Goal: Task Accomplishment & Management: Manage account settings

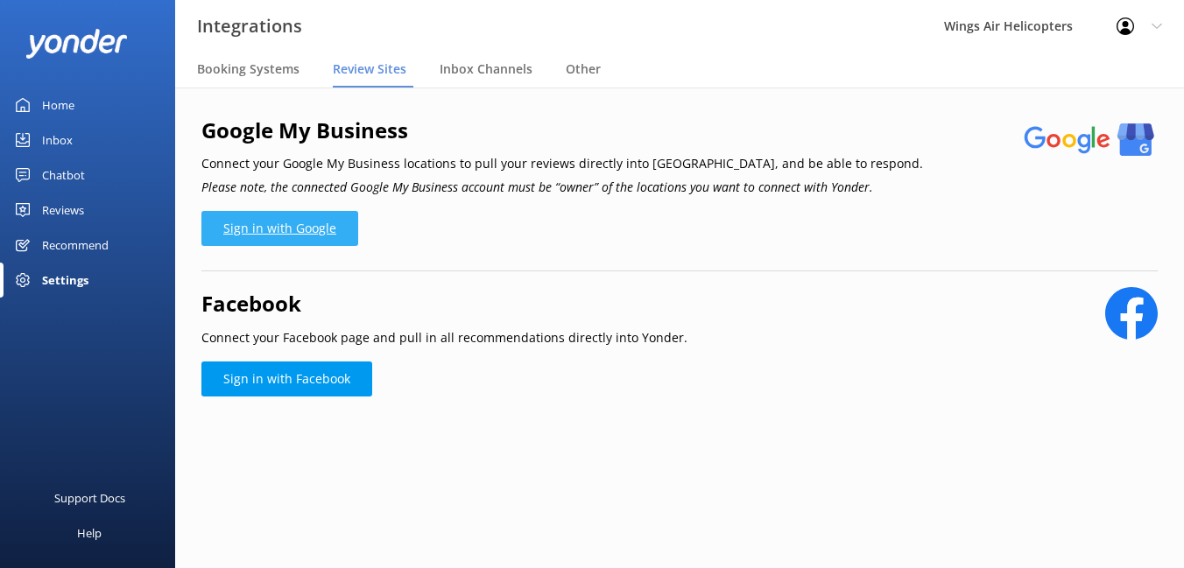
click at [262, 229] on link "Sign in with Google" at bounding box center [279, 228] width 157 height 35
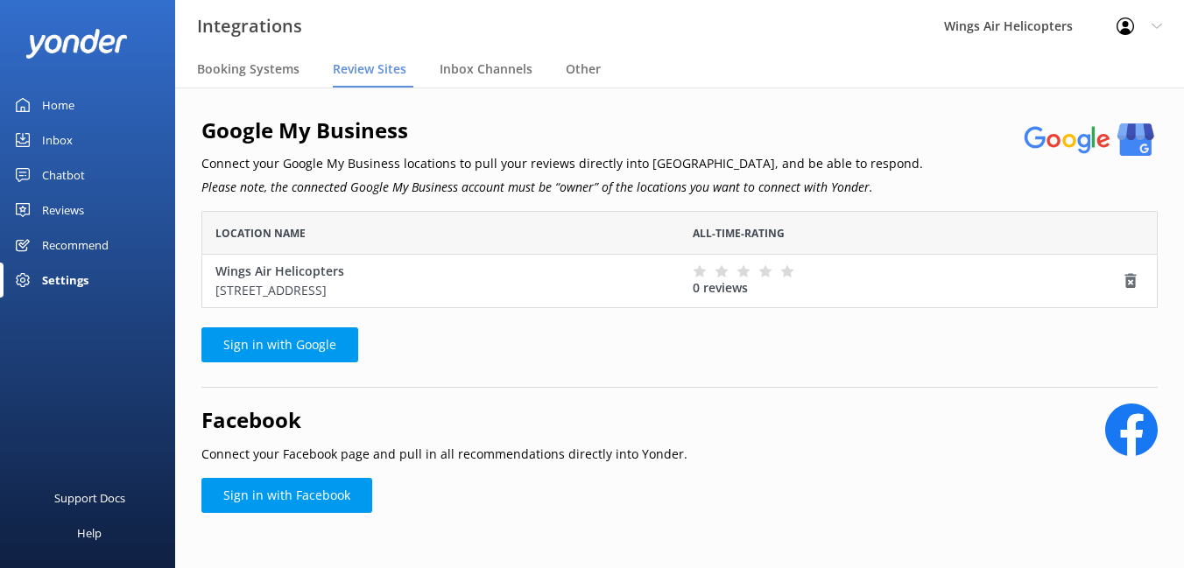
scroll to position [20, 0]
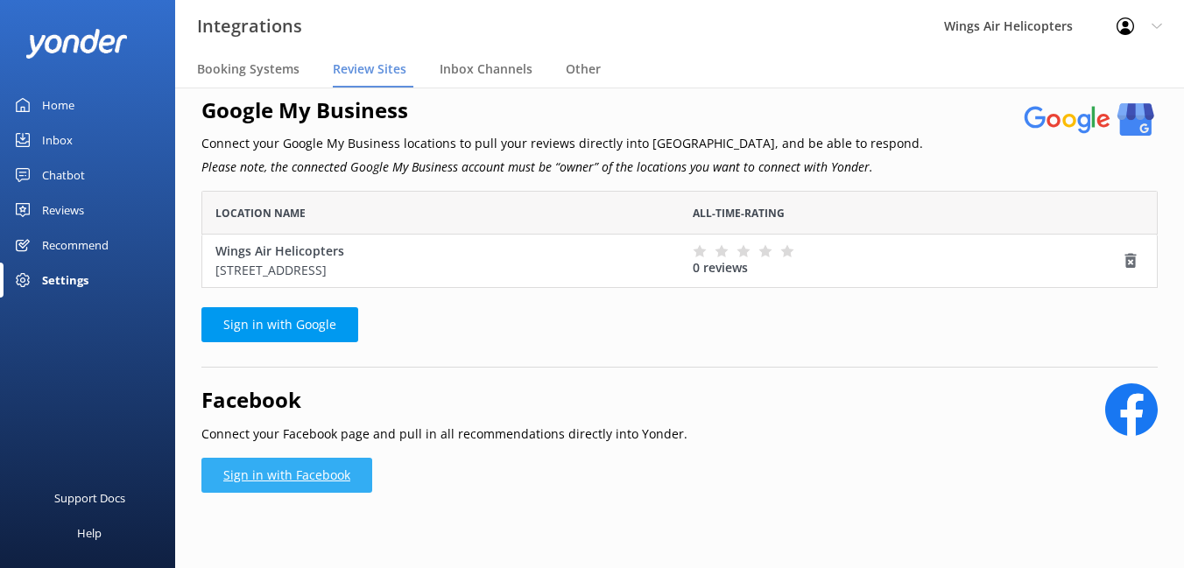
click at [317, 479] on link "Sign in with Facebook" at bounding box center [286, 475] width 171 height 35
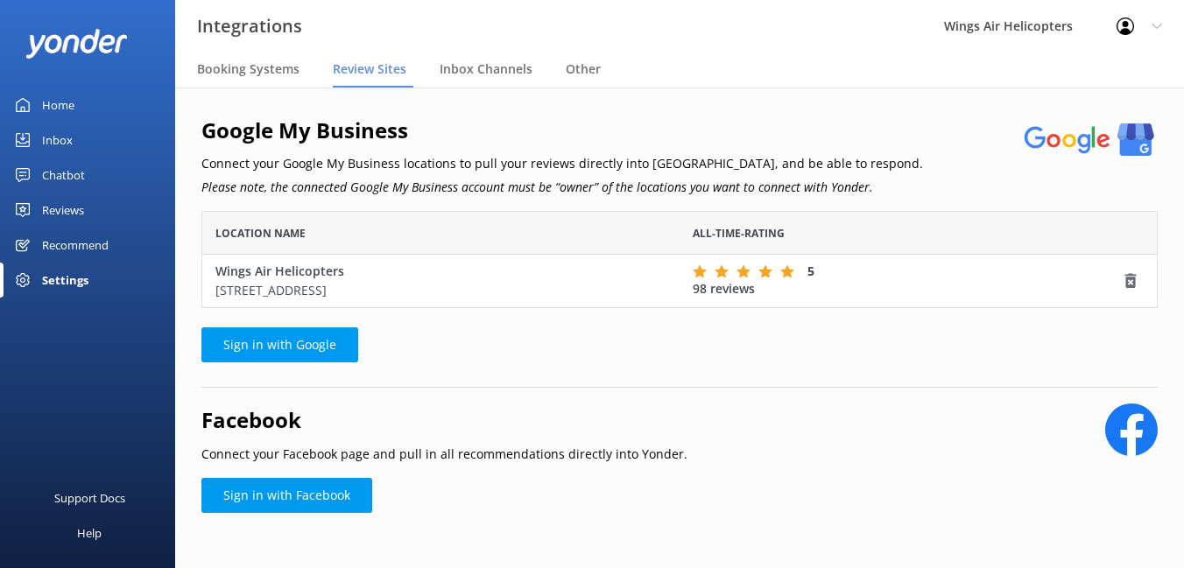
scroll to position [97, 956]
click at [294, 506] on link "Sign in with Facebook" at bounding box center [286, 495] width 171 height 35
click at [267, 83] on div "Booking Systems" at bounding box center [251, 70] width 109 height 35
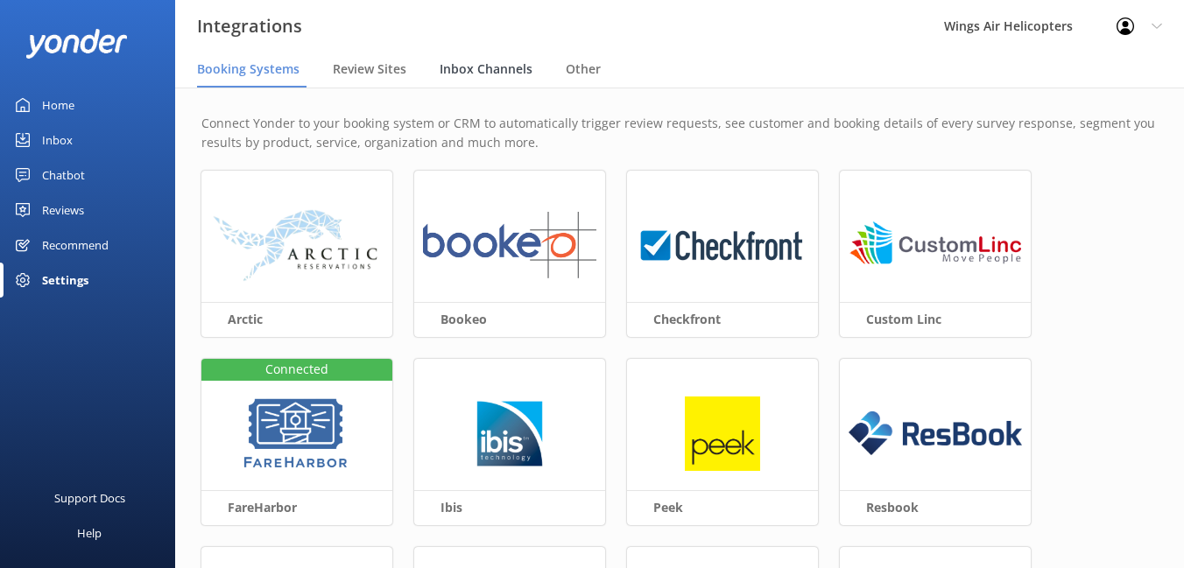
click at [463, 70] on span "Inbox Channels" at bounding box center [486, 69] width 93 height 18
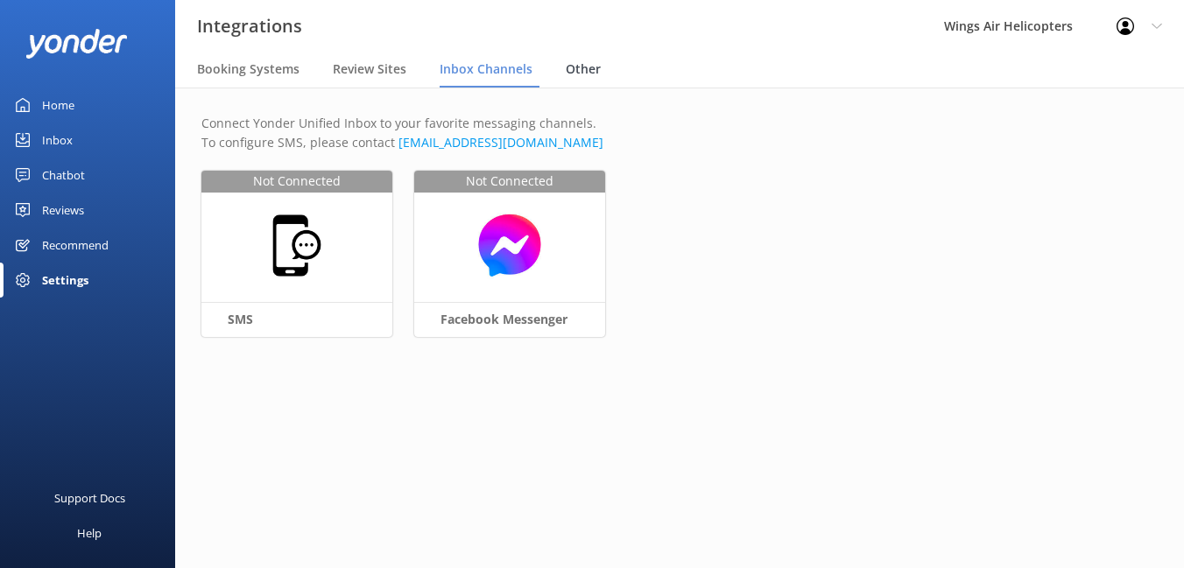
click at [574, 71] on span "Other" at bounding box center [583, 69] width 35 height 18
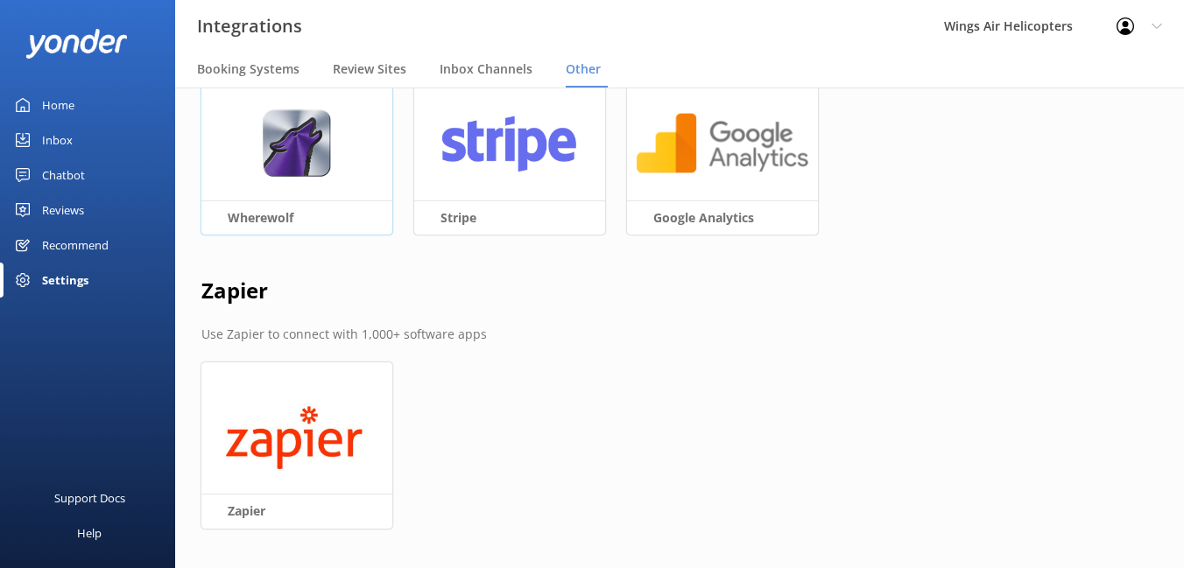
scroll to position [63, 0]
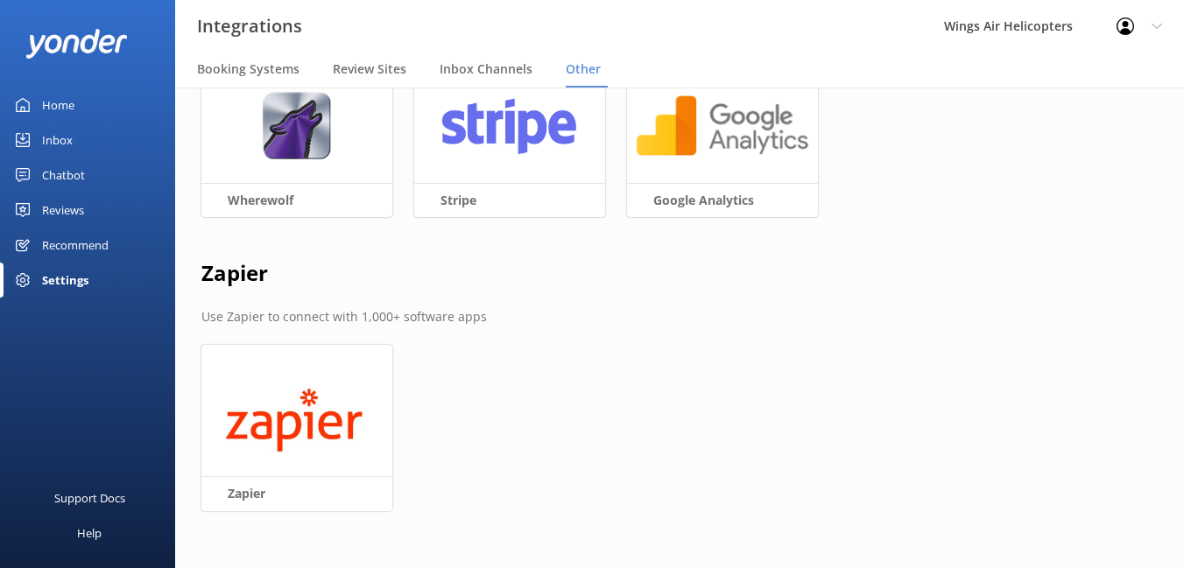
click at [90, 246] on div "Recommend" at bounding box center [75, 245] width 67 height 35
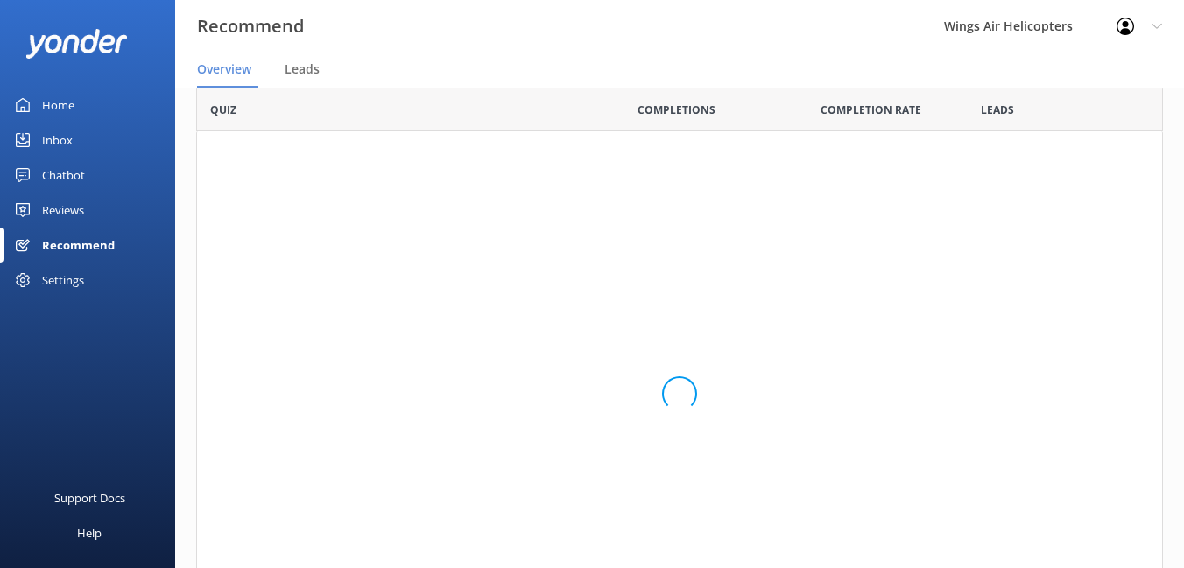
scroll to position [570, 967]
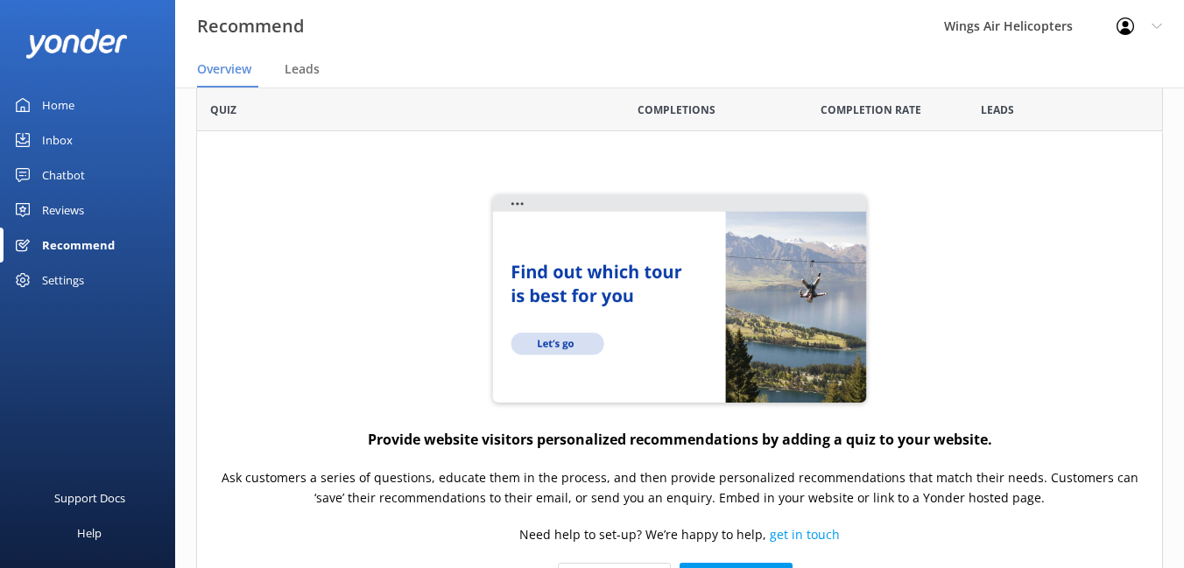
click at [65, 221] on div "Reviews" at bounding box center [63, 210] width 42 height 35
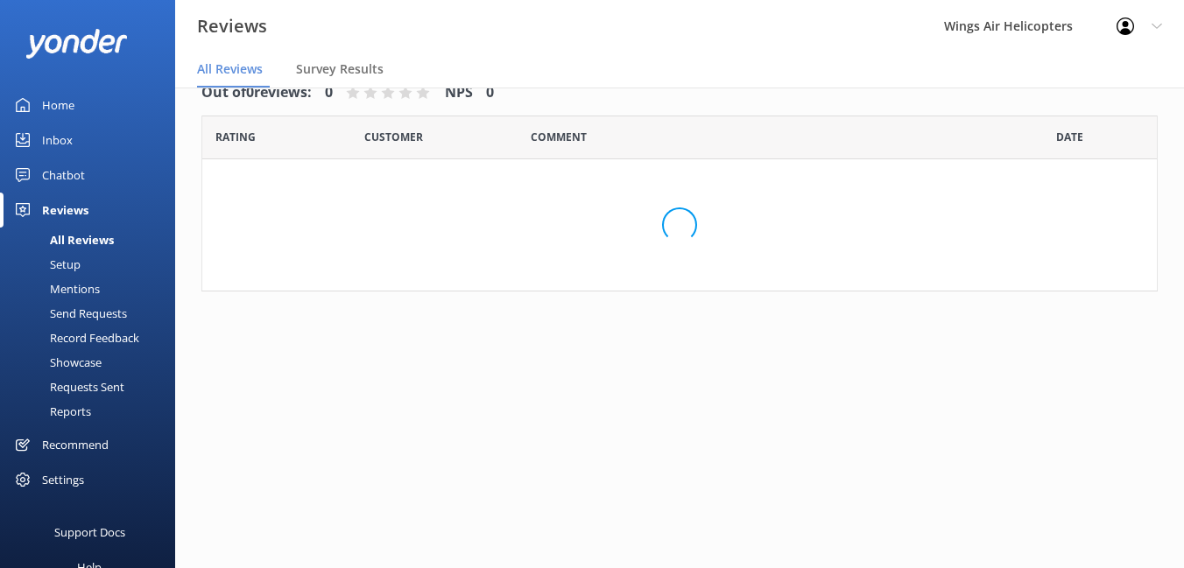
scroll to position [35, 0]
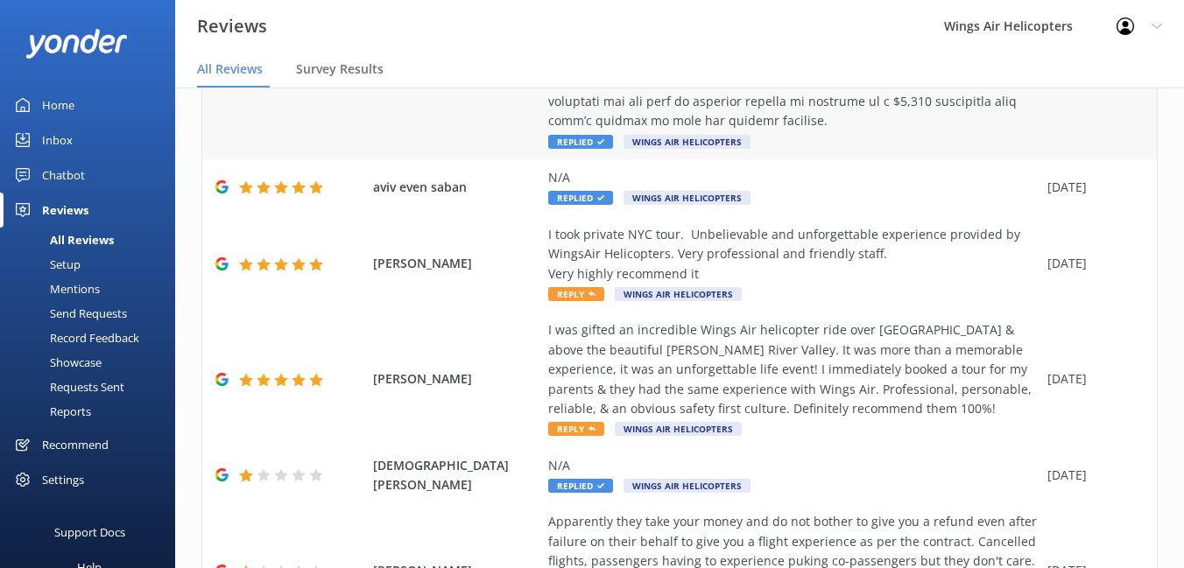
scroll to position [506, 0]
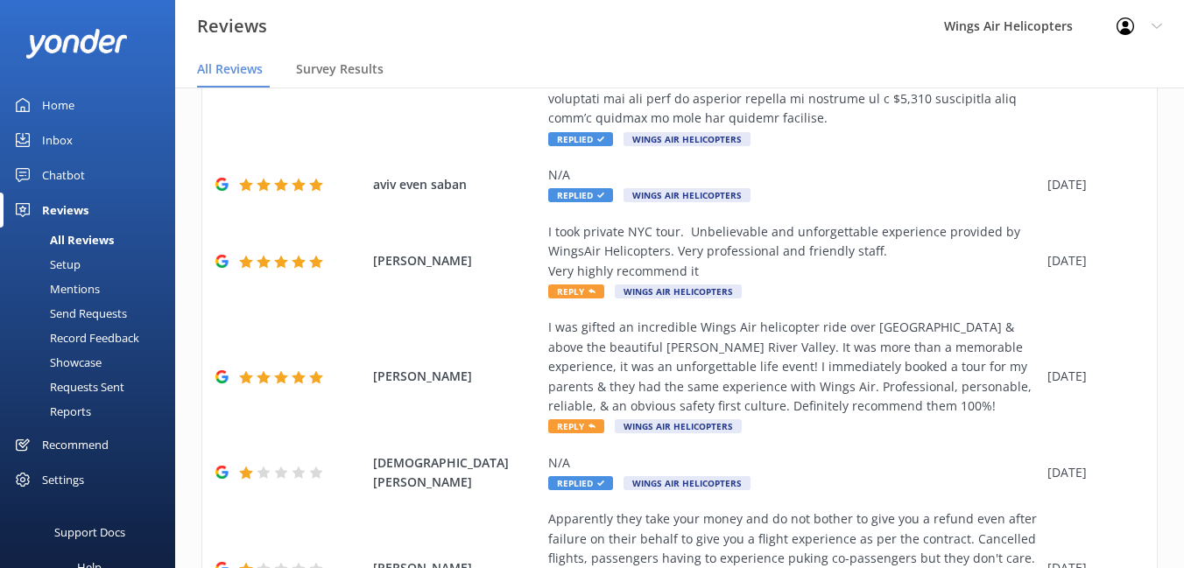
click at [67, 268] on div "Setup" at bounding box center [46, 264] width 70 height 25
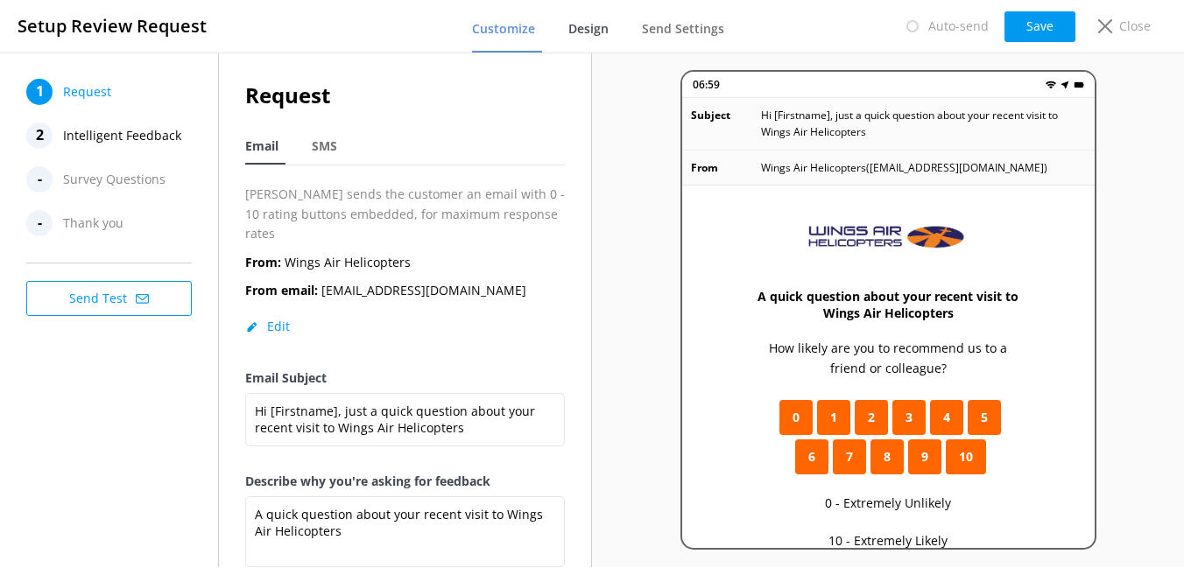
click at [594, 32] on span "Design" at bounding box center [588, 29] width 40 height 18
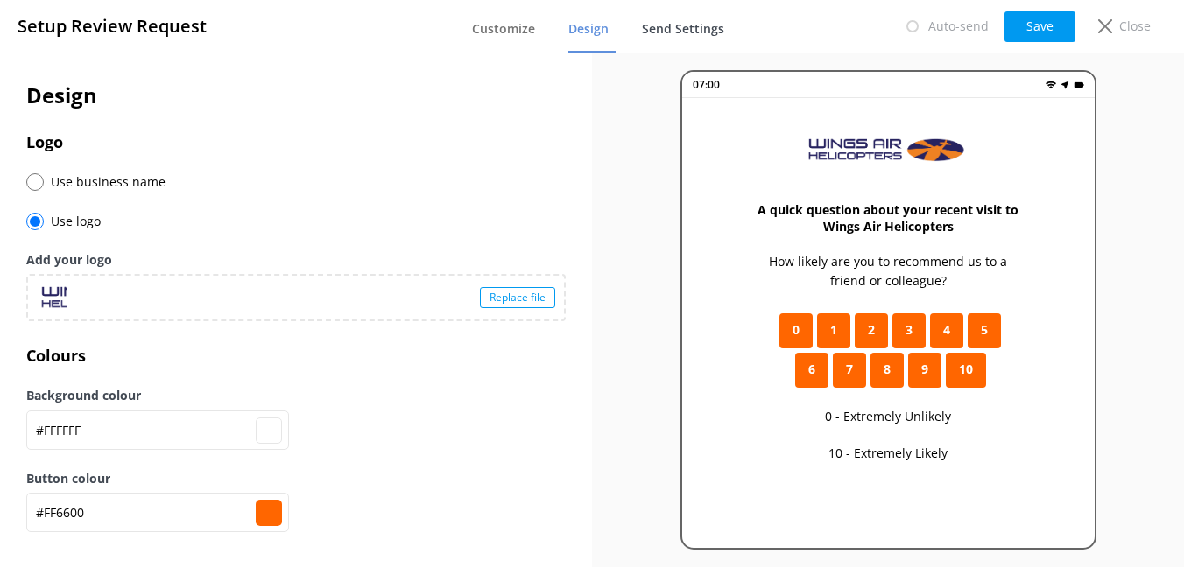
click at [676, 46] on link "Send Settings" at bounding box center [686, 30] width 89 height 46
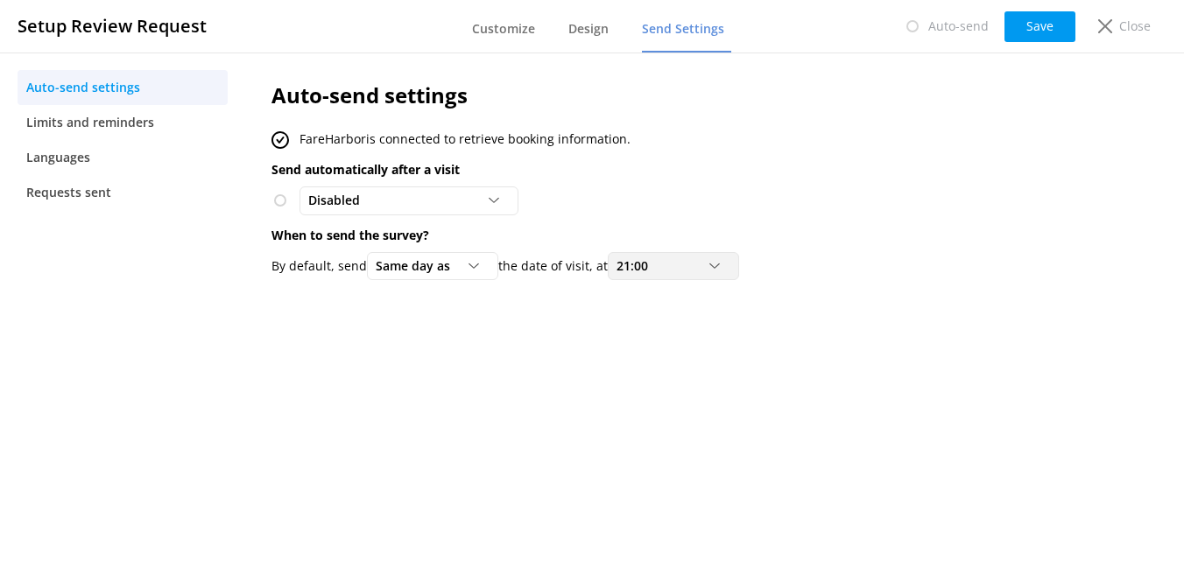
click at [642, 268] on span "21:00" at bounding box center [637, 266] width 42 height 19
click at [644, 386] on div "19:00" at bounding box center [630, 379] width 27 height 18
click at [1033, 32] on button "Save" at bounding box center [1039, 26] width 71 height 31
click at [323, 193] on span "Disabled" at bounding box center [339, 200] width 62 height 19
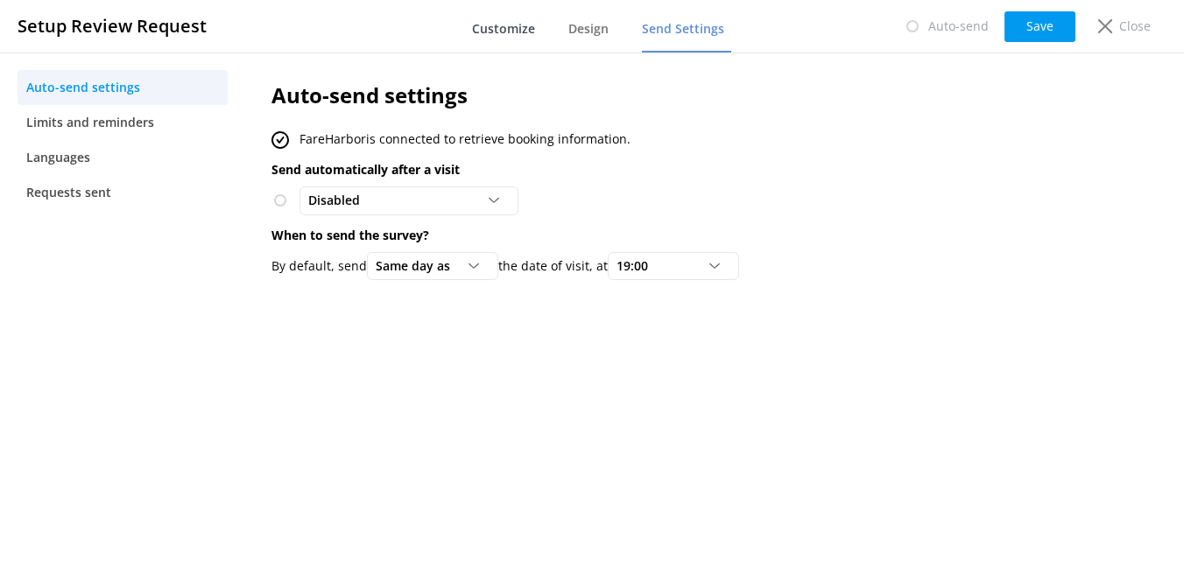
click at [481, 40] on link "Customize" at bounding box center [507, 30] width 70 height 46
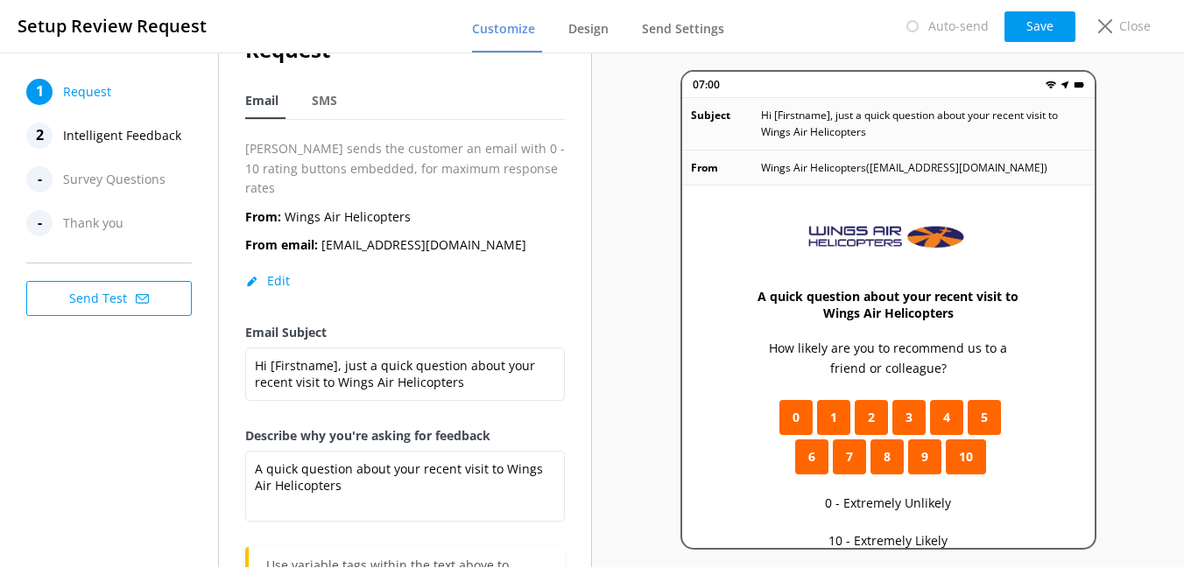
scroll to position [56, 0]
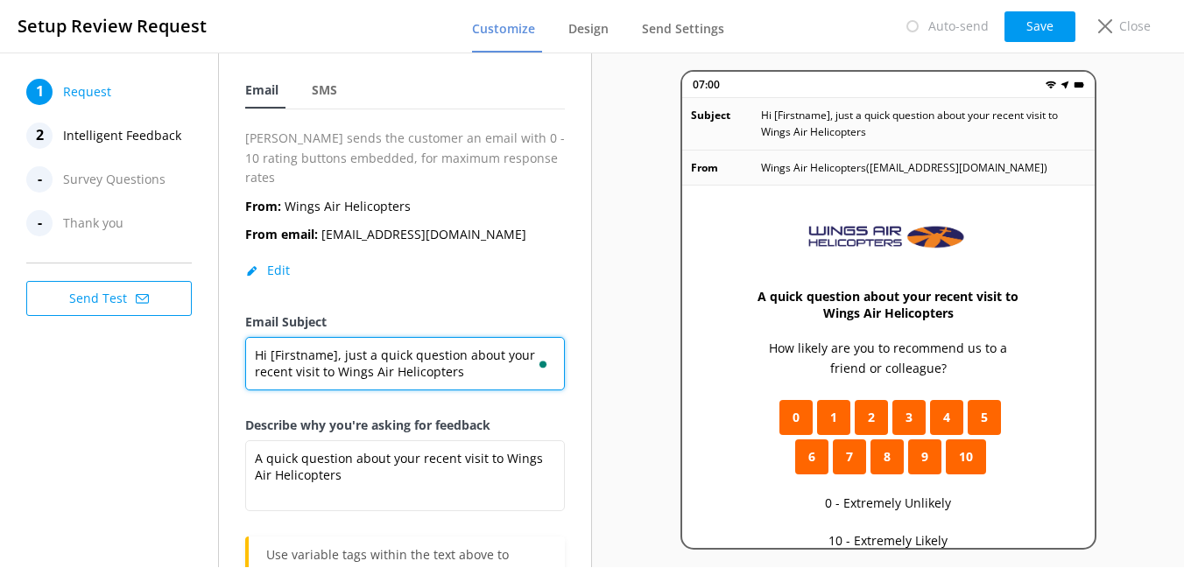
drag, startPoint x: 334, startPoint y: 354, endPoint x: 264, endPoint y: 337, distance: 72.0
click at [264, 337] on textarea "Hi [Firstname], just a quick question about your recent visit to Wings Air Heli…" at bounding box center [405, 363] width 320 height 53
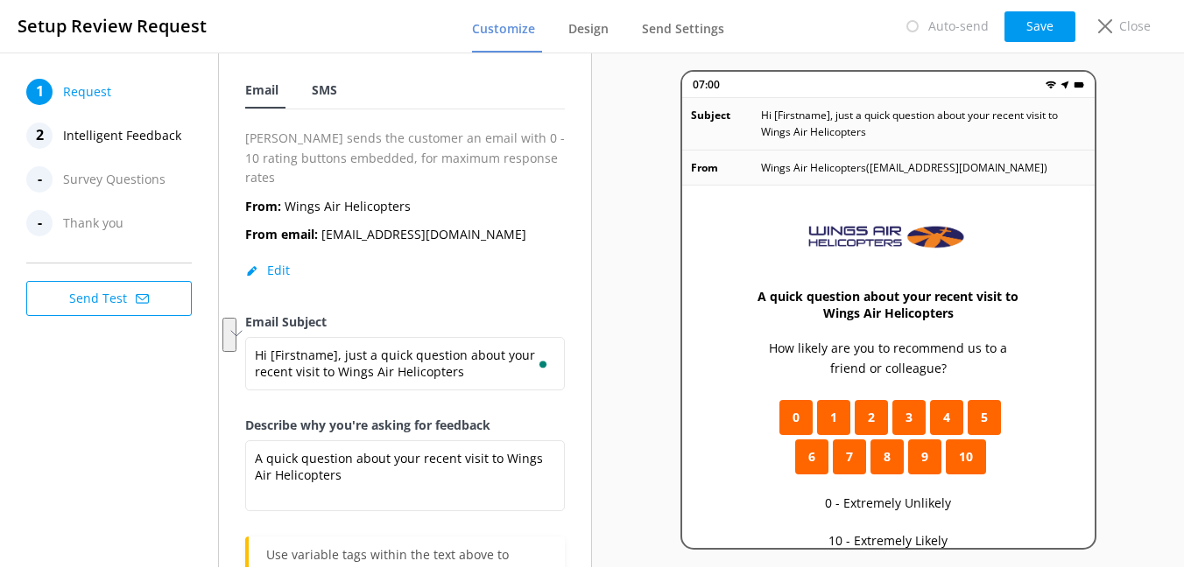
click at [326, 91] on span "SMS" at bounding box center [324, 90] width 25 height 18
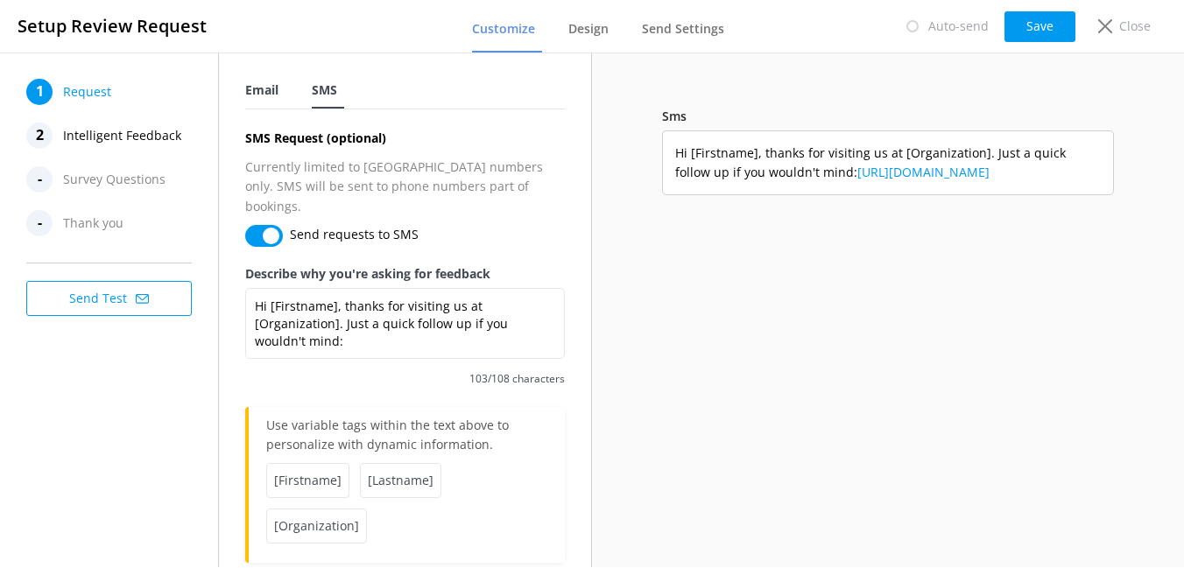
click at [255, 96] on span "Email" at bounding box center [261, 90] width 33 height 18
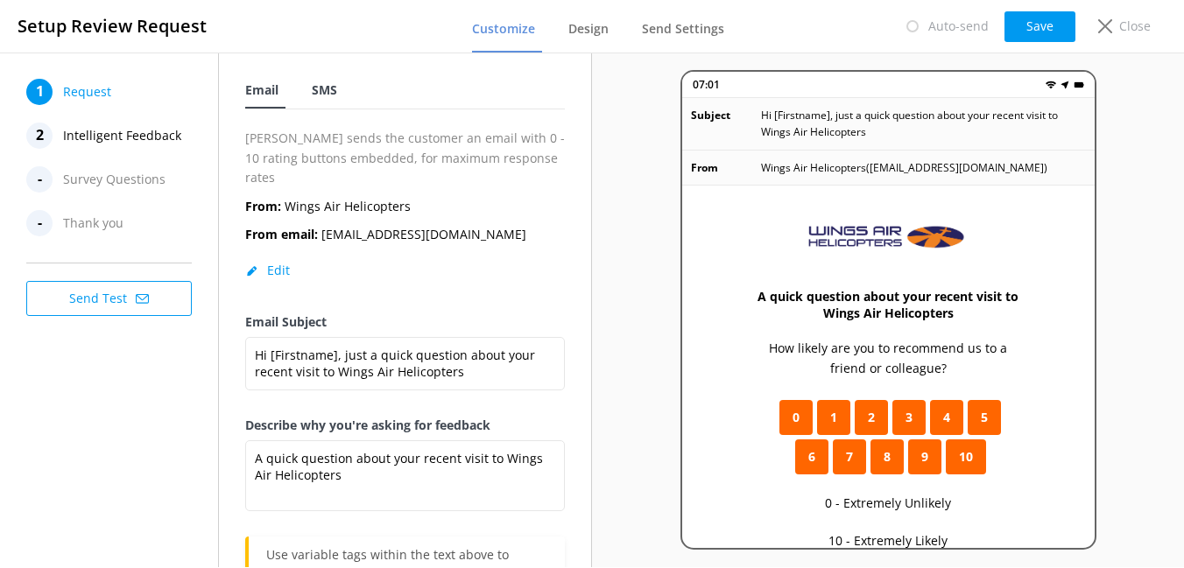
click at [319, 92] on span "SMS" at bounding box center [324, 90] width 25 height 18
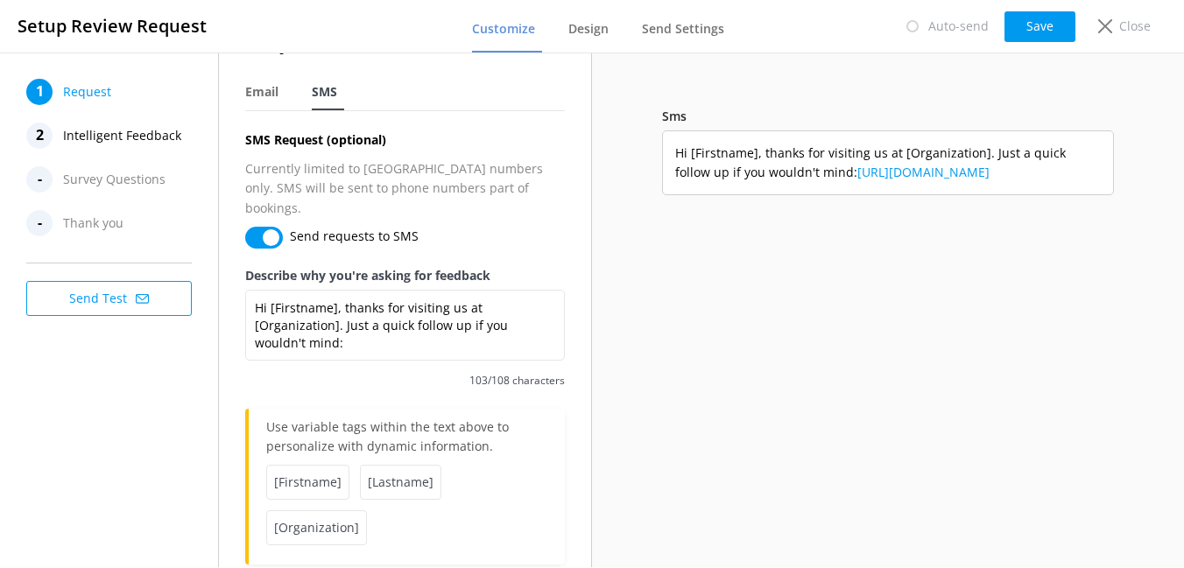
scroll to position [74, 0]
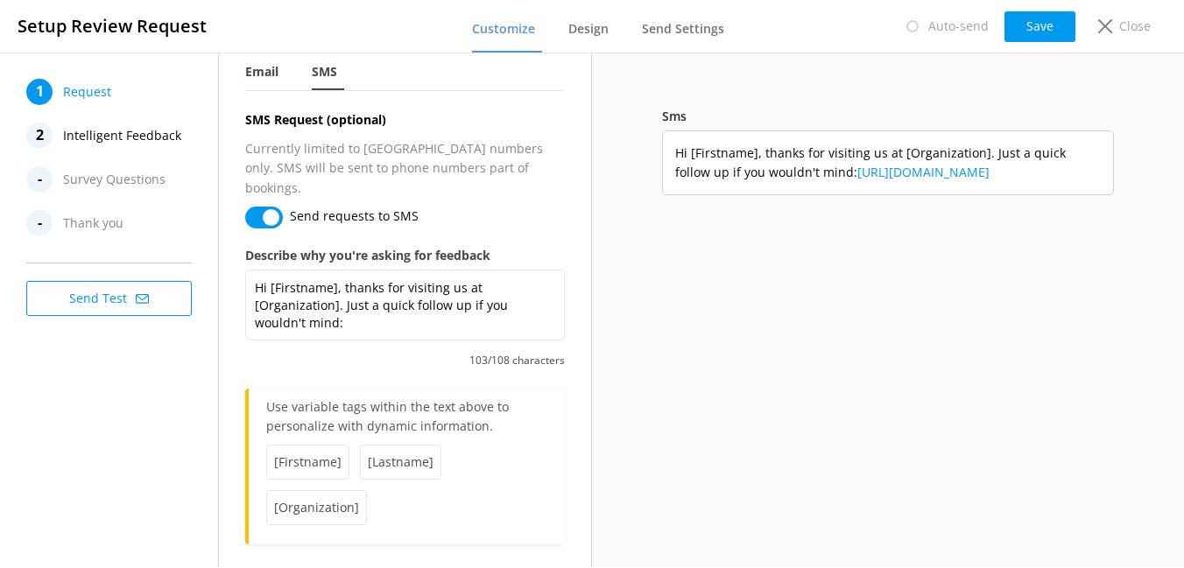
click at [278, 77] on span "Email" at bounding box center [261, 72] width 33 height 18
type textarea "A quick question about your recent visit to Wings Air Helicopters"
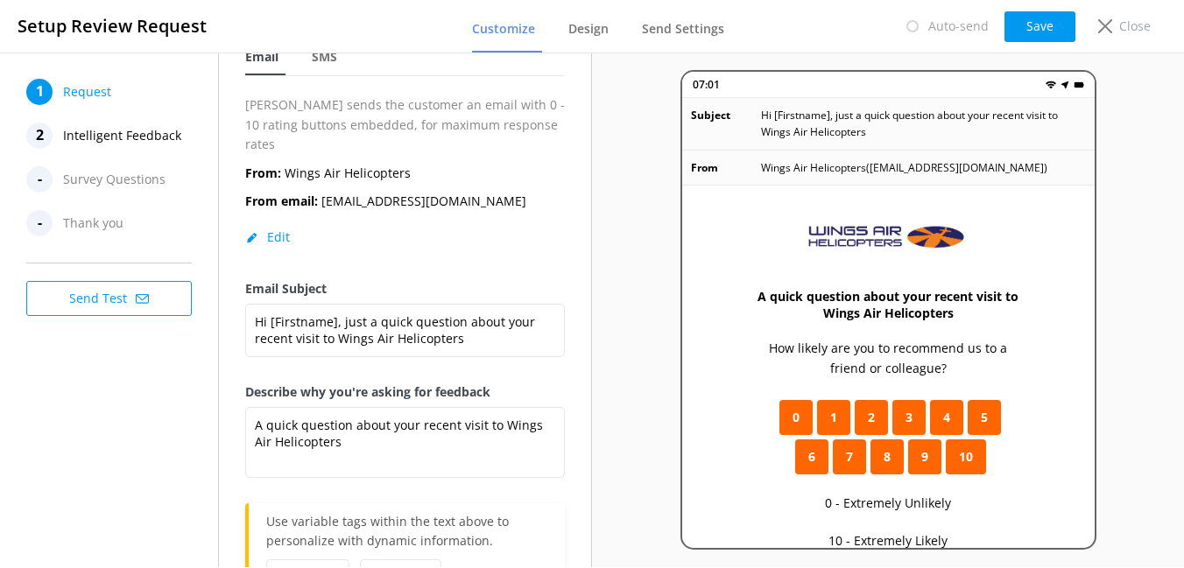
scroll to position [0, 0]
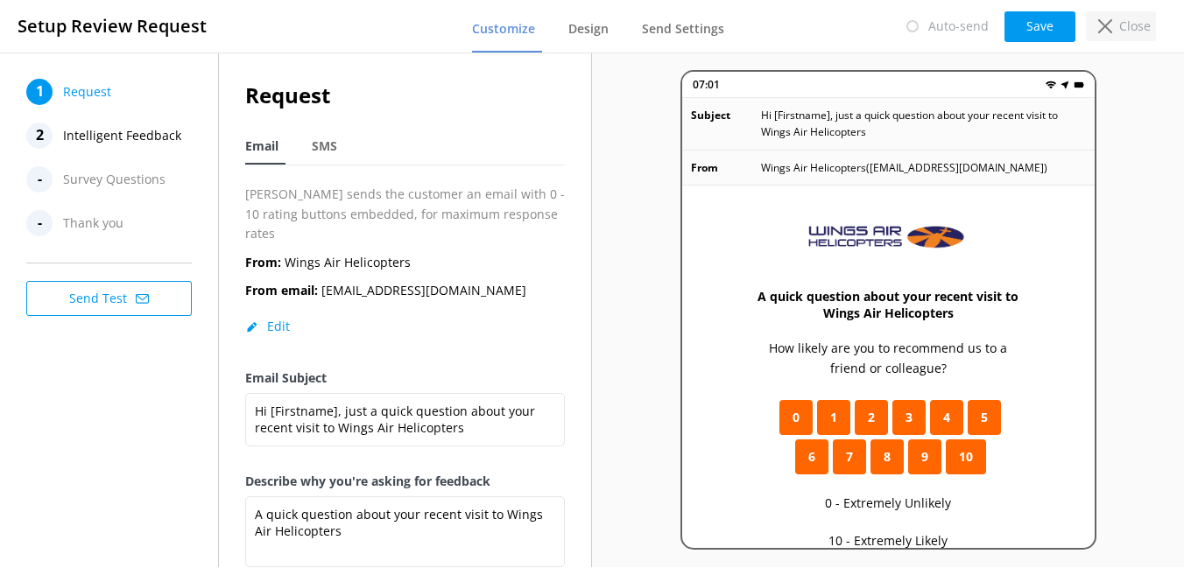
click at [1116, 30] on div "Close" at bounding box center [1121, 26] width 70 height 30
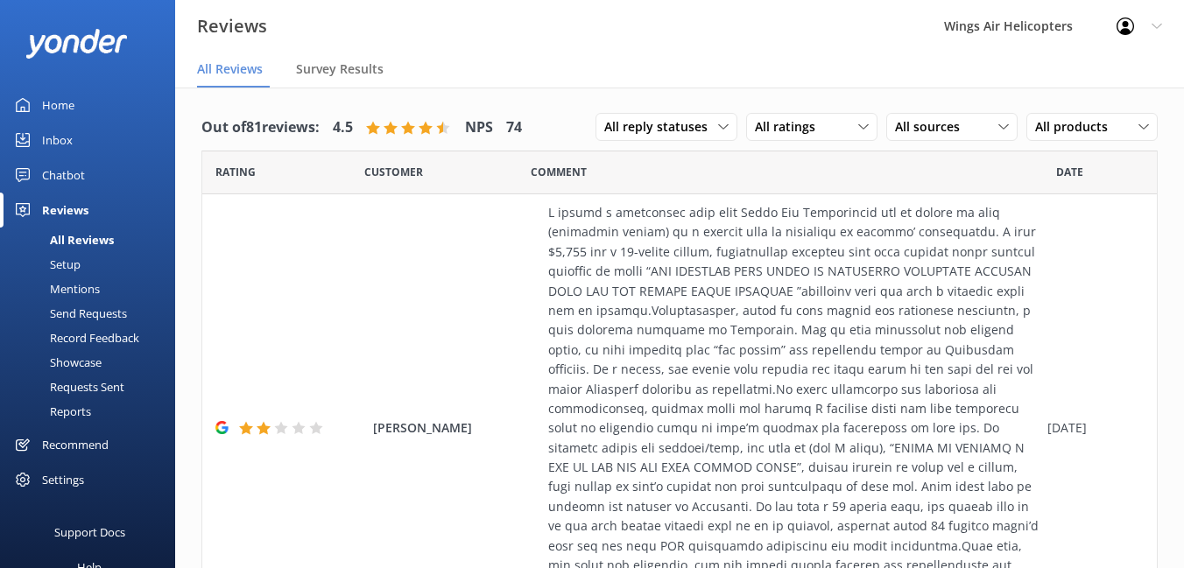
click at [71, 283] on div "Mentions" at bounding box center [55, 289] width 89 height 25
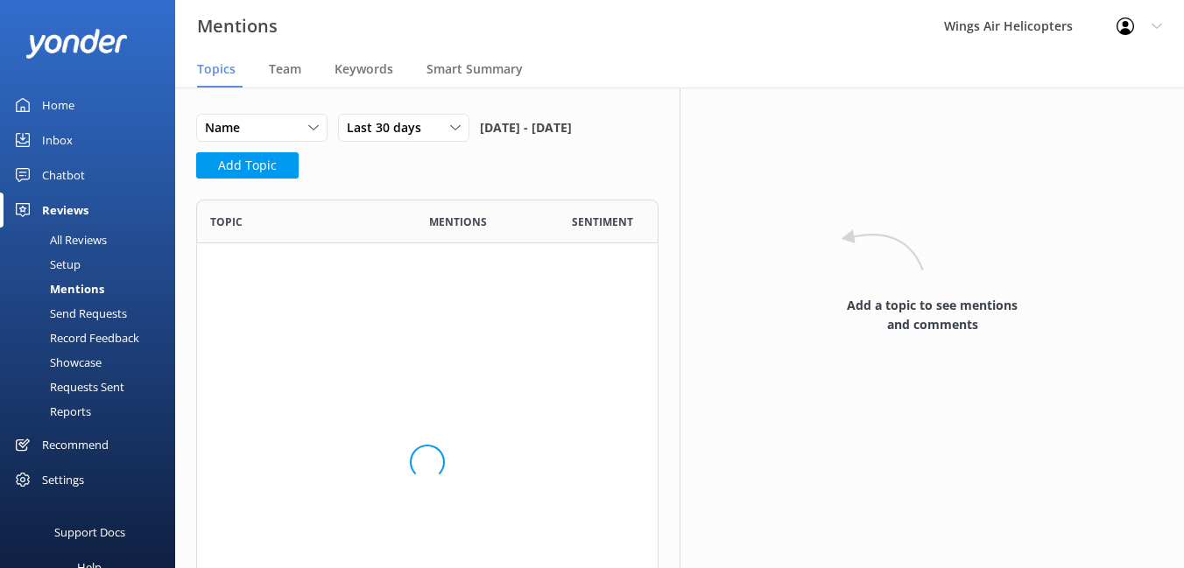
scroll to position [255, 462]
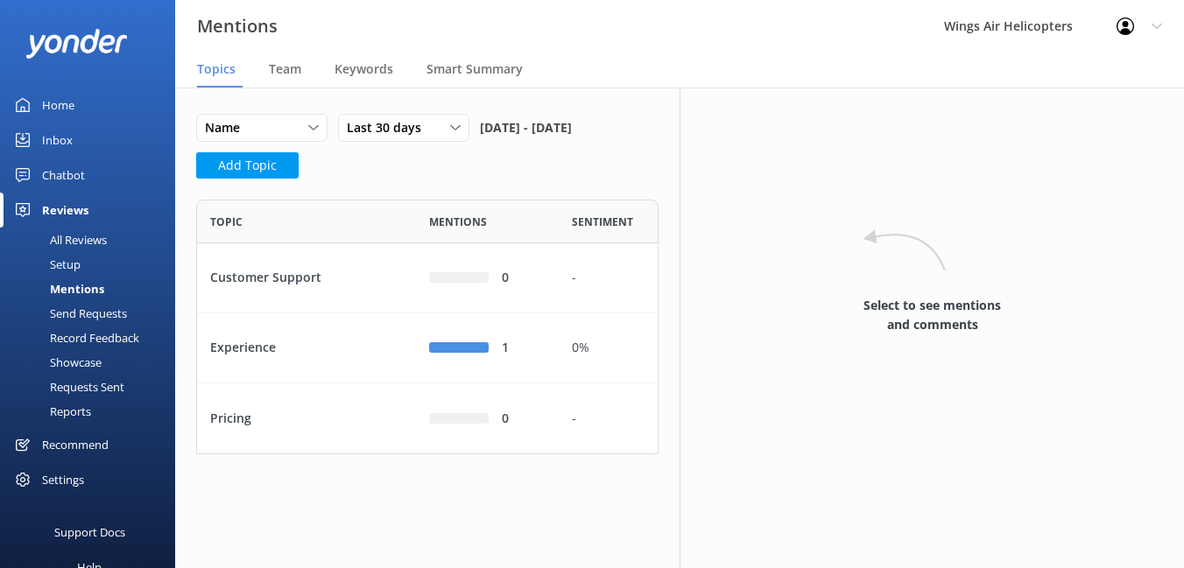
click at [80, 314] on div "Send Requests" at bounding box center [69, 313] width 116 height 25
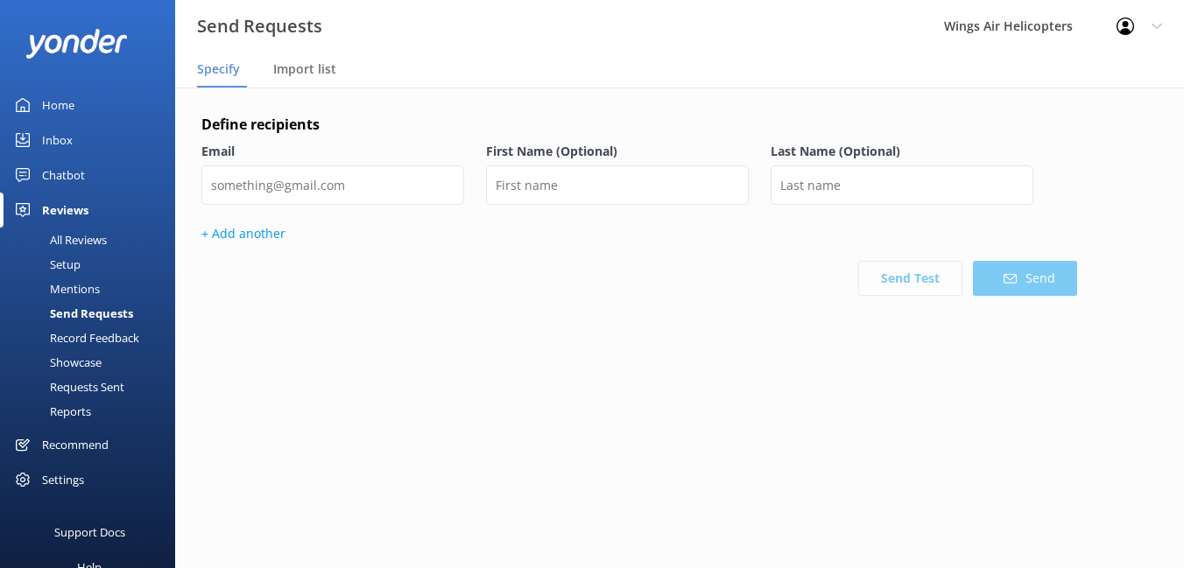
click at [81, 341] on div "Record Feedback" at bounding box center [75, 338] width 129 height 25
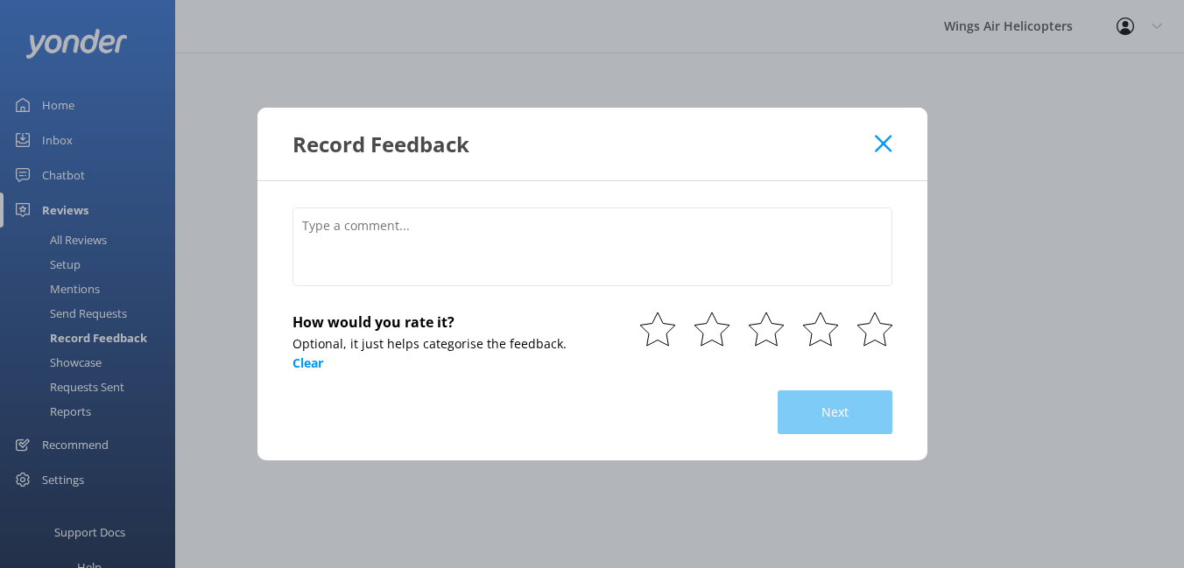
click at [887, 143] on icon at bounding box center [883, 144] width 17 height 18
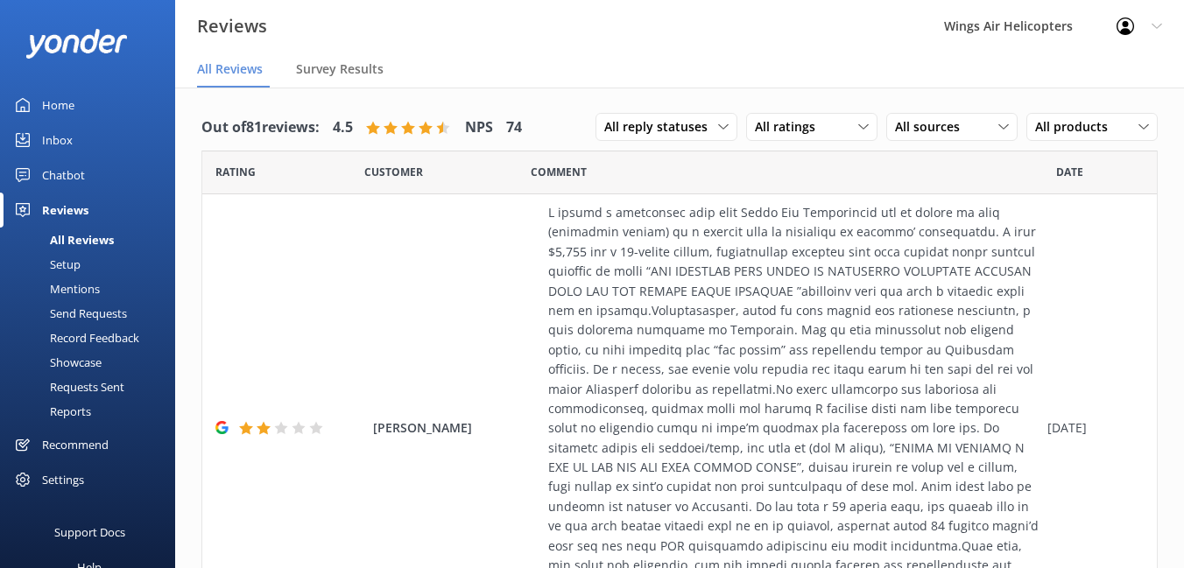
click at [86, 361] on div "Showcase" at bounding box center [56, 362] width 91 height 25
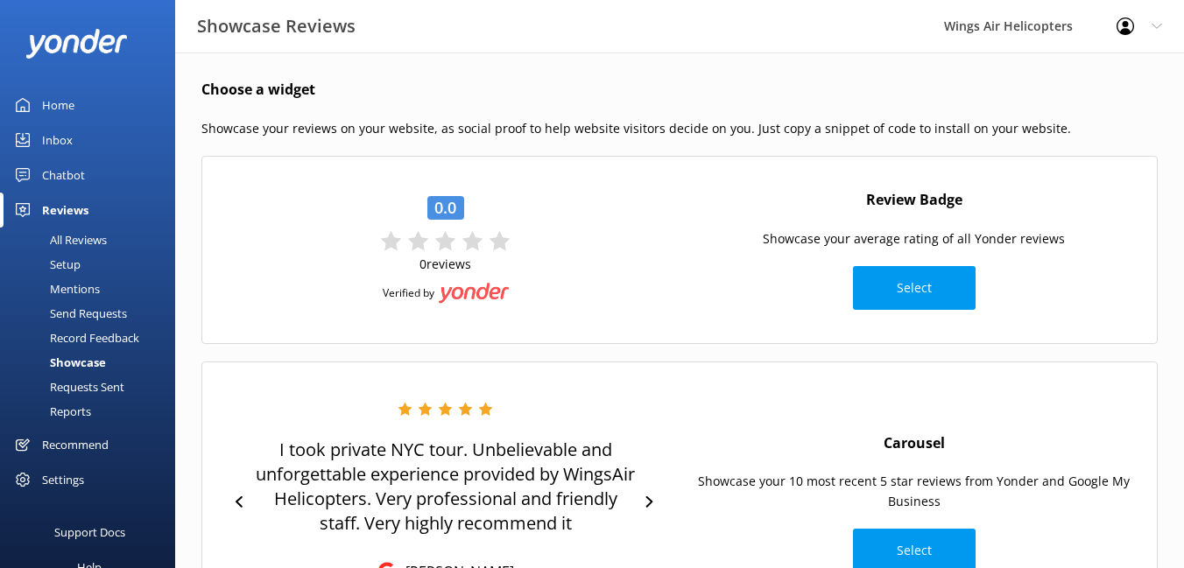
click at [79, 379] on div "Requests Sent" at bounding box center [68, 387] width 114 height 25
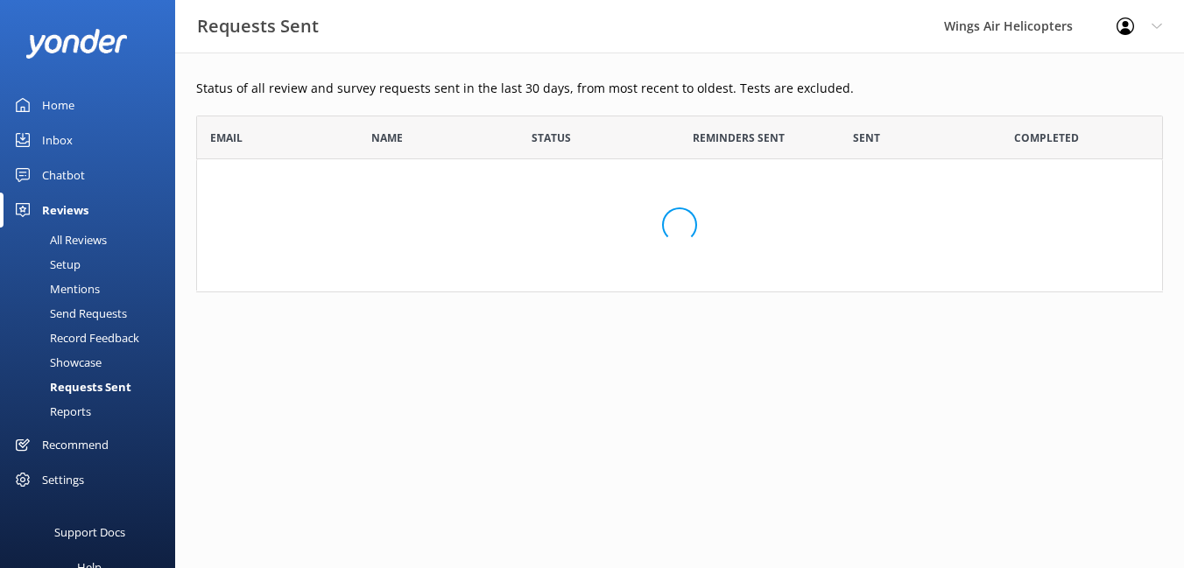
scroll to position [177, 967]
click at [70, 403] on div "Reports" at bounding box center [51, 411] width 81 height 25
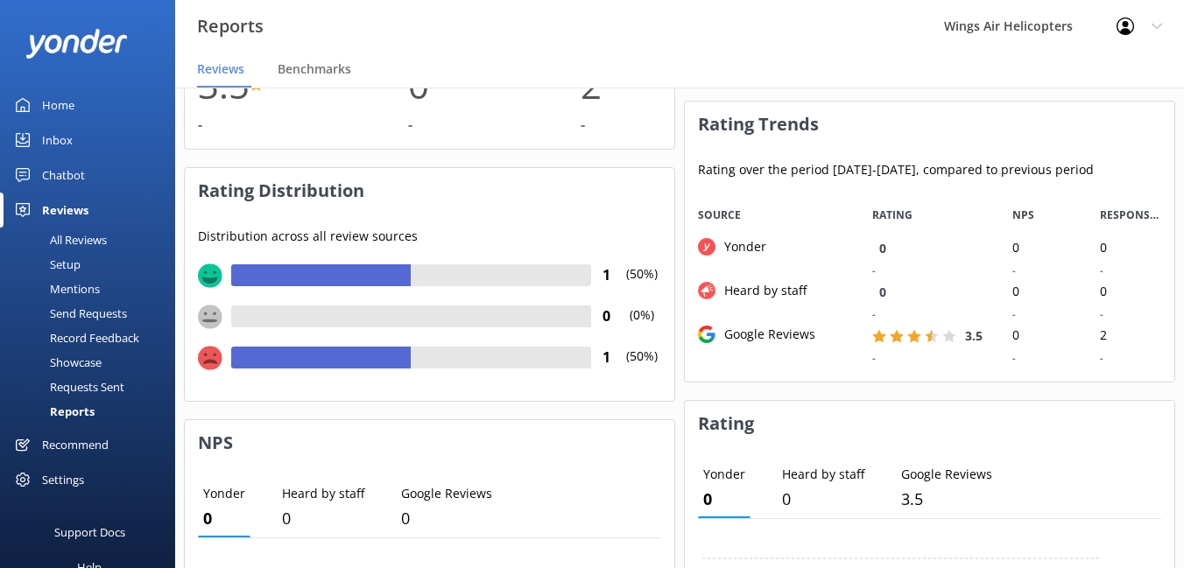
scroll to position [207, 0]
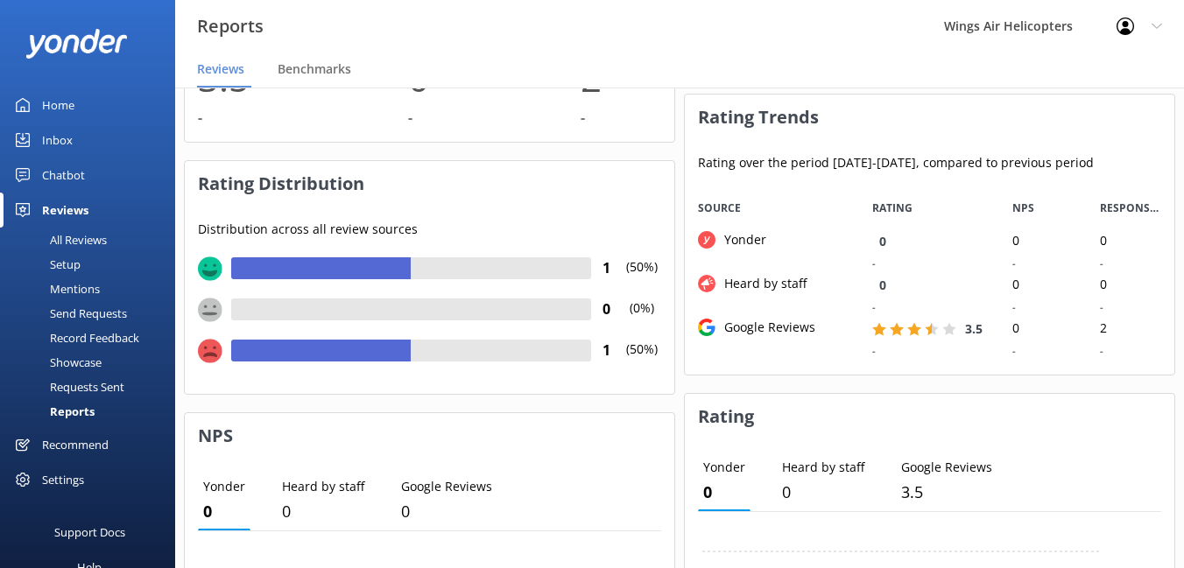
click at [69, 481] on div "Settings" at bounding box center [63, 479] width 42 height 35
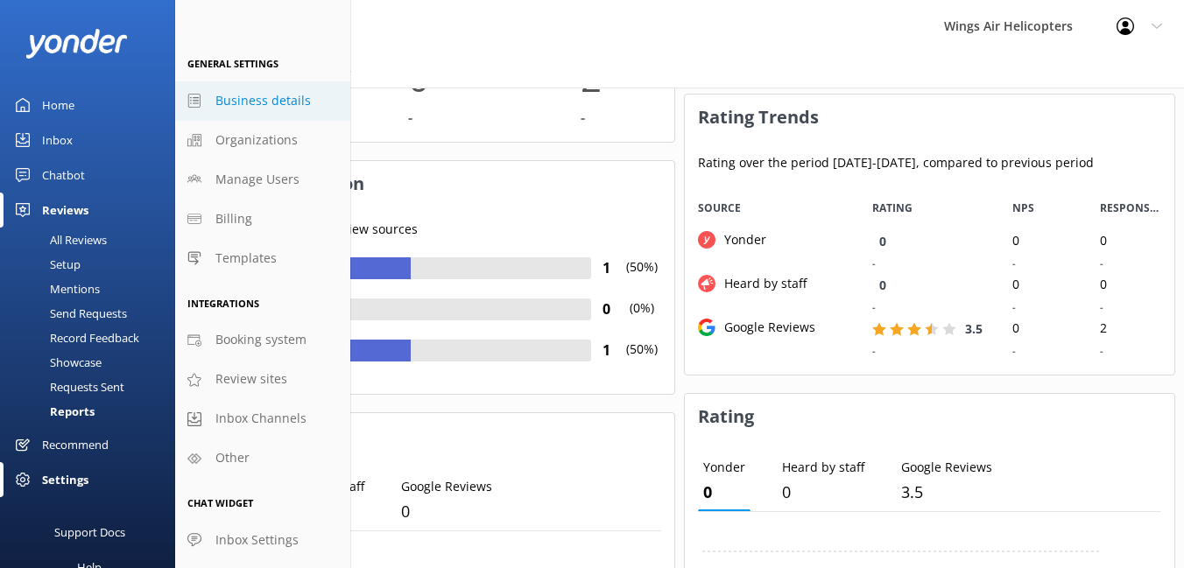
click at [247, 97] on span "Business details" at bounding box center [262, 100] width 95 height 19
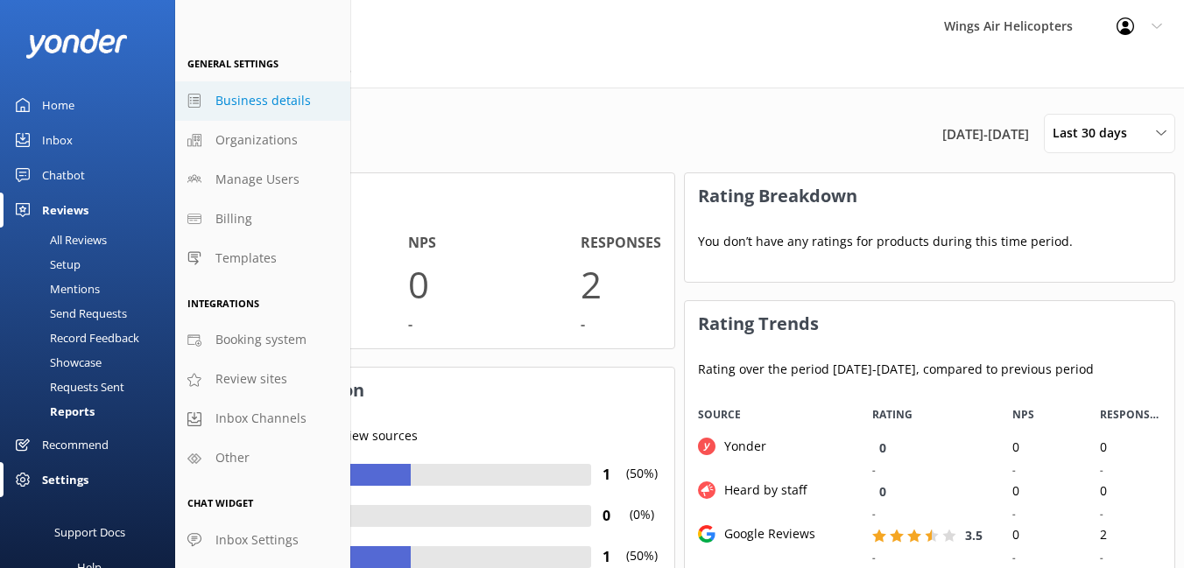
select select "America/New_York"
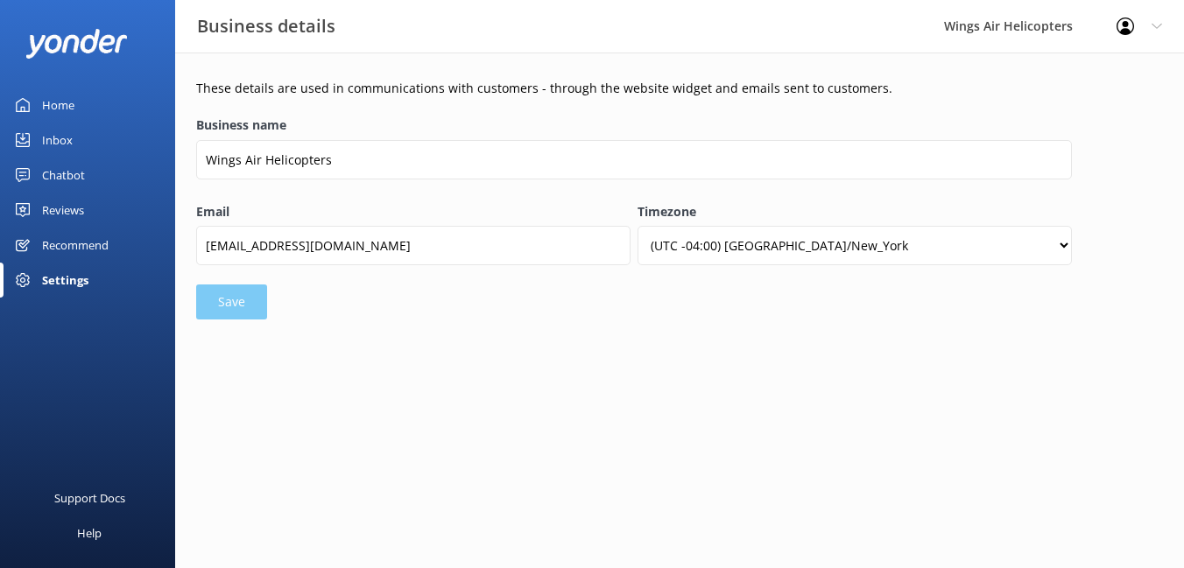
click at [88, 281] on div "Settings" at bounding box center [65, 280] width 46 height 35
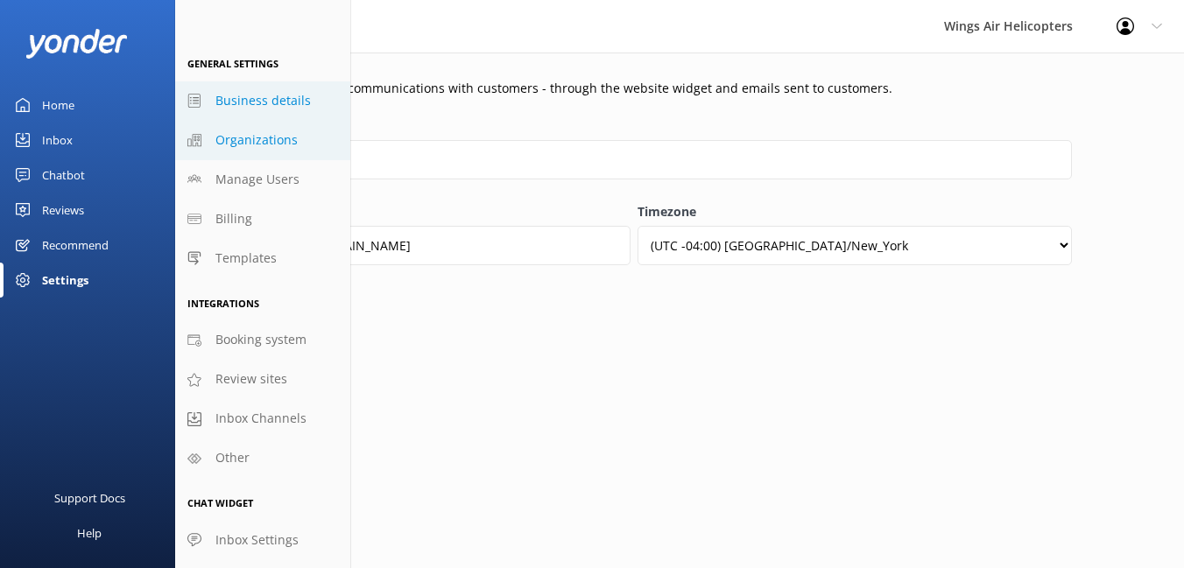
click at [256, 131] on span "Organizations" at bounding box center [256, 139] width 82 height 19
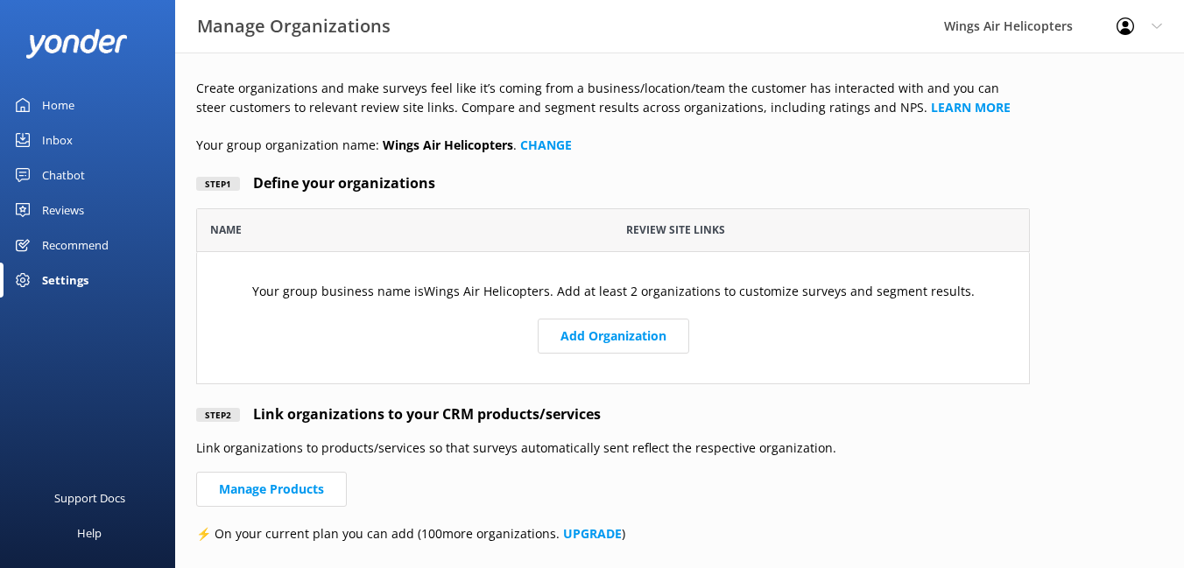
scroll to position [28, 0]
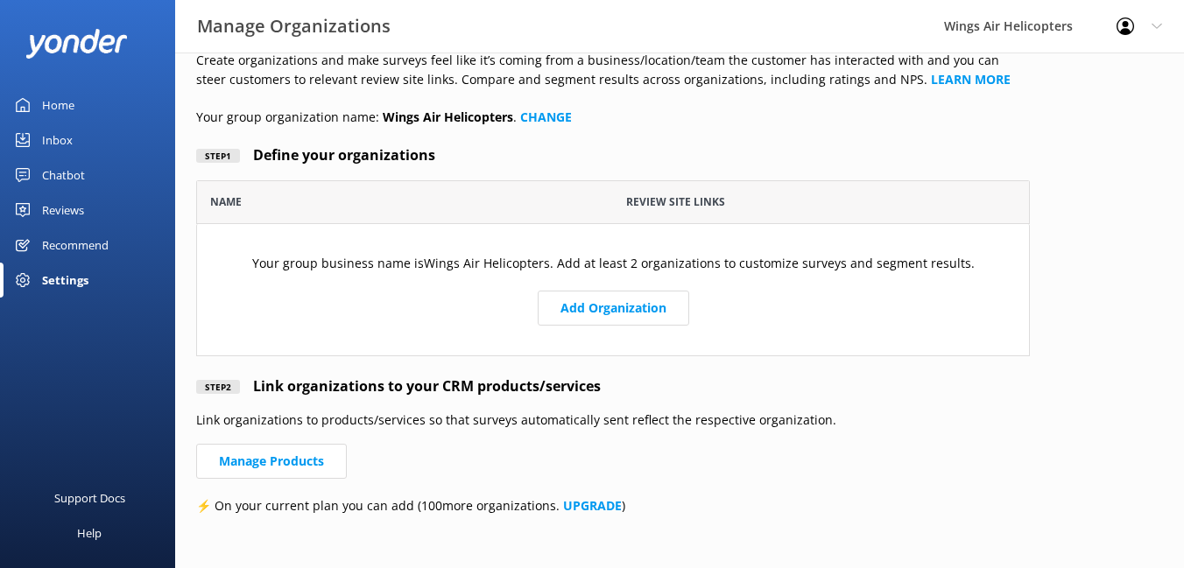
click at [72, 280] on div "Settings" at bounding box center [65, 280] width 46 height 35
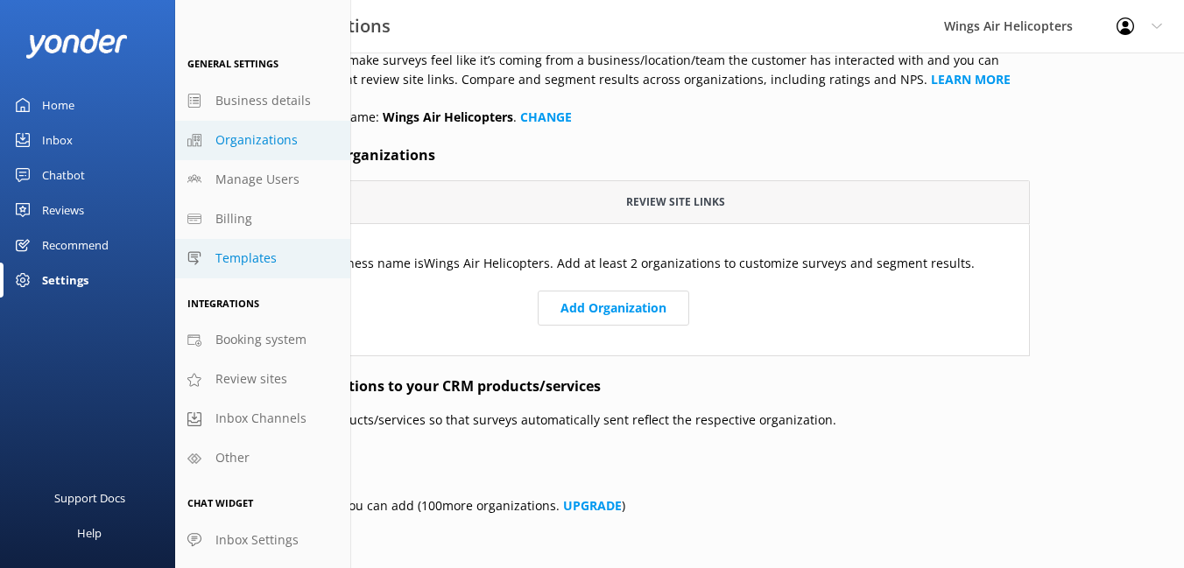
click at [251, 268] on span "Templates" at bounding box center [245, 258] width 61 height 19
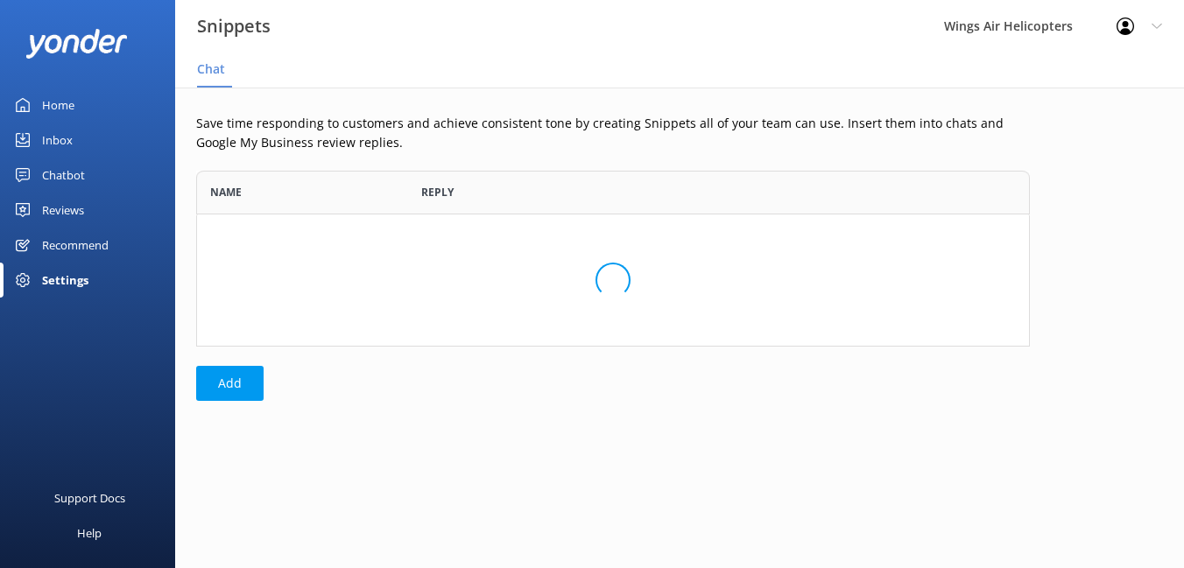
scroll to position [176, 834]
click at [81, 278] on div "Settings" at bounding box center [65, 280] width 46 height 35
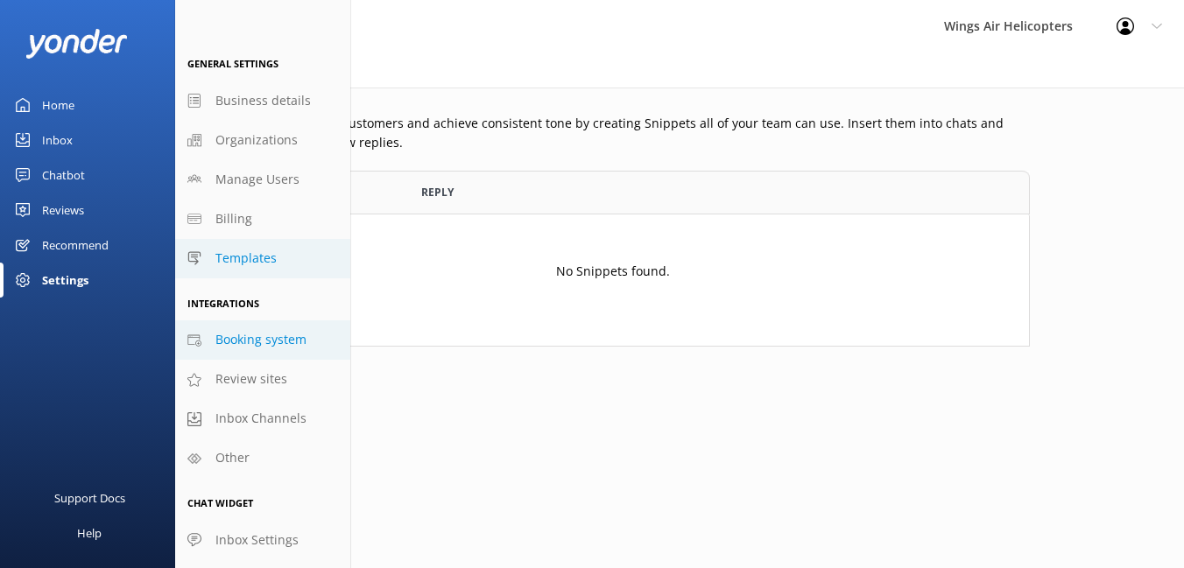
click at [269, 346] on span "Booking system" at bounding box center [260, 339] width 91 height 19
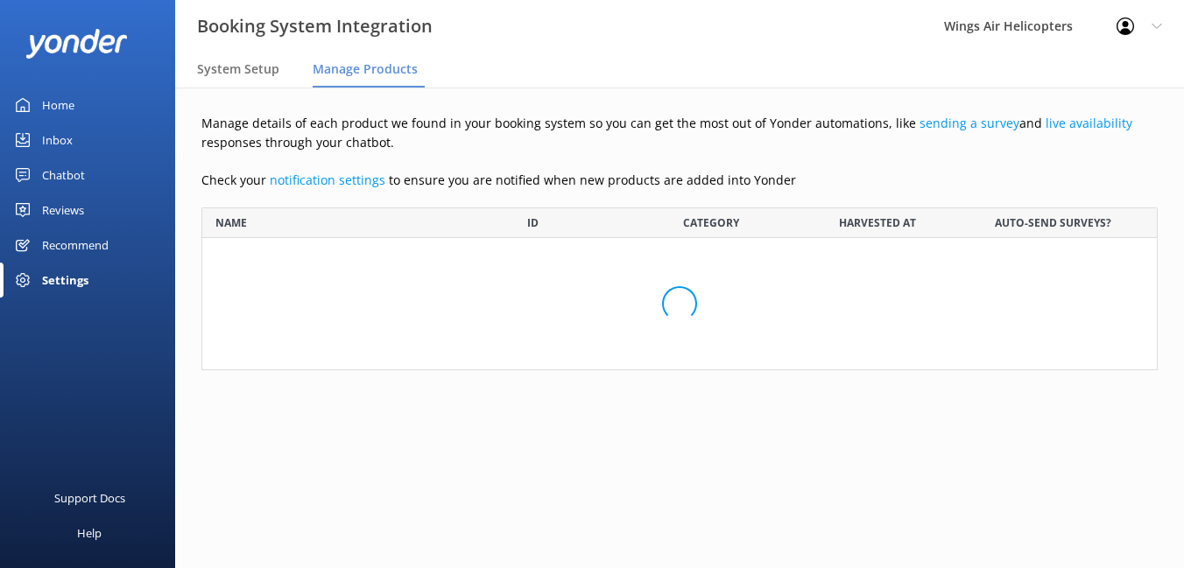
scroll to position [1739, 956]
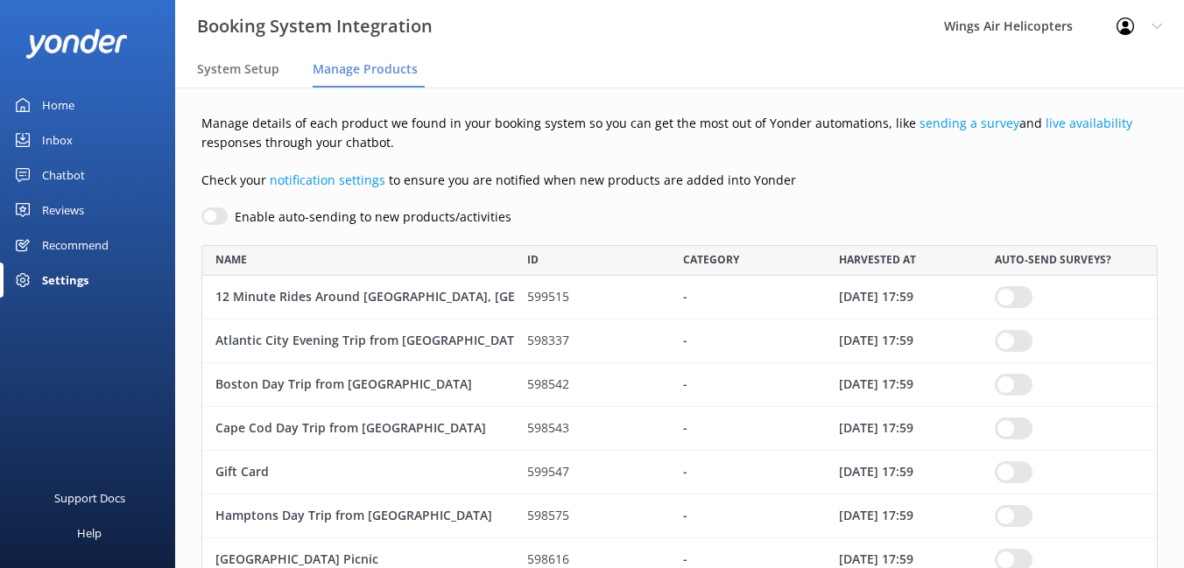
click at [206, 212] on input "Enable auto-sending to new products/activities" at bounding box center [214, 217] width 26 height 18
checkbox input "true"
click at [1013, 292] on input "row" at bounding box center [1014, 297] width 38 height 22
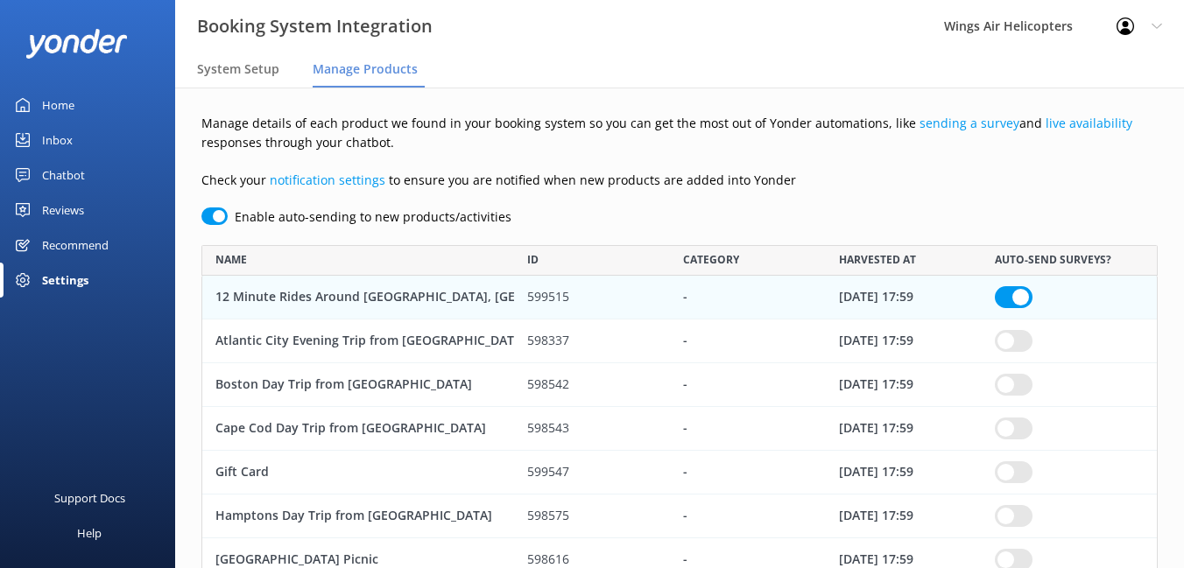
click at [1013, 308] on input "row" at bounding box center [1014, 297] width 38 height 22
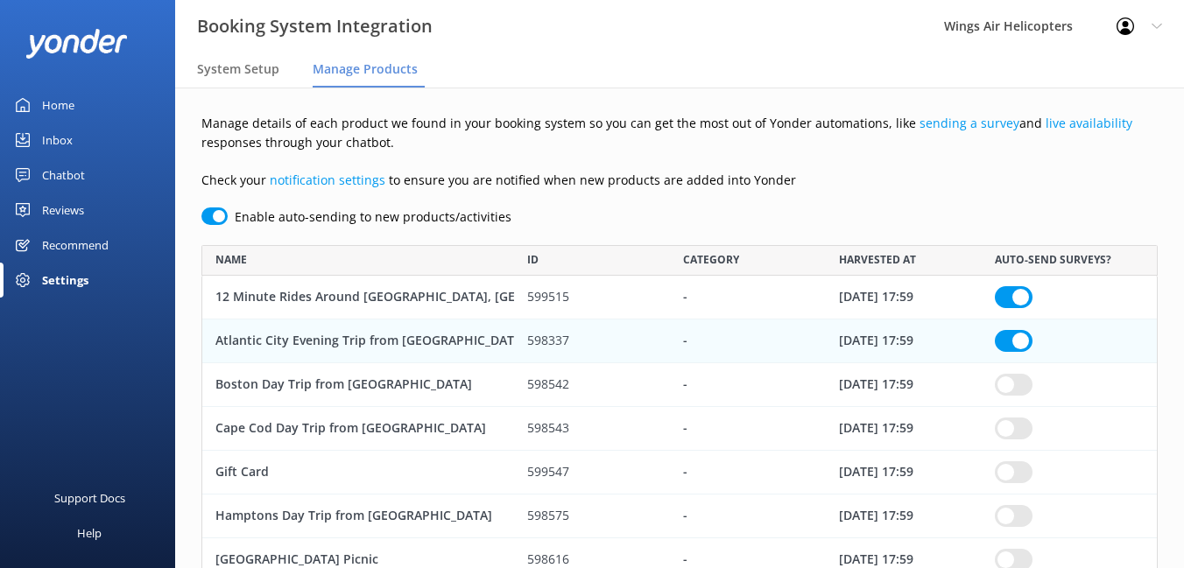
click at [1018, 308] on input "row" at bounding box center [1014, 297] width 38 height 22
checkbox input "true"
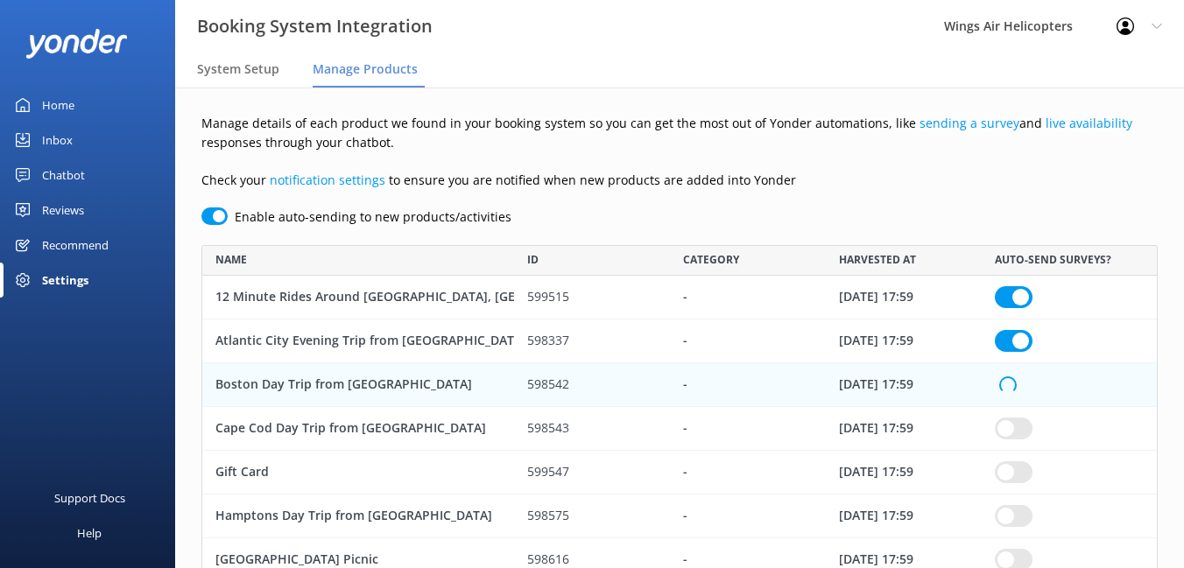
checkbox input "true"
click at [1018, 308] on input "row" at bounding box center [1014, 297] width 38 height 22
checkbox input "true"
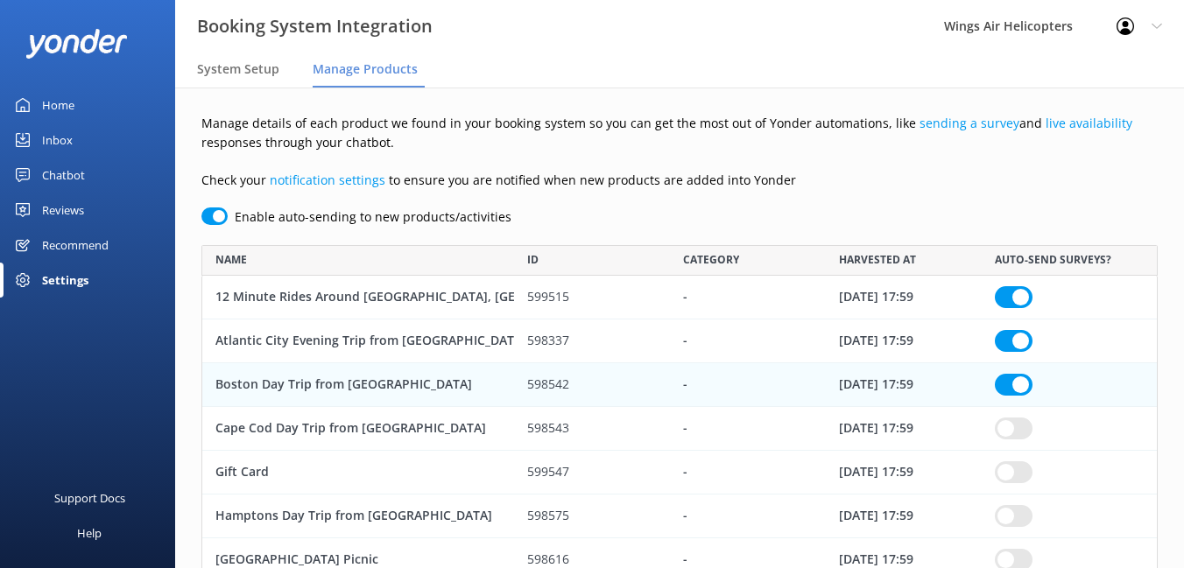
checkbox input "true"
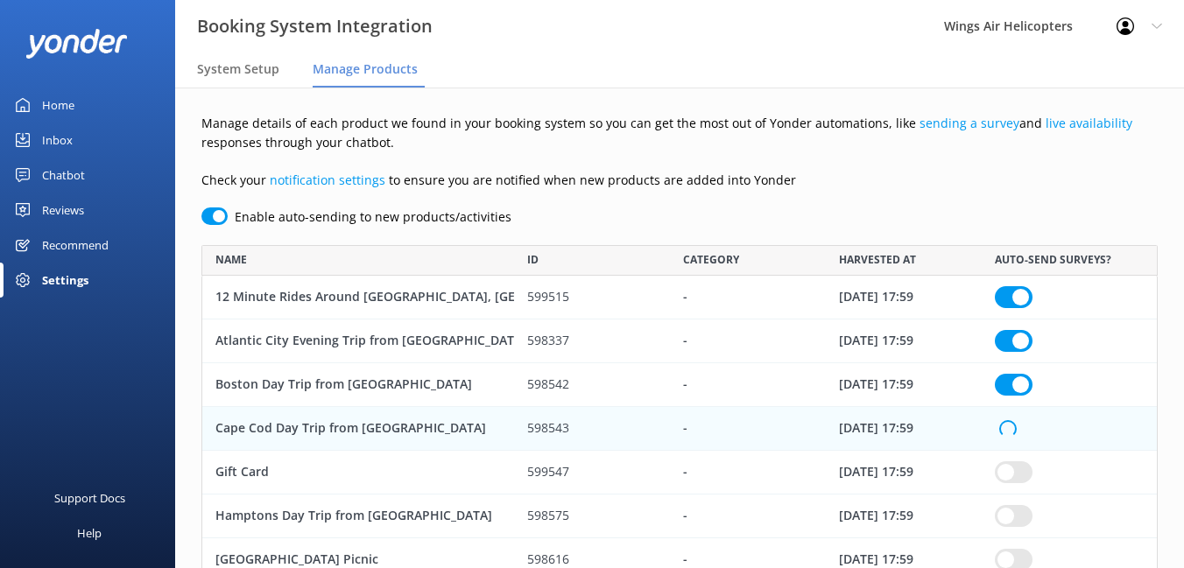
checkbox input "true"
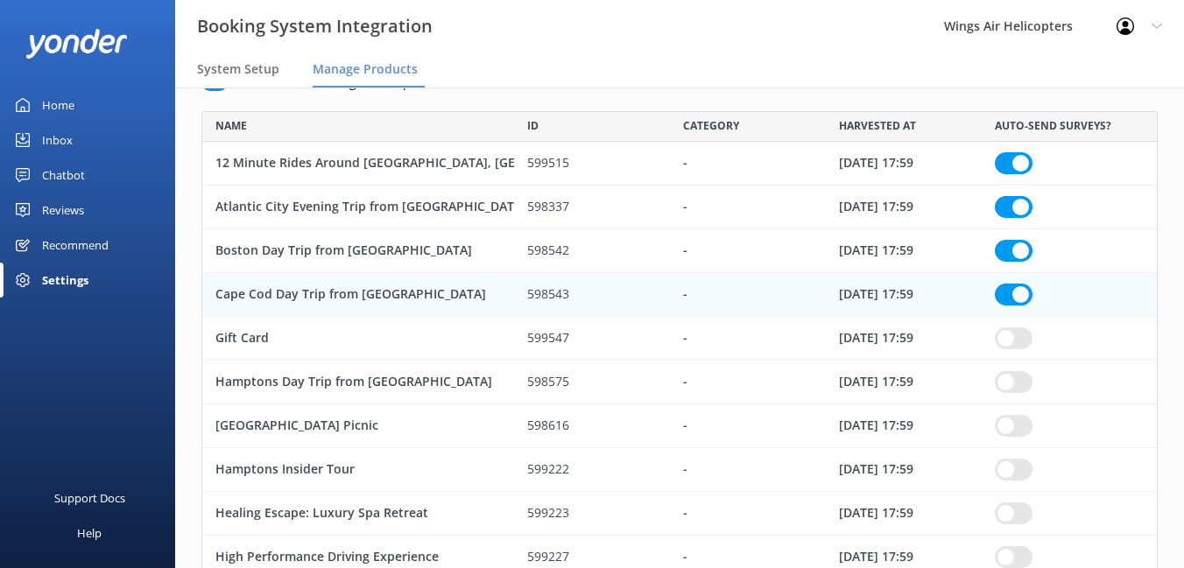
scroll to position [160, 0]
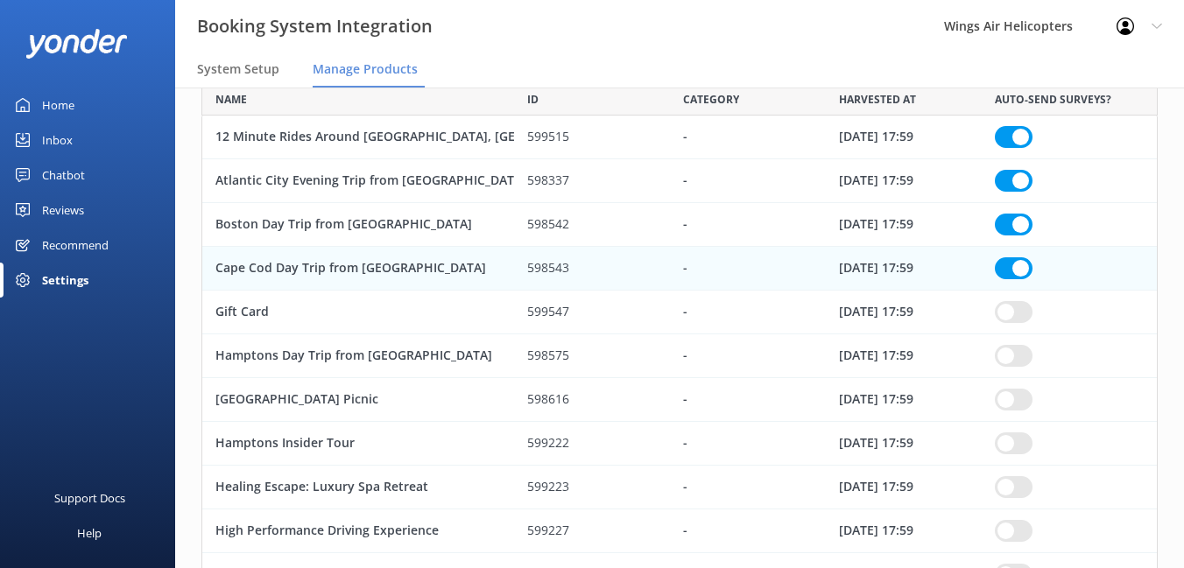
click at [1019, 148] on input "row" at bounding box center [1014, 137] width 38 height 22
checkbox input "true"
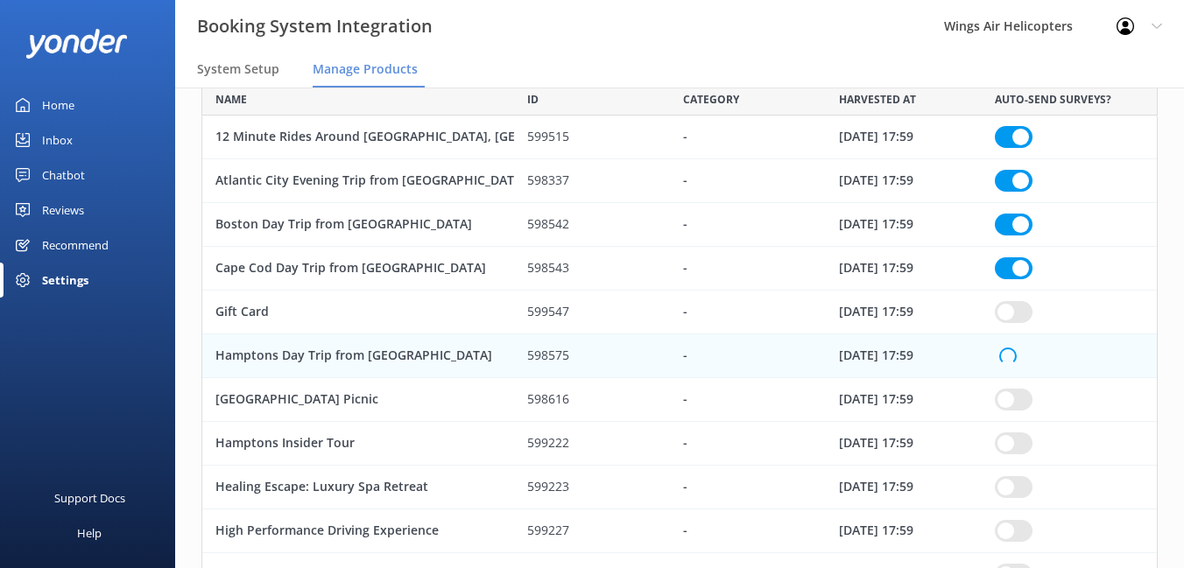
checkbox input "true"
click at [1018, 148] on input "row" at bounding box center [1014, 137] width 38 height 22
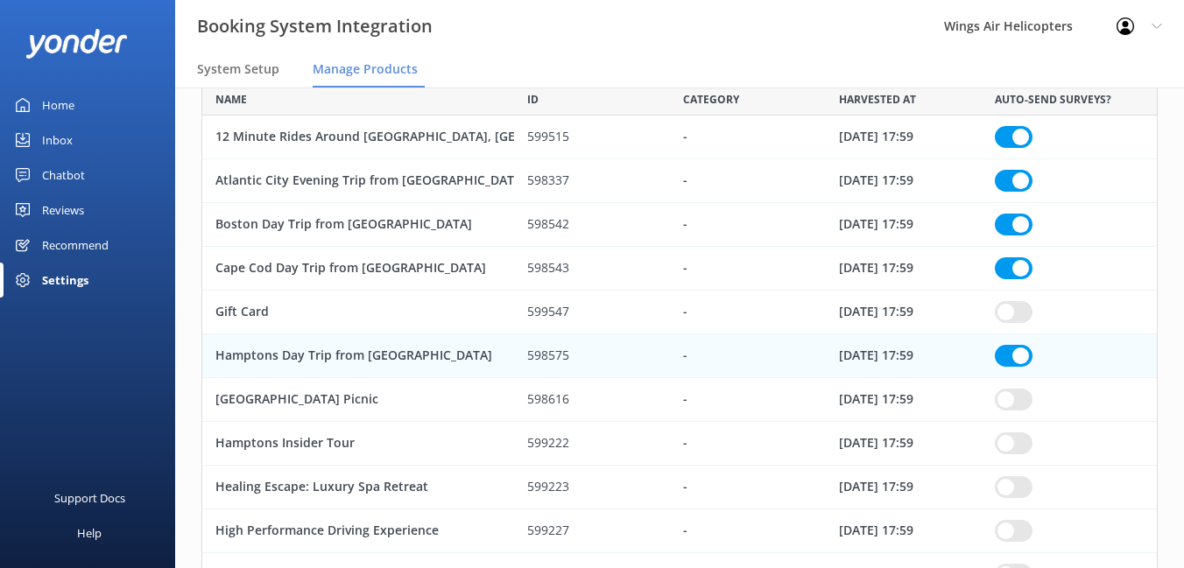
checkbox input "true"
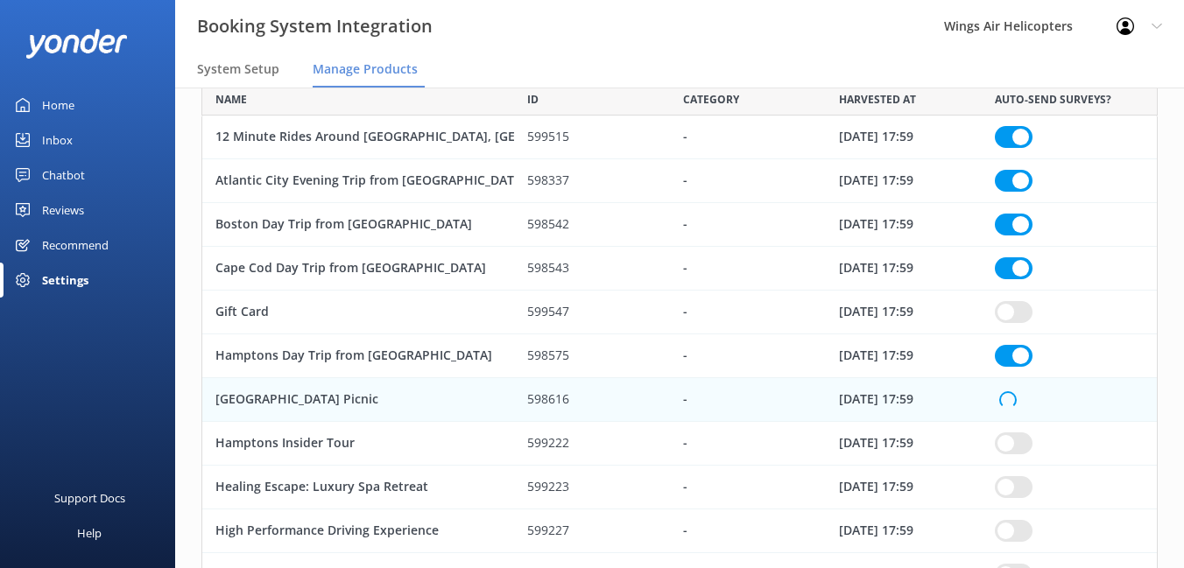
checkbox input "true"
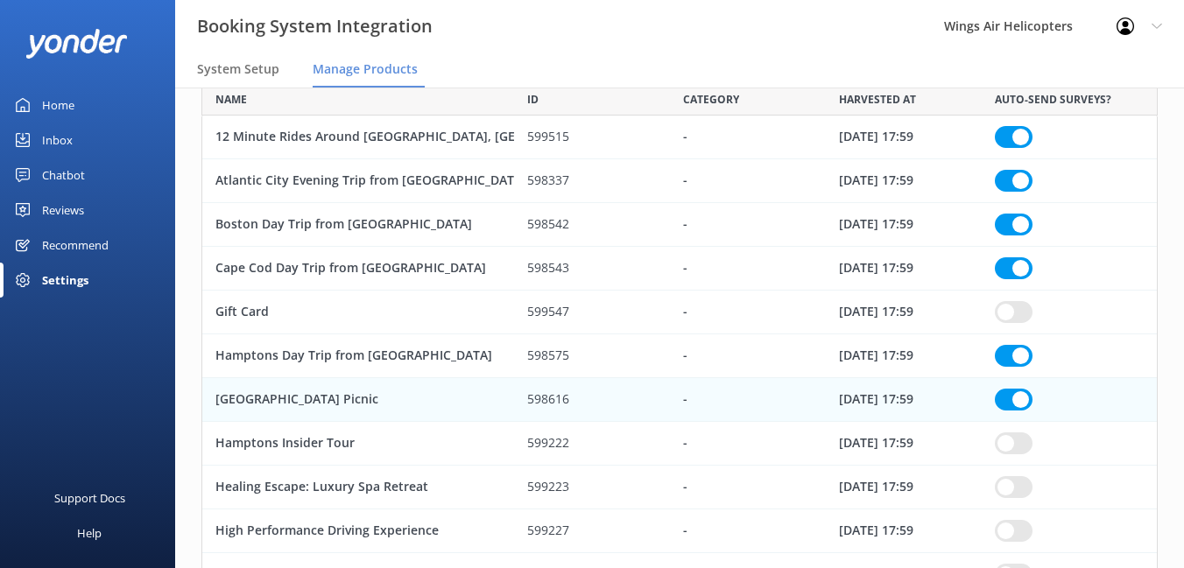
click at [1018, 148] on input "row" at bounding box center [1014, 137] width 38 height 22
checkbox input "true"
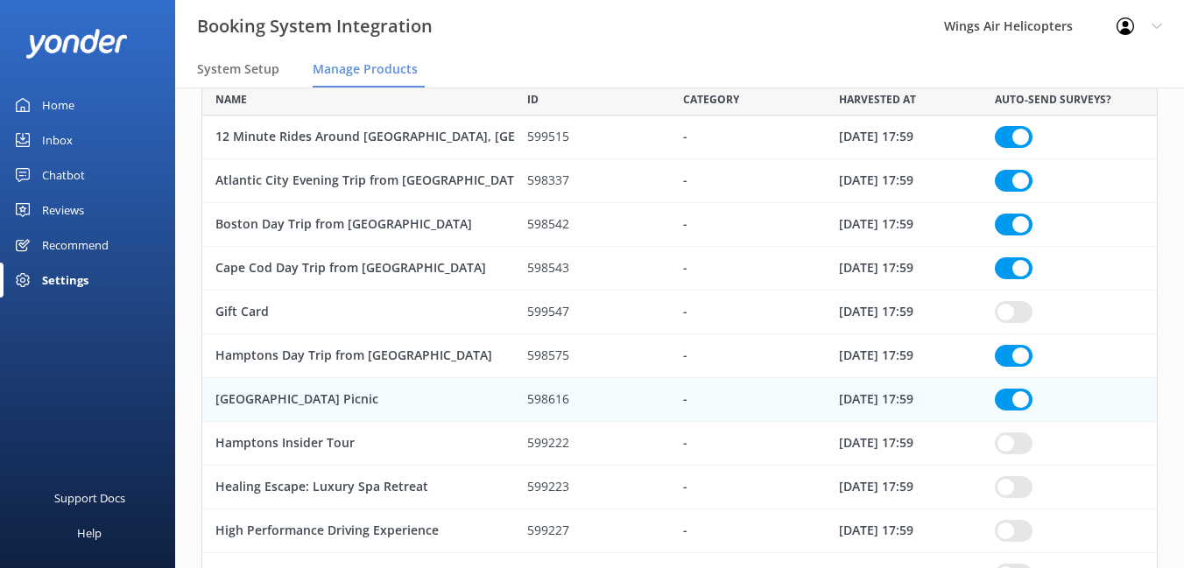
checkbox input "true"
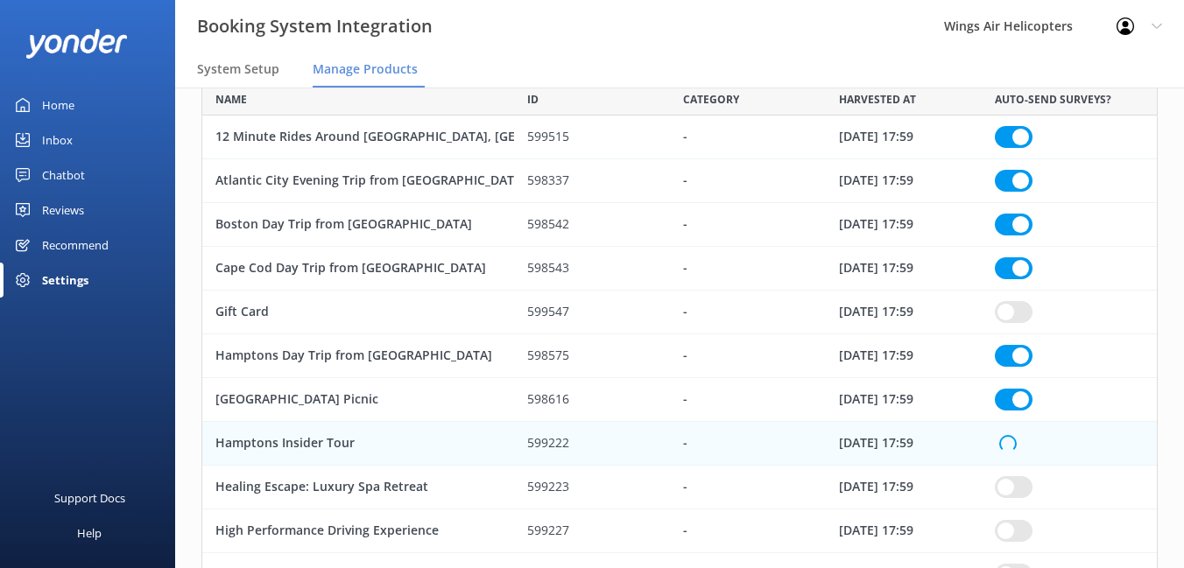
click at [1018, 148] on input "row" at bounding box center [1014, 137] width 38 height 22
checkbox input "true"
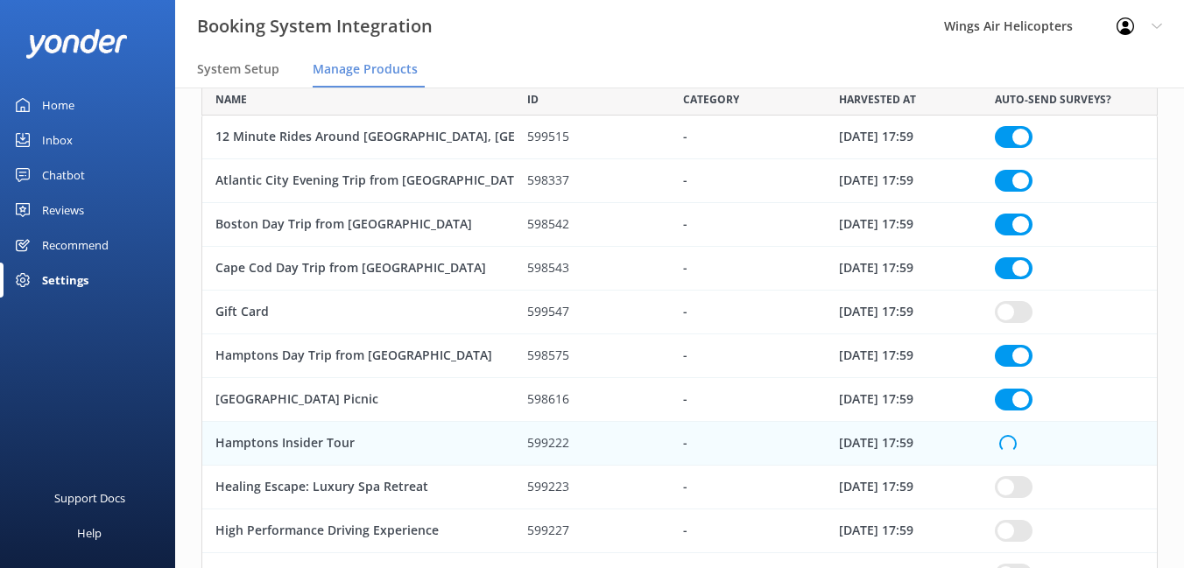
checkbox input "true"
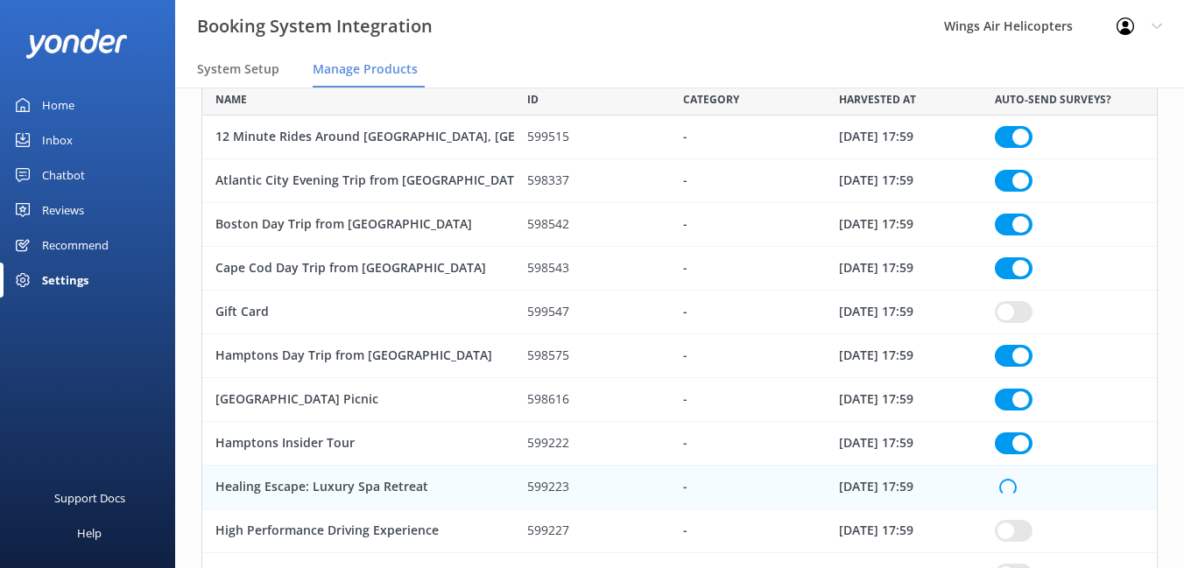
checkbox input "true"
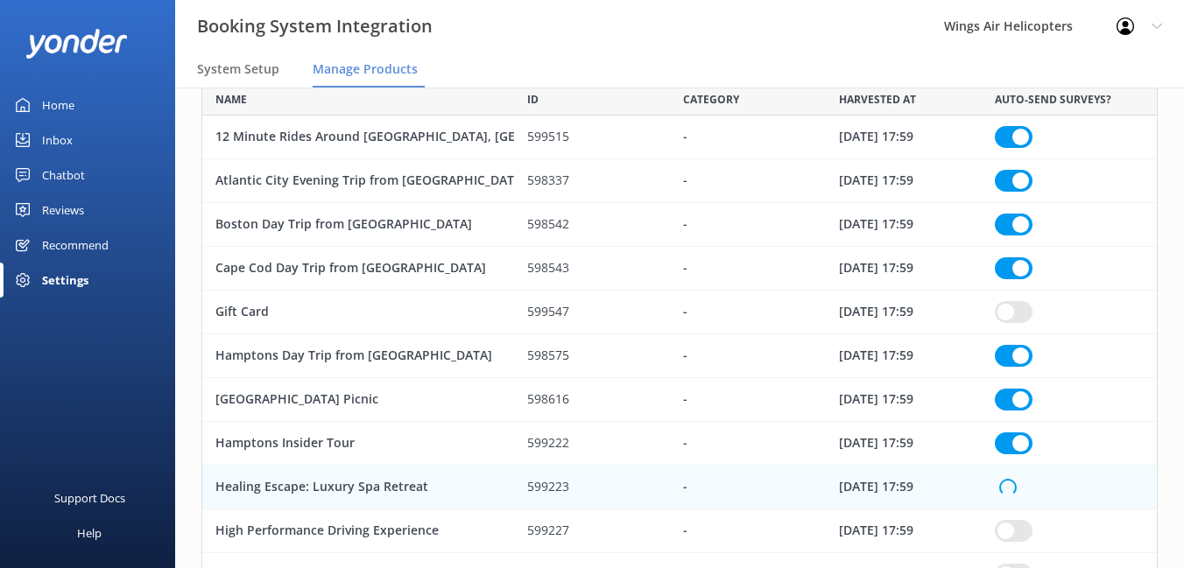
checkbox input "true"
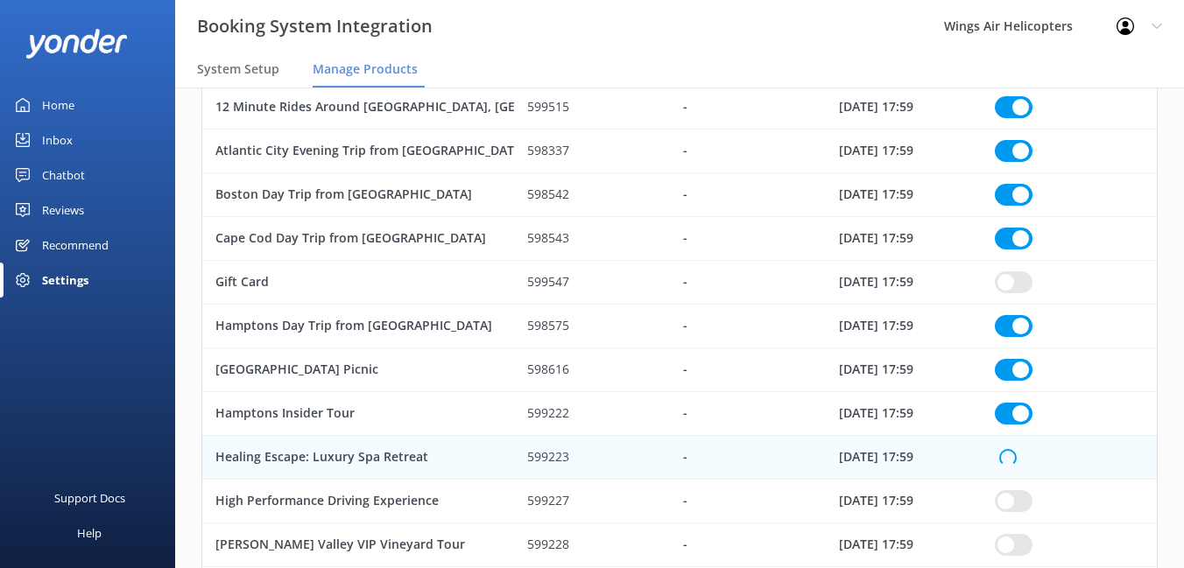
checkbox input "true"
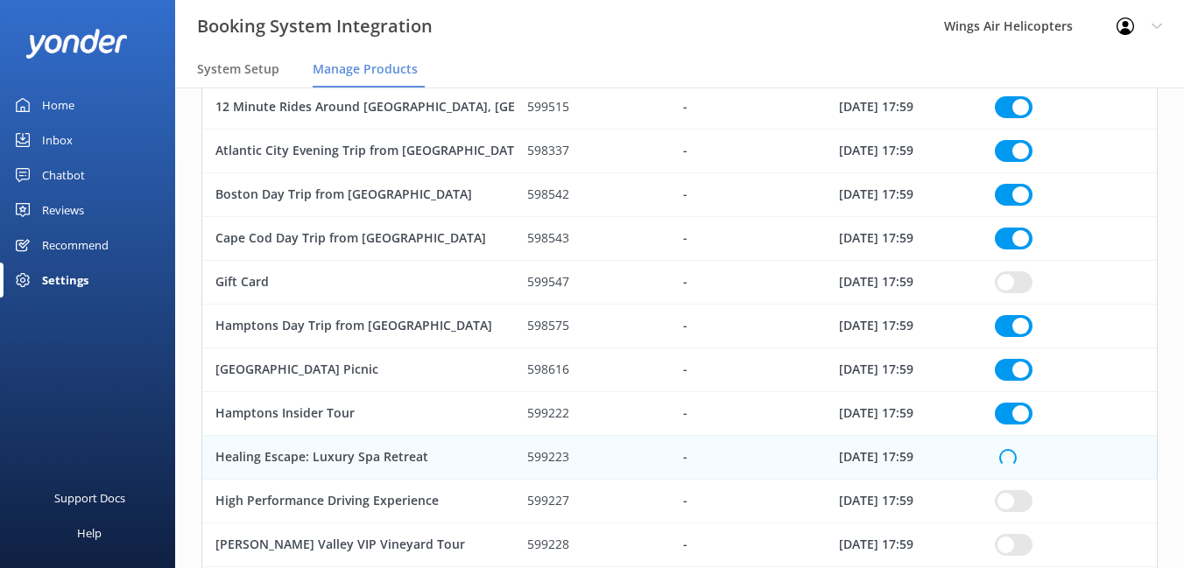
checkbox input "true"
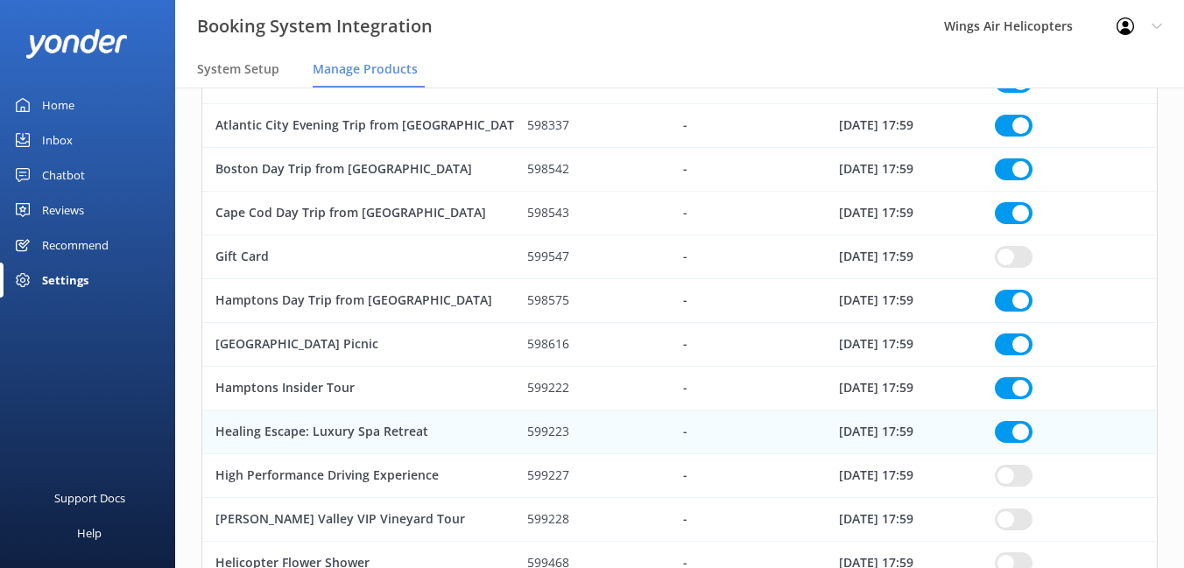
scroll to position [298, 0]
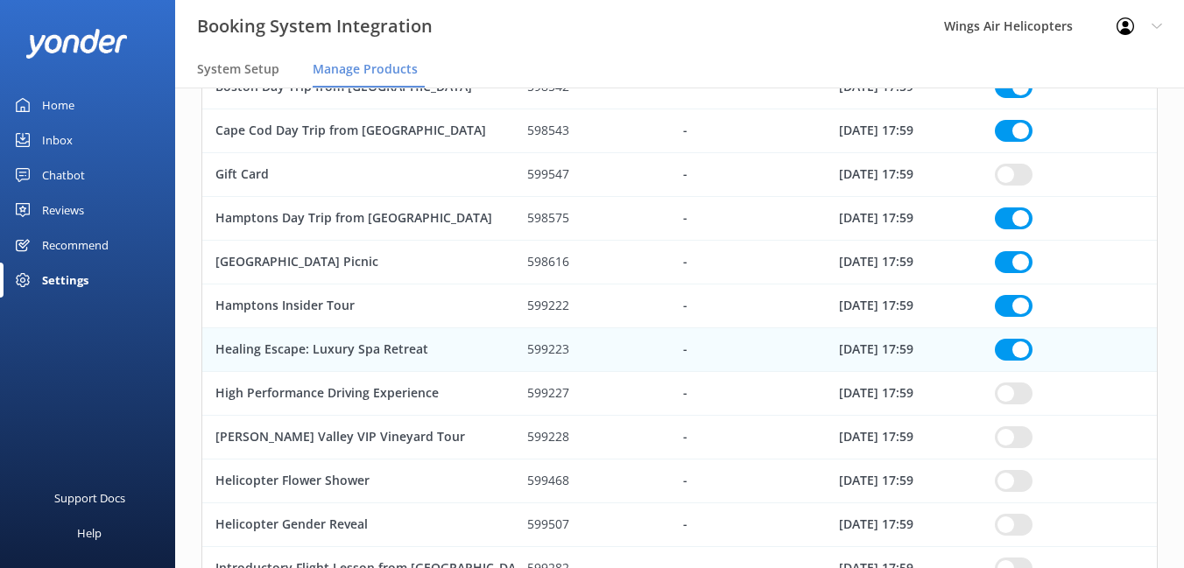
click at [1008, 11] on input "row" at bounding box center [1014, 0] width 38 height 22
checkbox input "true"
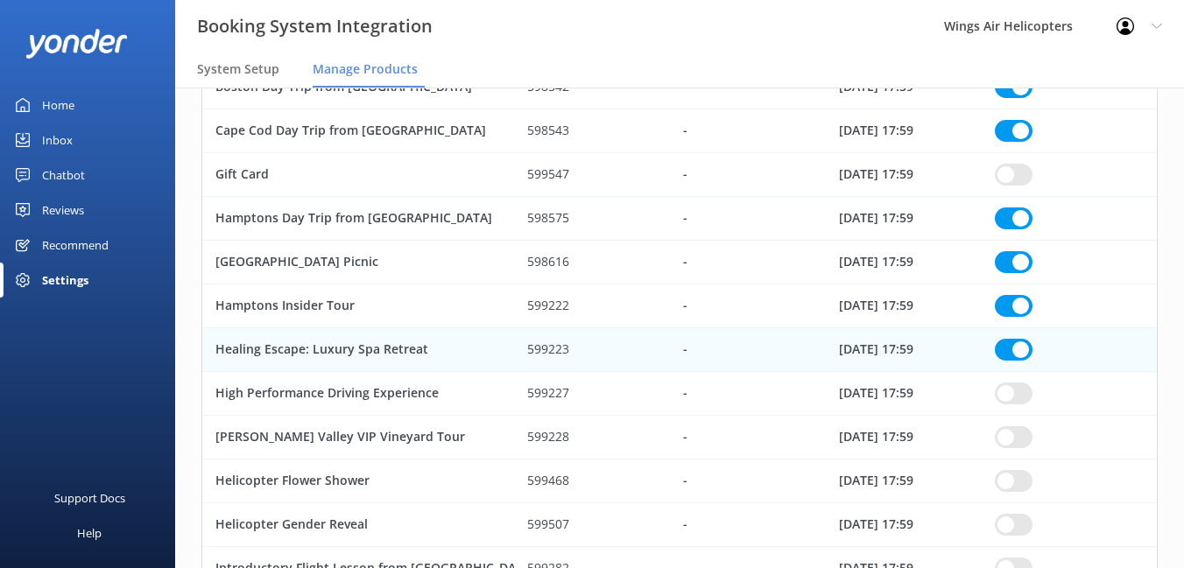
checkbox input "true"
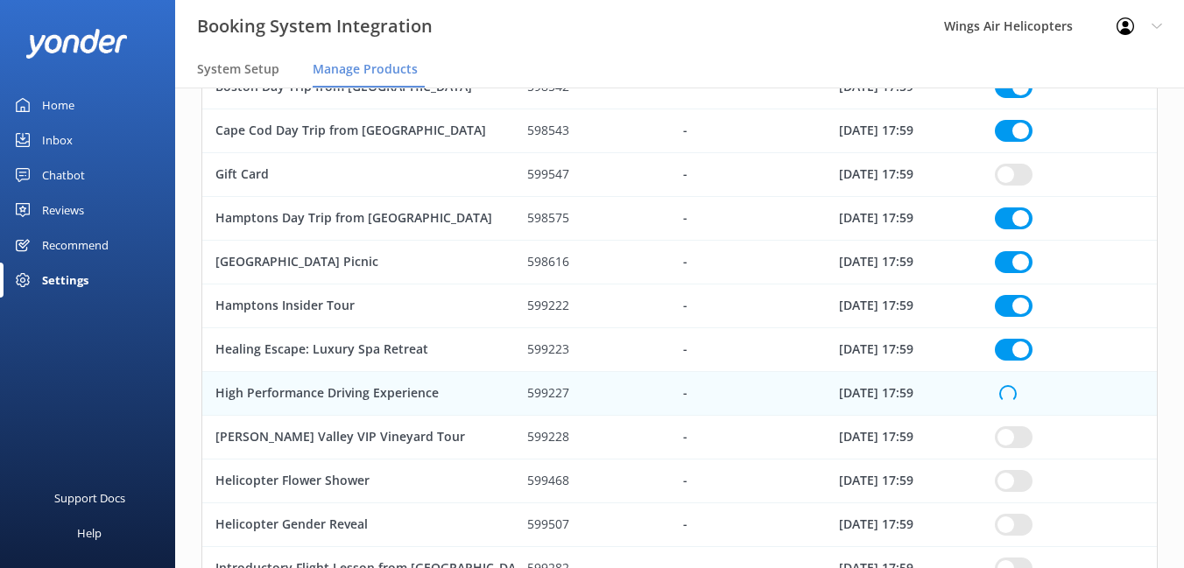
checkbox input "true"
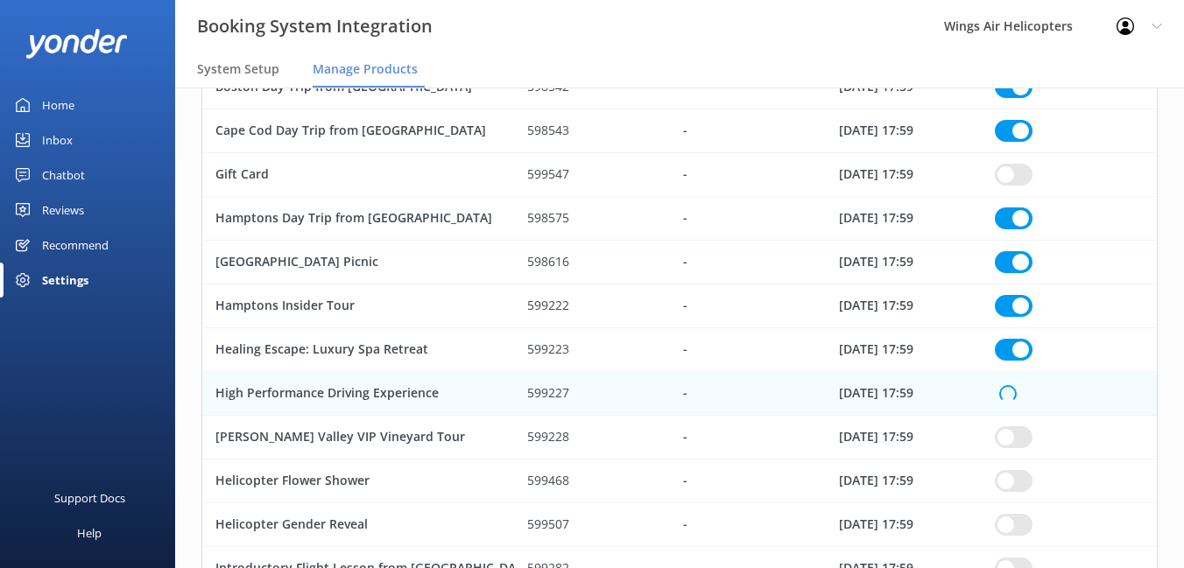
checkbox input "true"
click at [1008, 11] on input "row" at bounding box center [1014, 0] width 38 height 22
checkbox input "true"
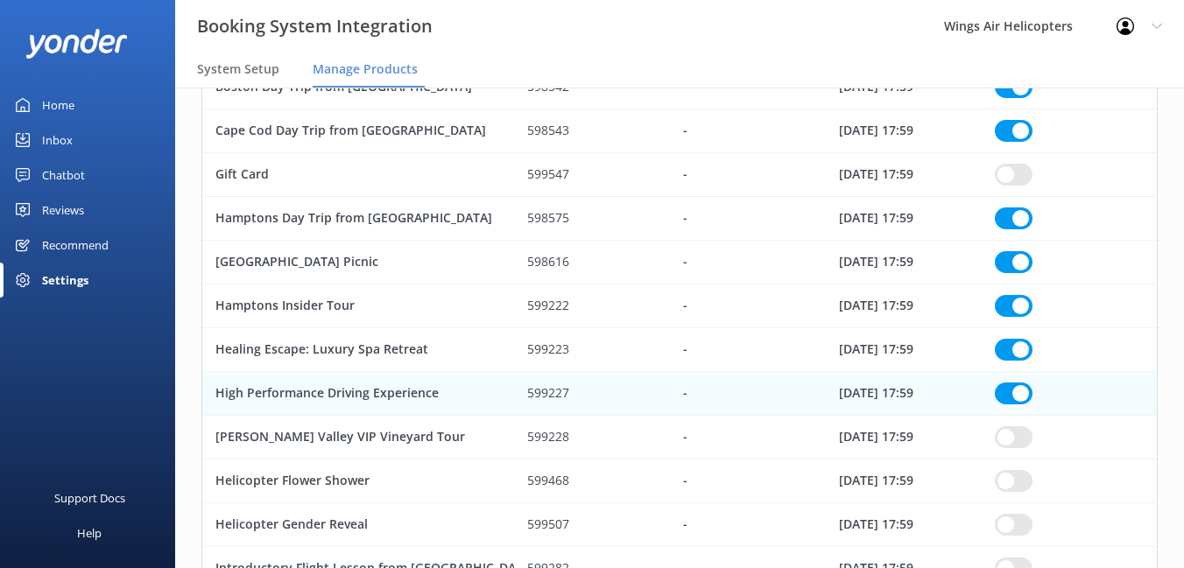
checkbox input "true"
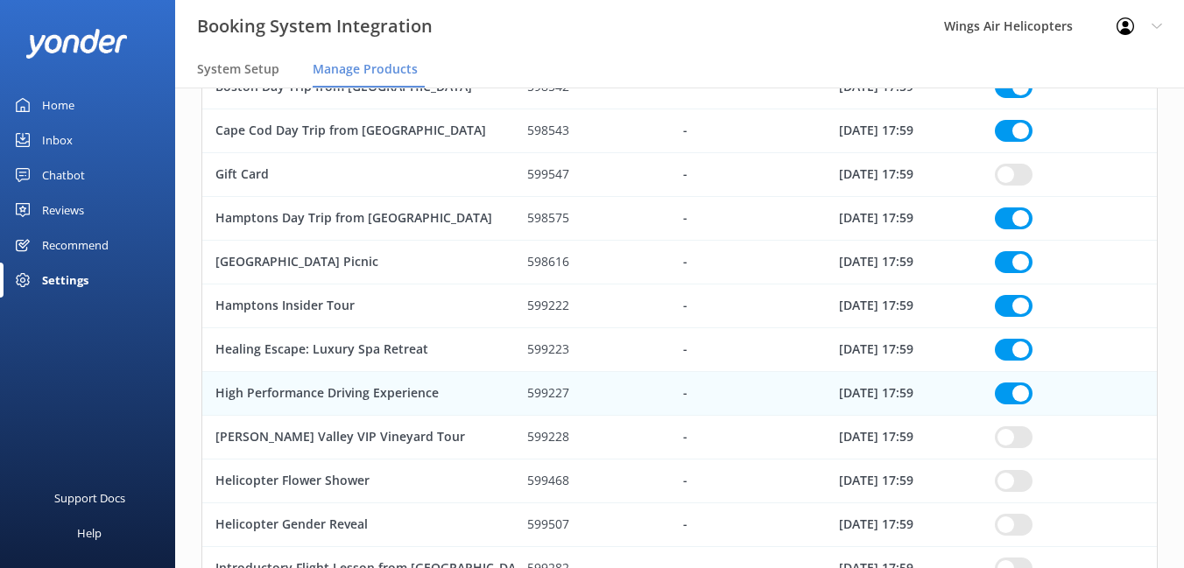
checkbox input "true"
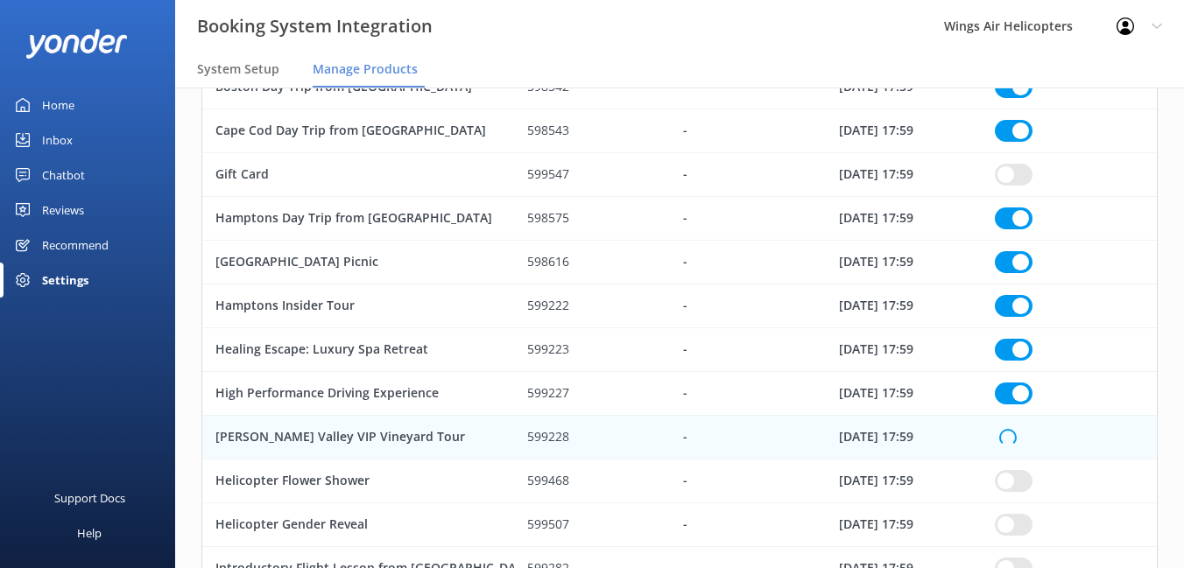
checkbox input "true"
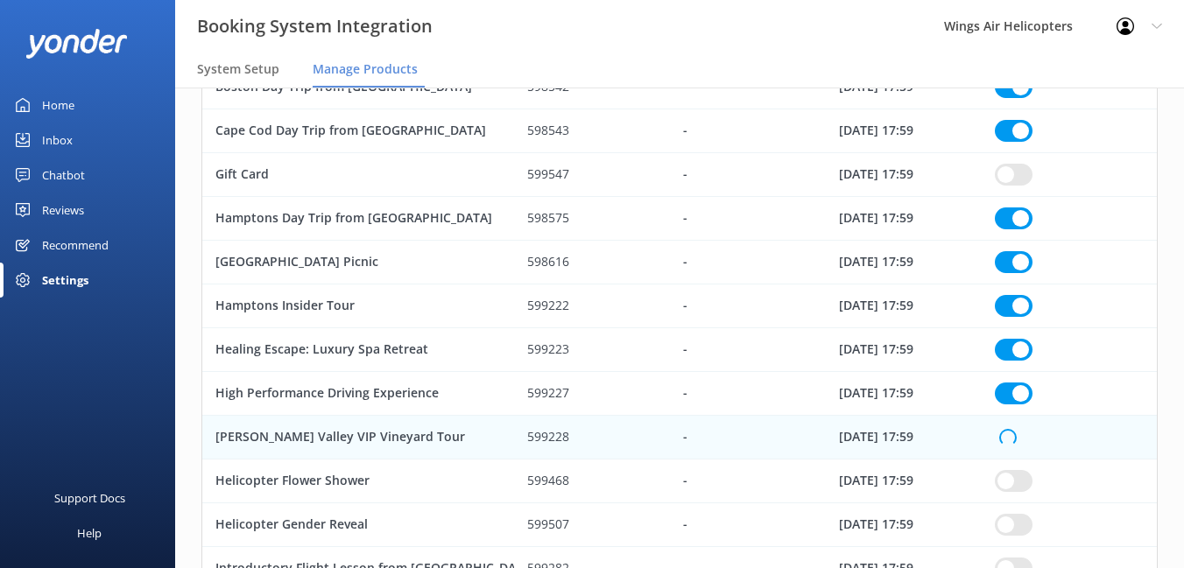
checkbox input "true"
click at [1008, 11] on input "row" at bounding box center [1014, 0] width 38 height 22
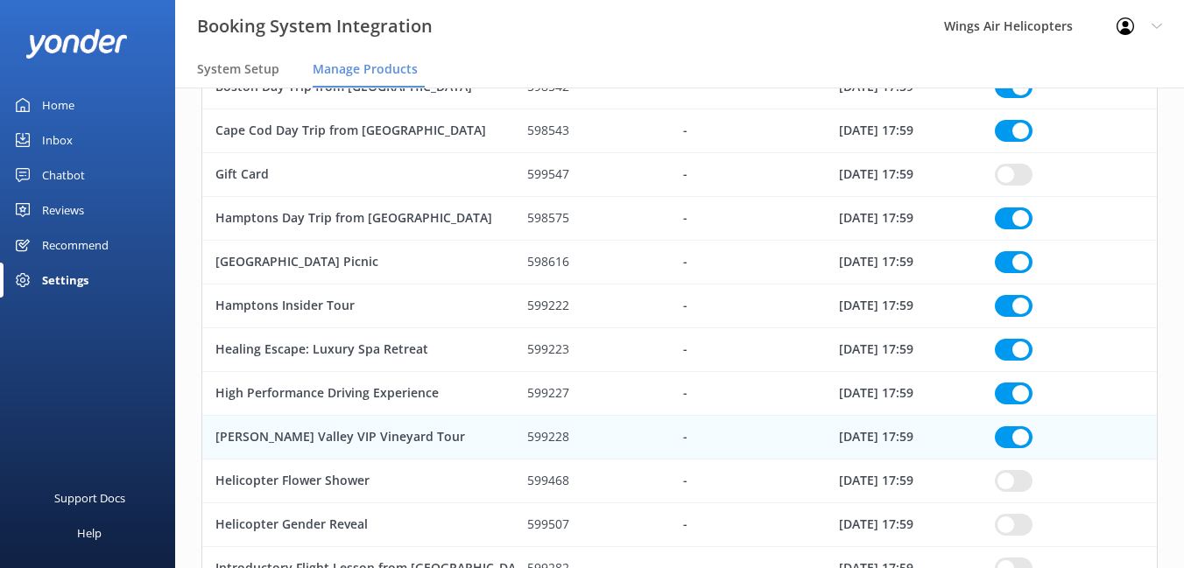
checkbox input "true"
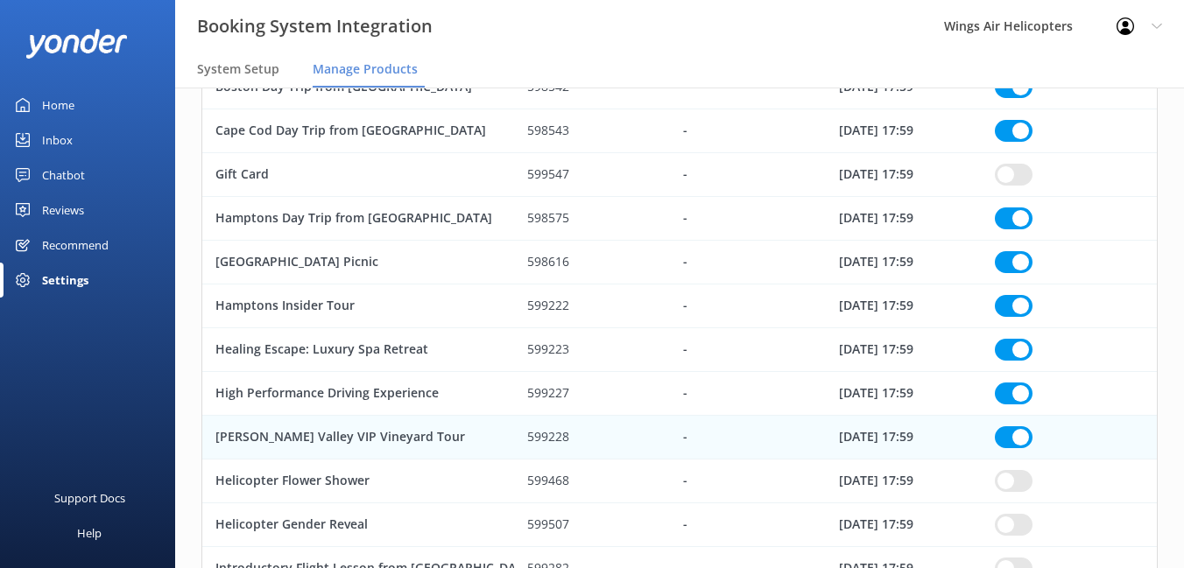
checkbox input "true"
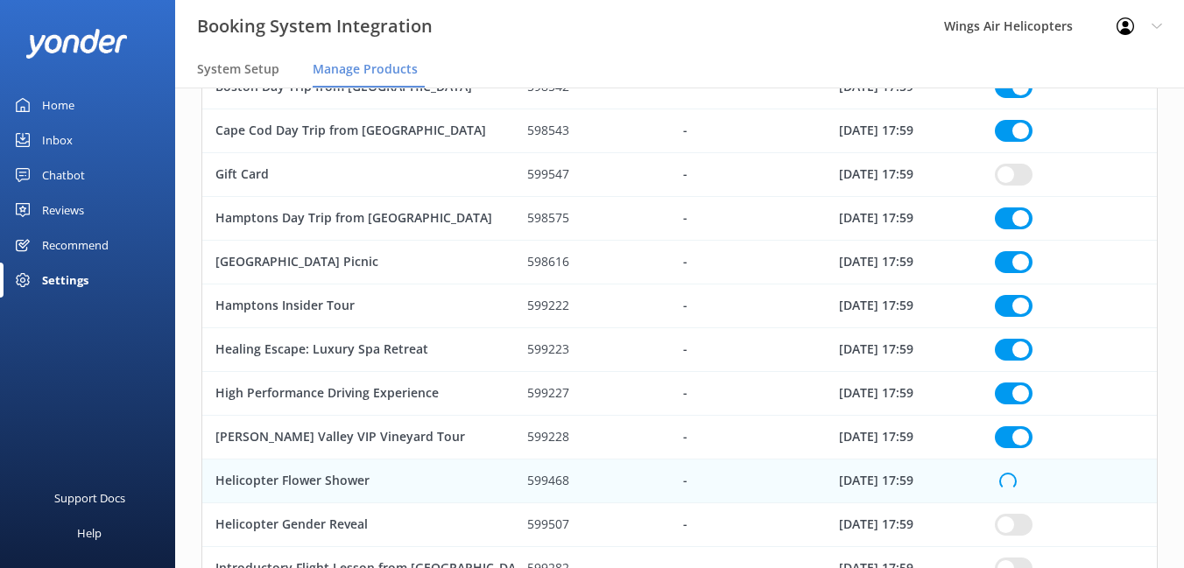
checkbox input "true"
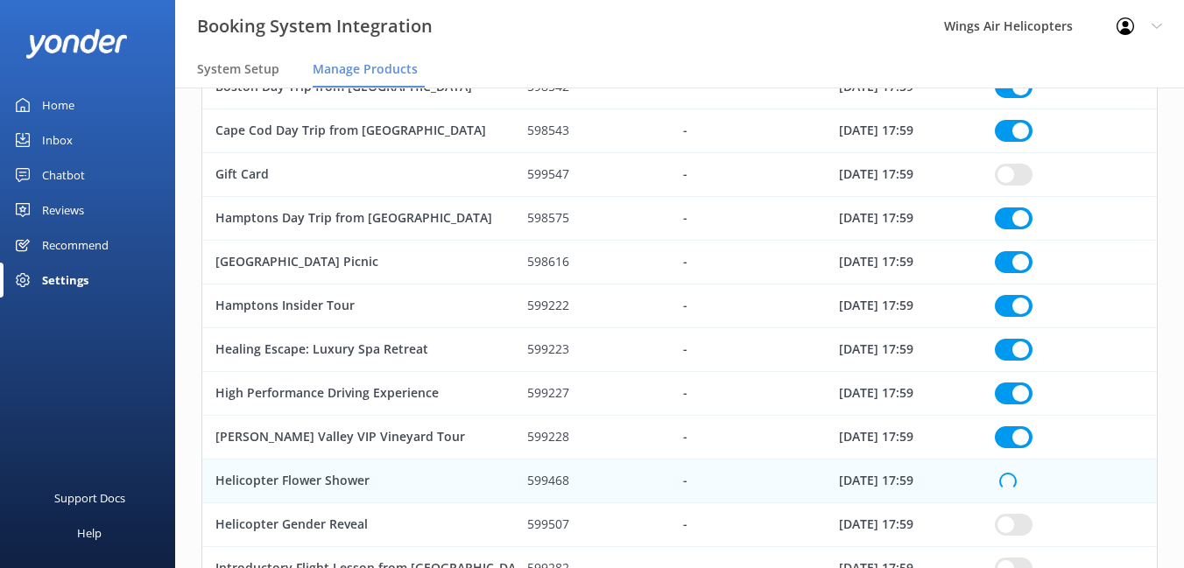
checkbox input "true"
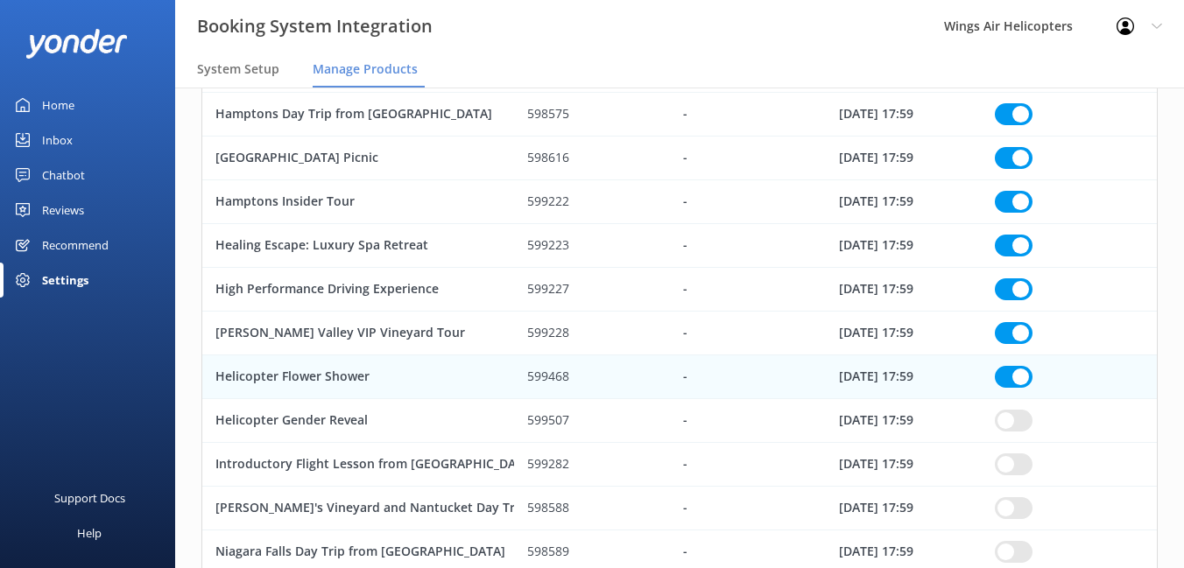
scroll to position [411, 0]
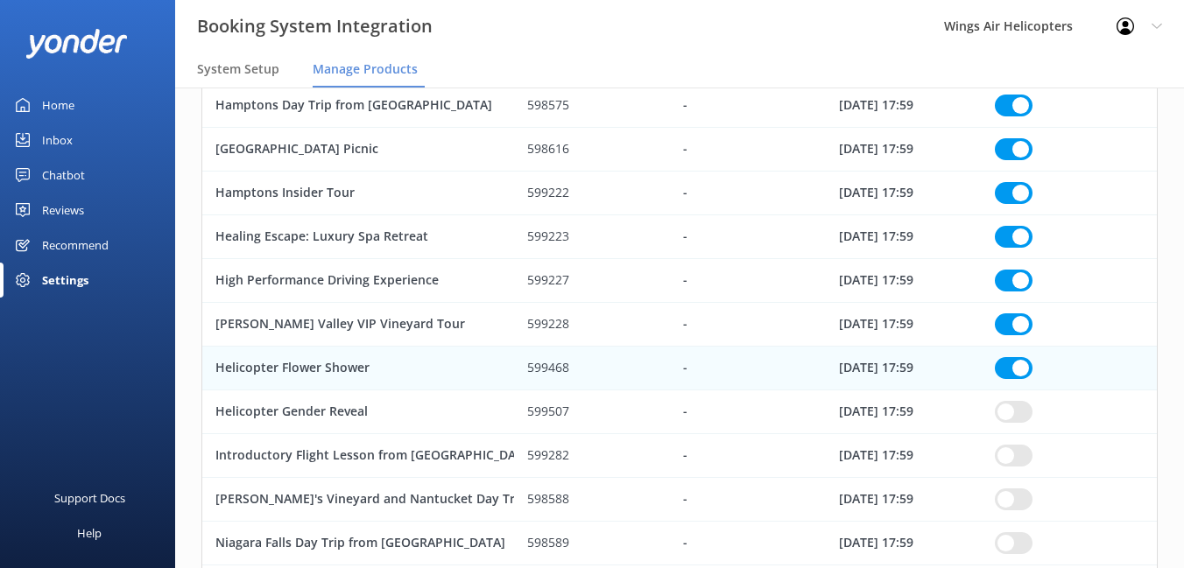
checkbox input "true"
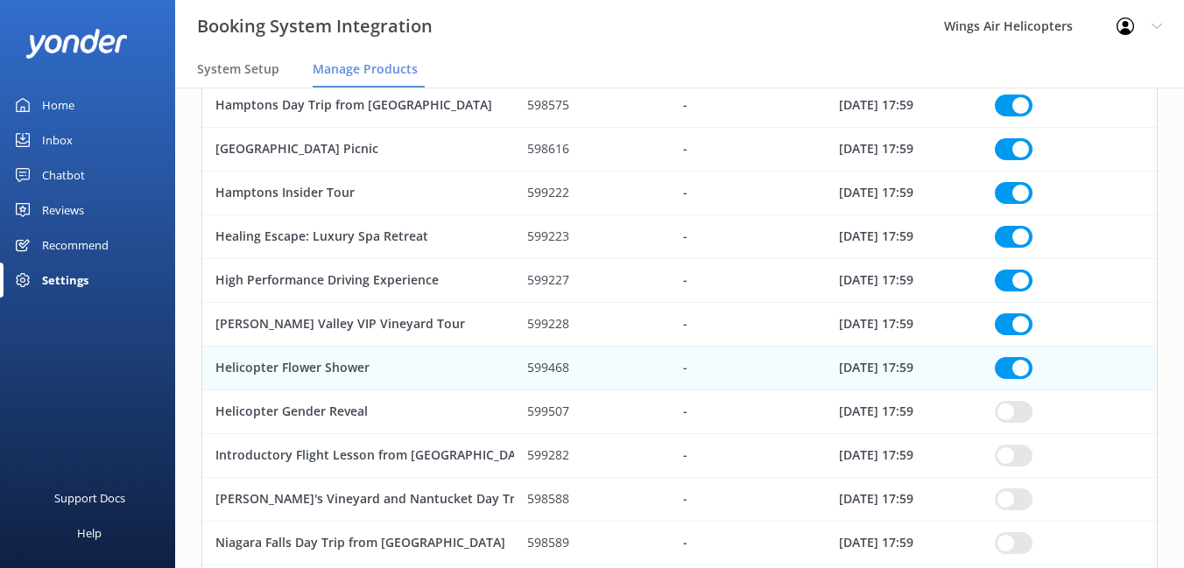
checkbox input "true"
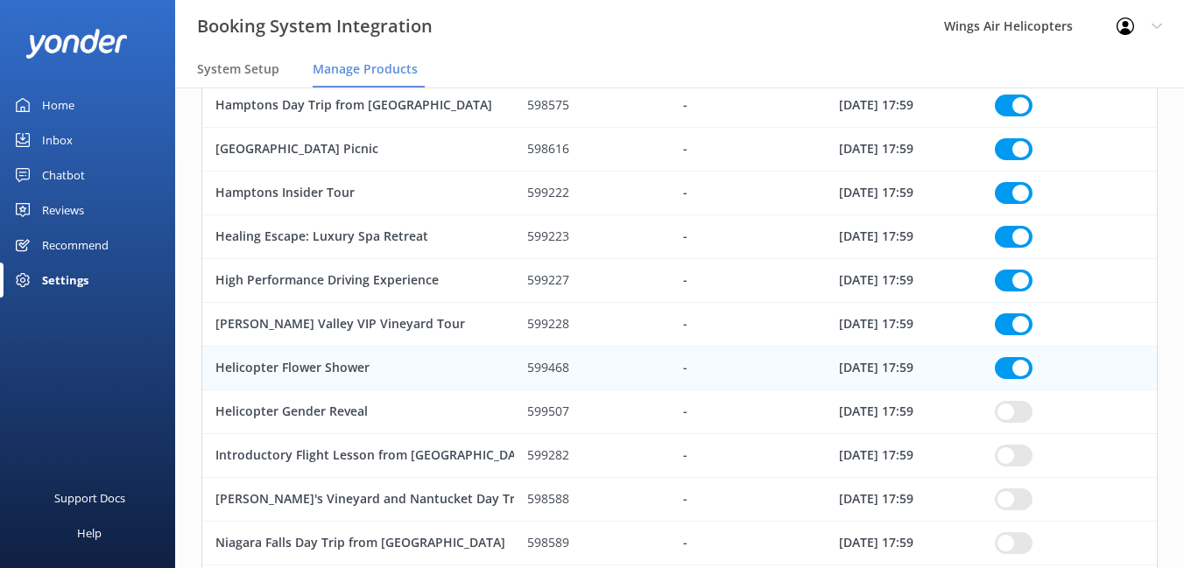
checkbox input "true"
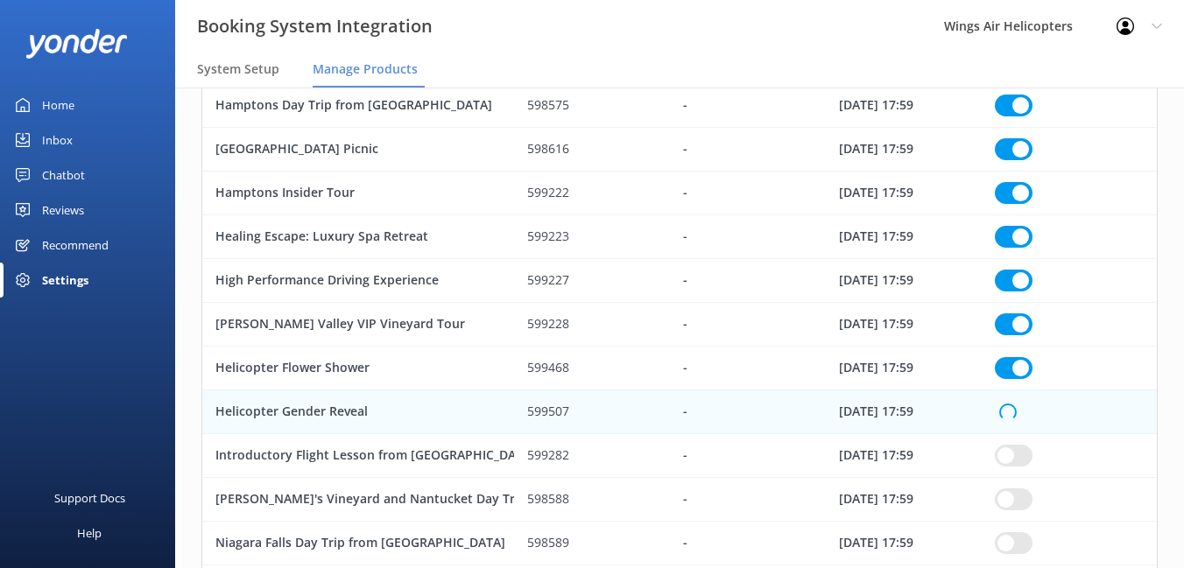
checkbox input "true"
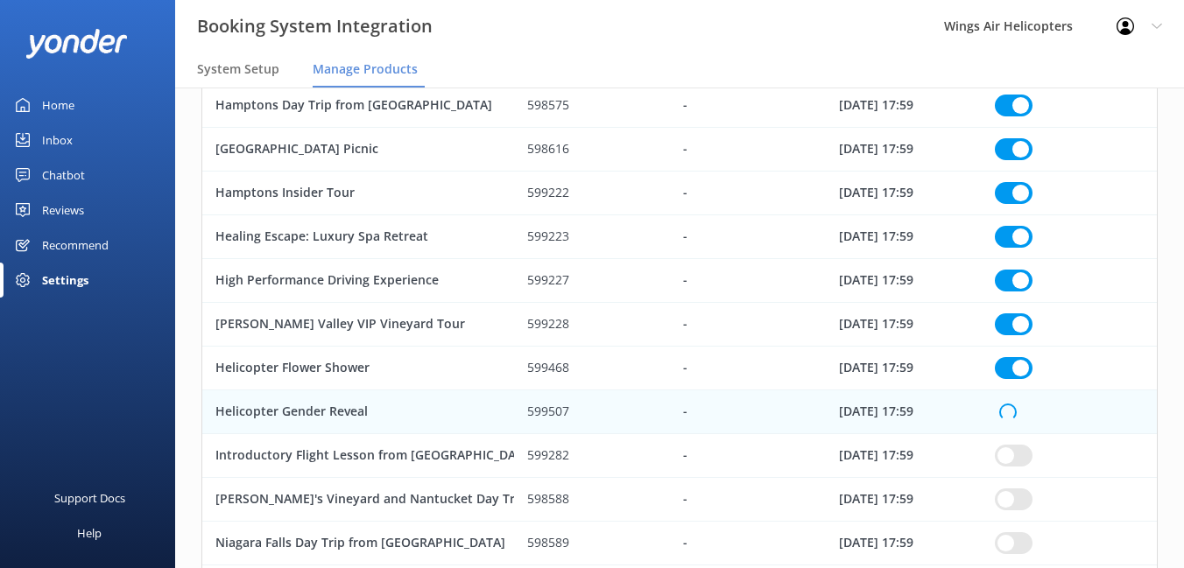
checkbox input "true"
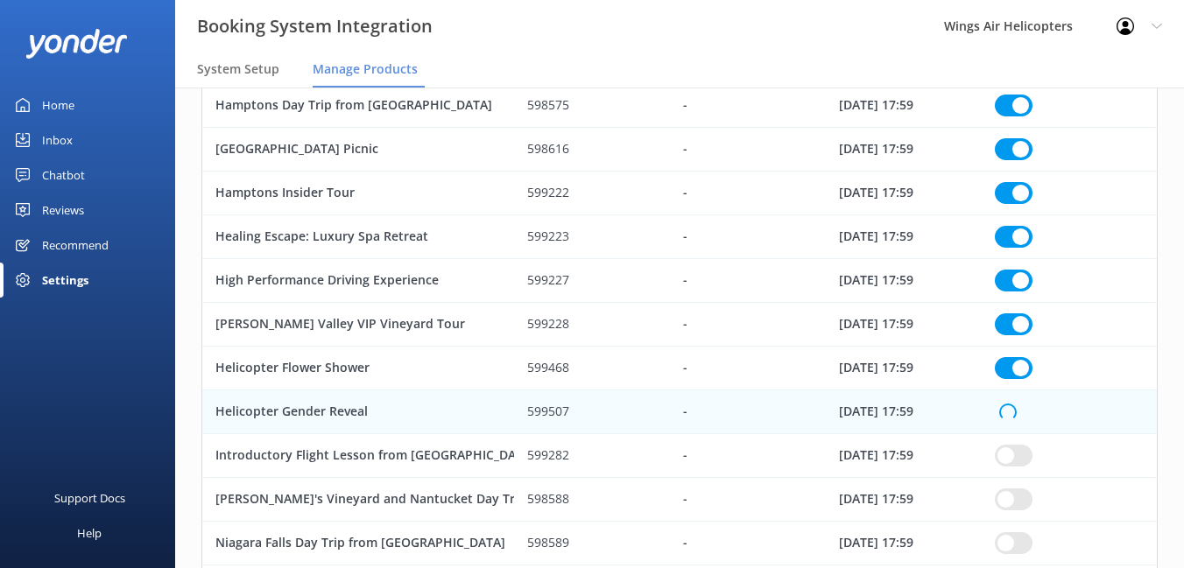
checkbox input "true"
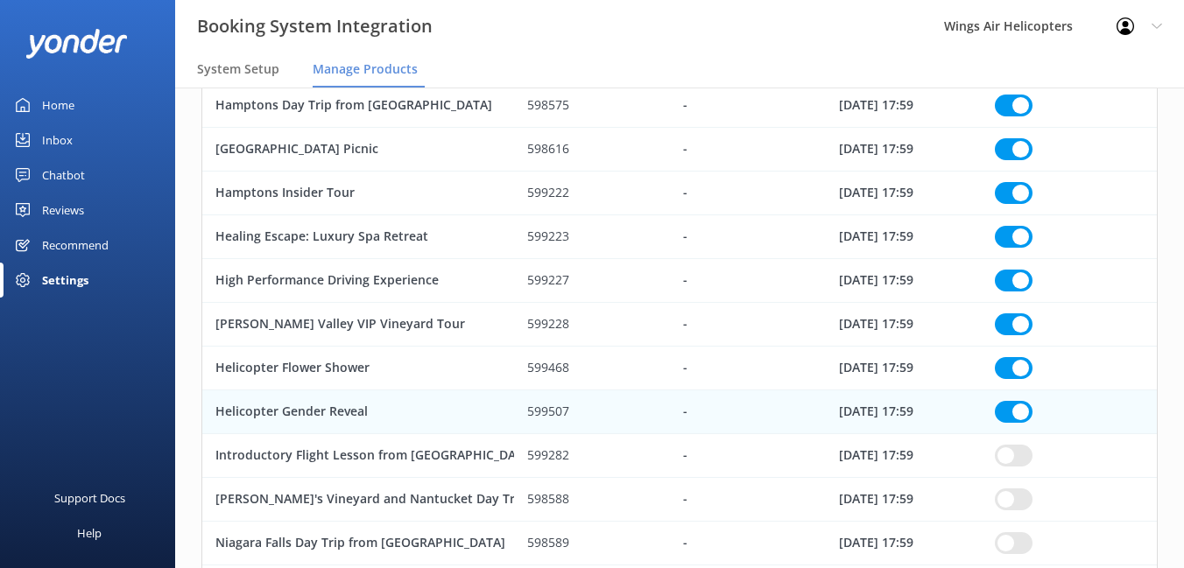
checkbox input "true"
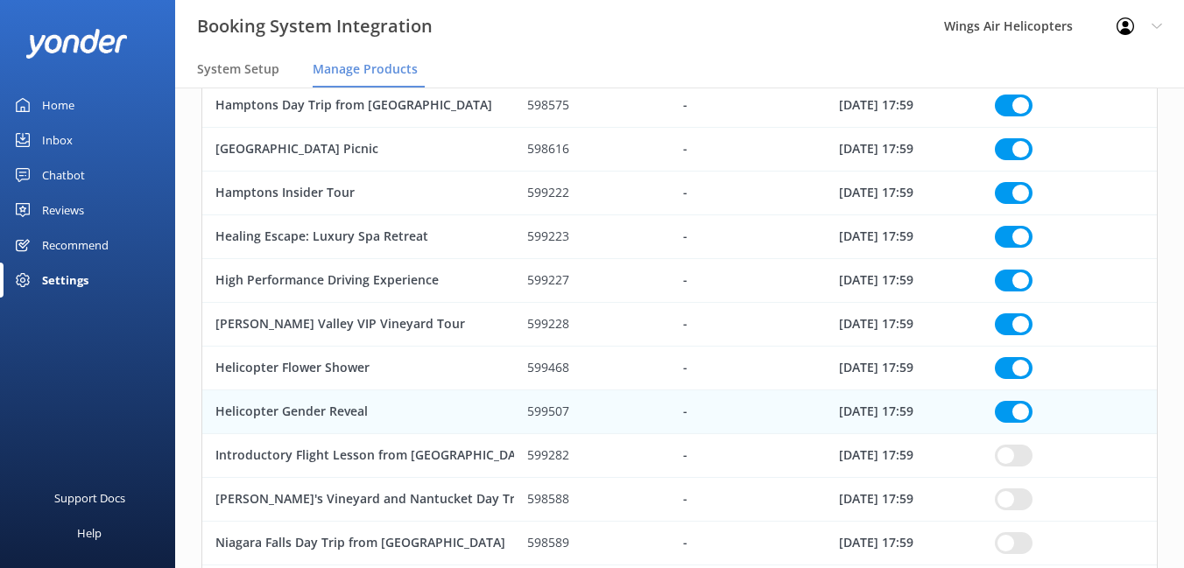
checkbox input "true"
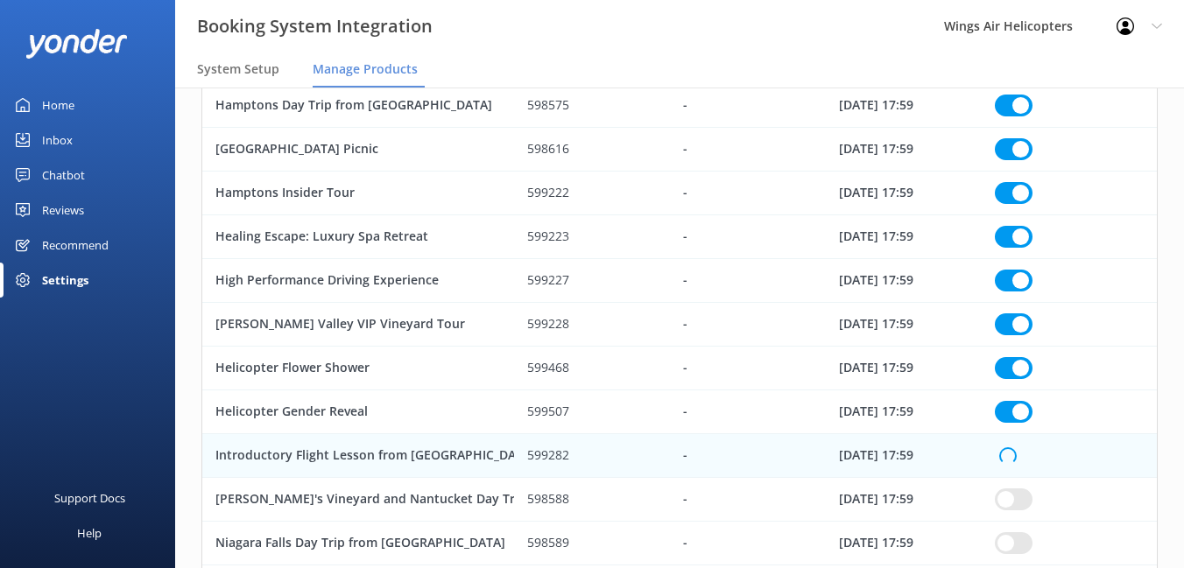
checkbox input "true"
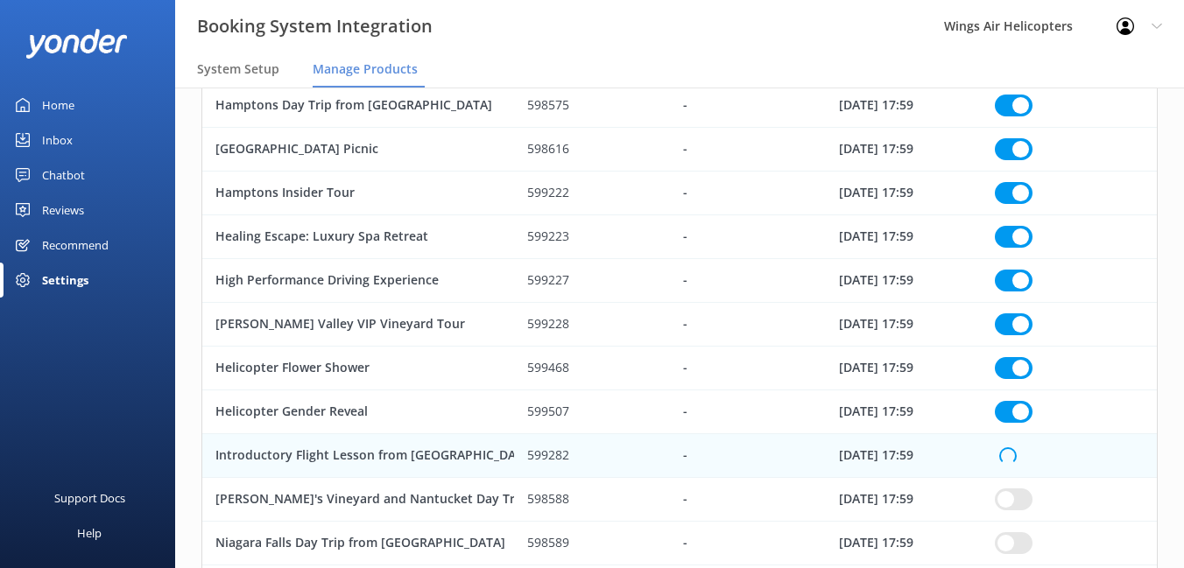
checkbox input "true"
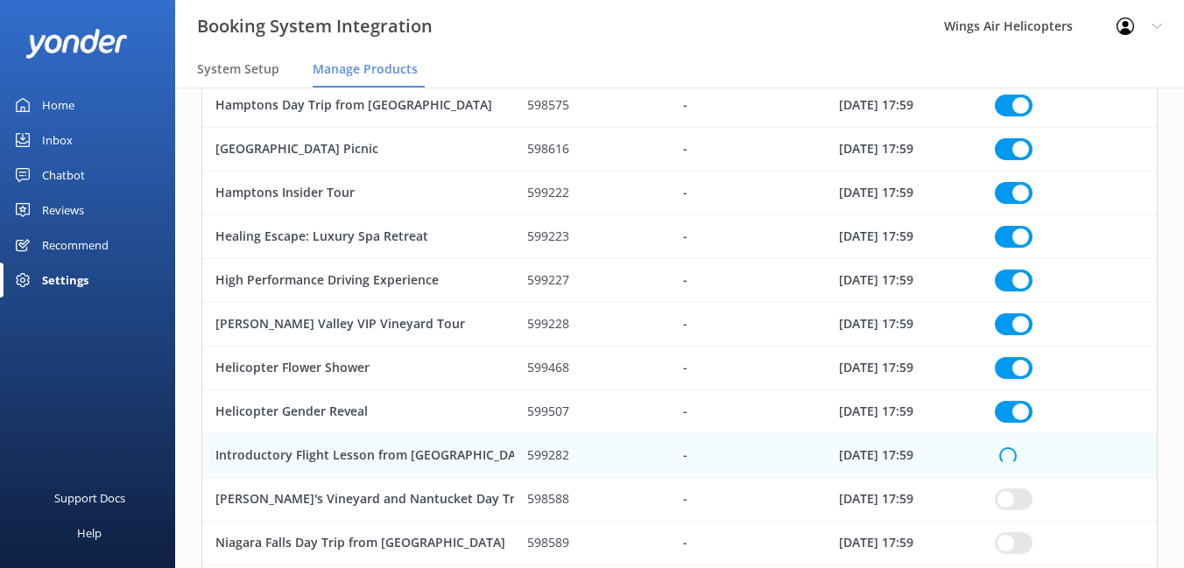
checkbox input "true"
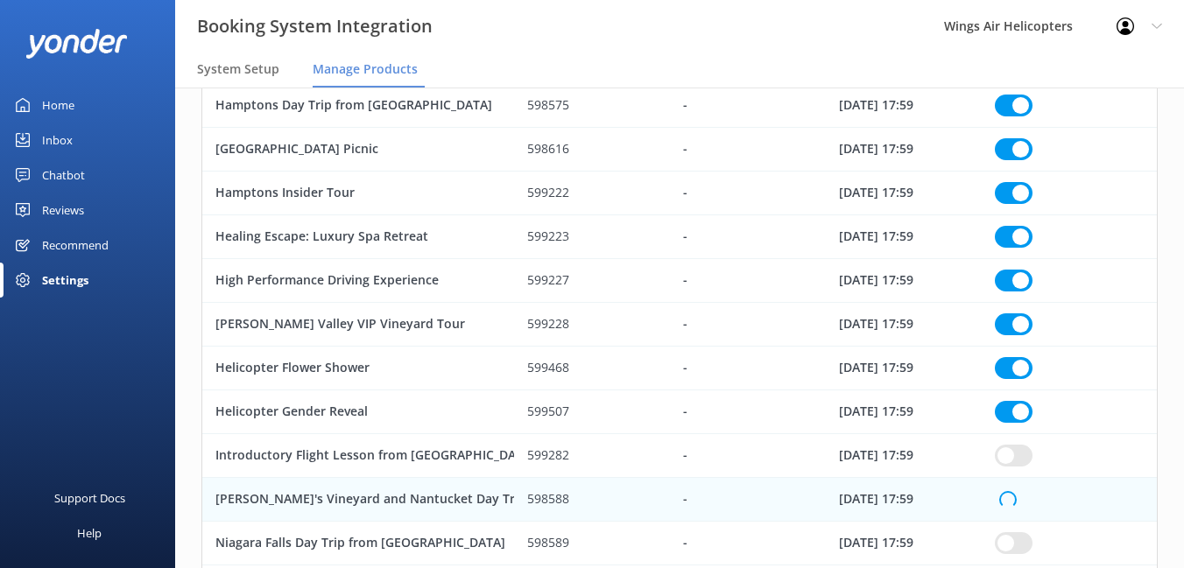
checkbox input "true"
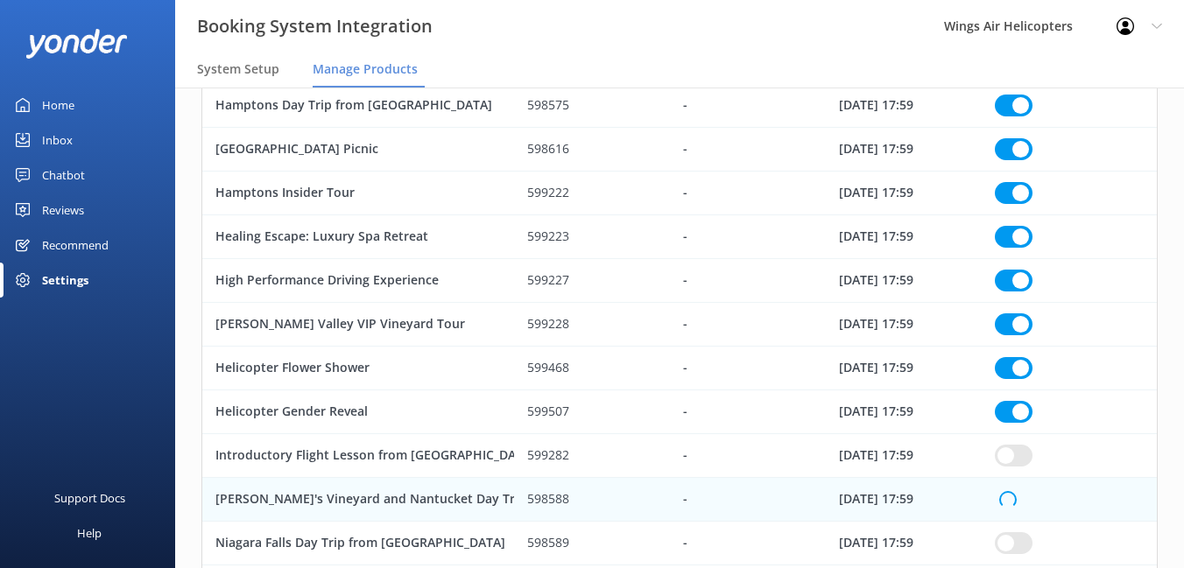
checkbox input "true"
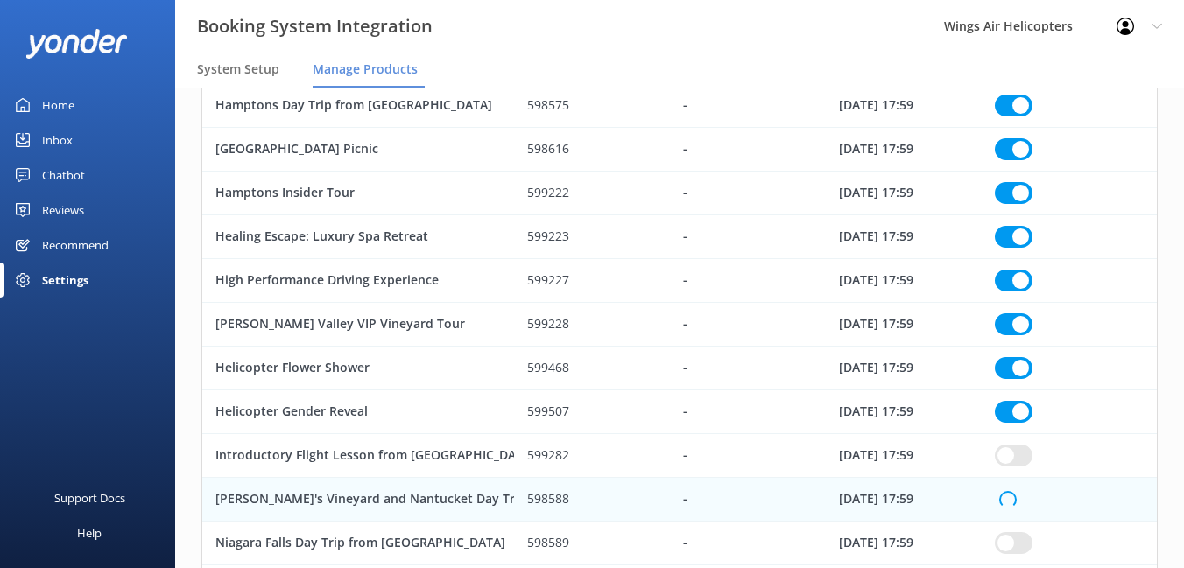
checkbox input "true"
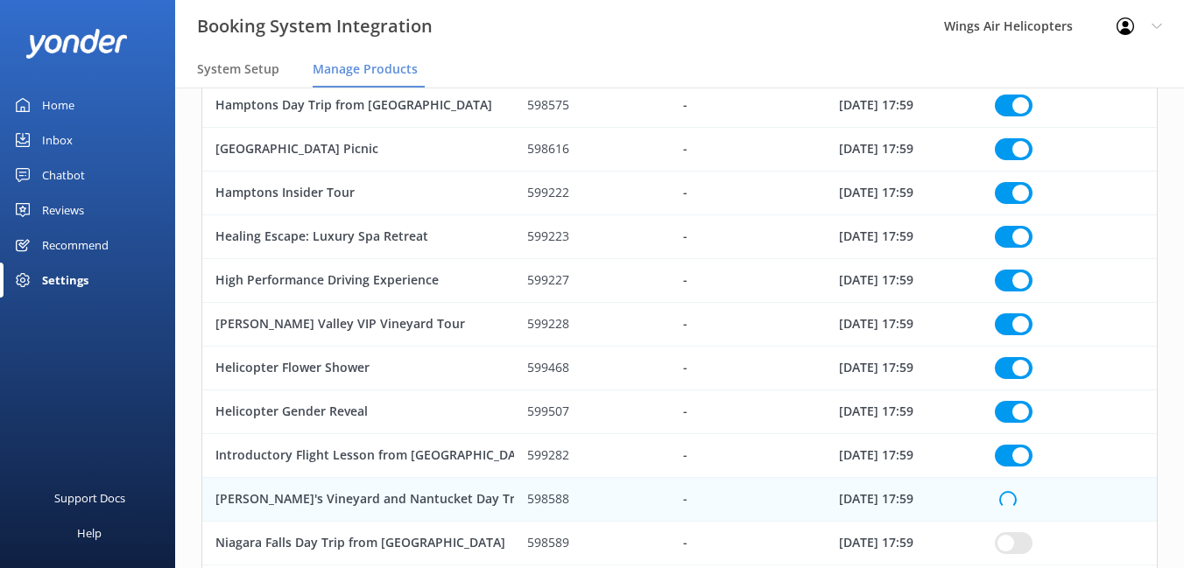
checkbox input "true"
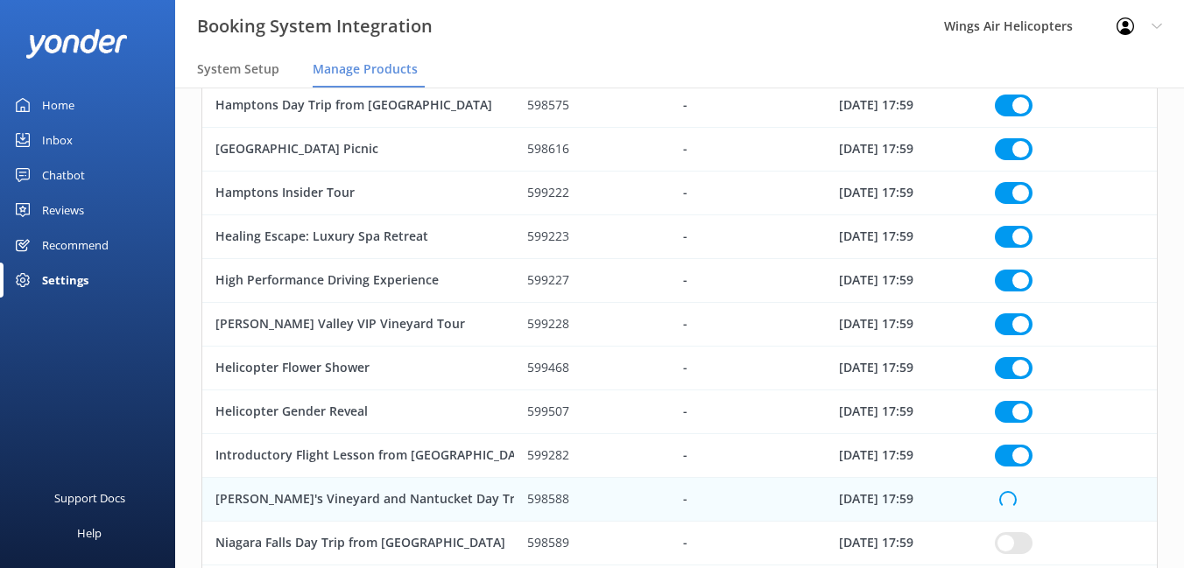
checkbox input "true"
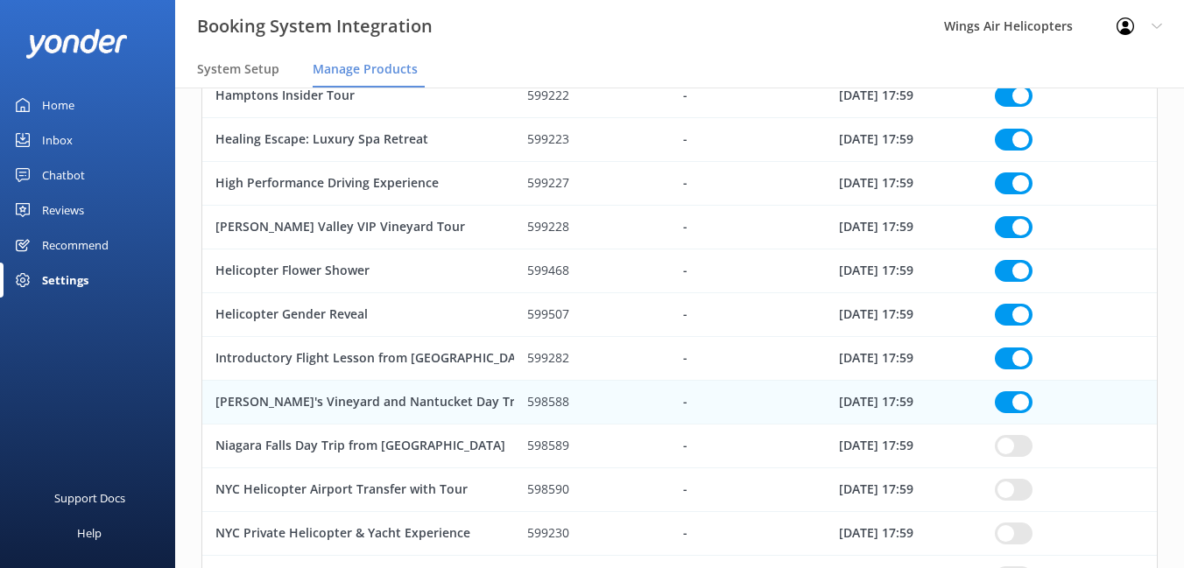
scroll to position [548, 0]
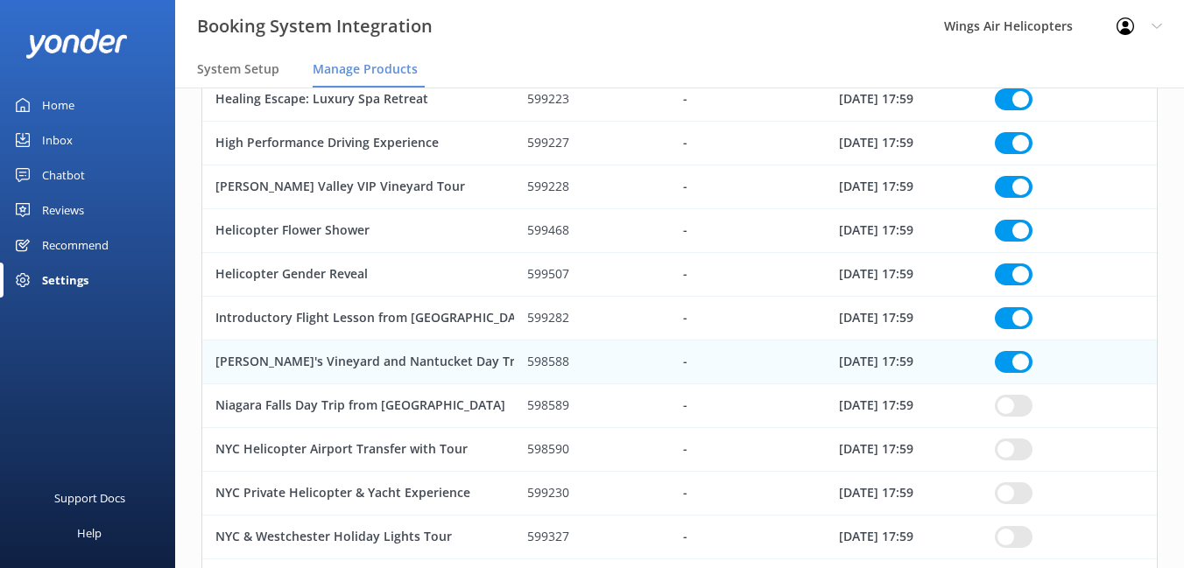
checkbox input "true"
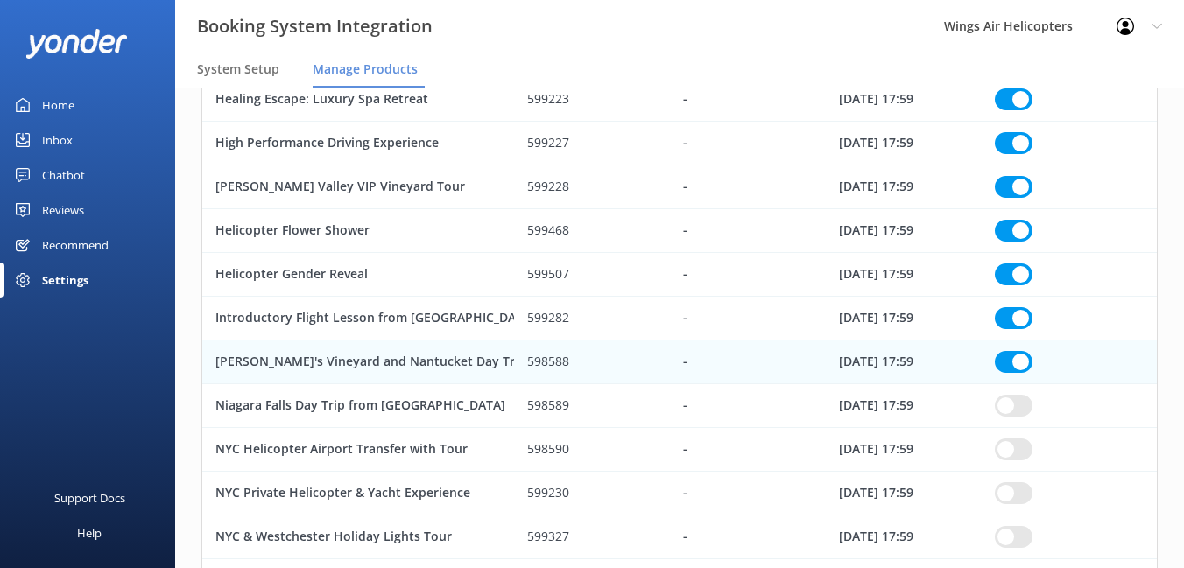
checkbox input "true"
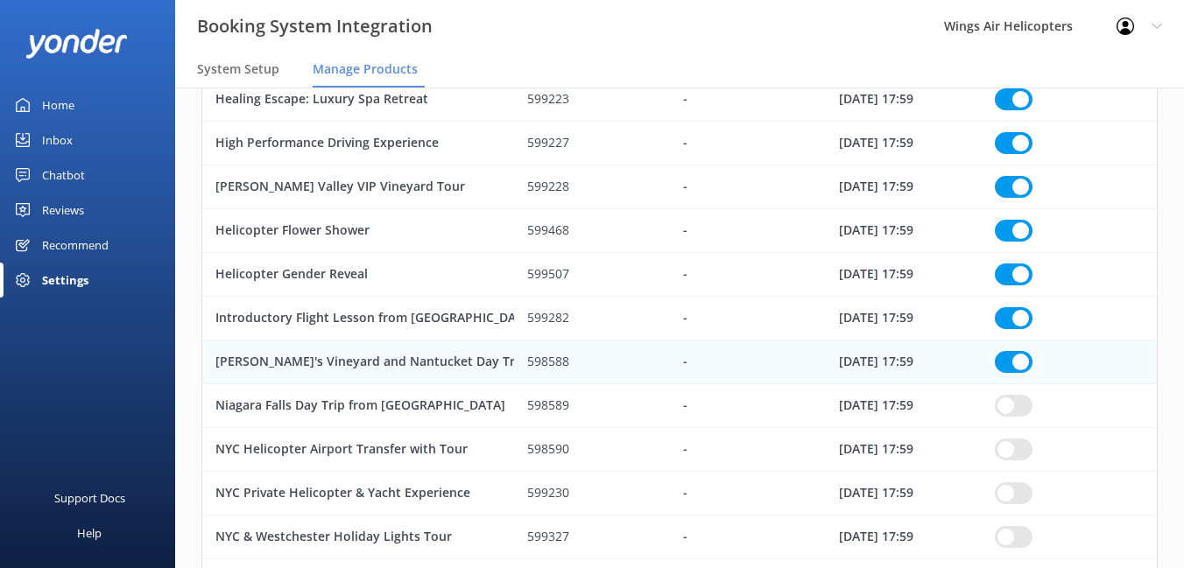
checkbox input "true"
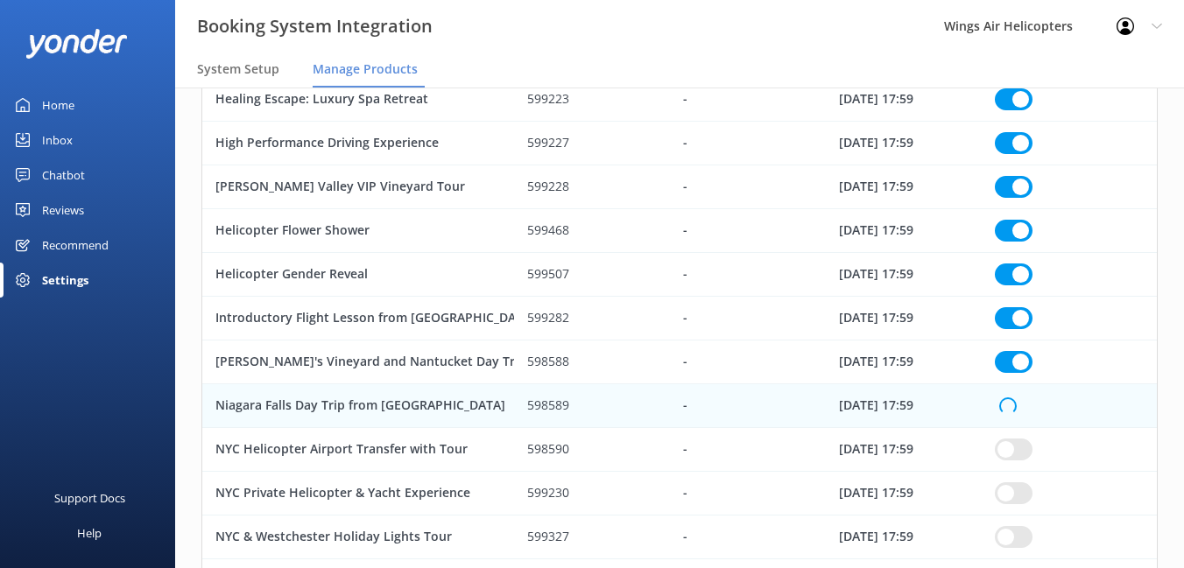
checkbox input "true"
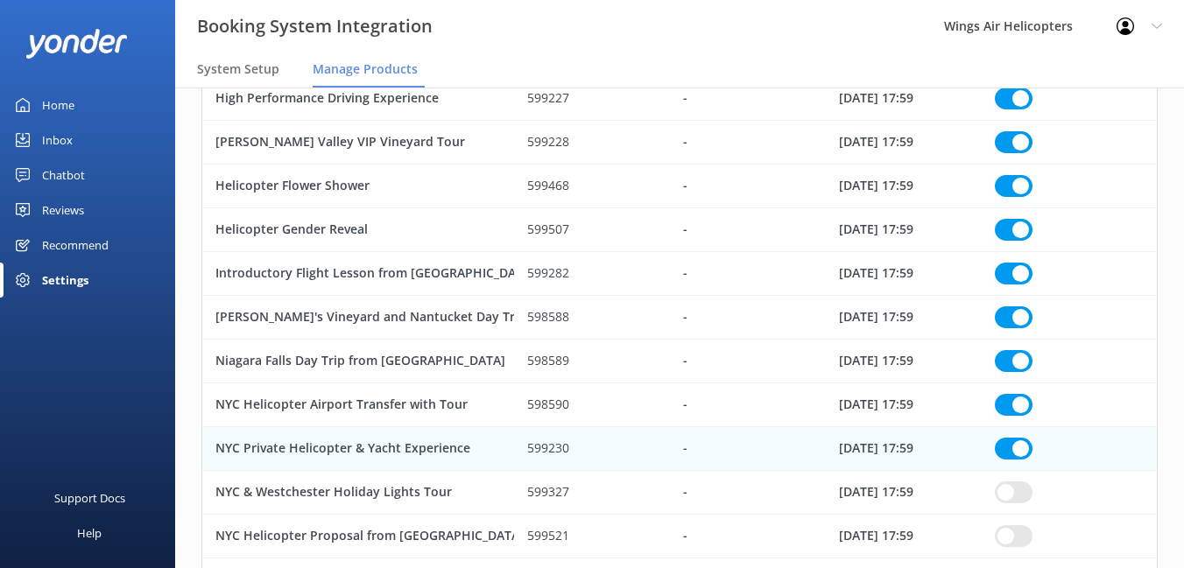
scroll to position [685, 0]
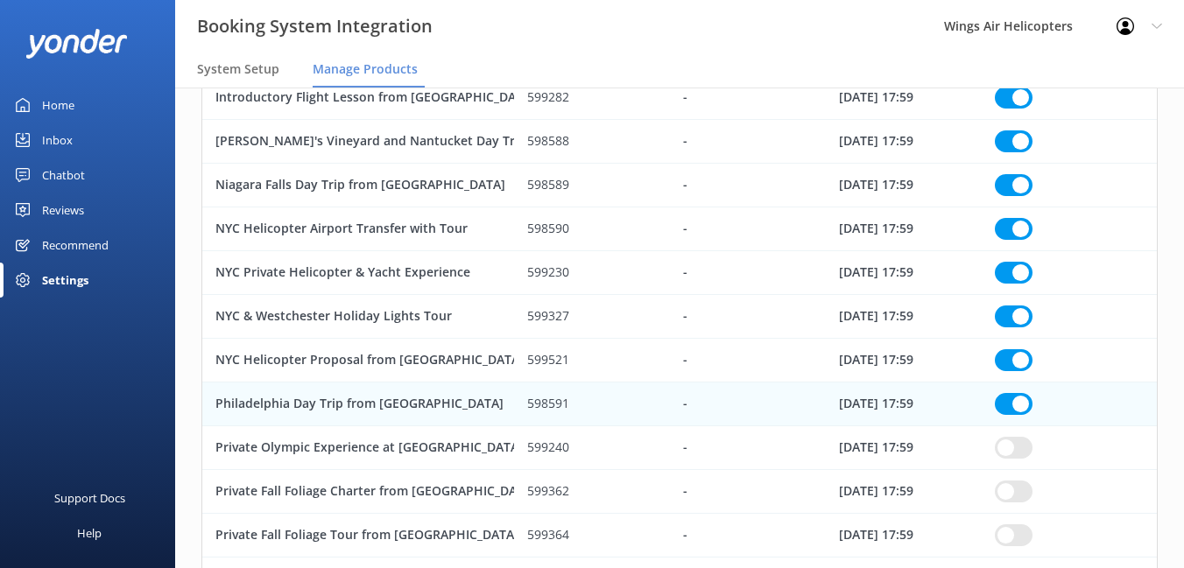
scroll to position [795, 0]
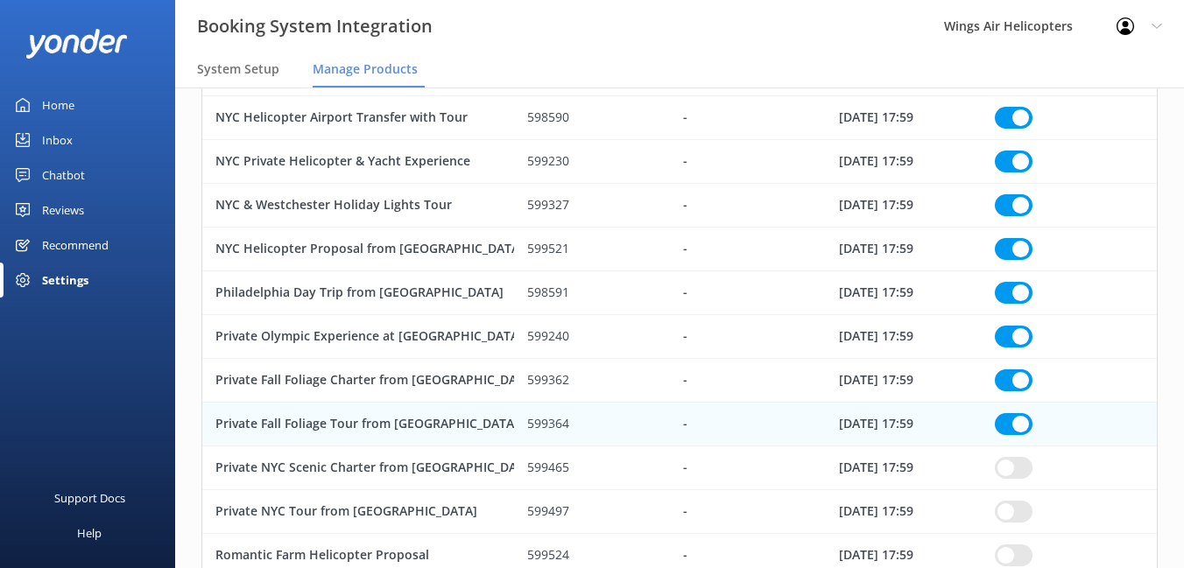
scroll to position [898, 0]
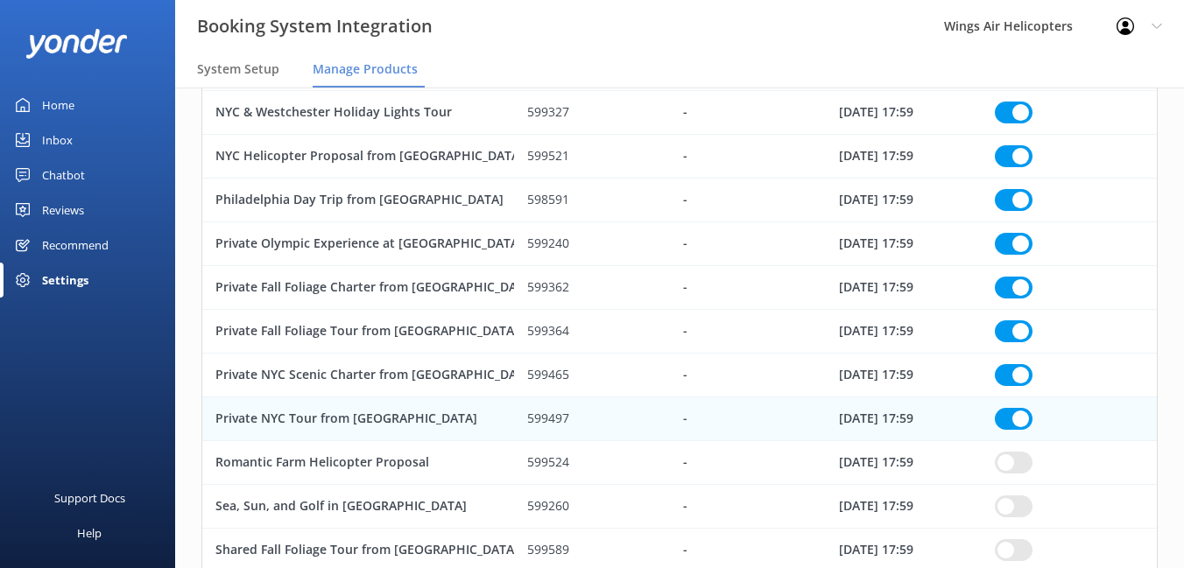
scroll to position [994, 0]
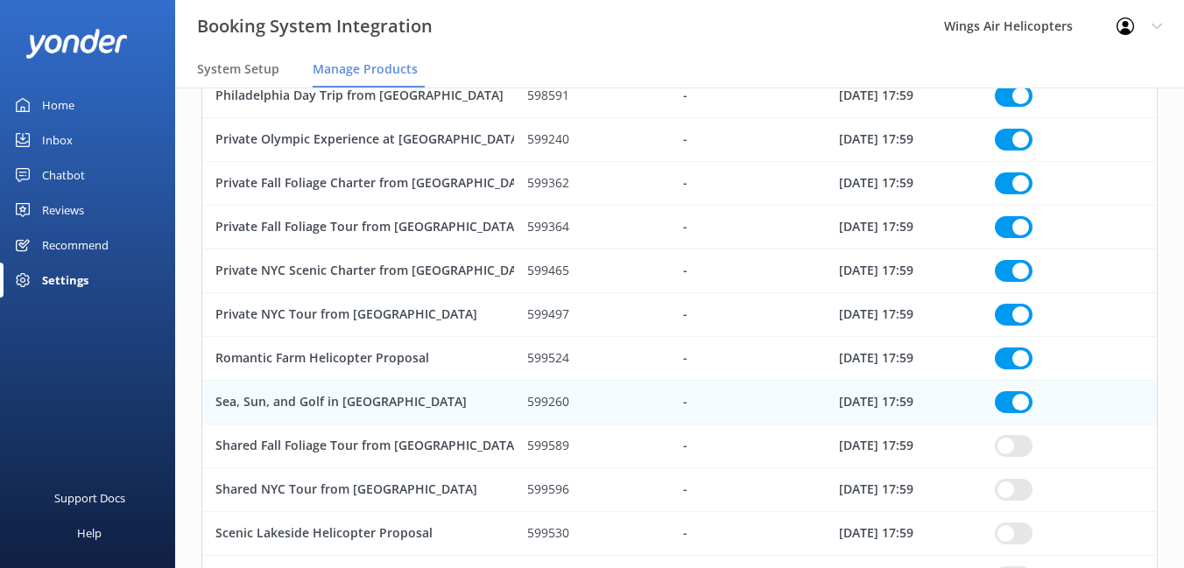
scroll to position [1118, 0]
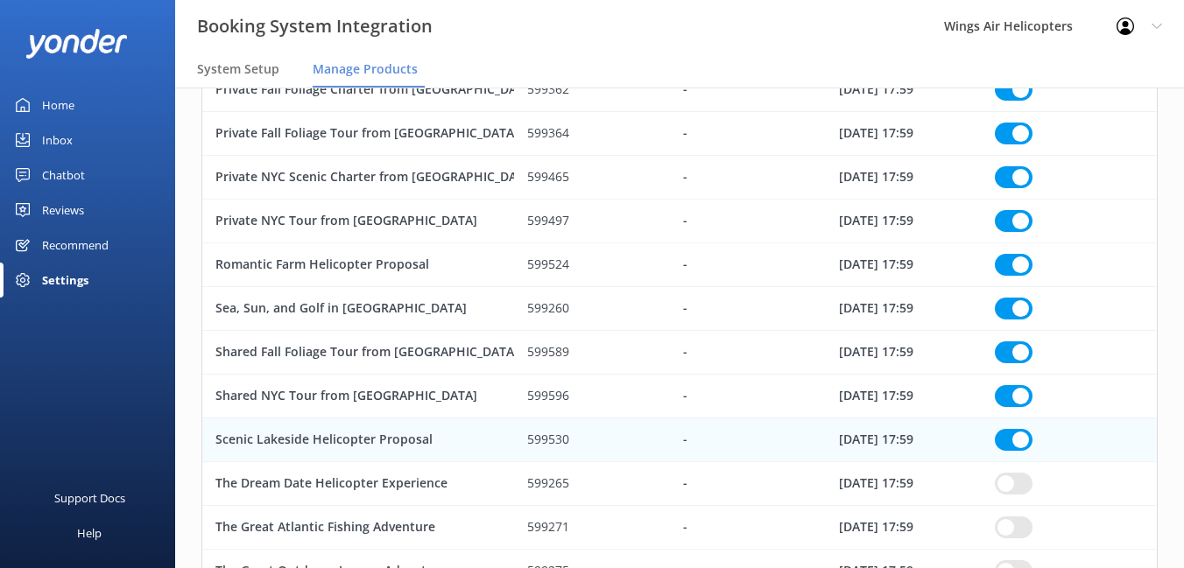
scroll to position [1196, 0]
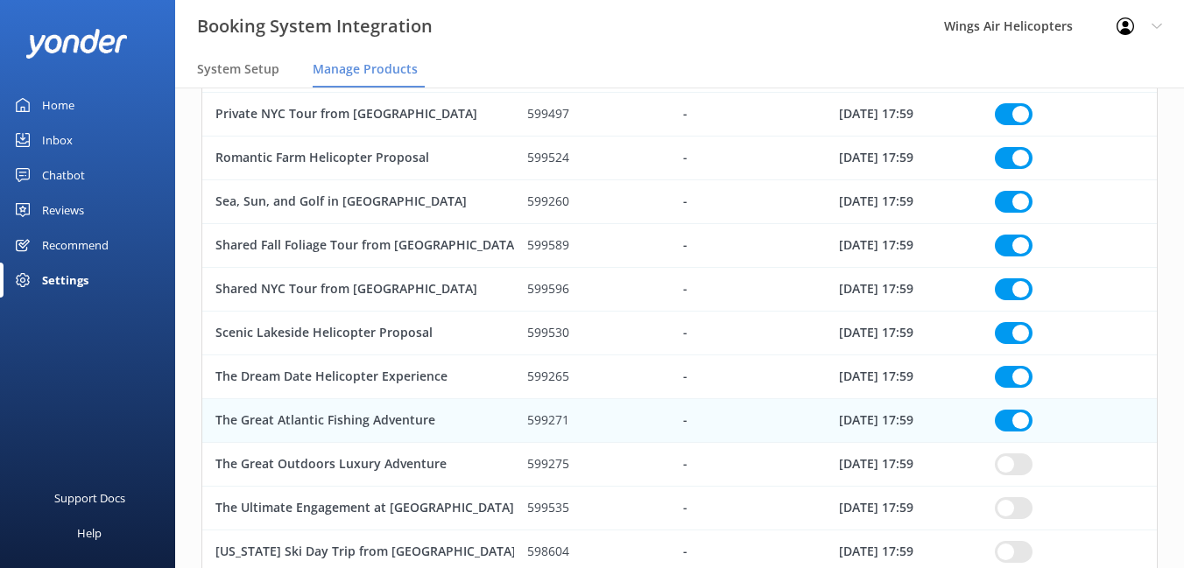
scroll to position [1290, 0]
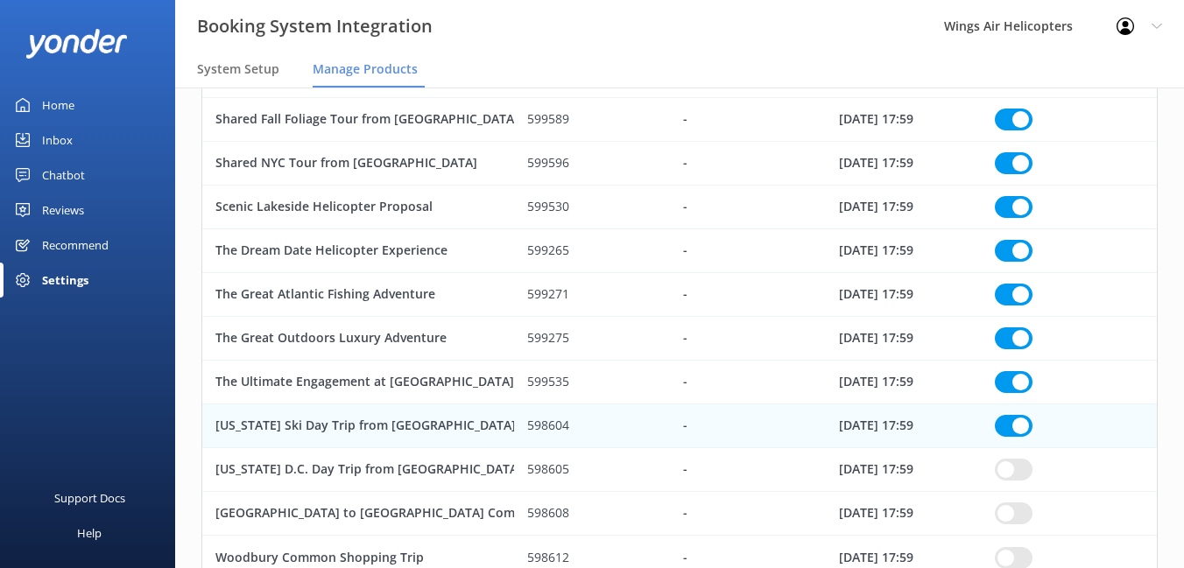
scroll to position [1469, 0]
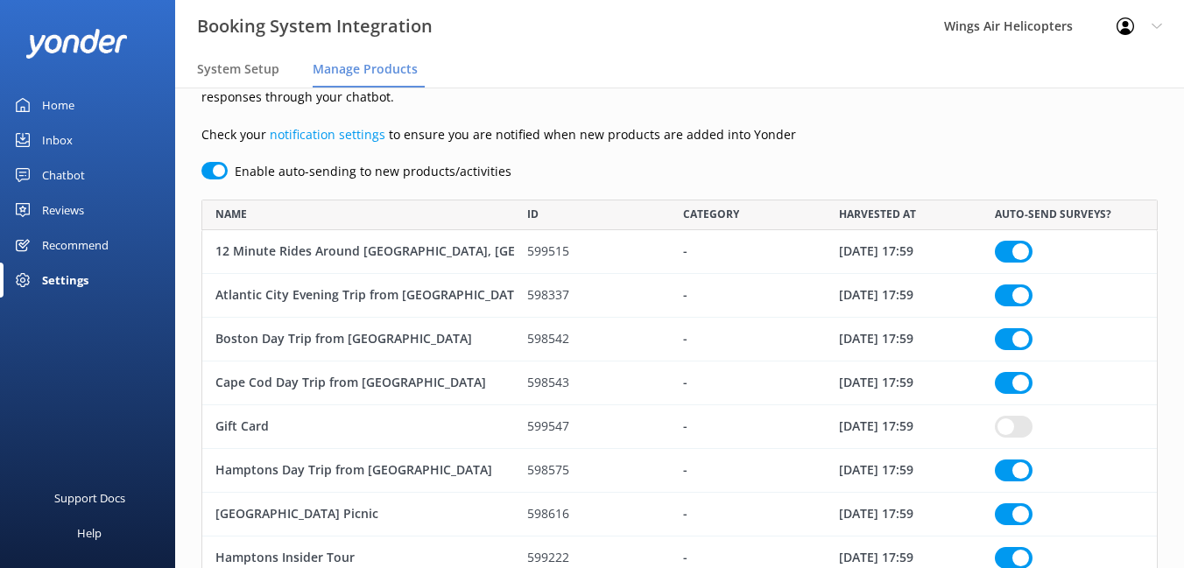
scroll to position [0, 0]
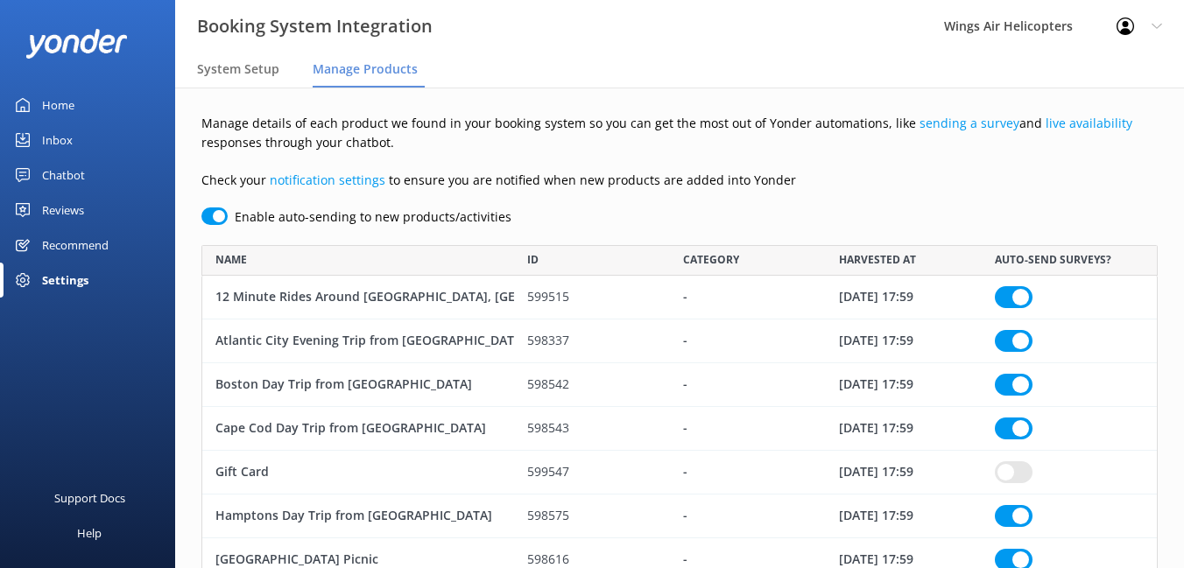
click at [72, 280] on div "Settings" at bounding box center [65, 280] width 46 height 35
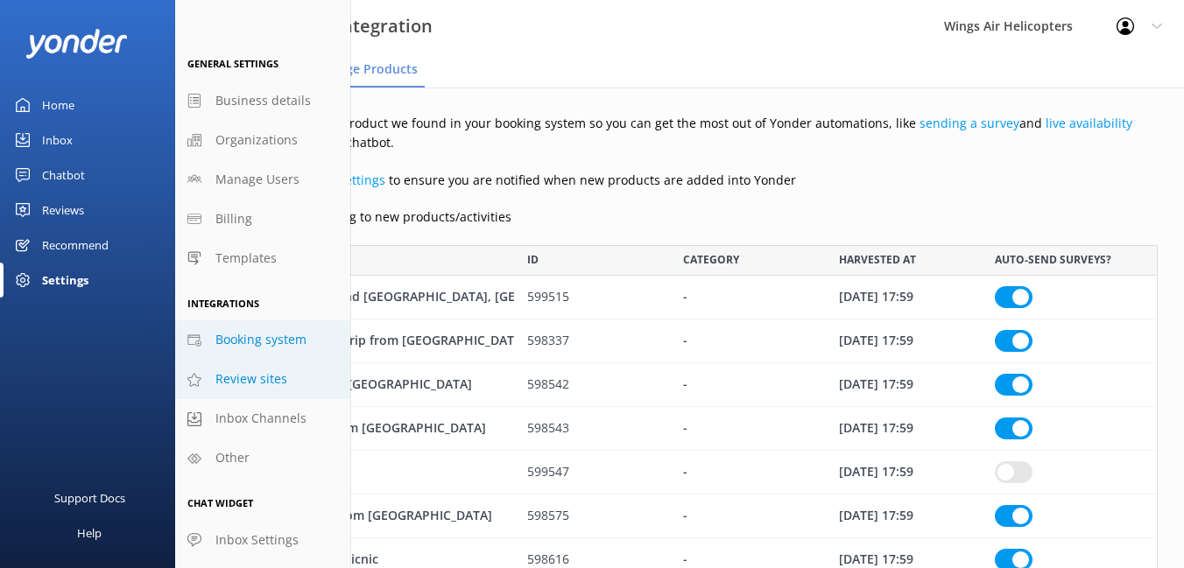
click at [279, 391] on link "Review sites" at bounding box center [262, 379] width 175 height 39
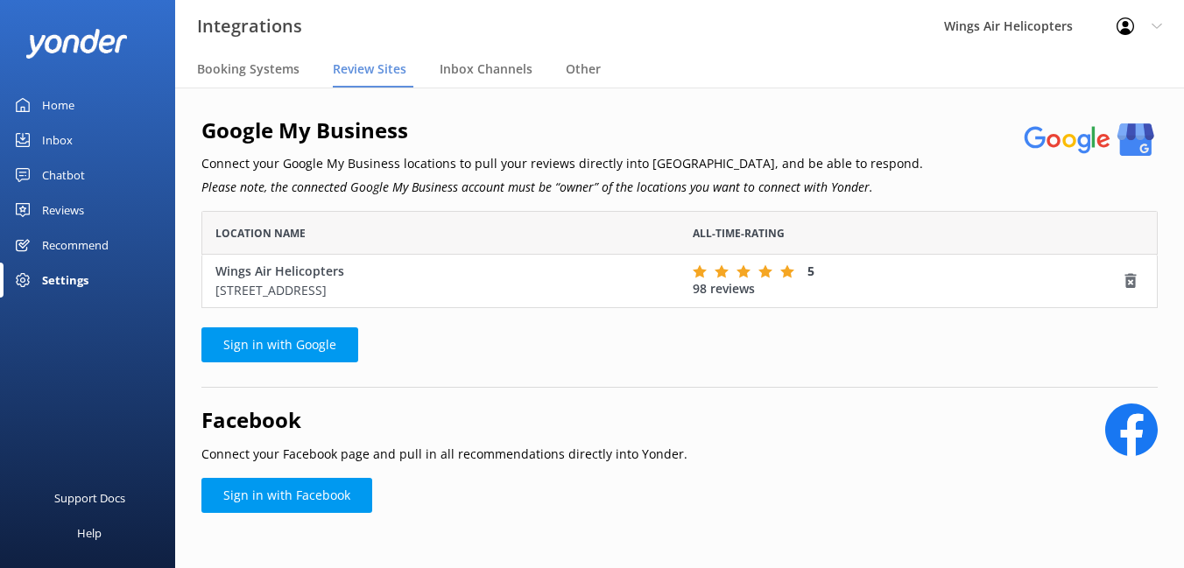
click at [85, 278] on div "Settings" at bounding box center [65, 280] width 46 height 35
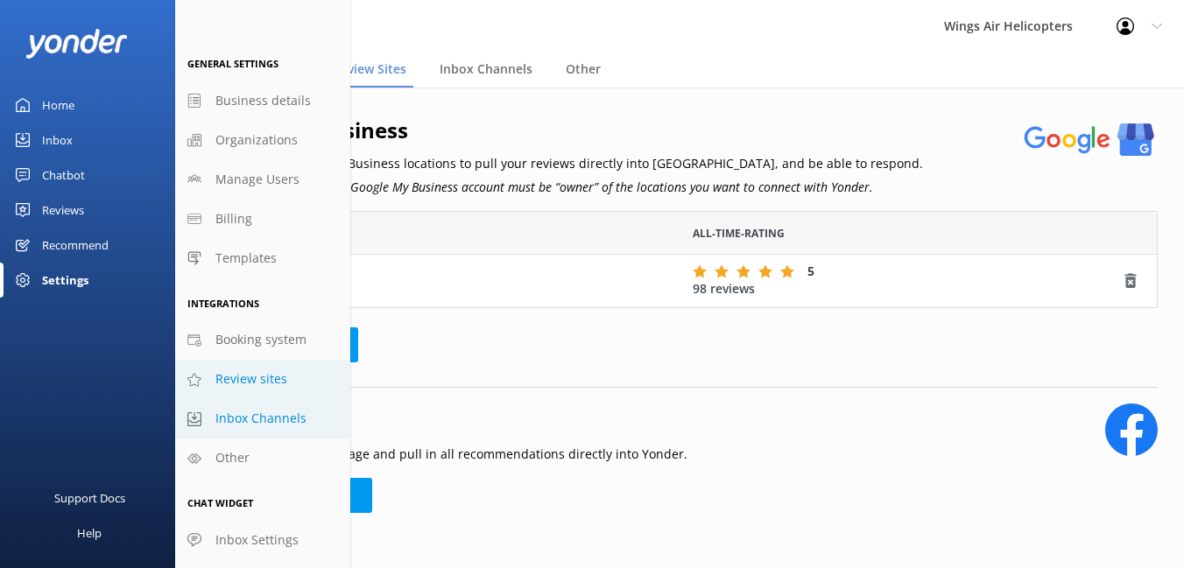
click at [231, 421] on span "Inbox Channels" at bounding box center [260, 418] width 91 height 19
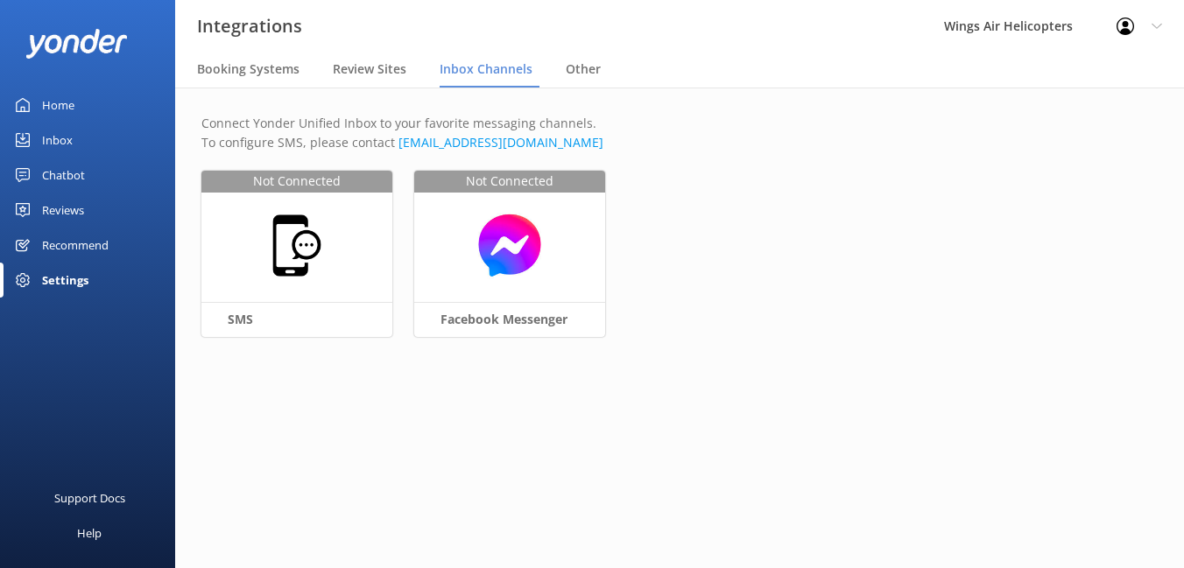
click at [100, 288] on div "Settings" at bounding box center [87, 280] width 175 height 35
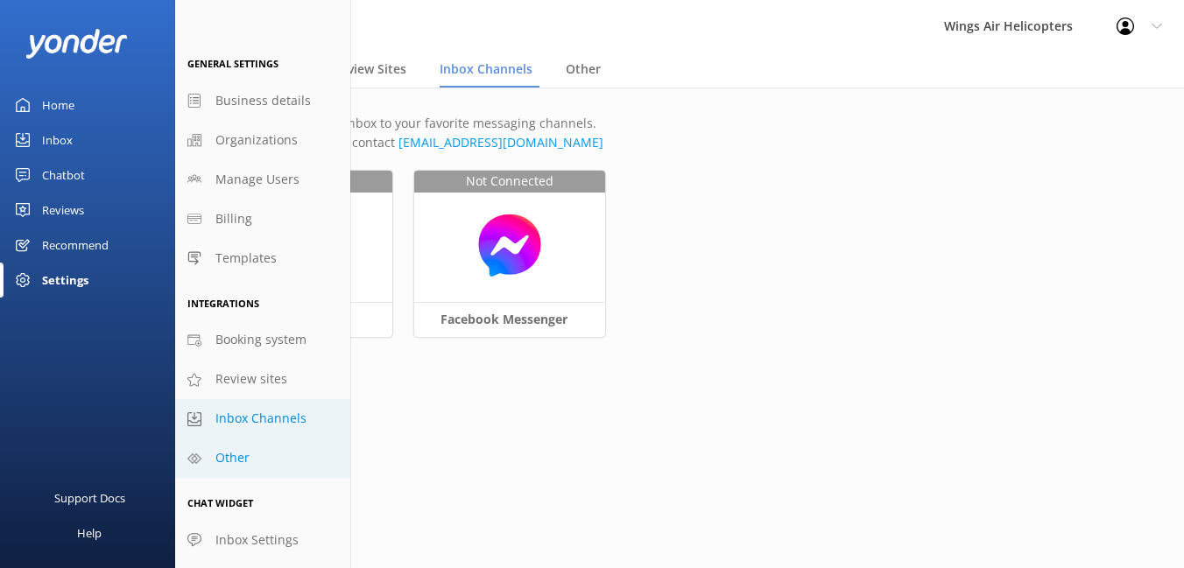
click at [231, 468] on span "Other" at bounding box center [232, 457] width 34 height 19
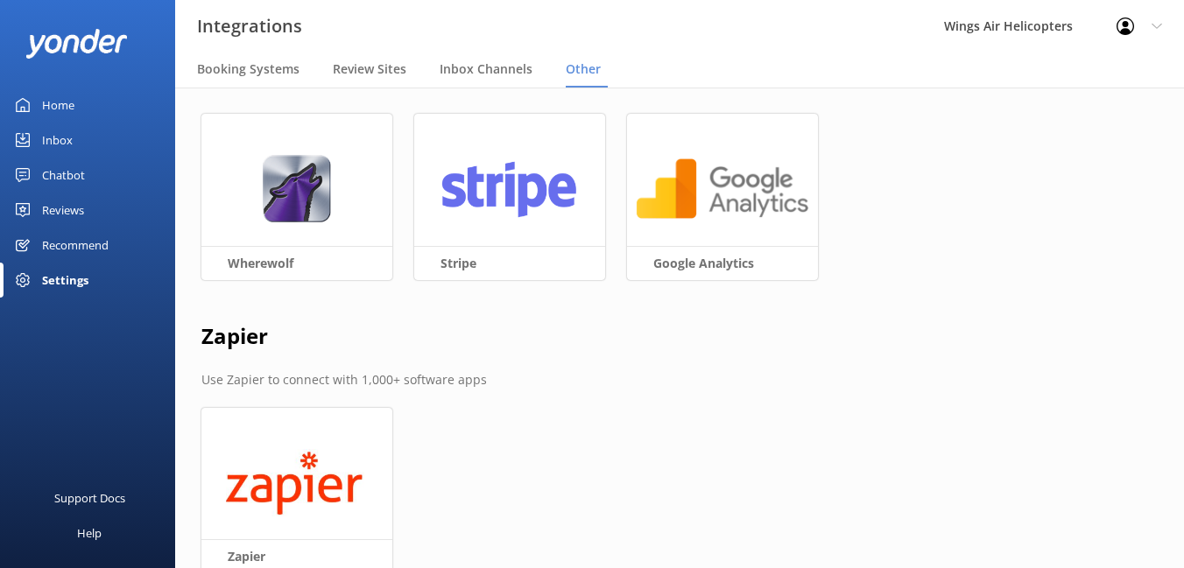
click at [56, 272] on div "Settings" at bounding box center [65, 280] width 46 height 35
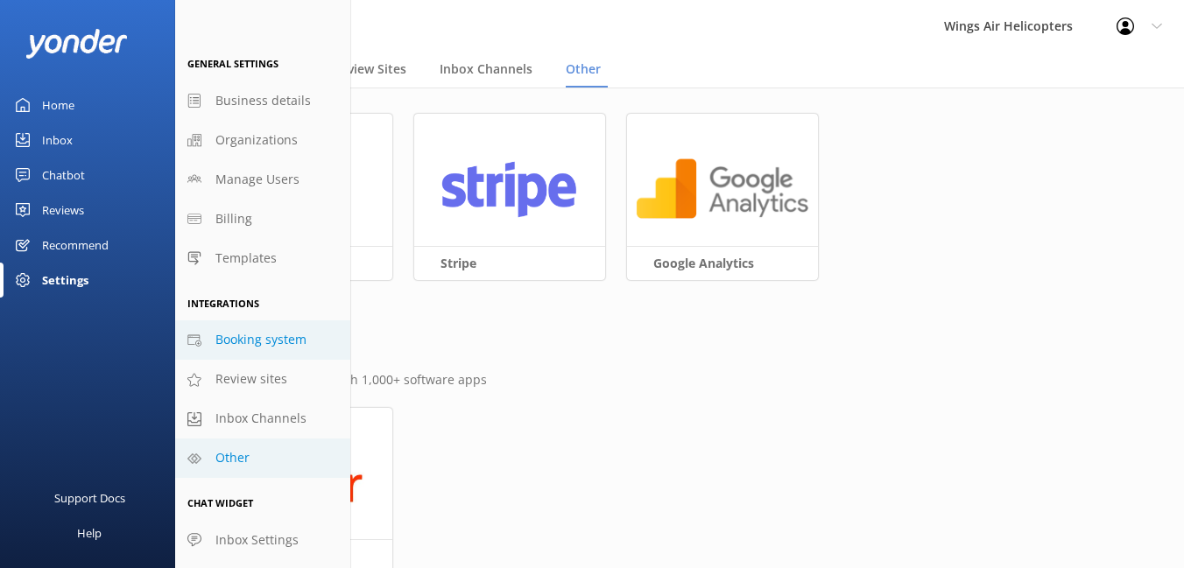
scroll to position [10, 0]
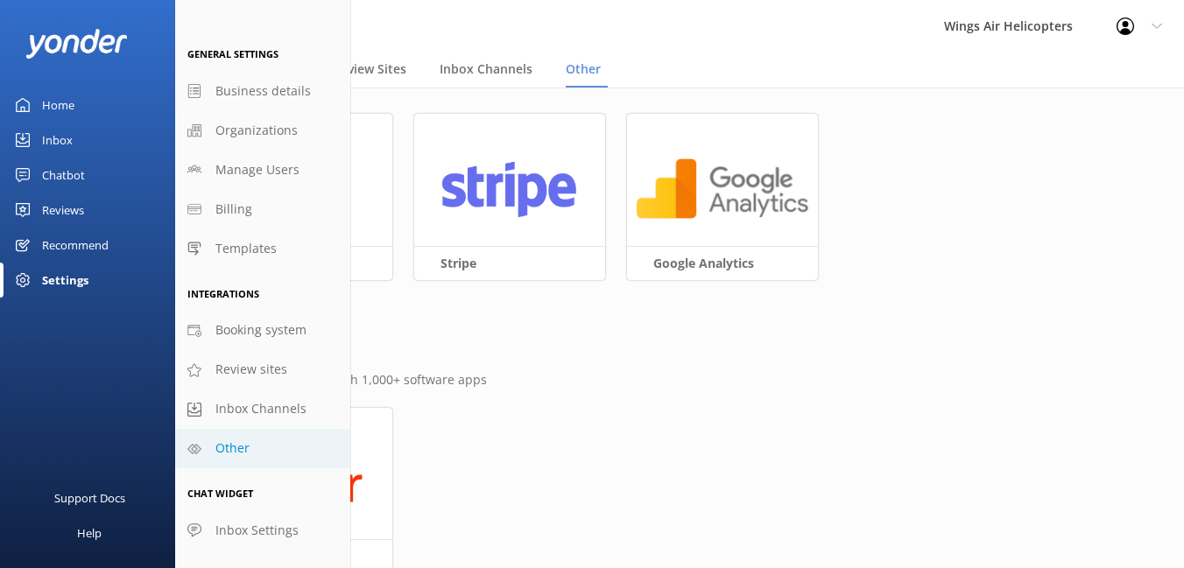
click at [63, 203] on div "Reviews" at bounding box center [63, 210] width 42 height 35
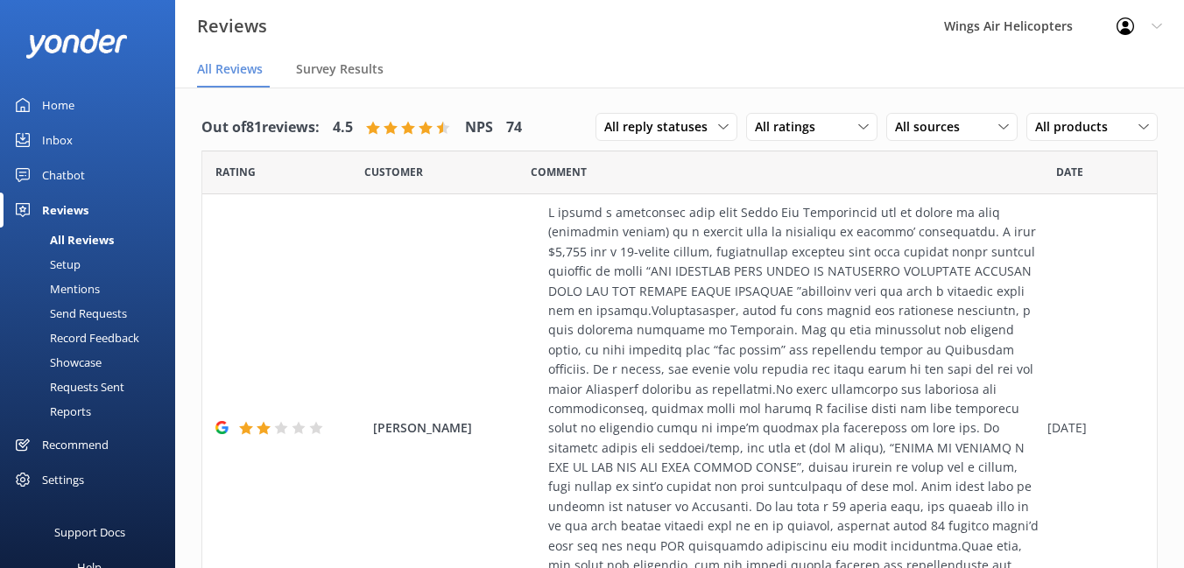
click at [74, 258] on div "Setup" at bounding box center [46, 264] width 70 height 25
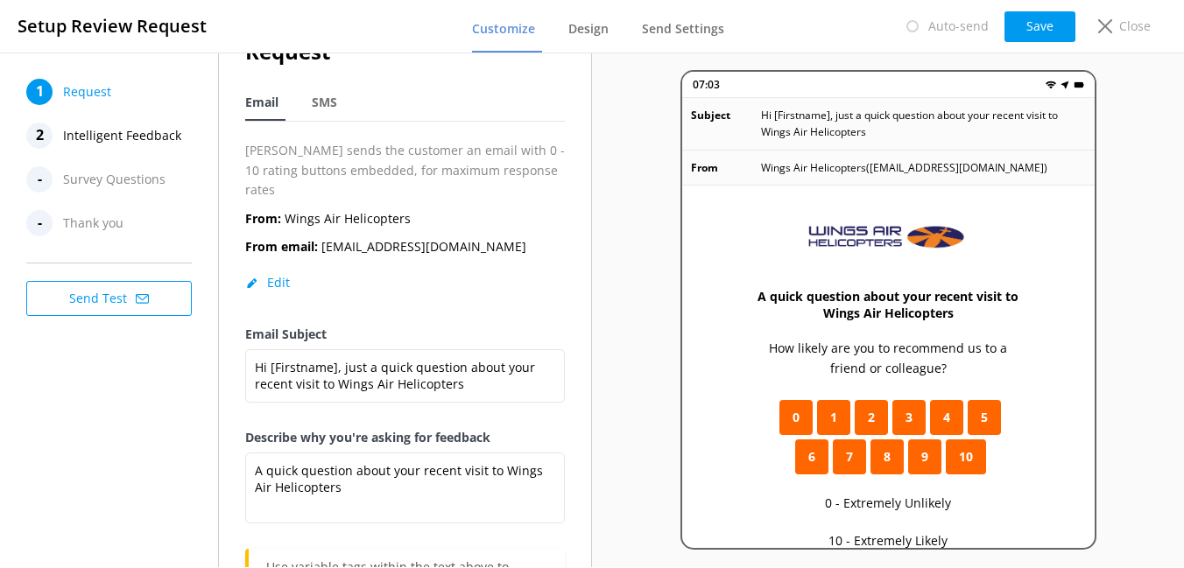
scroll to position [60, 0]
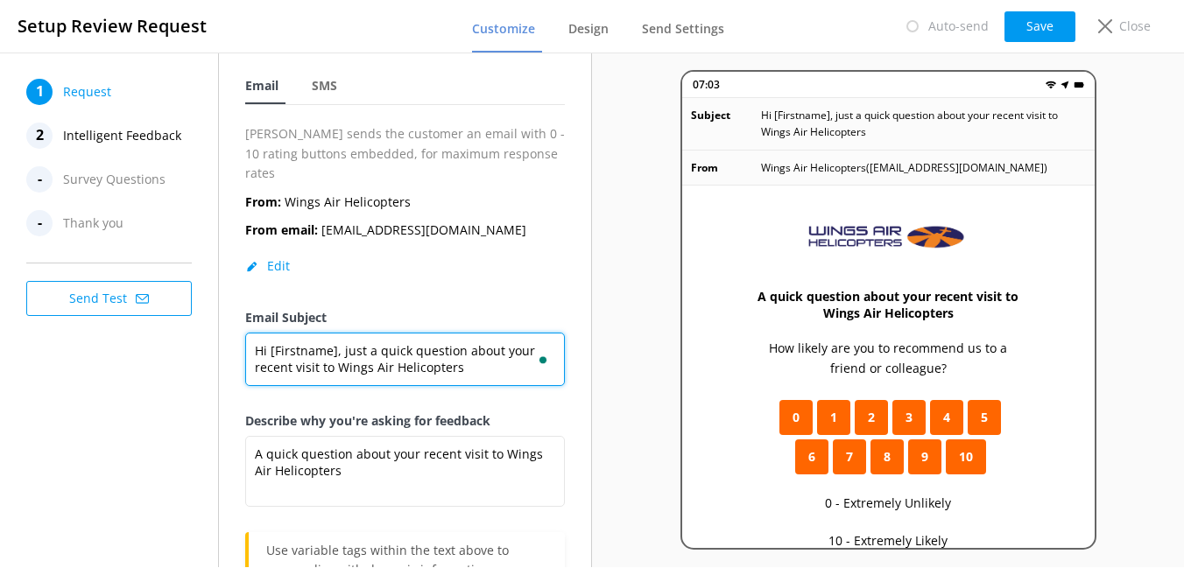
click at [267, 333] on textarea "Hi [Firstname], just a quick question about your recent visit to Wings Air Heli…" at bounding box center [405, 359] width 320 height 53
drag, startPoint x: 358, startPoint y: 328, endPoint x: 332, endPoint y: 346, distance: 31.6
click at [332, 347] on textarea "Hello [Firstname], just a quick question about your recent visit to Wings Air H…" at bounding box center [405, 359] width 320 height 53
click at [391, 350] on textarea "Hello [Firstname], please rate your experience with Wings Air Helicopters" at bounding box center [405, 359] width 320 height 53
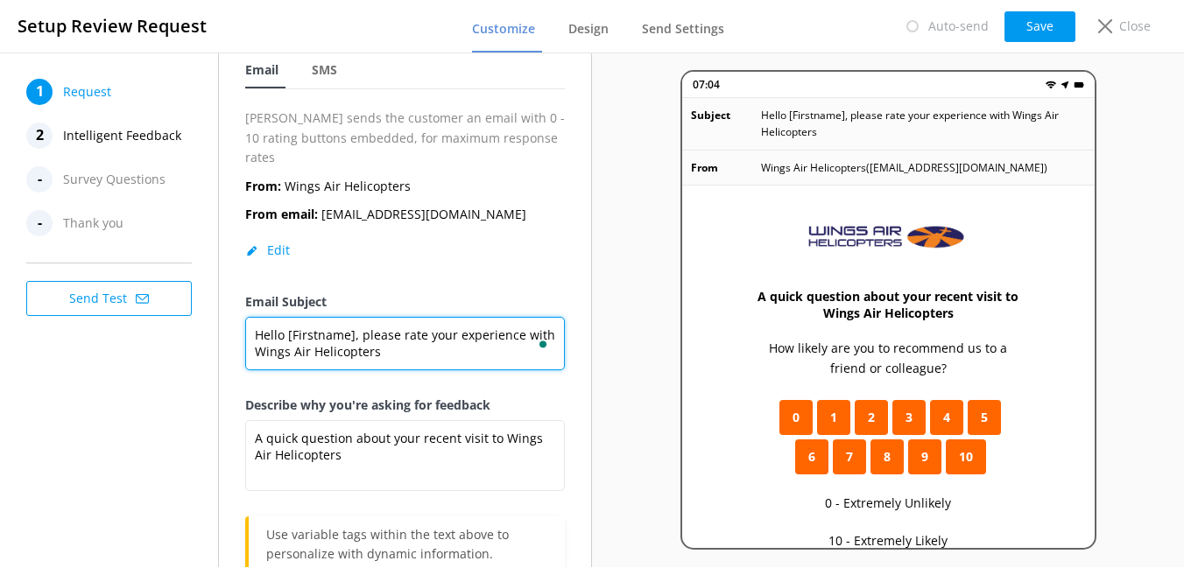
scroll to position [0, 0]
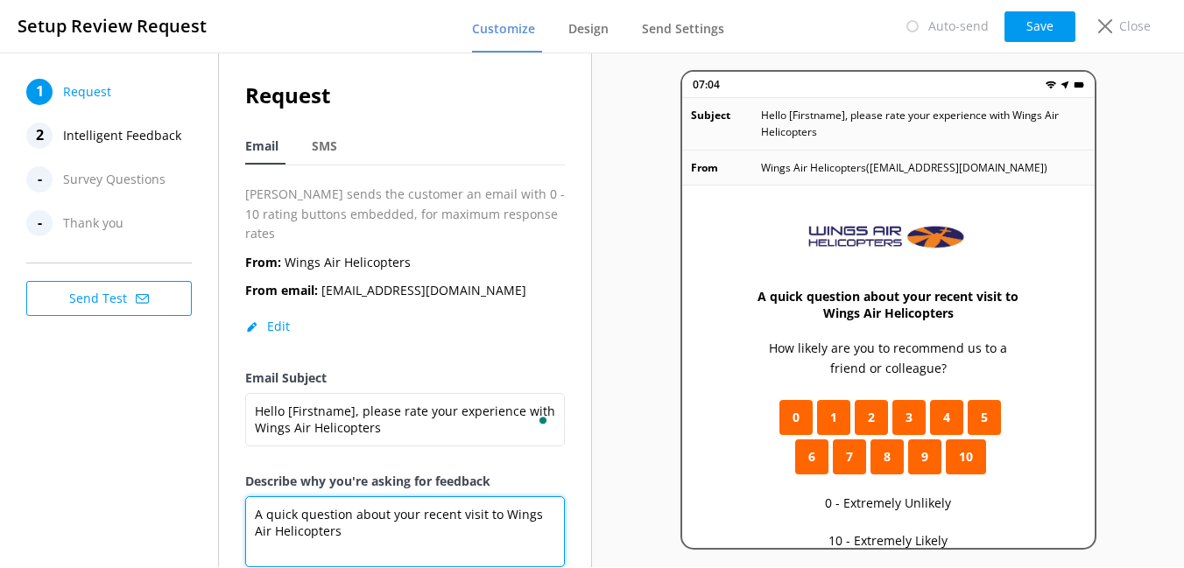
click at [382, 521] on textarea "A quick question about your recent visit to Wings Air Helicopters" at bounding box center [405, 531] width 320 height 71
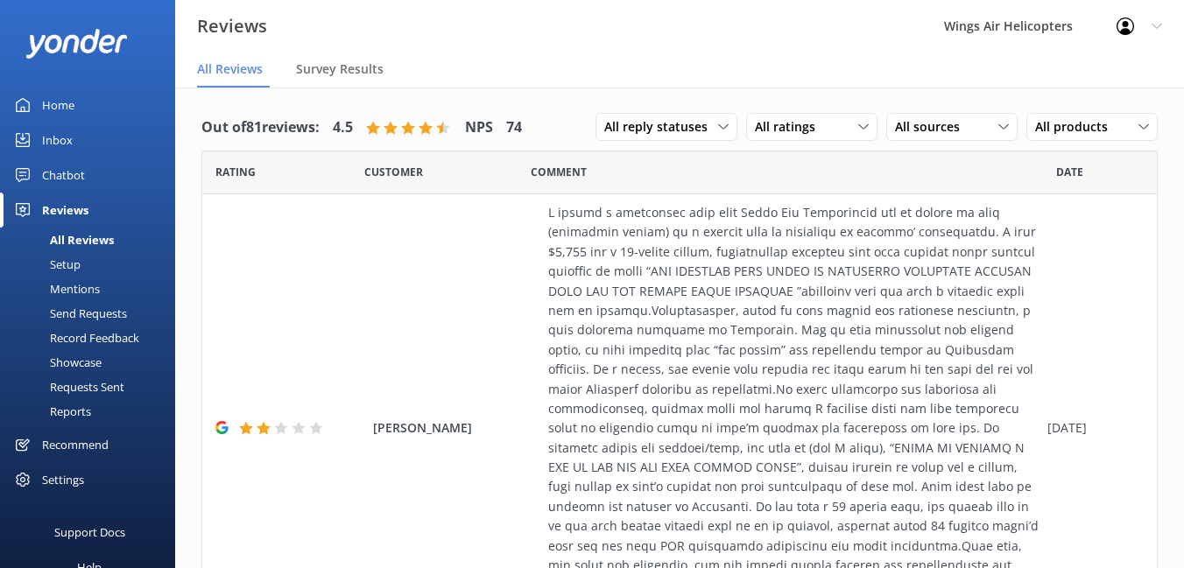
click at [68, 264] on div "Setup" at bounding box center [46, 264] width 70 height 25
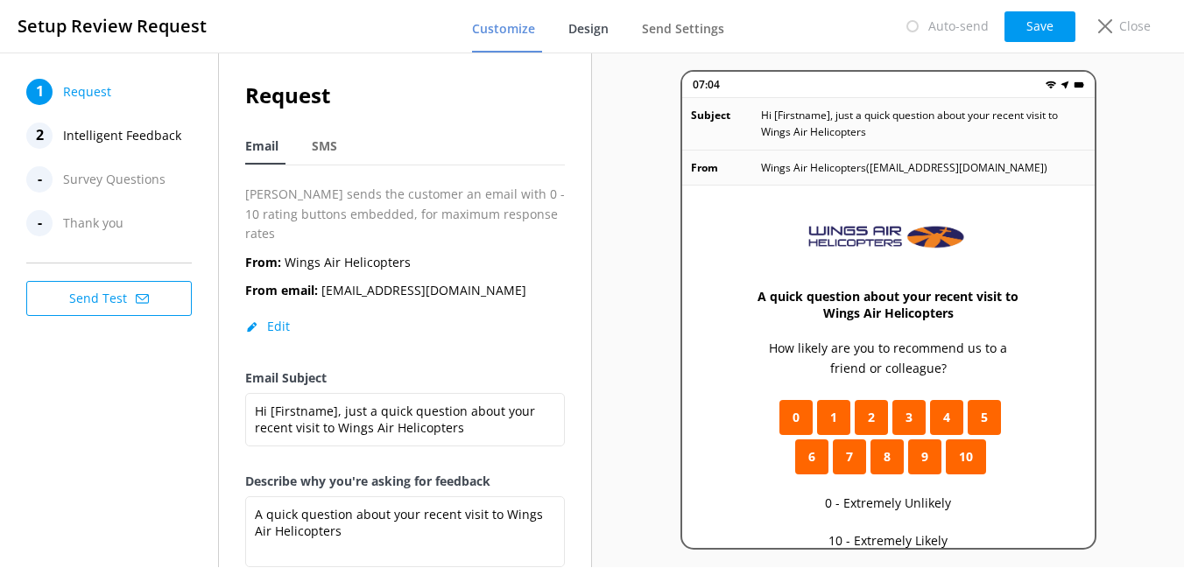
click at [588, 32] on span "Design" at bounding box center [588, 29] width 40 height 18
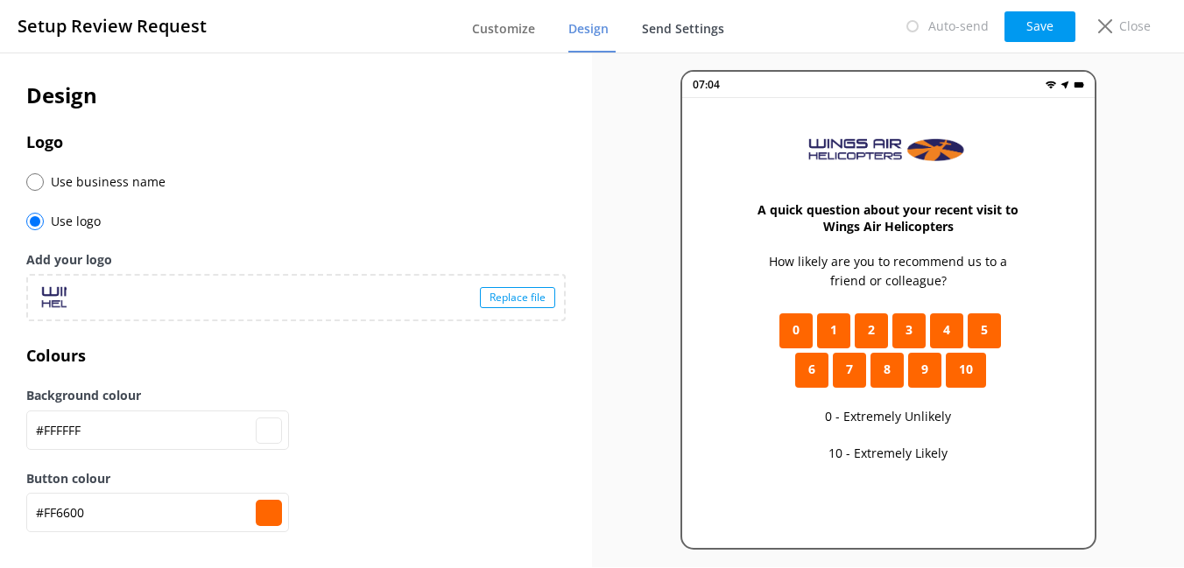
click at [675, 34] on span "Send Settings" at bounding box center [683, 29] width 82 height 18
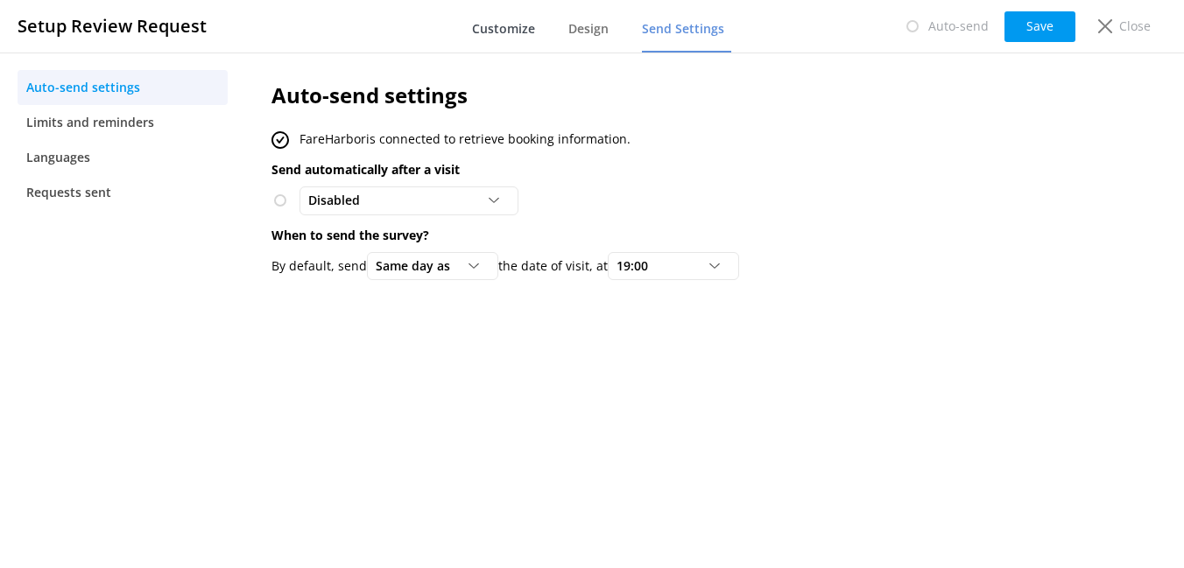
click at [489, 43] on link "Customize" at bounding box center [507, 30] width 70 height 46
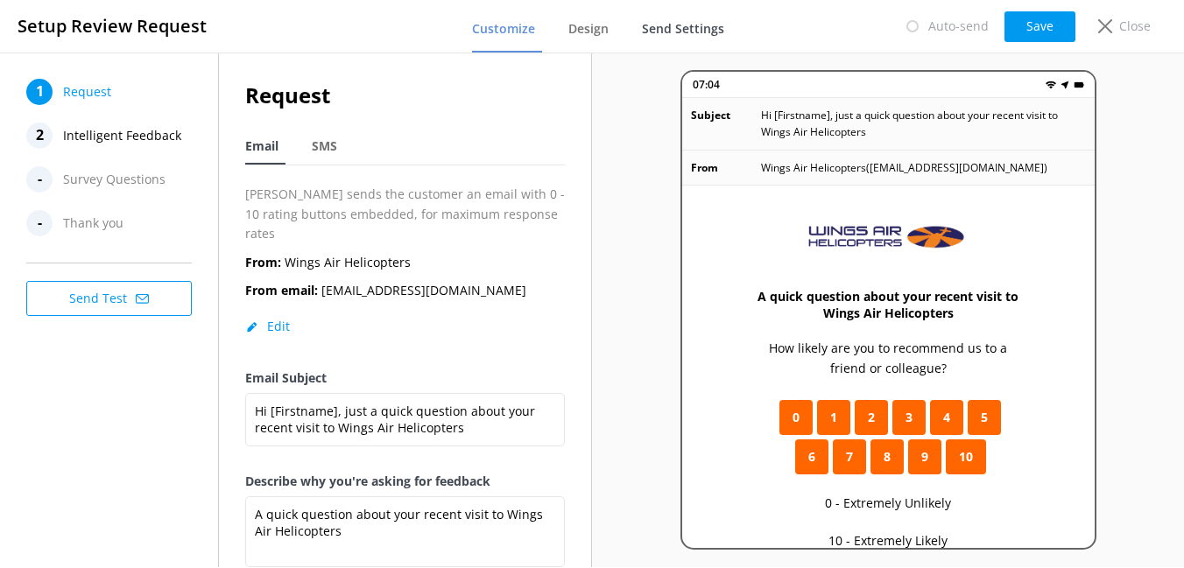
click at [703, 37] on span "Send Settings" at bounding box center [683, 29] width 82 height 18
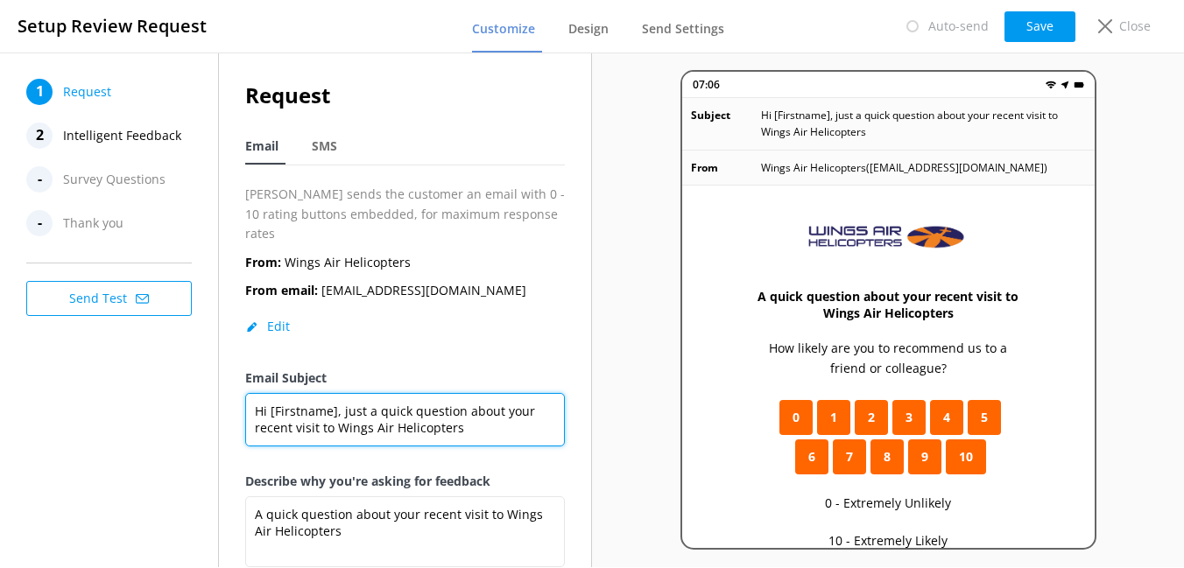
drag, startPoint x: 341, startPoint y: 391, endPoint x: 477, endPoint y: 408, distance: 137.6
click at [478, 408] on textarea "Hi [Firstname], just a quick question about your recent visit to Wings Air Heli…" at bounding box center [405, 419] width 320 height 53
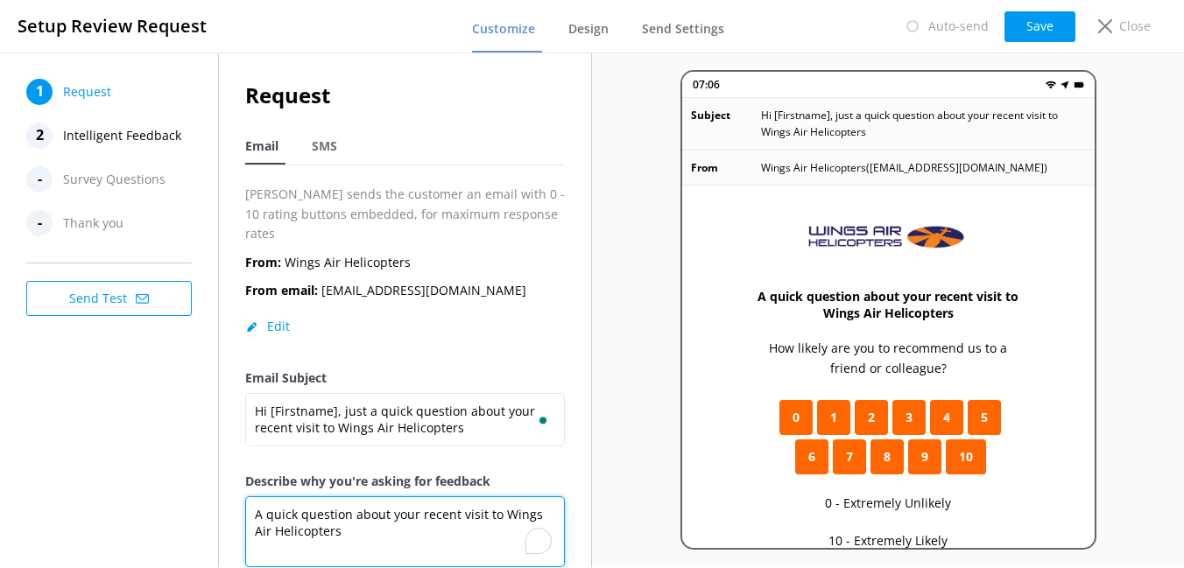
click at [416, 506] on textarea "A quick question about your recent visit to Wings Air Helicopters" at bounding box center [405, 531] width 320 height 71
paste textarea "Thank you for choosing Wings Air Helicopters! Please rate your experience with …"
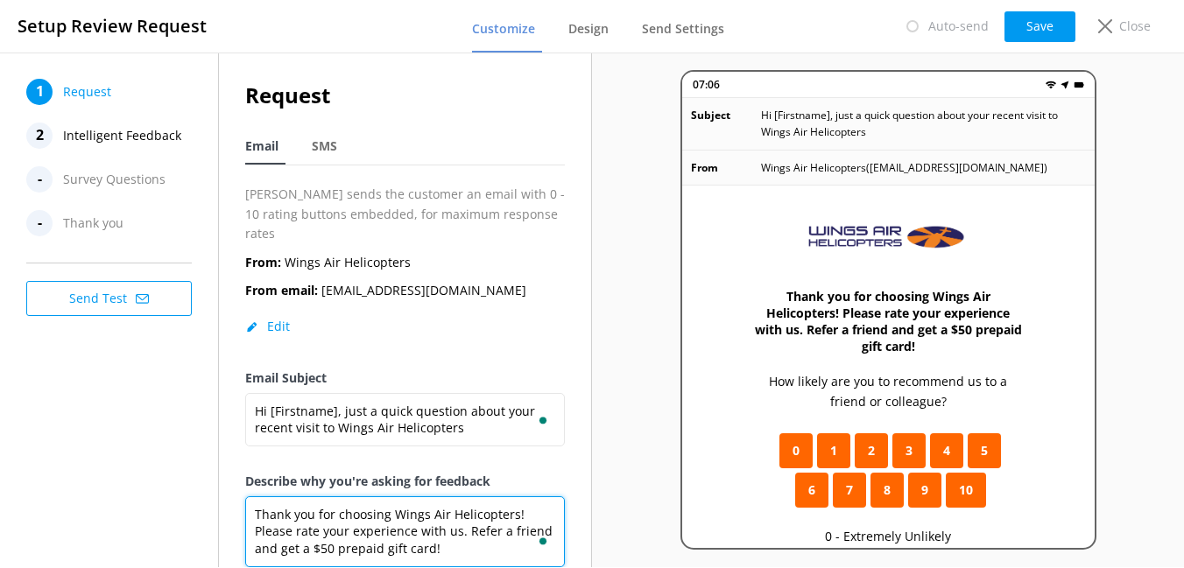
drag, startPoint x: 257, startPoint y: 492, endPoint x: 548, endPoint y: 492, distance: 291.6
click at [548, 496] on textarea "Thank you for choosing Wings Air Helicopters! Please rate your experience with …" at bounding box center [405, 531] width 320 height 71
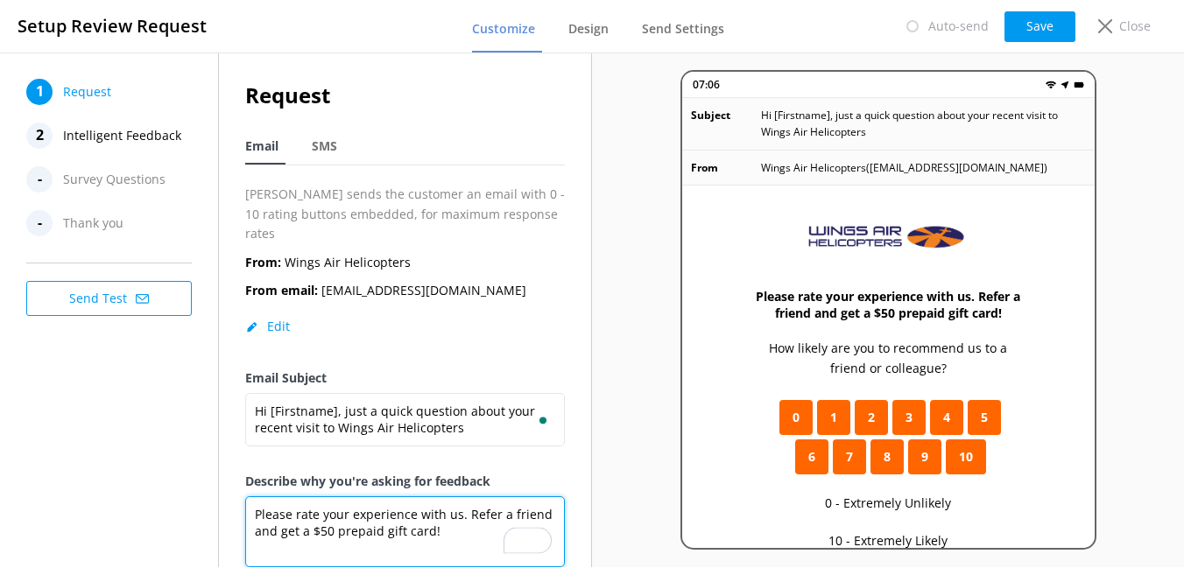
type textarea "Please rate your experience with us. Refer a friend and get a $50 prepaid gift …"
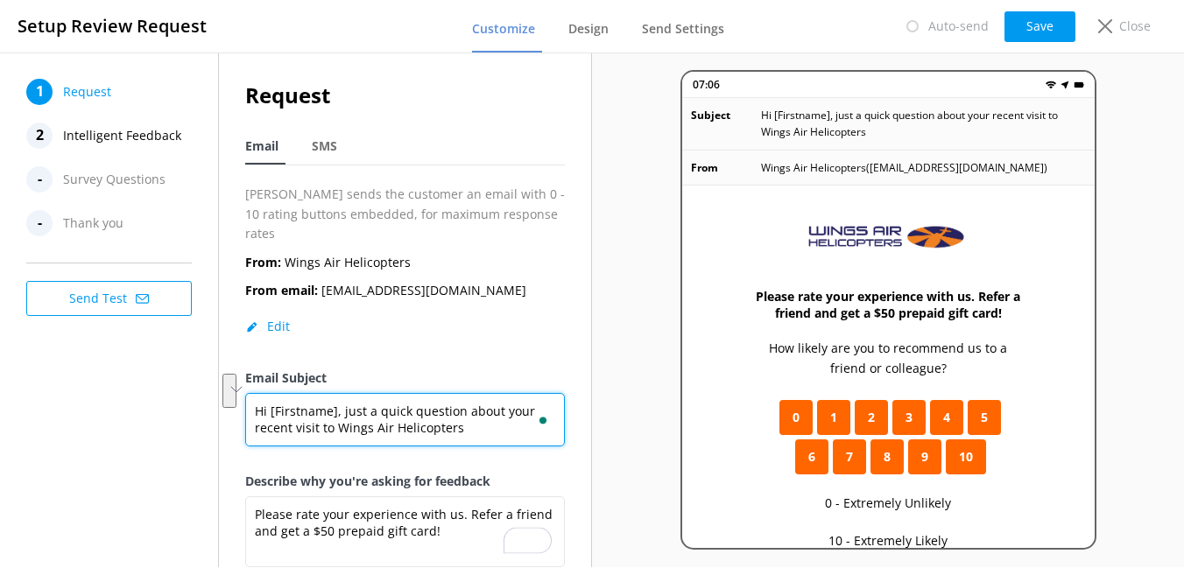
drag, startPoint x: 342, startPoint y: 394, endPoint x: 553, endPoint y: 405, distance: 212.2
click at [553, 405] on textarea "Hi [Firstname], just a quick question about your recent visit to Wings Air Heli…" at bounding box center [405, 419] width 320 height 53
paste textarea "Thank you for choosing Wings Air Helicopters!"
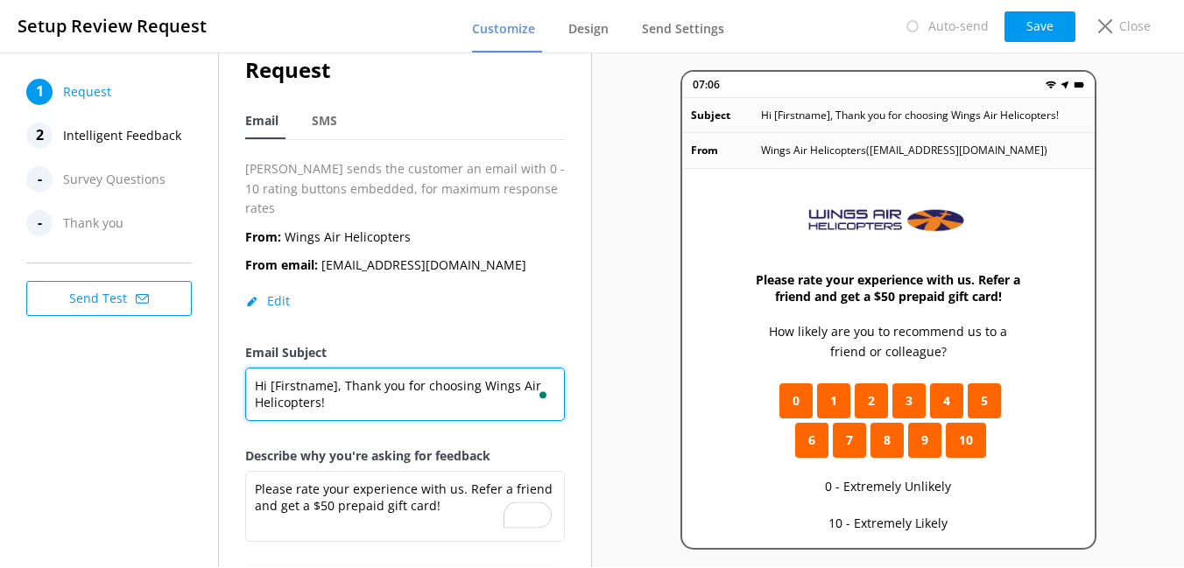
scroll to position [39, 0]
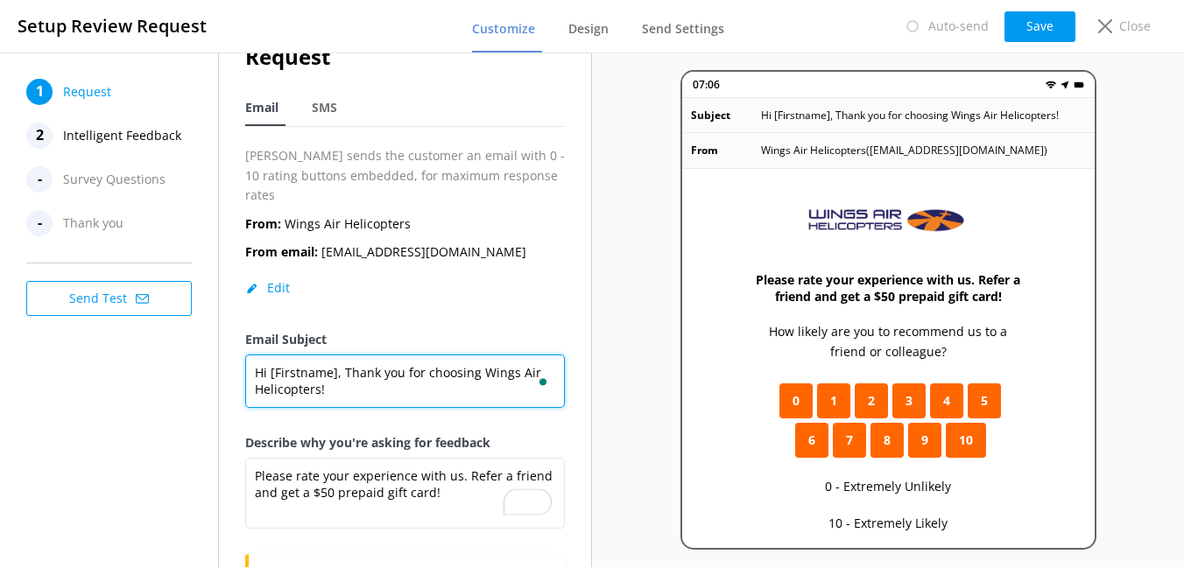
type textarea "Hi [Firstname], Thank you for choosing Wings Air Helicopters!"
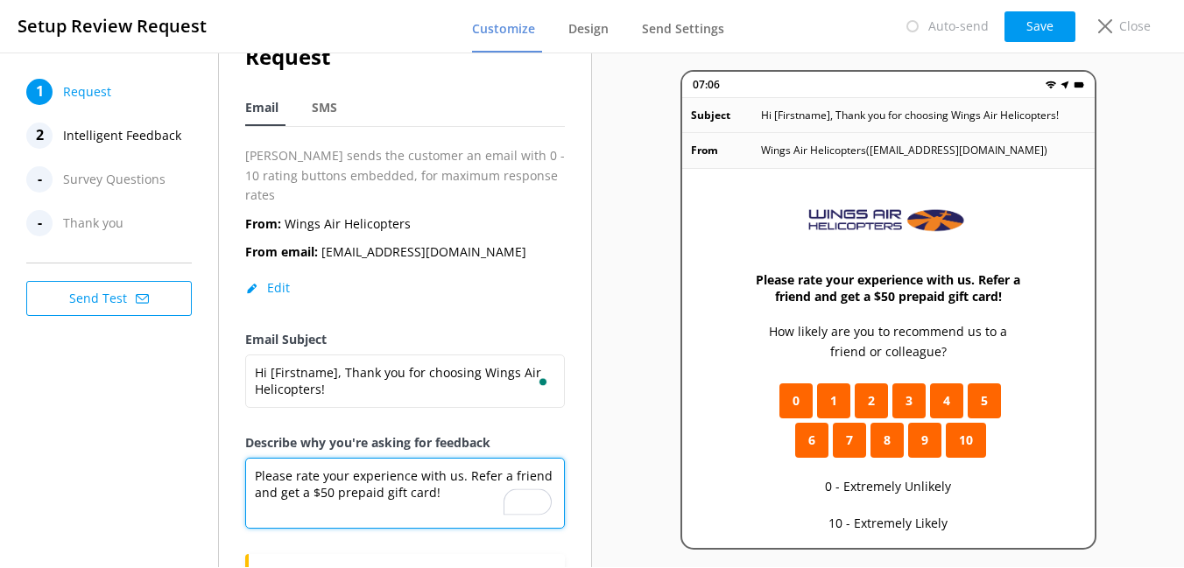
click at [398, 458] on textarea "Please rate your experience with us. Refer a friend and get a $50 prepaid gift …" at bounding box center [405, 493] width 320 height 71
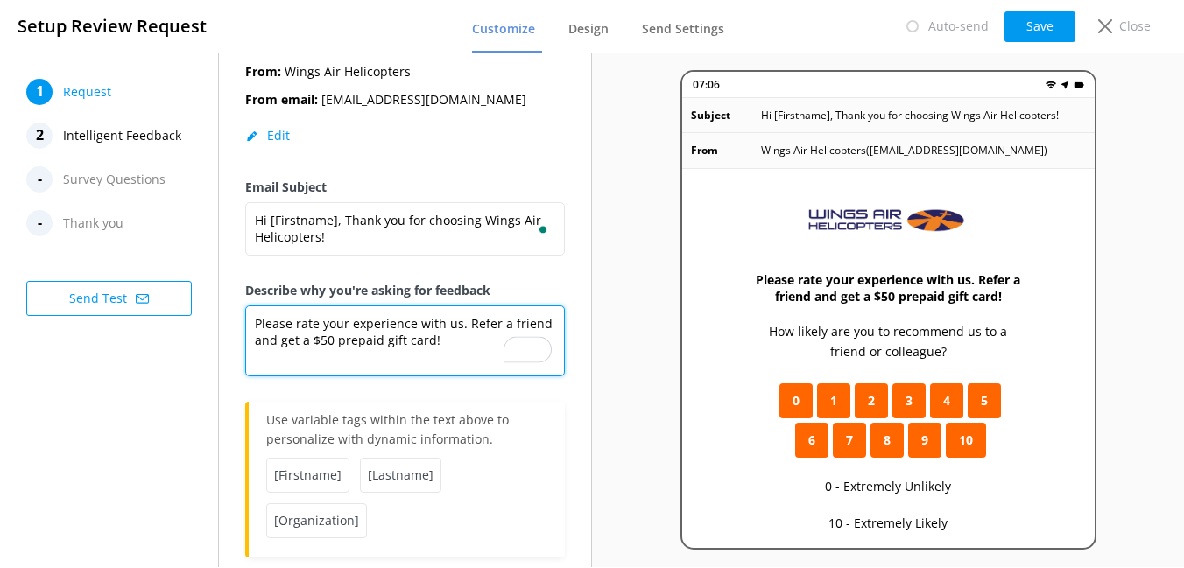
scroll to position [192, 0]
click at [335, 324] on textarea "Please rate your experience with us. Refer a friend and get a $50 prepaid gift …" at bounding box center [405, 340] width 320 height 71
click at [385, 310] on textarea "Please rate your experience with us. Refer a friend and get a prepaid gift card!" at bounding box center [405, 340] width 320 height 71
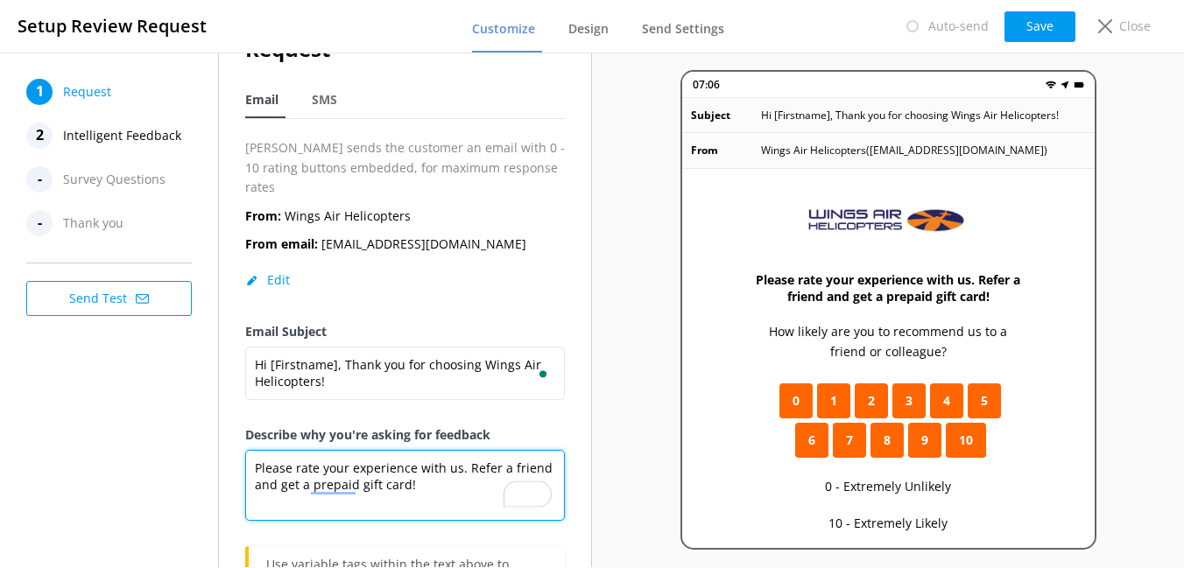
scroll to position [67, 0]
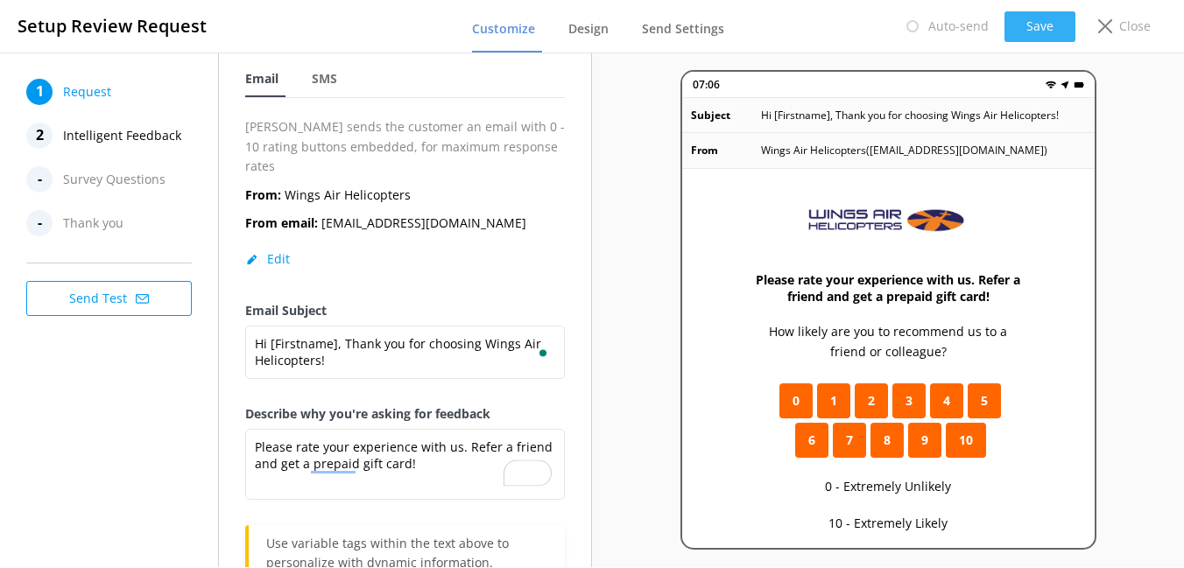
click at [1035, 28] on button "Save" at bounding box center [1039, 26] width 71 height 31
click at [323, 87] on span "SMS" at bounding box center [324, 79] width 25 height 18
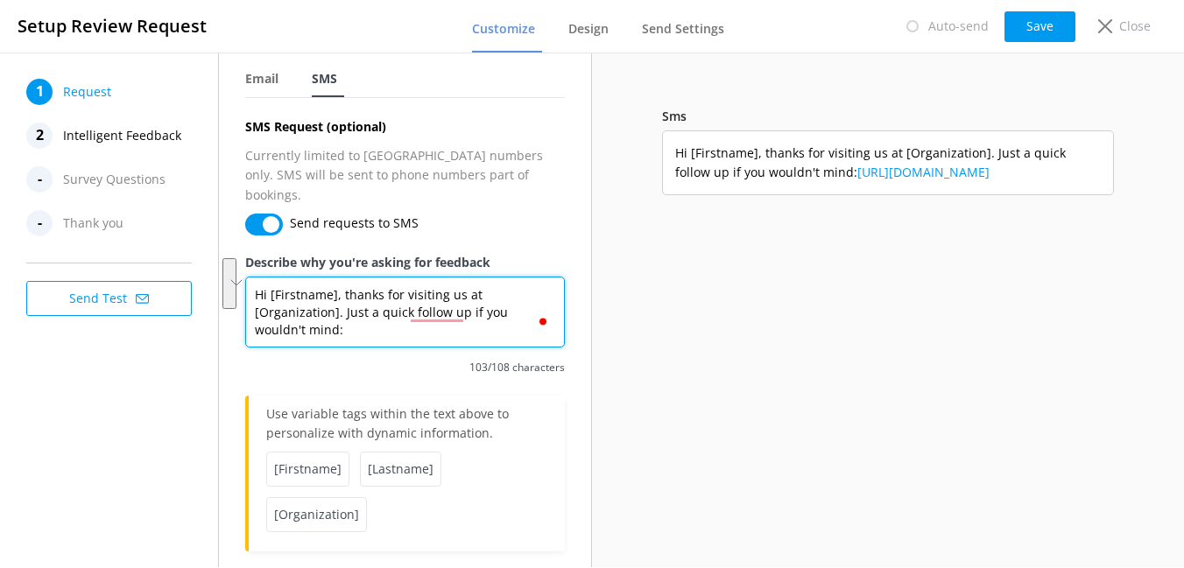
drag, startPoint x: 343, startPoint y: 278, endPoint x: 343, endPoint y: 309, distance: 31.5
click at [343, 309] on textarea "Hi [Firstname], thanks for visiting us at [Organization]. Just a quick follow u…" at bounding box center [405, 312] width 320 height 71
paste textarea "Please rate your experience with"
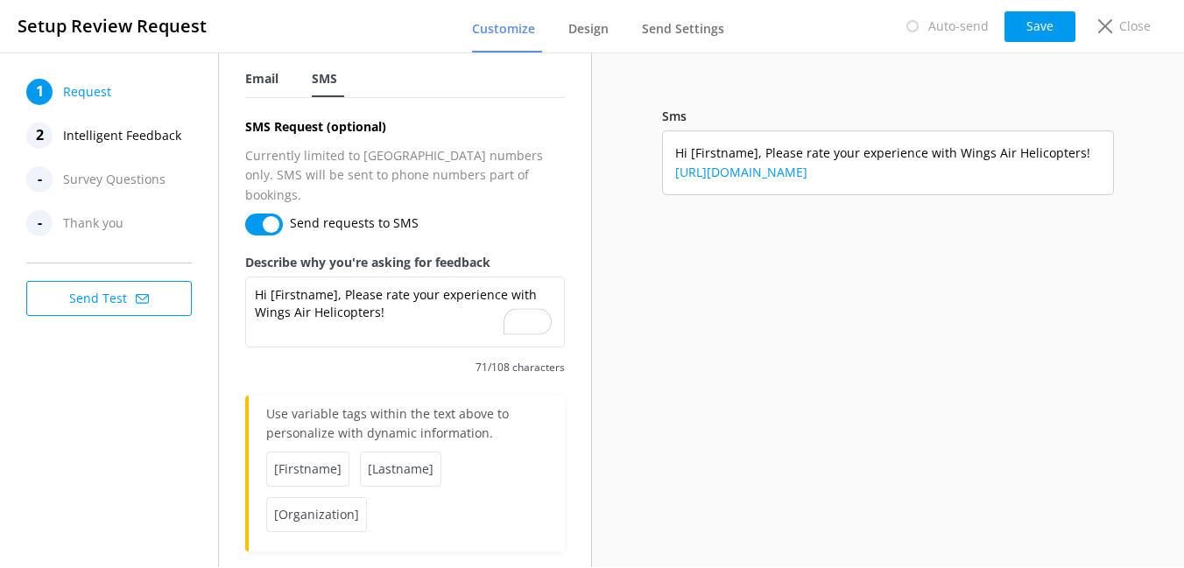
click at [271, 93] on div "Email" at bounding box center [265, 79] width 40 height 35
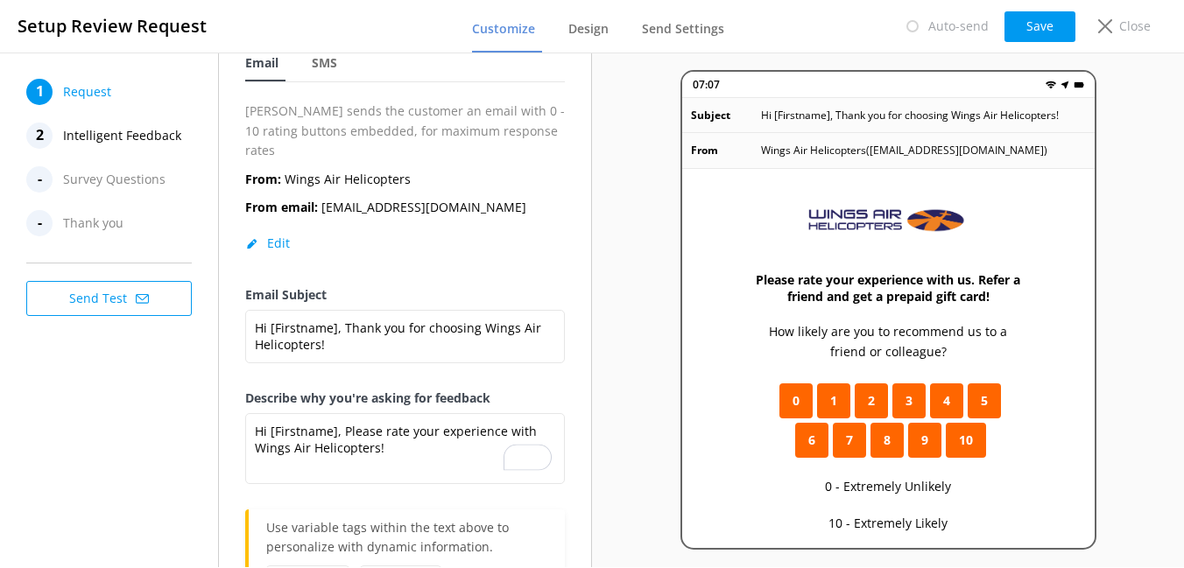
scroll to position [90, 0]
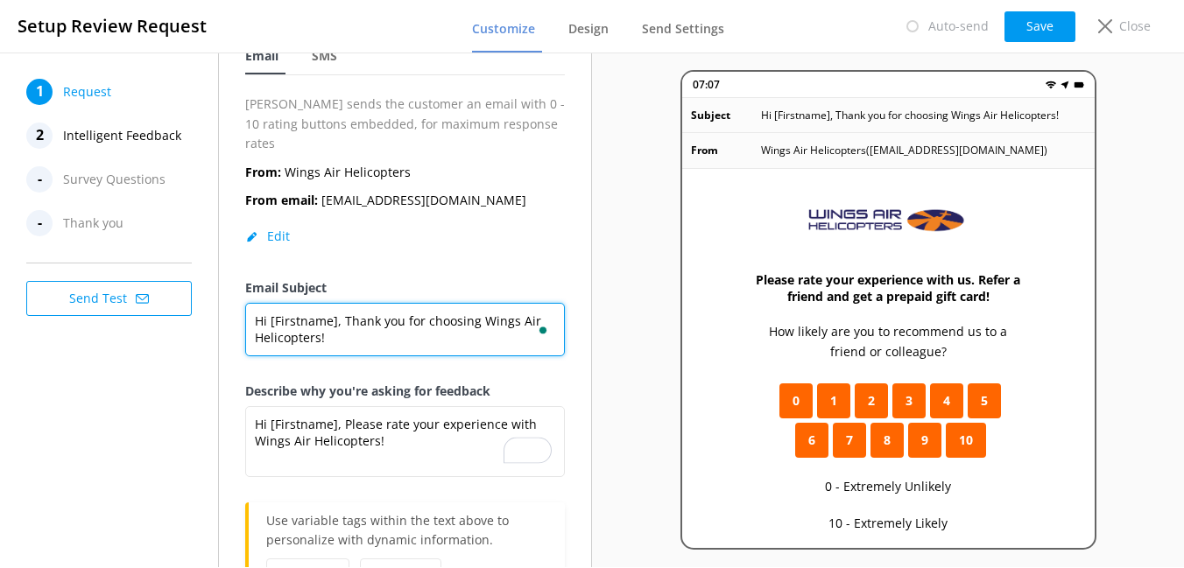
click at [342, 303] on textarea "Hi [Firstname], Thank you for choosing Wings Air Helicopters!" at bounding box center [405, 329] width 320 height 53
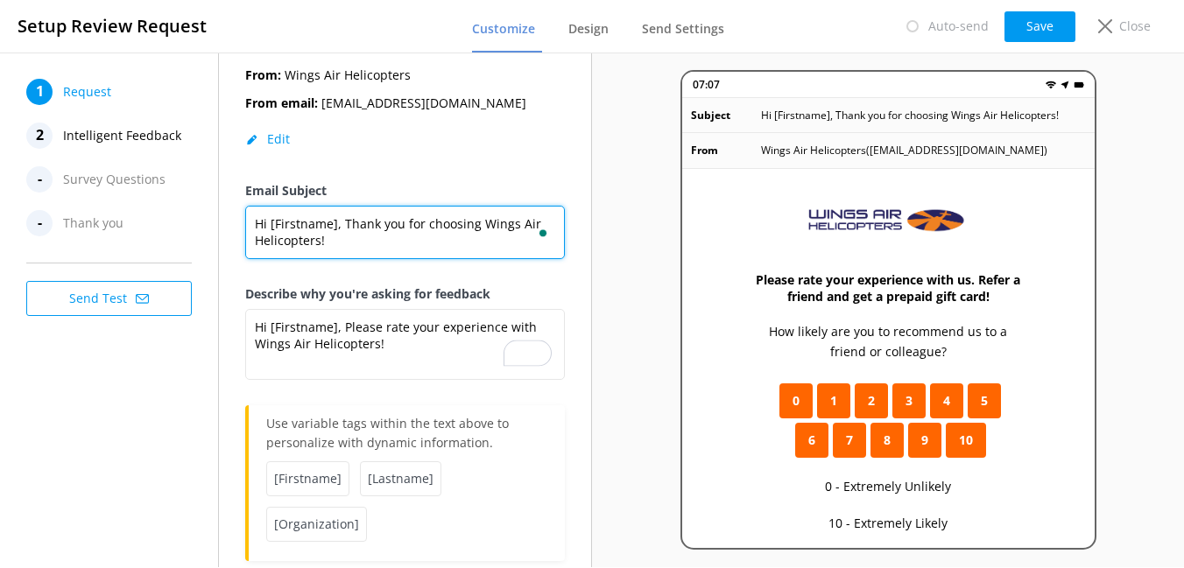
scroll to position [0, 0]
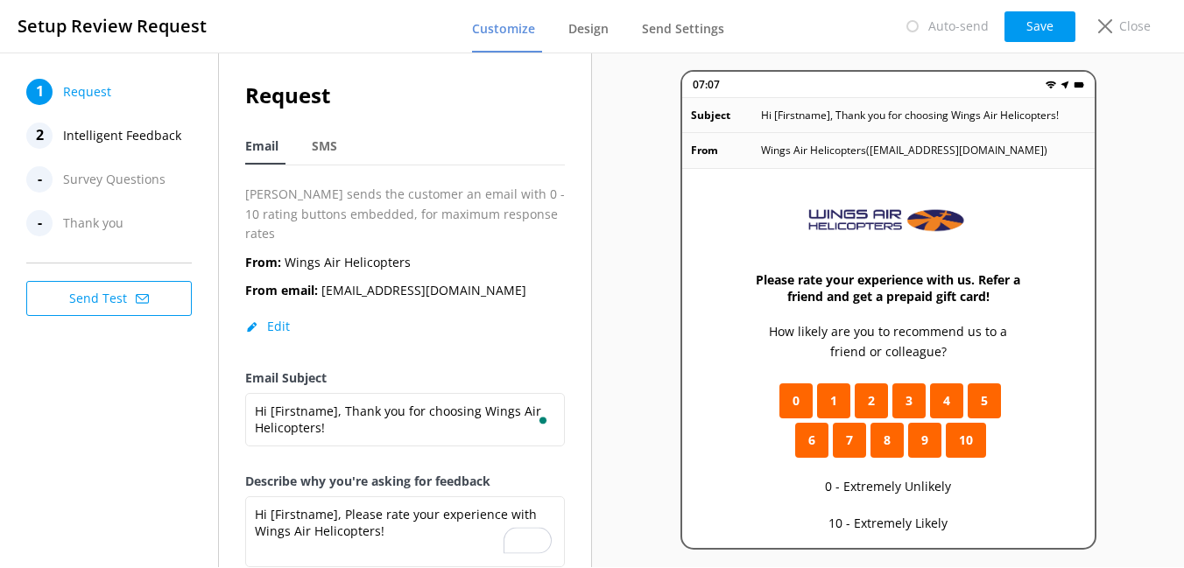
click at [315, 168] on div "Request Email SMS Yonder sends the customer an email with 0 - 10 rating buttons…" at bounding box center [405, 414] width 320 height 670
click at [320, 142] on span "SMS" at bounding box center [324, 146] width 25 height 18
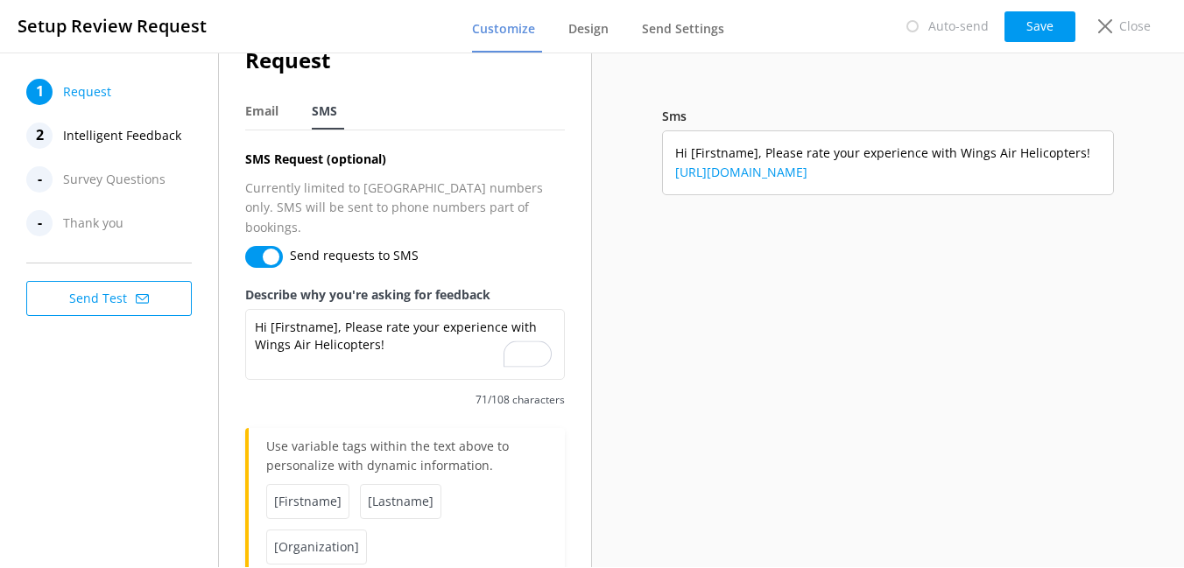
scroll to position [37, 0]
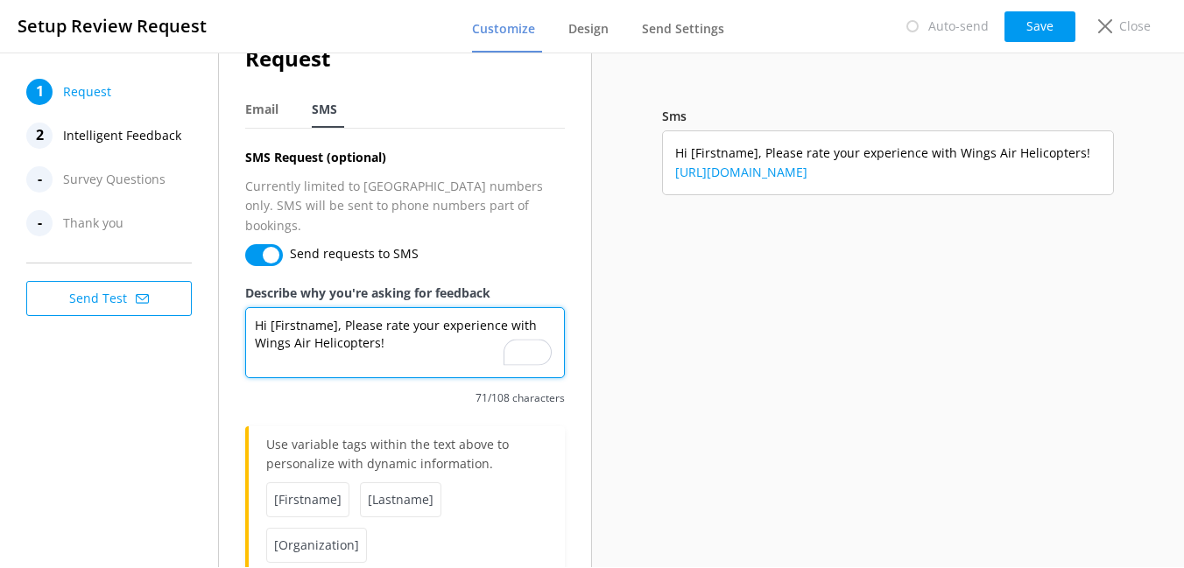
click at [418, 313] on textarea "Hi [Firstname], Please rate your experience with Wings Air Helicopters!" at bounding box center [405, 342] width 320 height 71
click at [405, 328] on textarea "Hi [Firstname], Please rate your experience with Wings Air Helicopters!" at bounding box center [405, 342] width 320 height 71
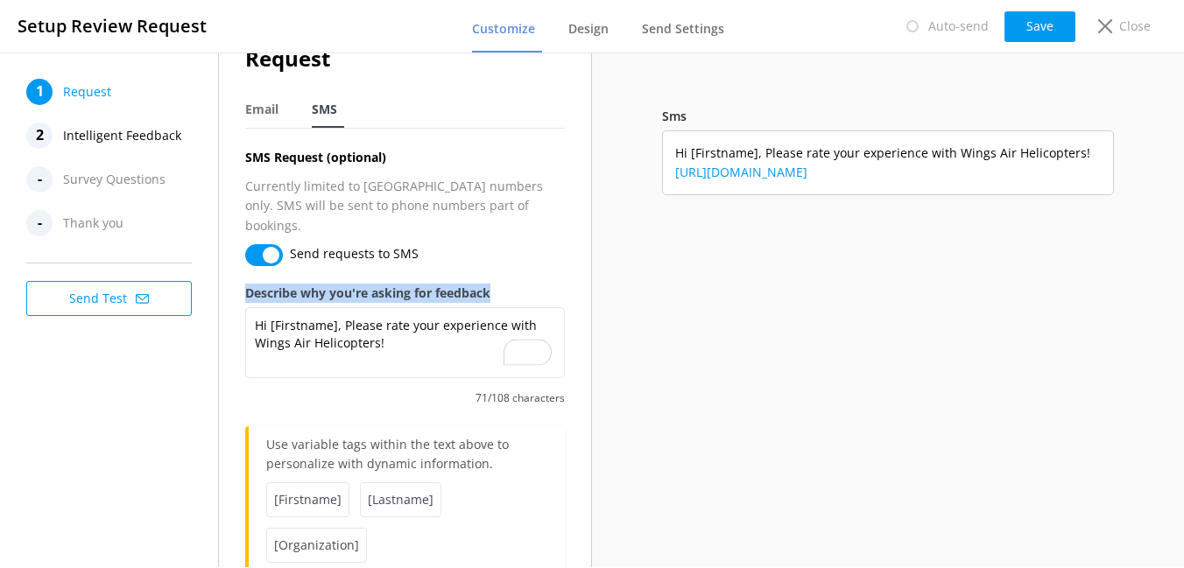
drag, startPoint x: 250, startPoint y: 273, endPoint x: 509, endPoint y: 279, distance: 259.3
click at [509, 284] on label "Describe why you're asking for feedback" at bounding box center [405, 293] width 320 height 19
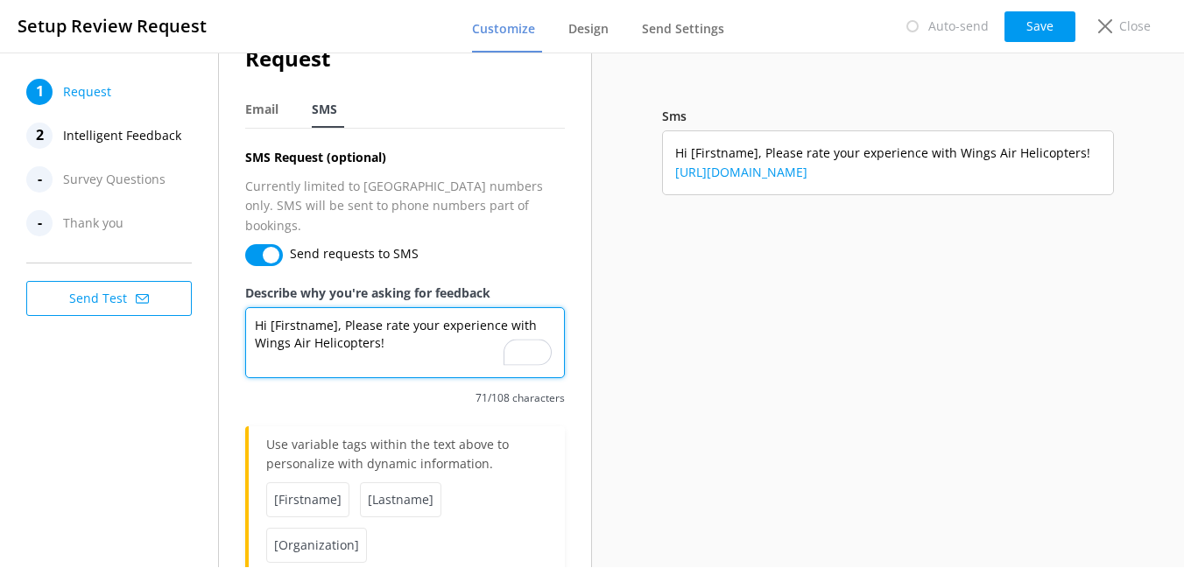
click at [428, 323] on textarea "Hi [Firstname], Please rate your experience with Wings Air Helicopters!" at bounding box center [405, 342] width 320 height 71
drag, startPoint x: 344, startPoint y: 308, endPoint x: 407, endPoint y: 334, distance: 68.0
click at [407, 334] on textarea "Hi [Firstname], Please rate your experience with Wings Air Helicopters!" at bounding box center [405, 342] width 320 height 71
paste textarea "Thank you for choosing Wings Air Helicopters! Please rate your experience with …"
click at [412, 326] on textarea "Hi [Firstname], Please rate your experience with Wings Air Helicopters!" at bounding box center [405, 342] width 320 height 71
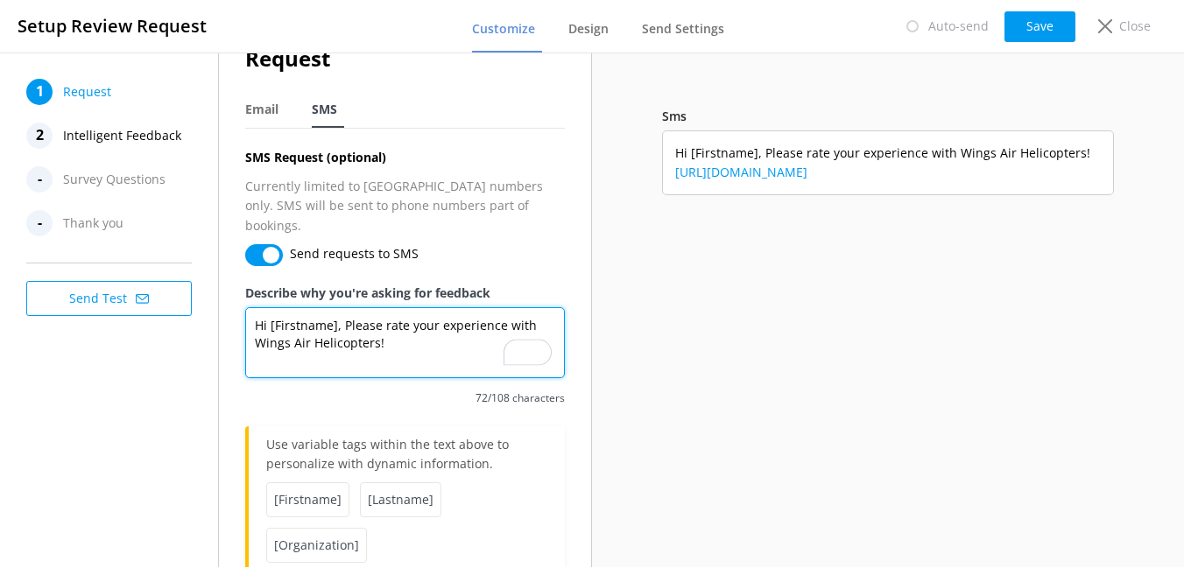
paste textarea "Refer a friend and get a $50 prepaid"
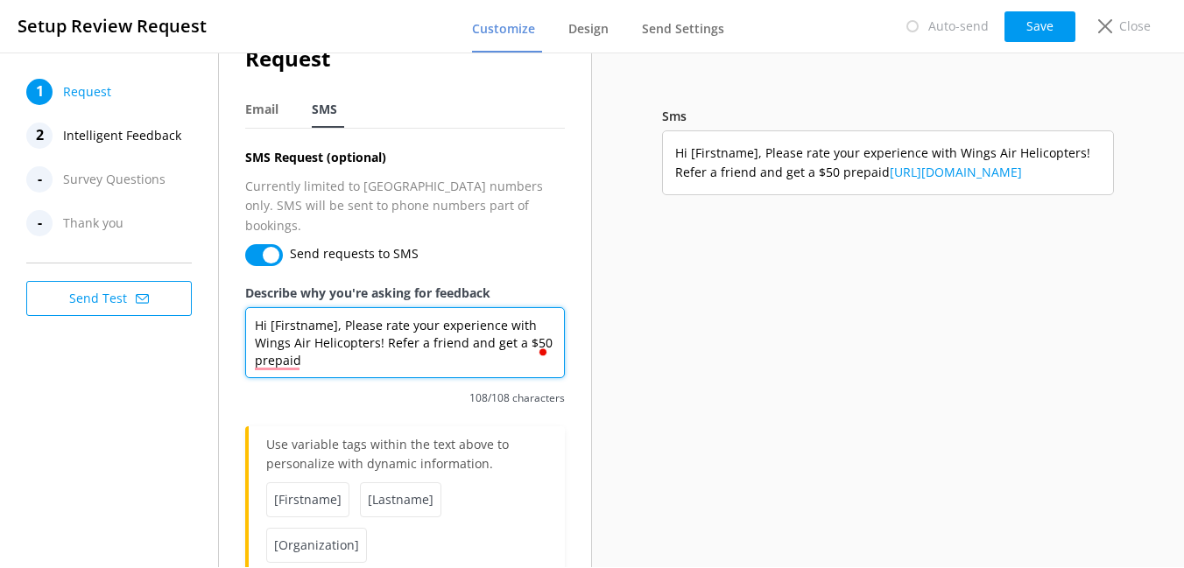
click at [524, 320] on textarea "Hi [Firstname], Please rate your experience with Wings Air Helicopters! Refer a…" at bounding box center [405, 342] width 320 height 71
click at [347, 307] on textarea "Hi [Firstname], Please rate your experience with Wings Air Helicopters! Refer a…" at bounding box center [405, 342] width 320 height 71
click at [393, 338] on textarea "Hi [Firstname]! Please rate your experience with Wings Air Helicopters! Refer a…" at bounding box center [405, 342] width 320 height 71
click at [381, 327] on textarea "Hi [Firstname]! Please rate your experience with Wings Air Helicopters! Refer a…" at bounding box center [405, 342] width 320 height 71
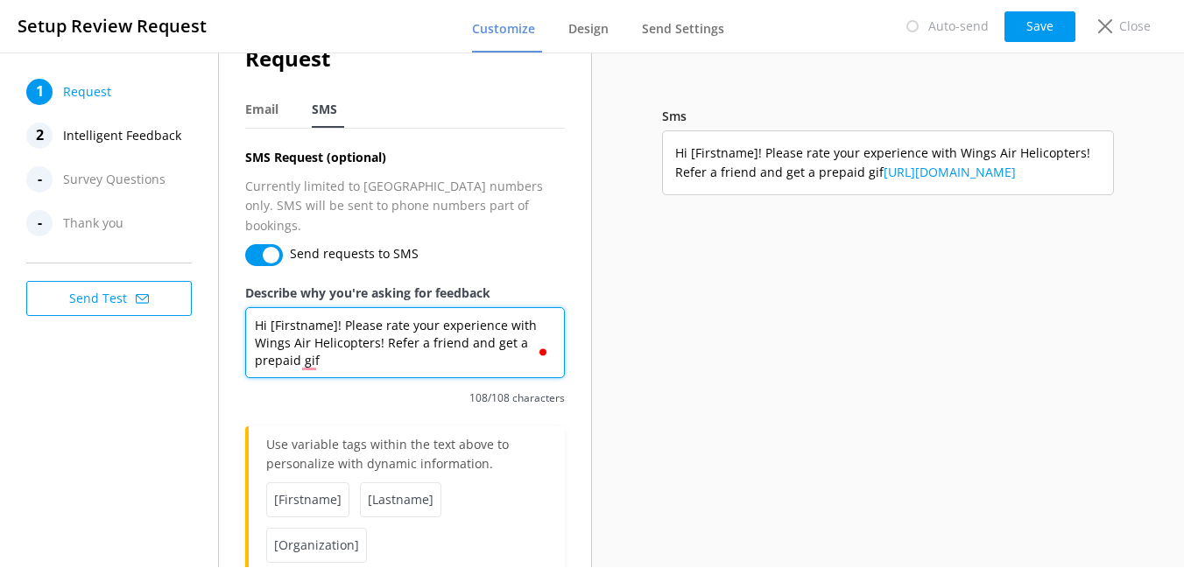
click at [383, 339] on textarea "Hi [Firstname]! Please rate your experience with Wings Air Helicopters! Refer a…" at bounding box center [405, 342] width 320 height 71
click at [334, 314] on textarea "Hi [Firstname]! Please rate your experience with Wings Air Helicopters! Refer a…" at bounding box center [405, 342] width 320 height 71
drag, startPoint x: 342, startPoint y: 309, endPoint x: 342, endPoint y: 344, distance: 35.0
click at [342, 344] on textarea "Hi [Firstname]! Please rate your experience with Wings Air Helicopters! Refer a…" at bounding box center [405, 342] width 320 height 71
paste textarea "Rate your Wings Air Helicopters experience ⭐ Refer a friend & get a prepaid gif…"
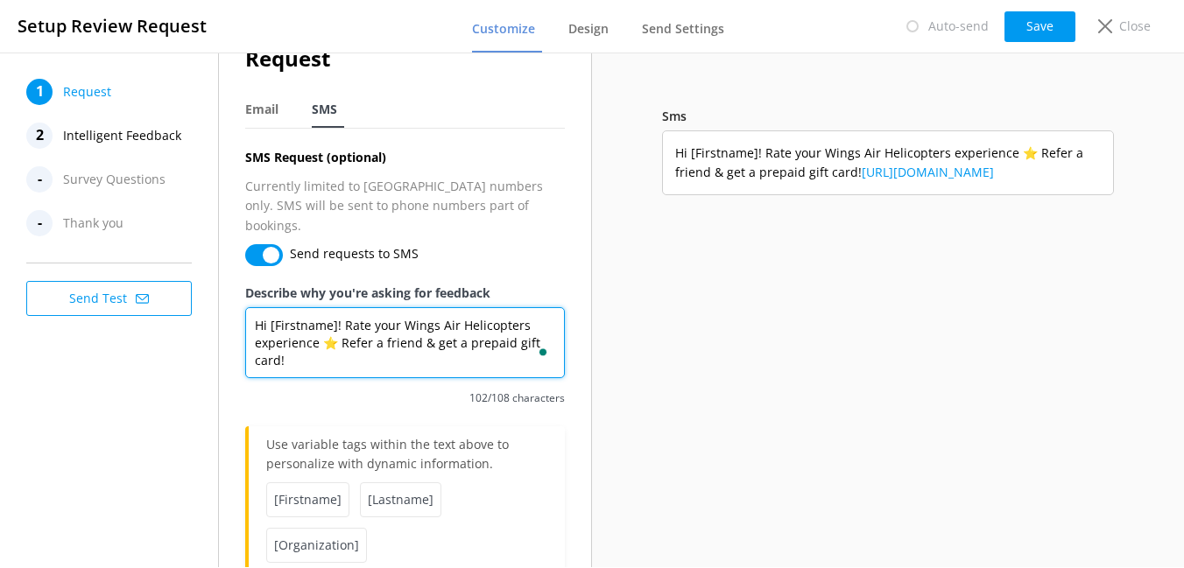
click at [347, 309] on textarea "Hi [Firstname]! Rate your Wings Air Helicopters experience ⭐ Refer a friend & g…" at bounding box center [405, 342] width 320 height 71
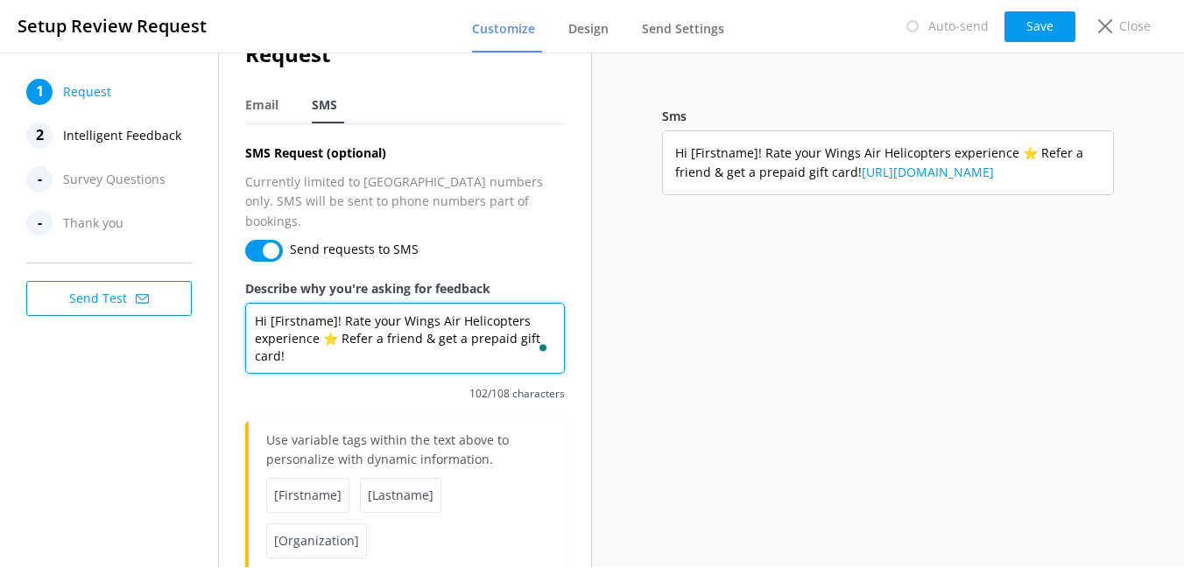
click at [357, 346] on textarea "Hi [Firstname]! Rate your Wings Air Helicopters experience ⭐ Refer a friend & g…" at bounding box center [405, 338] width 320 height 71
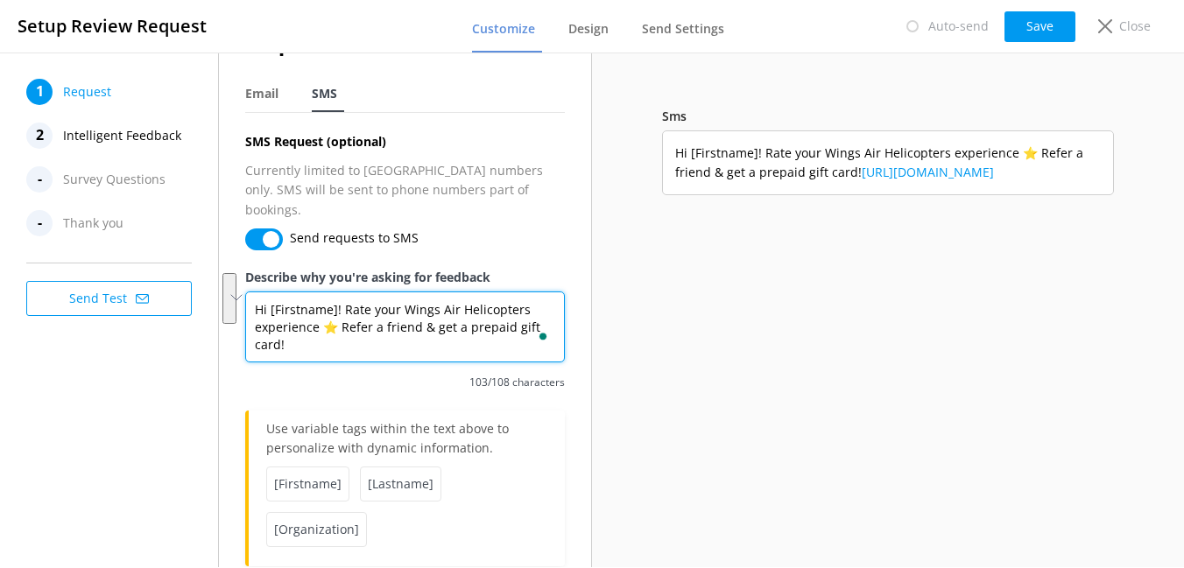
scroll to position [46, 0]
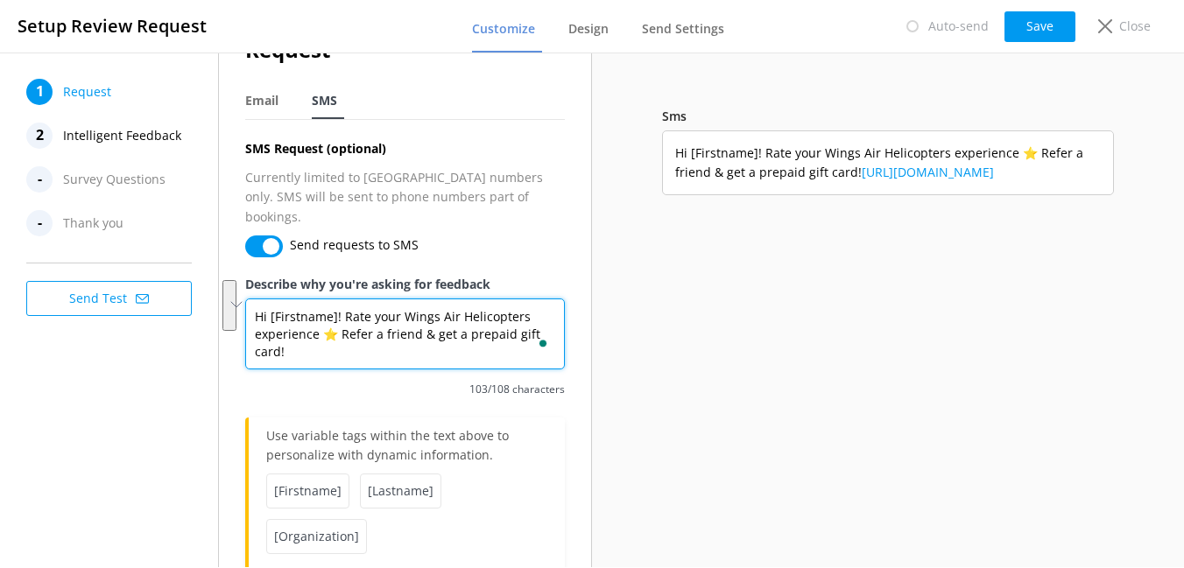
click at [410, 322] on textarea "Hi [Firstname]! Rate your Wings Air Helicopters experience ⭐ Refer a friend & g…" at bounding box center [405, 334] width 320 height 71
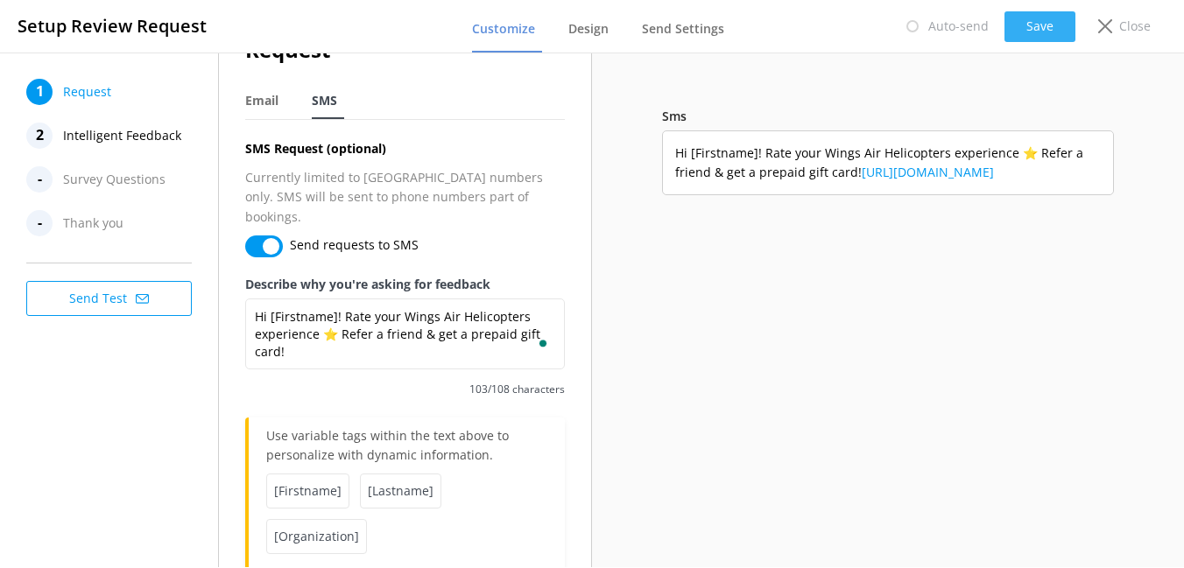
click at [1036, 23] on button "Save" at bounding box center [1039, 26] width 71 height 31
click at [256, 109] on div "Email" at bounding box center [265, 101] width 40 height 35
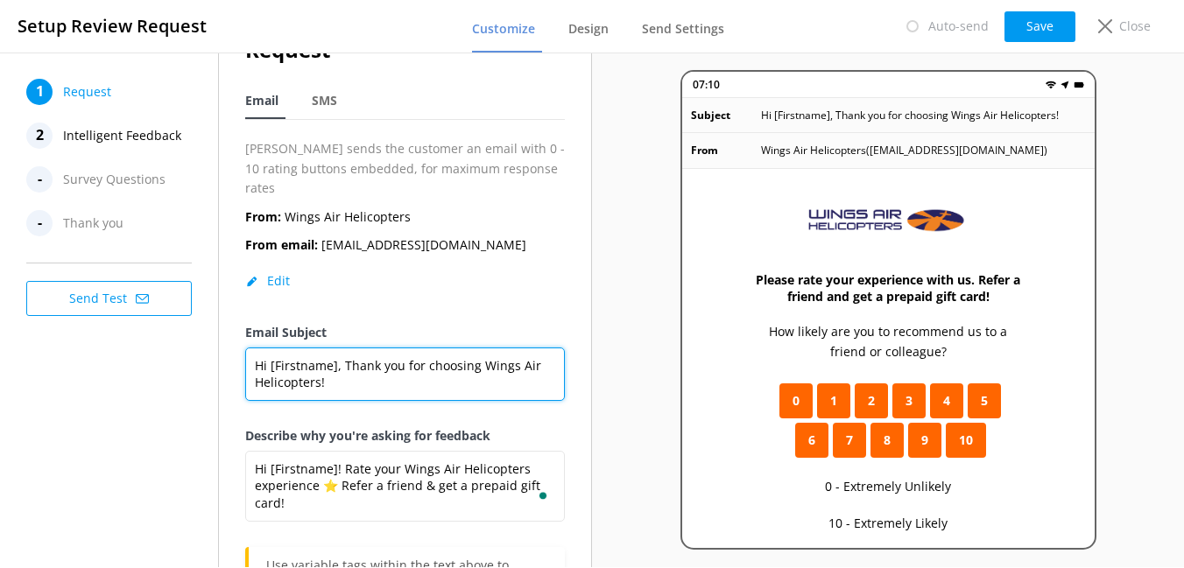
click at [363, 359] on textarea "Hi [Firstname], Thank you for choosing Wings Air Helicopters!" at bounding box center [405, 374] width 320 height 53
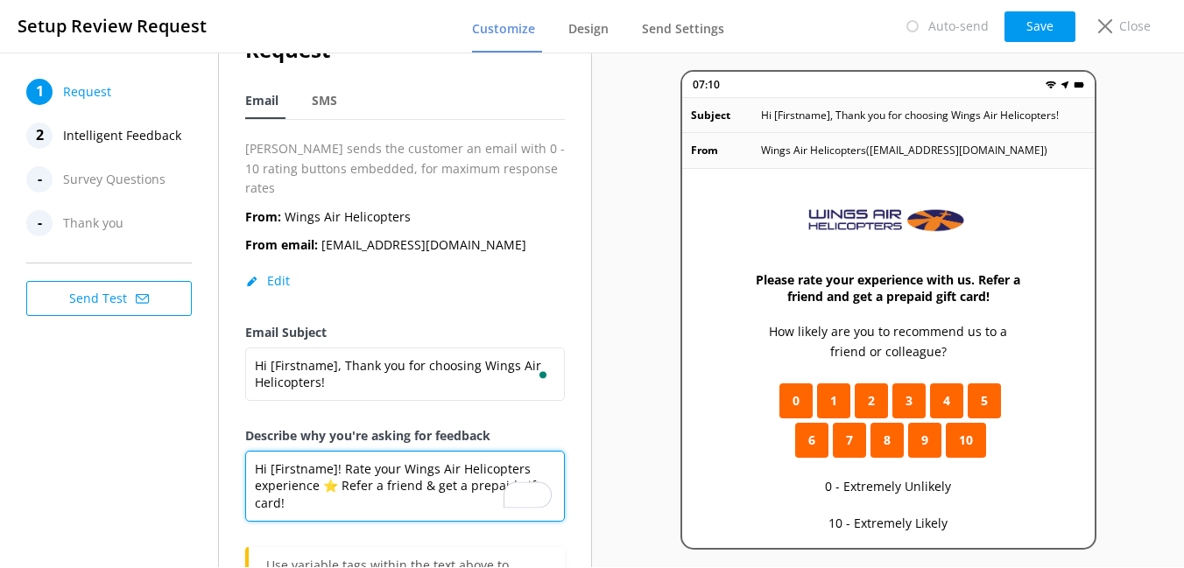
click at [354, 460] on textarea "Please rate your experience with us. Refer a friend and get a prepaid gift card!" at bounding box center [405, 486] width 320 height 71
paste textarea "Hi [Firstname]! Rate your Wings Air Helicopters experience ⭐ Refer a friend & g…"
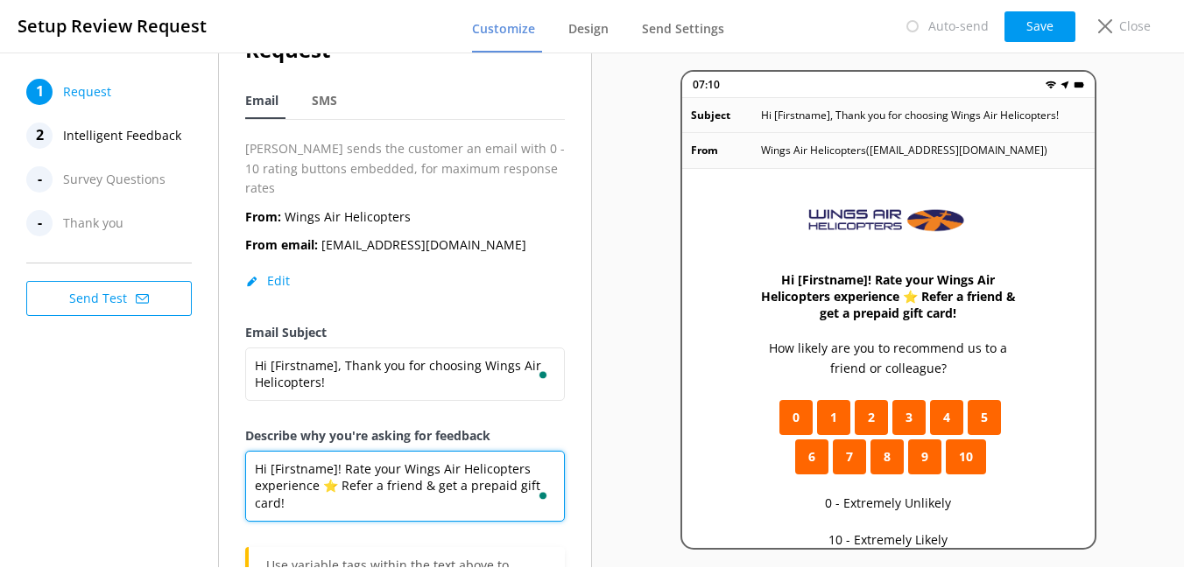
drag, startPoint x: 342, startPoint y: 447, endPoint x: 241, endPoint y: 447, distance: 100.7
click at [241, 447] on div "Request Email SMS Yonder sends the customer an email with 0 - 10 rating buttons…" at bounding box center [405, 377] width 372 height 740
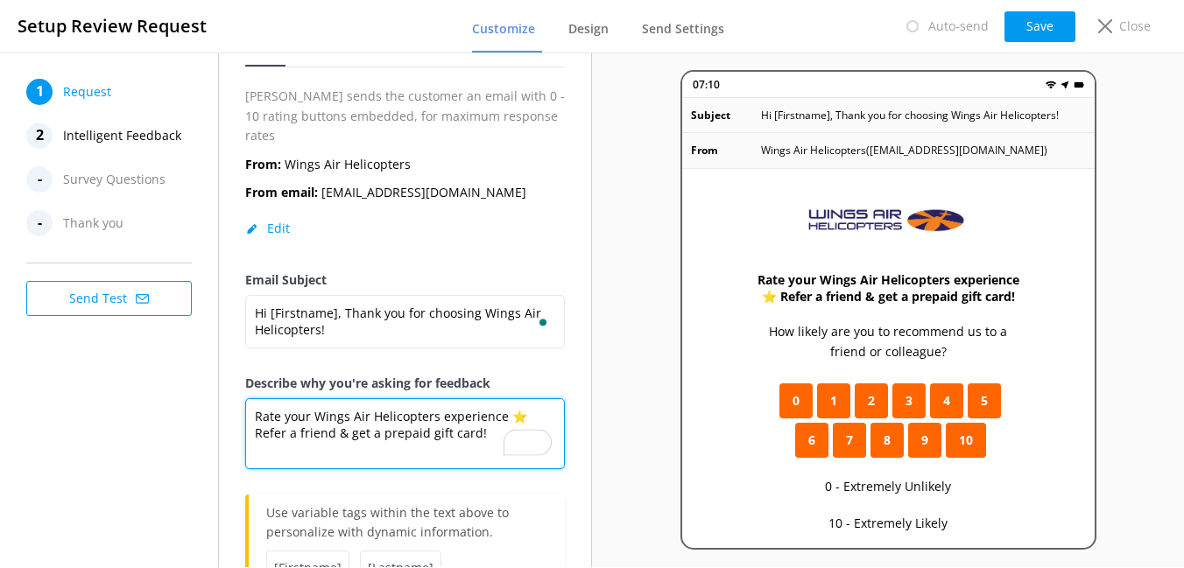
scroll to position [101, 0]
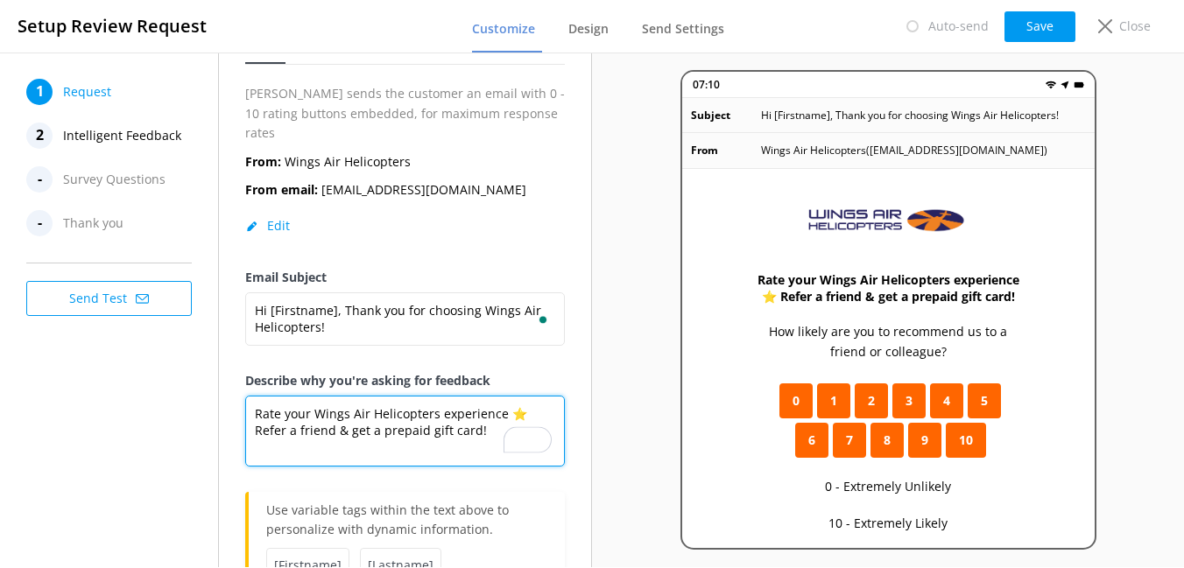
click at [520, 396] on textarea "Rate your Wings Air Helicopters experience ⭐ Refer a friend & get a prepaid gif…" at bounding box center [405, 431] width 320 height 71
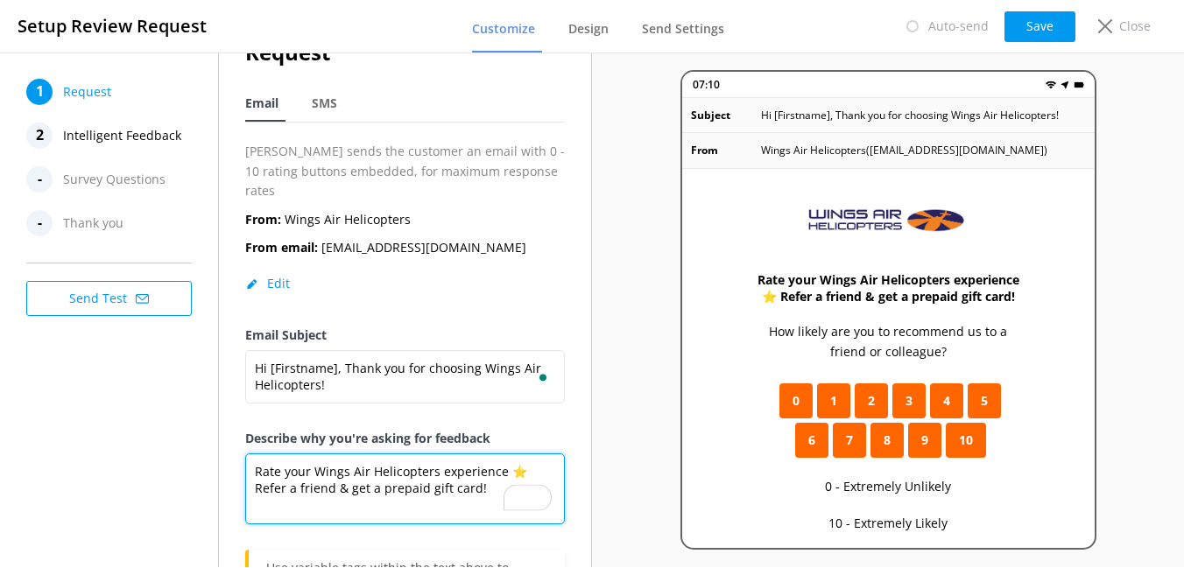
scroll to position [33, 0]
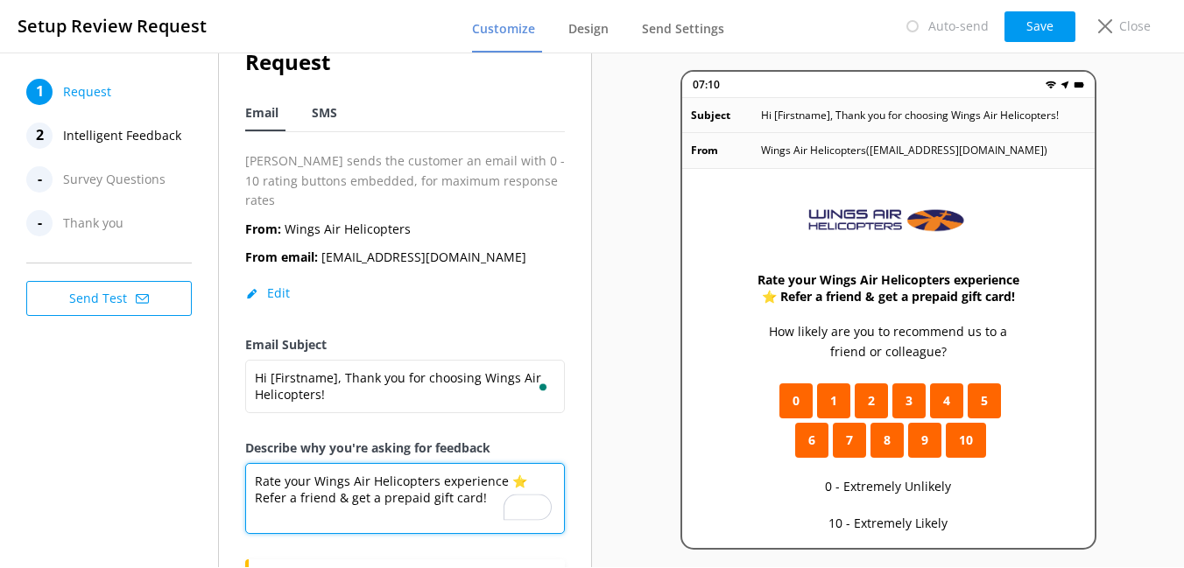
type textarea "Rate your Wings Air Helicopters experience ⭐ Refer a friend & get a prepaid gif…"
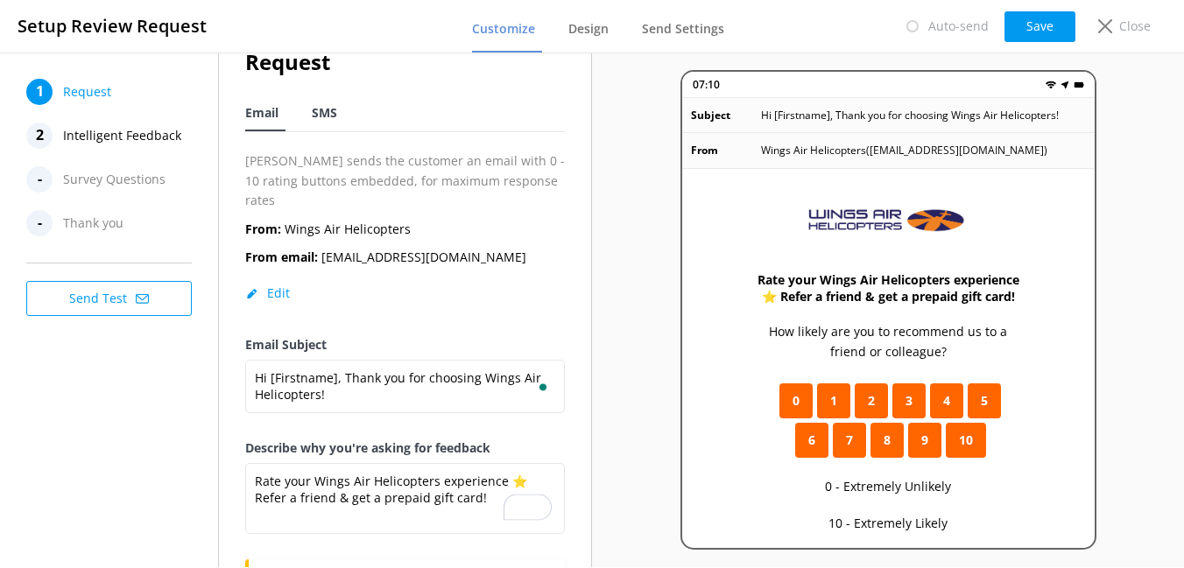
click at [328, 122] on div "SMS" at bounding box center [328, 113] width 32 height 35
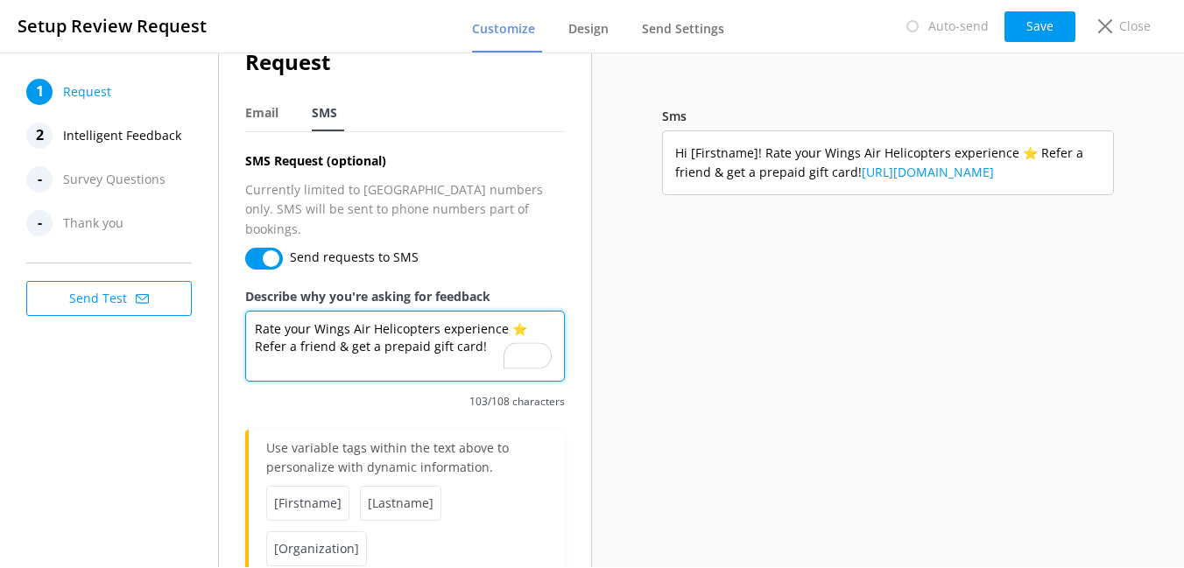
click at [364, 327] on textarea "Hi [Firstname]! Rate your Wings Air Helicopters experience ⭐ Refer a friend & g…" at bounding box center [405, 346] width 320 height 71
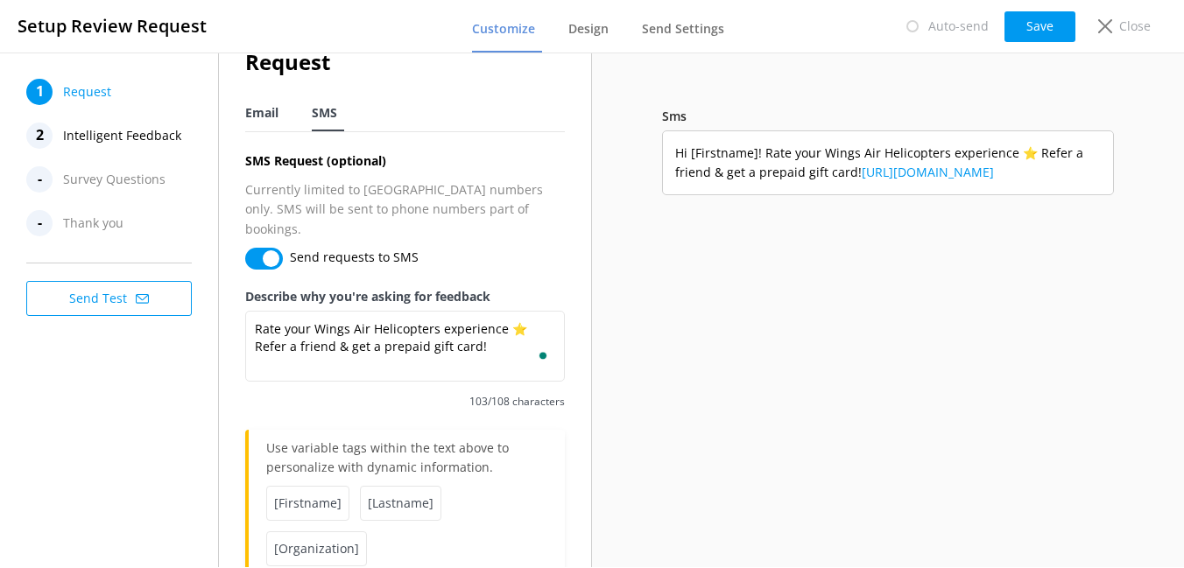
click at [260, 103] on div "Email" at bounding box center [265, 113] width 40 height 35
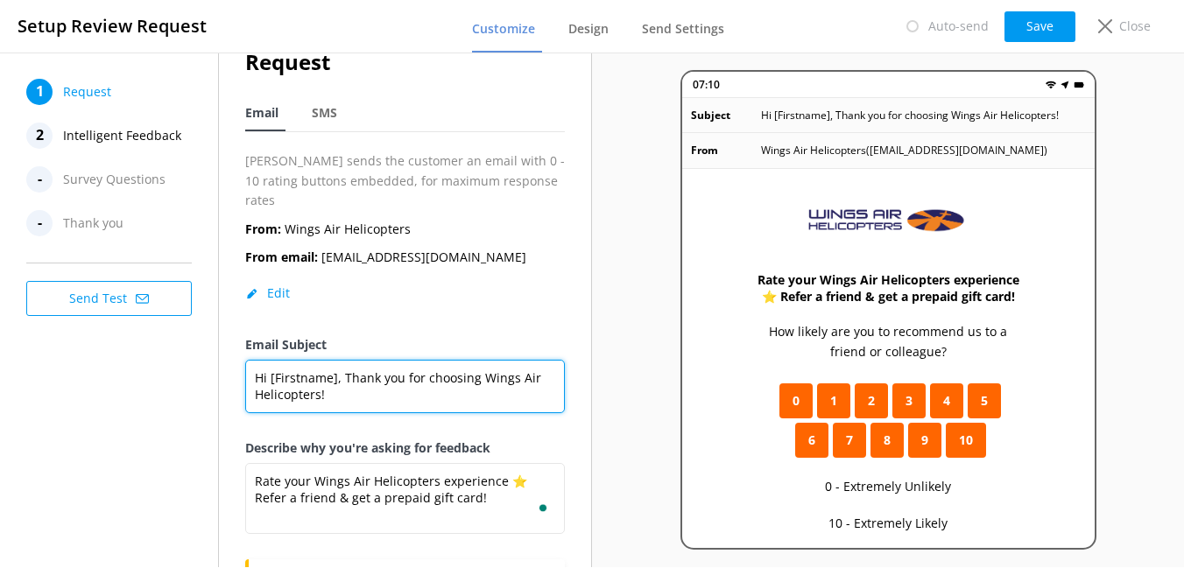
click at [370, 373] on textarea "Hi [Firstname], Thank you for choosing Wings Air Helicopters!" at bounding box center [405, 386] width 320 height 53
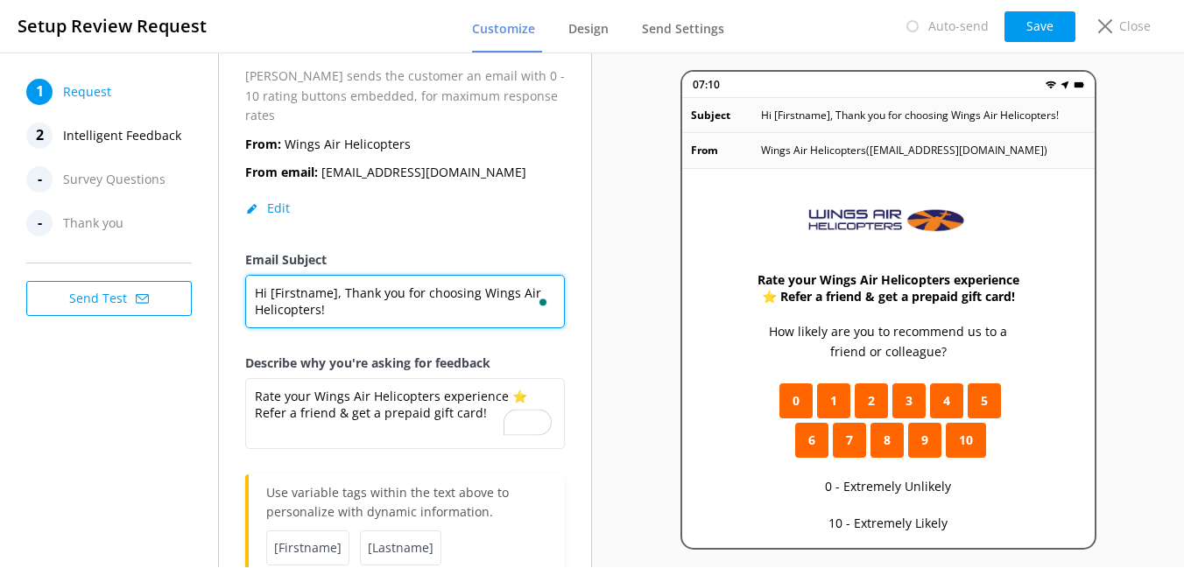
scroll to position [40, 0]
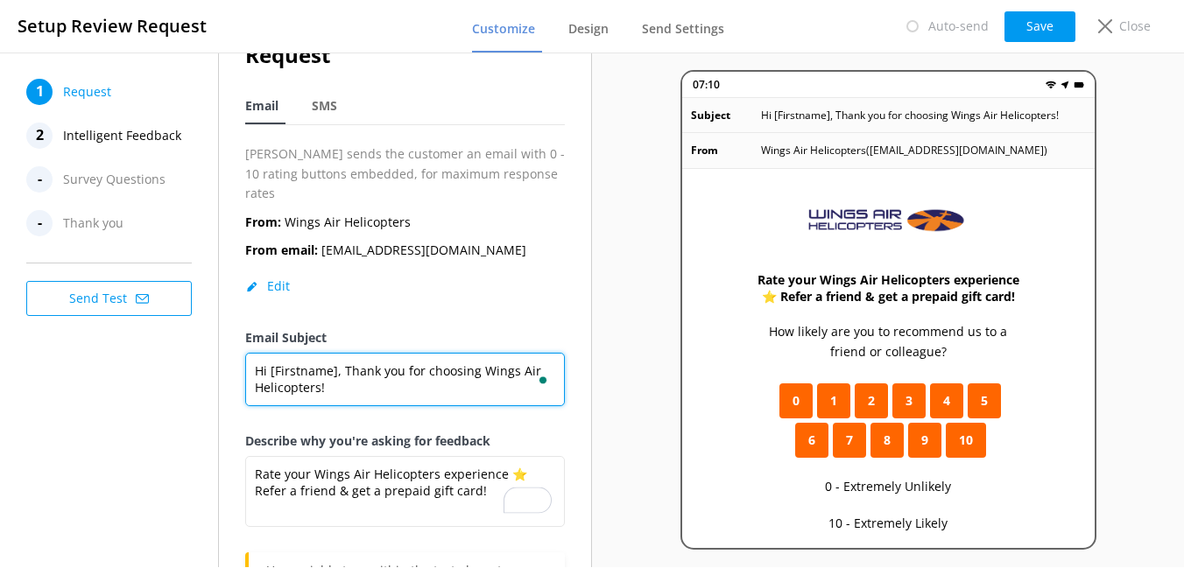
click at [345, 353] on textarea "Hi [Firstname], Thank you for choosing Wings Air Helicopters!" at bounding box center [405, 379] width 320 height 53
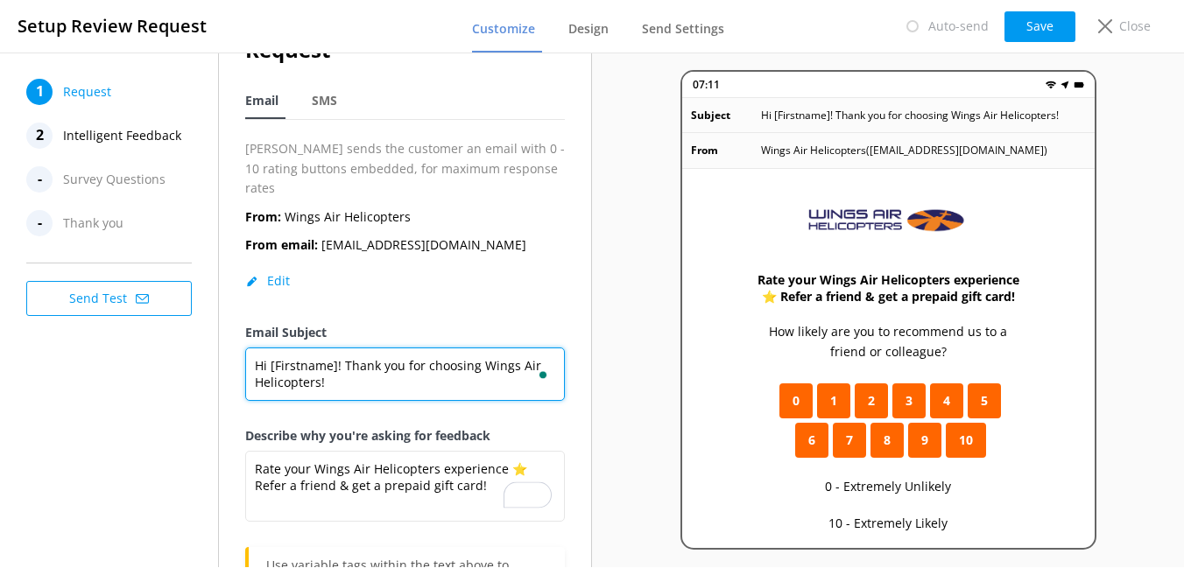
click at [359, 362] on textarea "Hi [Firstname]! Thank you for choosing Wings Air Helicopters!" at bounding box center [405, 374] width 320 height 53
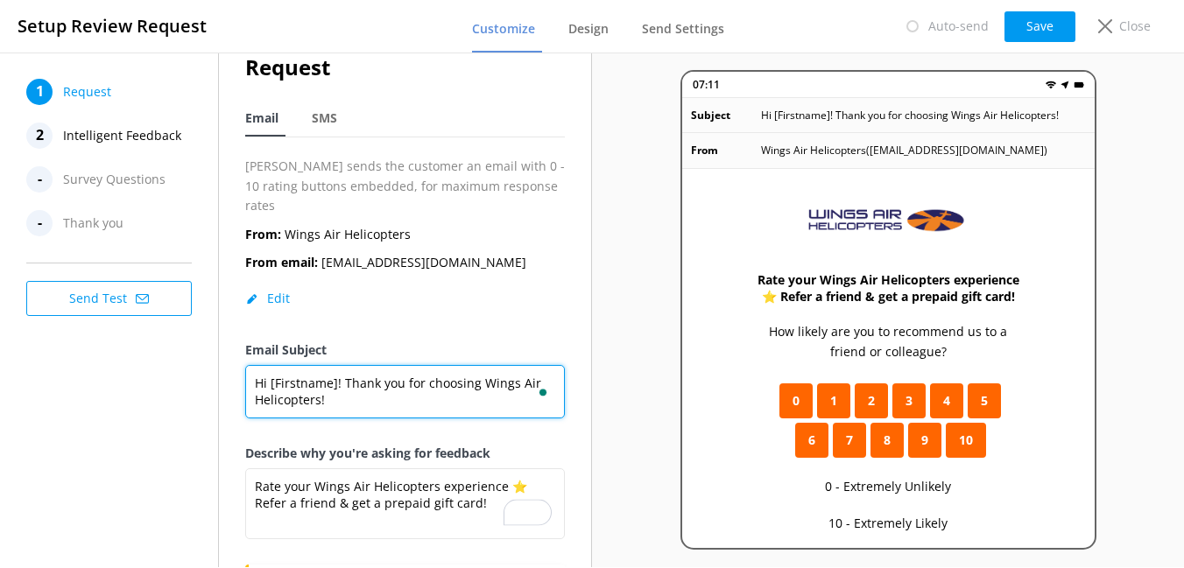
scroll to position [0, 0]
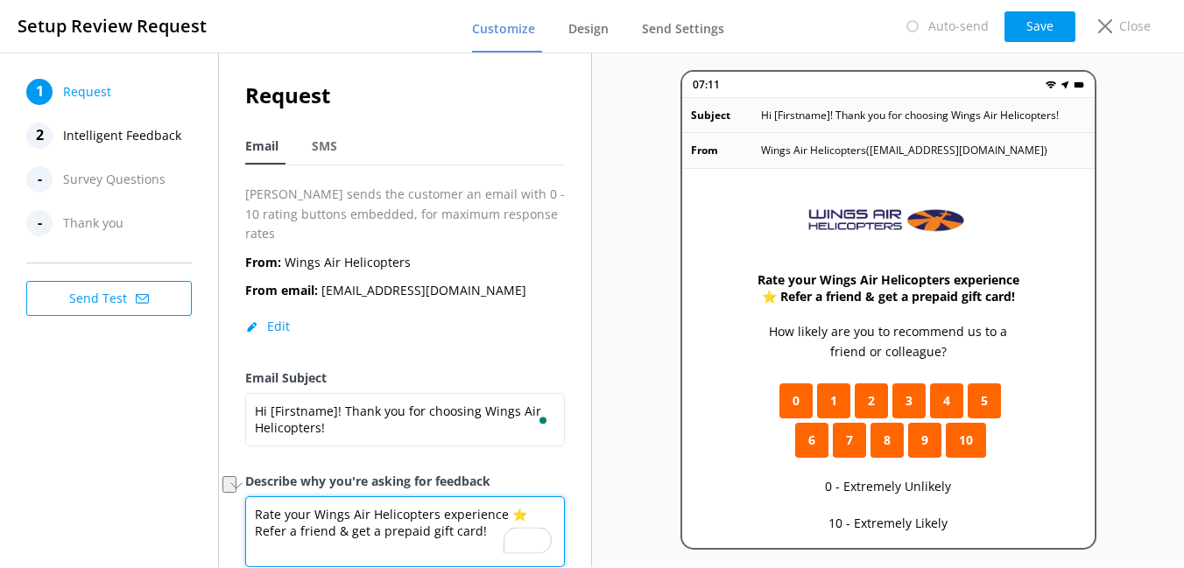
drag, startPoint x: 498, startPoint y: 491, endPoint x: 256, endPoint y: 491, distance: 242.6
click at [256, 496] on textarea "Rate your Wings Air Helicopters experience ⭐ Refer a friend & get a prepaid gif…" at bounding box center [405, 531] width 320 height 71
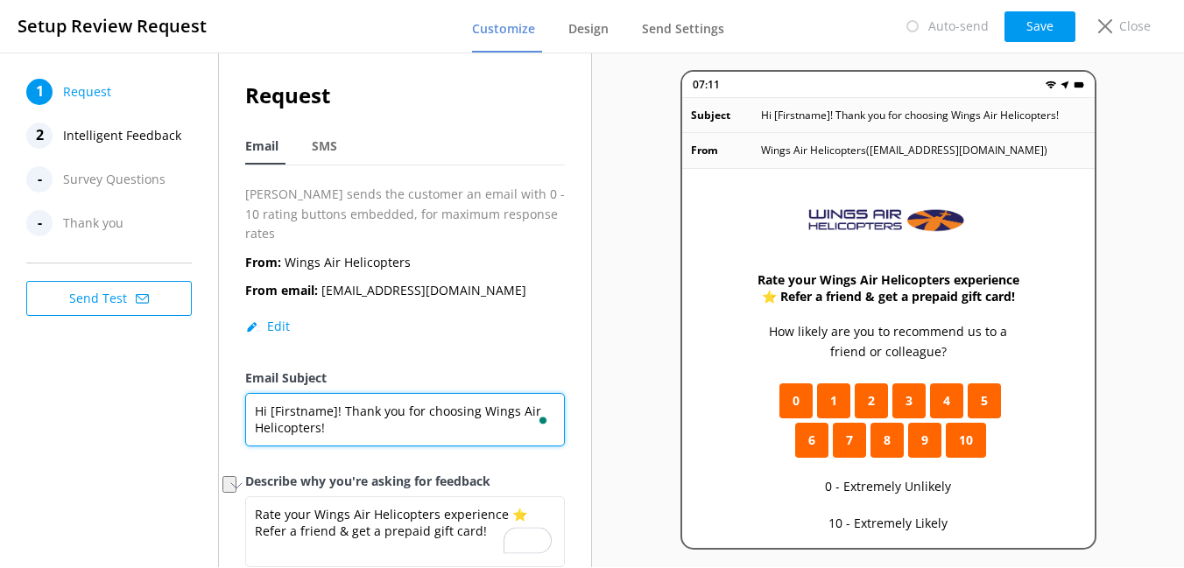
drag, startPoint x: 341, startPoint y: 395, endPoint x: 341, endPoint y: 417, distance: 21.9
click at [341, 417] on textarea "Hi [Firstname]! Thank you for choosing Wings Air Helicopters!" at bounding box center [405, 419] width 320 height 53
paste textarea "Rate your Wings Air Helicopters experience"
click at [347, 393] on textarea "Hi [Firstname]! Rate your Wings Air Helicopters experience" at bounding box center [405, 419] width 320 height 53
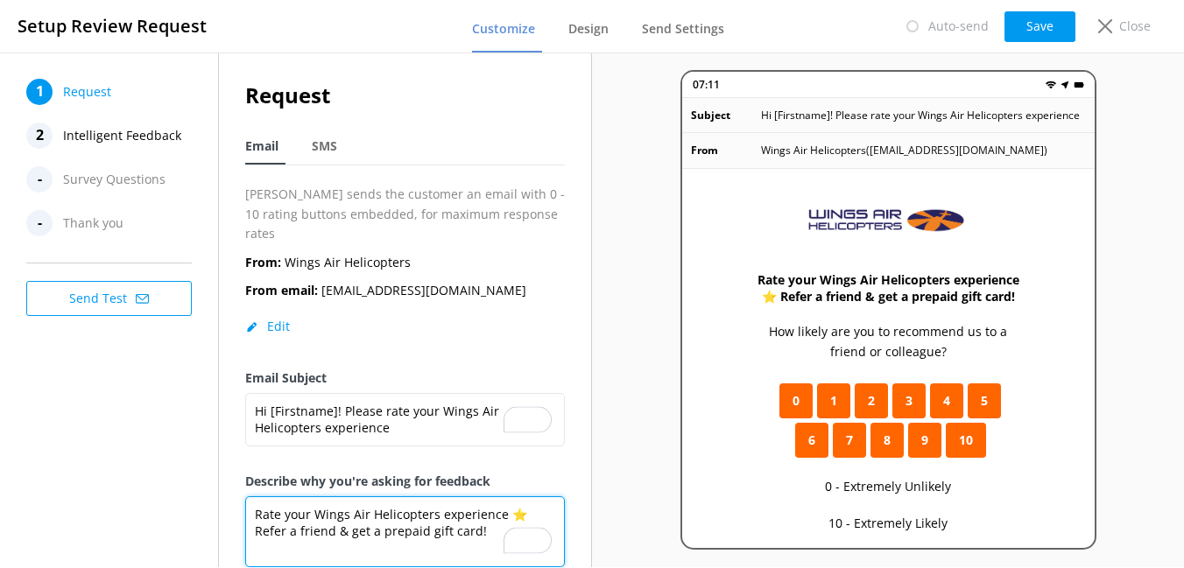
click at [437, 520] on textarea "Rate your Wings Air Helicopters experience ⭐ Refer a friend & get a prepaid gif…" at bounding box center [405, 531] width 320 height 71
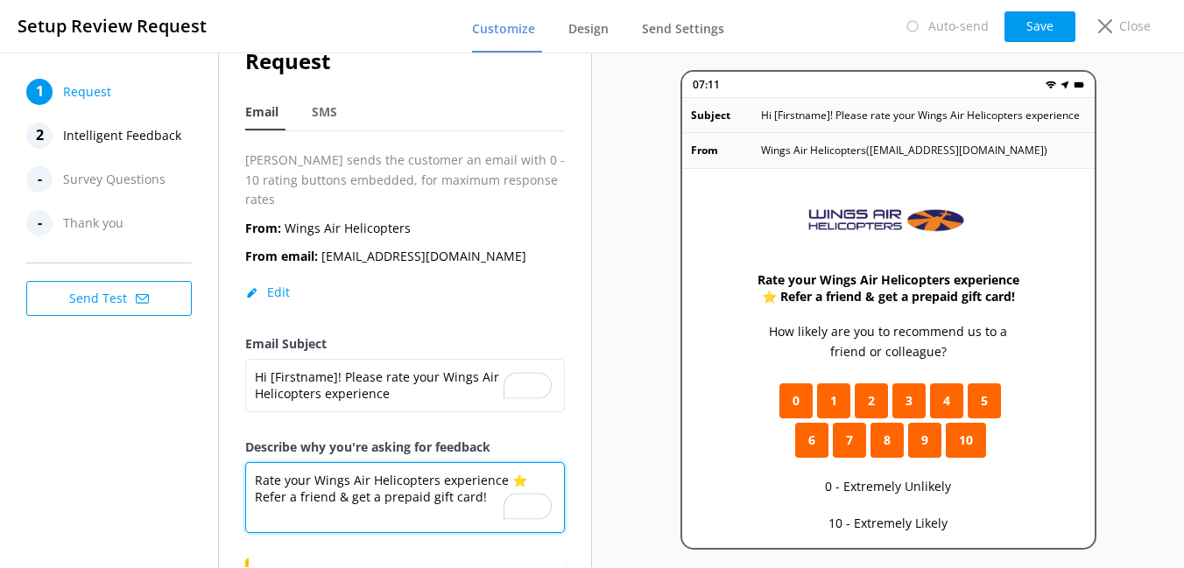
click at [245, 464] on div "Request Email SMS Yonder sends the customer an email with 0 - 10 rating buttons…" at bounding box center [405, 388] width 372 height 740
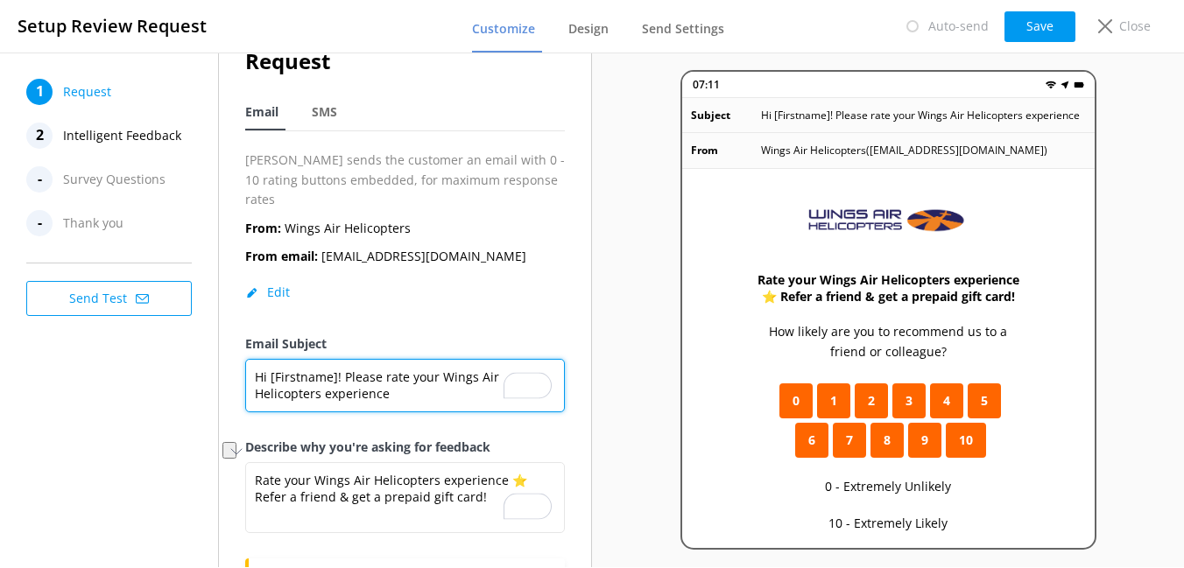
click at [418, 381] on textarea "Hi [Firstname]! Please rate your Wings Air Helicopters experience" at bounding box center [405, 385] width 320 height 53
click at [340, 359] on textarea "Hi [Firstname]! Please rate your Wings Air Helicopters experience!" at bounding box center [405, 385] width 320 height 53
drag, startPoint x: 270, startPoint y: 357, endPoint x: 226, endPoint y: 357, distance: 43.8
click at [226, 357] on div "Request Email SMS Yonder sends the customer an email with 0 - 10 rating buttons…" at bounding box center [405, 388] width 372 height 740
click at [431, 370] on textarea "[Firstname], Please rate your Wings Air Helicopters experience!" at bounding box center [405, 385] width 320 height 53
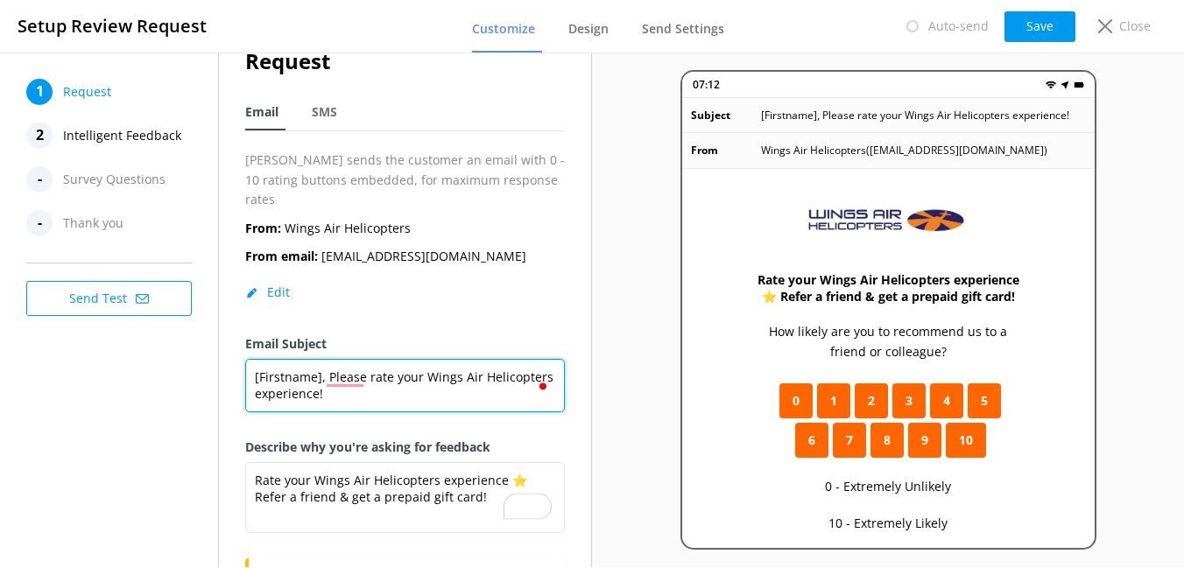
click at [350, 366] on textarea "[Firstname], Please rate your Wings Air Helicopters experience!" at bounding box center [405, 385] width 320 height 53
click at [347, 359] on textarea "[Firstname], Please rate your Wings Air Helicopters experience!" at bounding box center [405, 385] width 320 height 53
click at [426, 383] on textarea "[Firstname], please rate your Wings Air Helicopters experience!" at bounding box center [405, 385] width 320 height 53
type textarea "[Firstname], please rate your Wings Air Helicopters experience!"
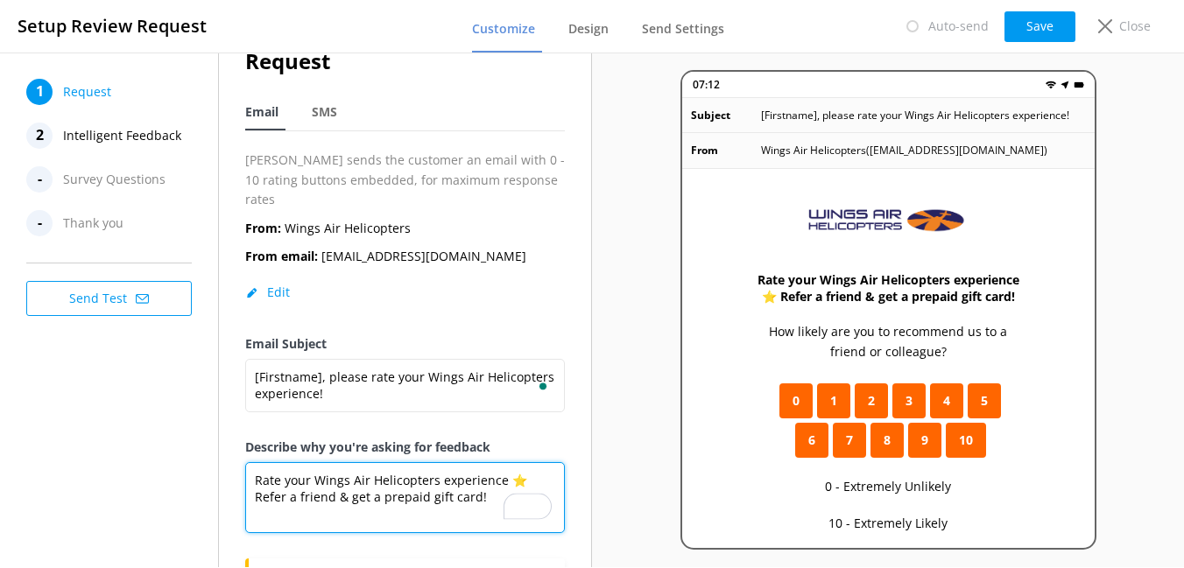
click at [418, 482] on textarea "Rate your Wings Air Helicopters experience ⭐ Refer a friend & get a prepaid gif…" at bounding box center [405, 497] width 320 height 71
drag, startPoint x: 499, startPoint y: 461, endPoint x: 256, endPoint y: 464, distance: 243.4
click at [256, 464] on textarea "Rate your Wings Air Helicopters experience ⭐ Refer a friend & get a prepaid gif…" at bounding box center [405, 497] width 320 height 71
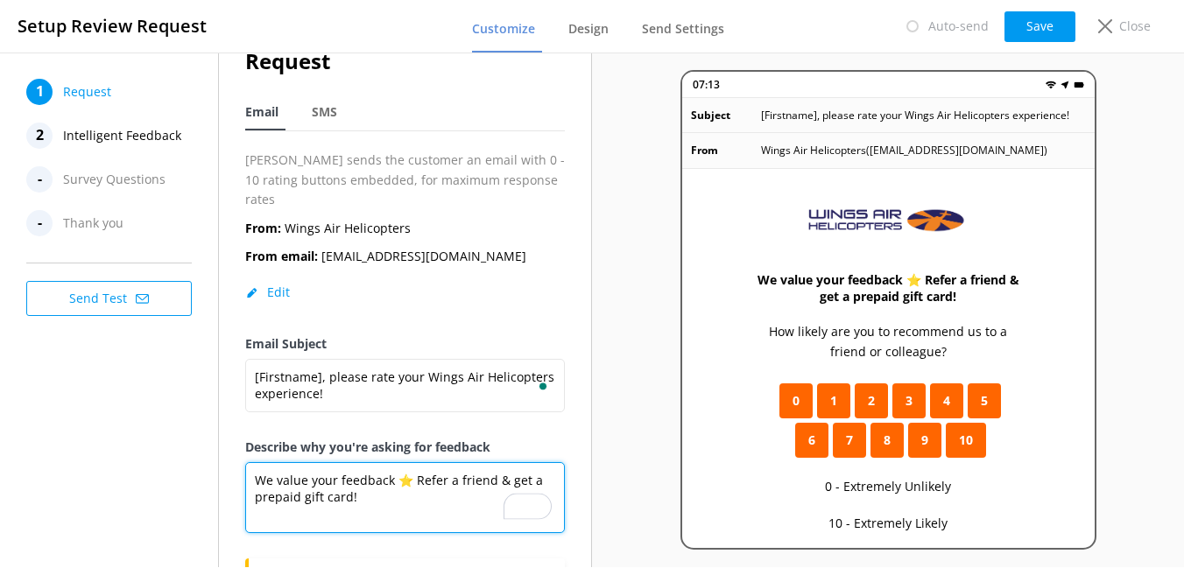
click at [391, 465] on textarea "We value your feedback ⭐ Refer a friend & get a prepaid gift card!" at bounding box center [405, 497] width 320 height 71
click at [410, 462] on textarea "We value your feedback ⭐ Refer a friend & get a prepaid gift card!" at bounding box center [405, 497] width 320 height 71
type textarea "We value your feedback Refer a friend & get a prepaid gift card!"
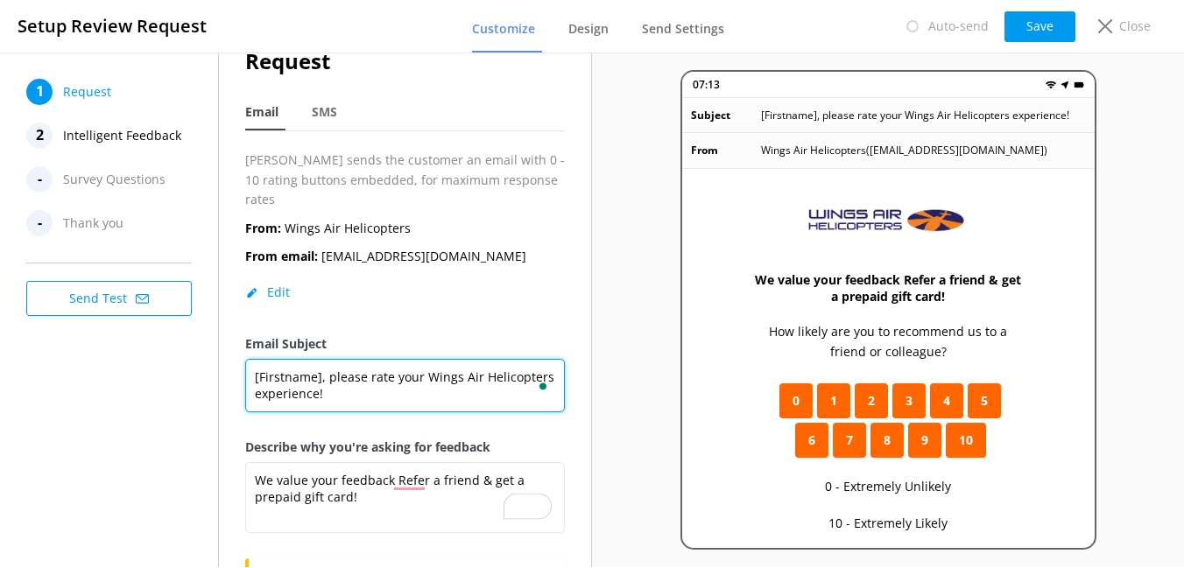
click at [331, 359] on textarea "[Firstname], please rate your Wings Air Helicopters experience!" at bounding box center [405, 385] width 320 height 53
click at [372, 359] on textarea "[Firstname], Please rate your Wings Air Helicopters experience!" at bounding box center [405, 385] width 320 height 53
click at [332, 361] on textarea "[Firstname], Please rate your Wings Air Helicopters experience!" at bounding box center [405, 385] width 320 height 53
type textarea "[Firstname], please rate your Wings Air Helicopters experience!"
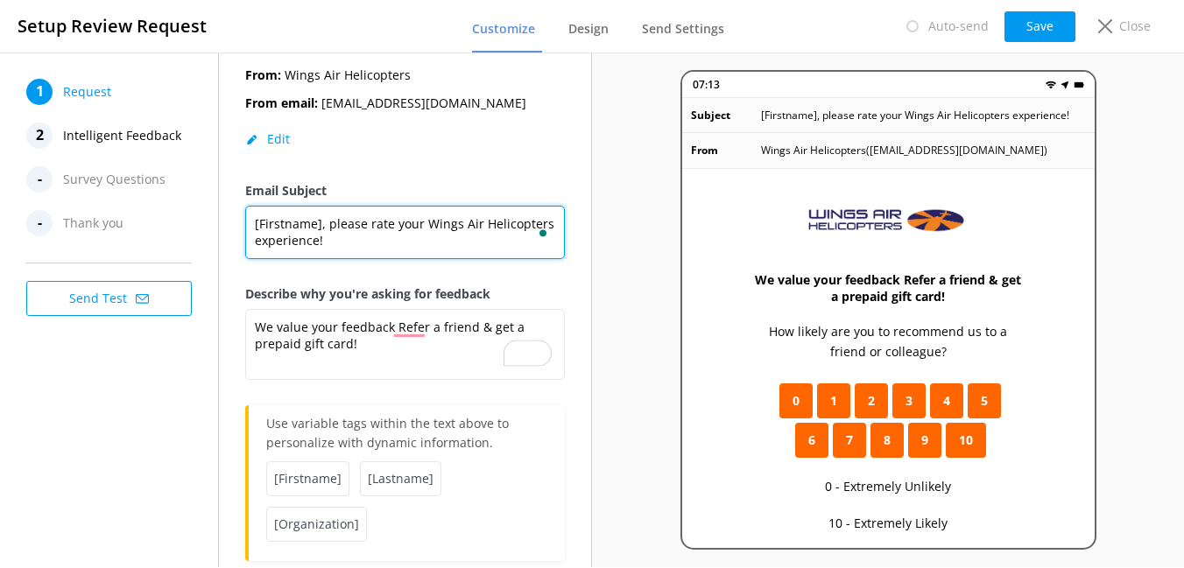
scroll to position [204, 0]
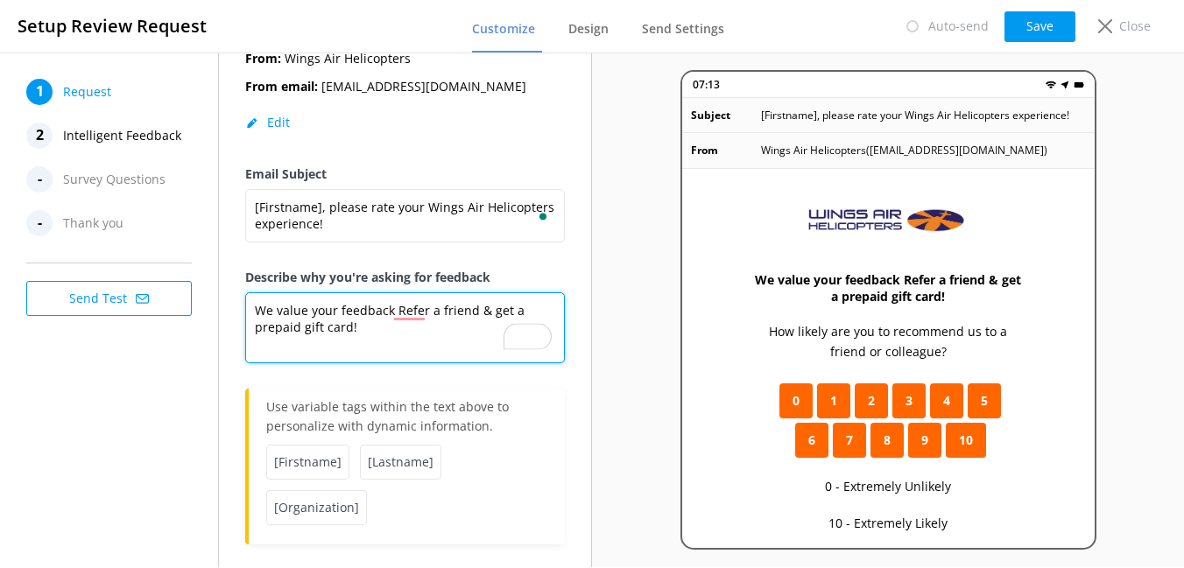
click at [393, 294] on textarea "We value your feedback Refer a friend & get a prepaid gift card!" at bounding box center [405, 327] width 320 height 71
drag, startPoint x: 317, startPoint y: 292, endPoint x: 233, endPoint y: 292, distance: 84.1
click at [233, 292] on div "Request Email SMS Yonder sends the customer an email with 0 - 10 rating buttons…" at bounding box center [405, 219] width 372 height 740
click at [395, 294] on textarea "We value your feedback Refer a friend & get a prepaid gift card!" at bounding box center [405, 327] width 320 height 71
click at [243, 296] on div "Request Email SMS Yonder sends the customer an email with 0 - 10 rating buttons…" at bounding box center [405, 219] width 372 height 740
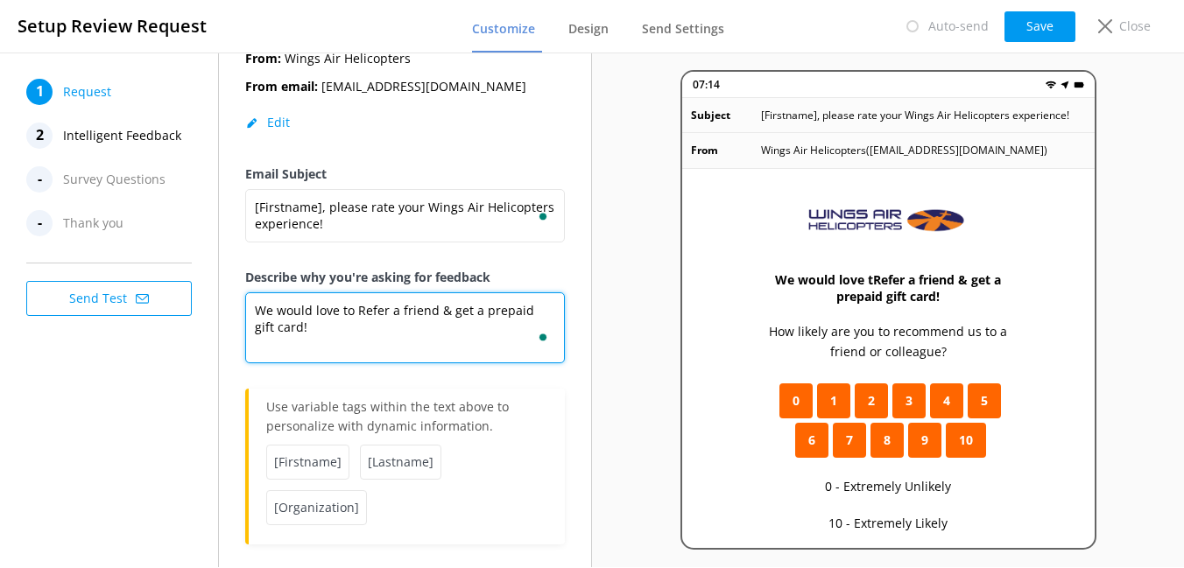
type textarea "We would love to hRefer a friend & get a prepaid gift card!"
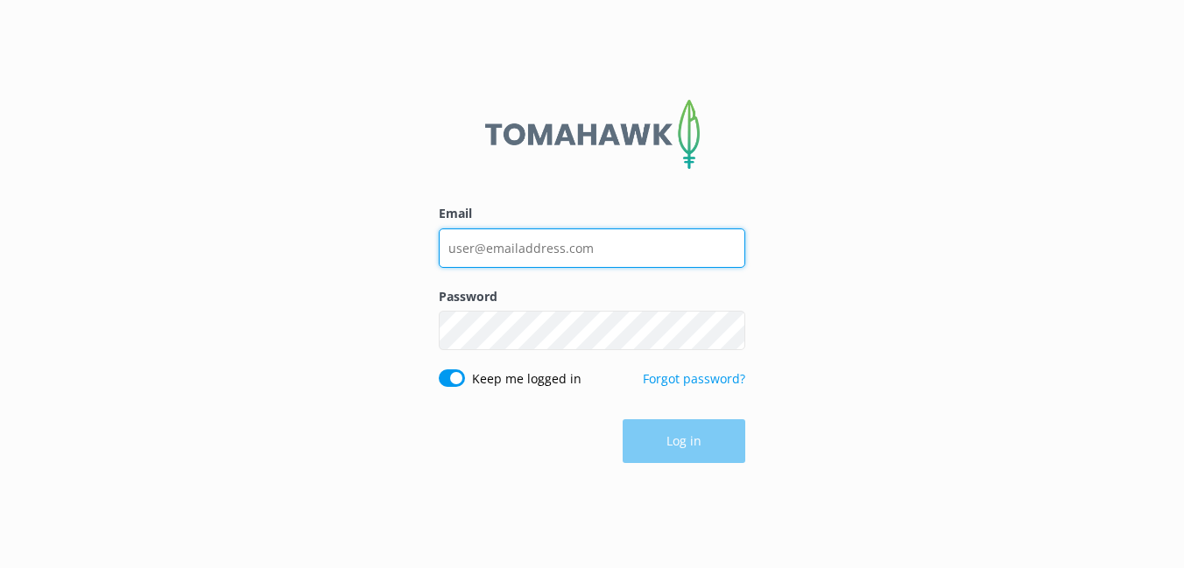
click at [490, 248] on input "Email" at bounding box center [592, 248] width 306 height 39
type input "anna@wingsairhelicopters.com"
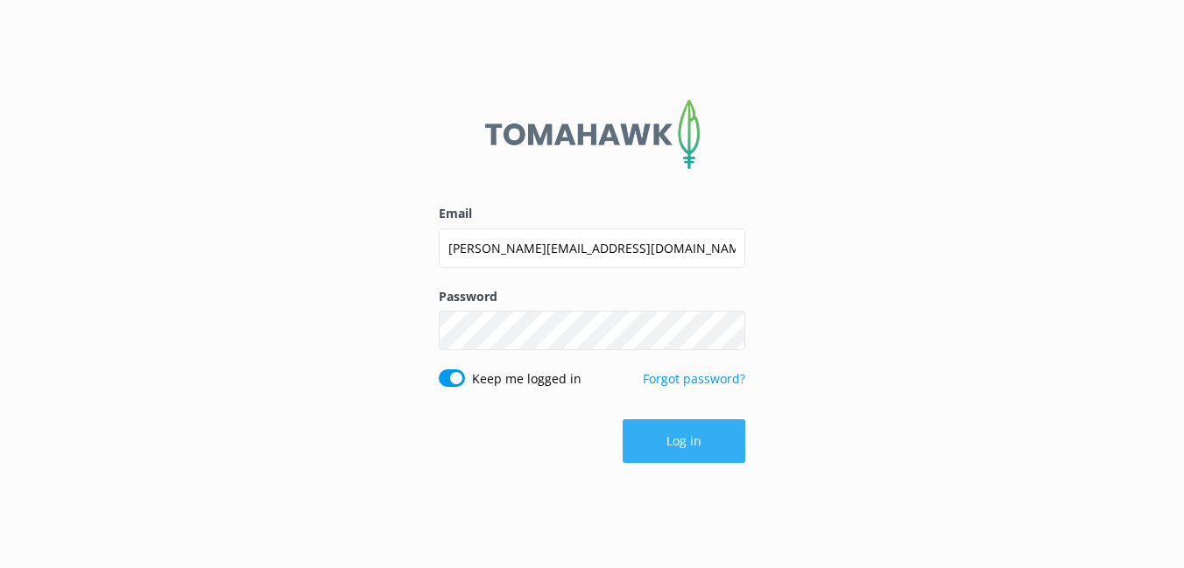
click at [672, 427] on button "Log in" at bounding box center [684, 441] width 123 height 44
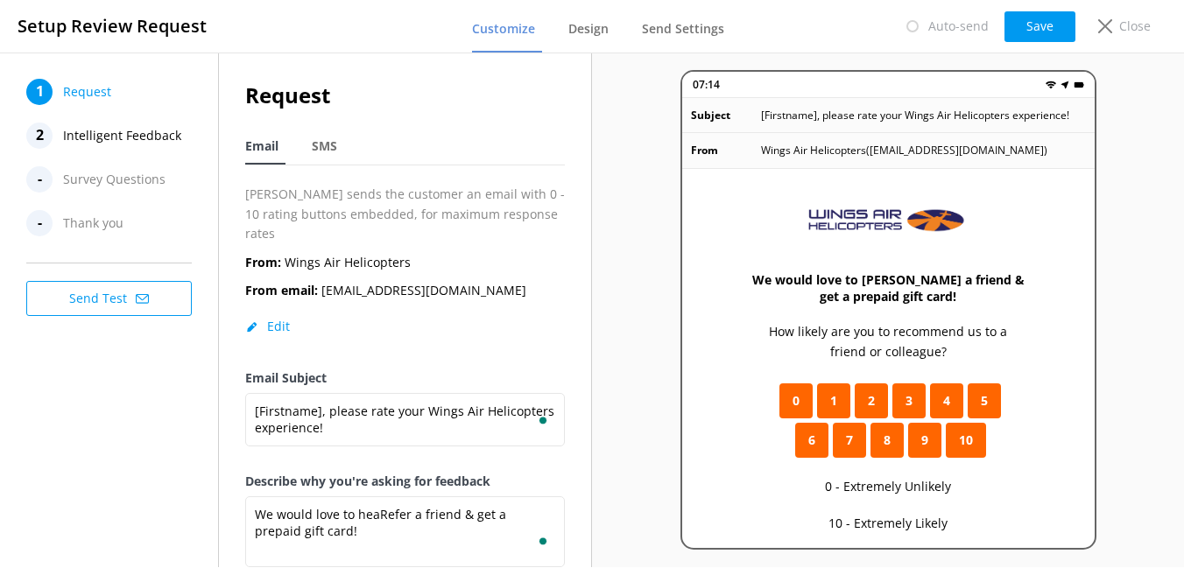
scroll to position [204, 0]
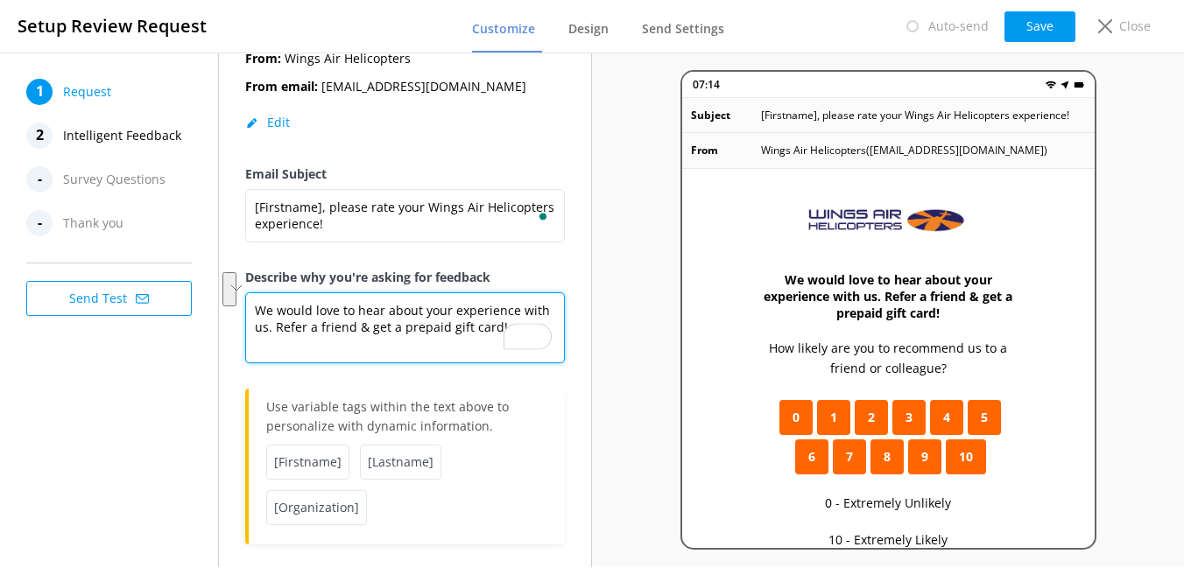
paste textarea "’d love to hear about your Wings Air experience! ⭐ Refer a friend & get a prepa…"
click at [484, 292] on textarea "We’d love to hear about your Wings Air experience! ⭐ Refer a friend & get a pre…" at bounding box center [405, 327] width 320 height 71
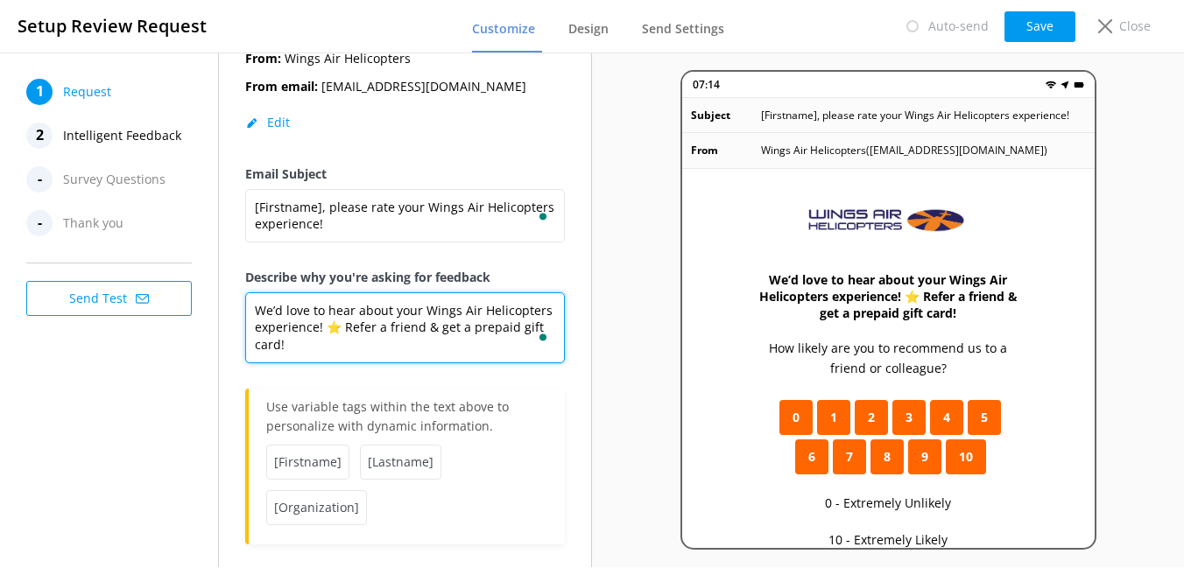
click at [459, 327] on textarea "We’d love to hear about your Wings Air Helicopters experience! ⭐ Refer a friend…" at bounding box center [405, 327] width 320 height 71
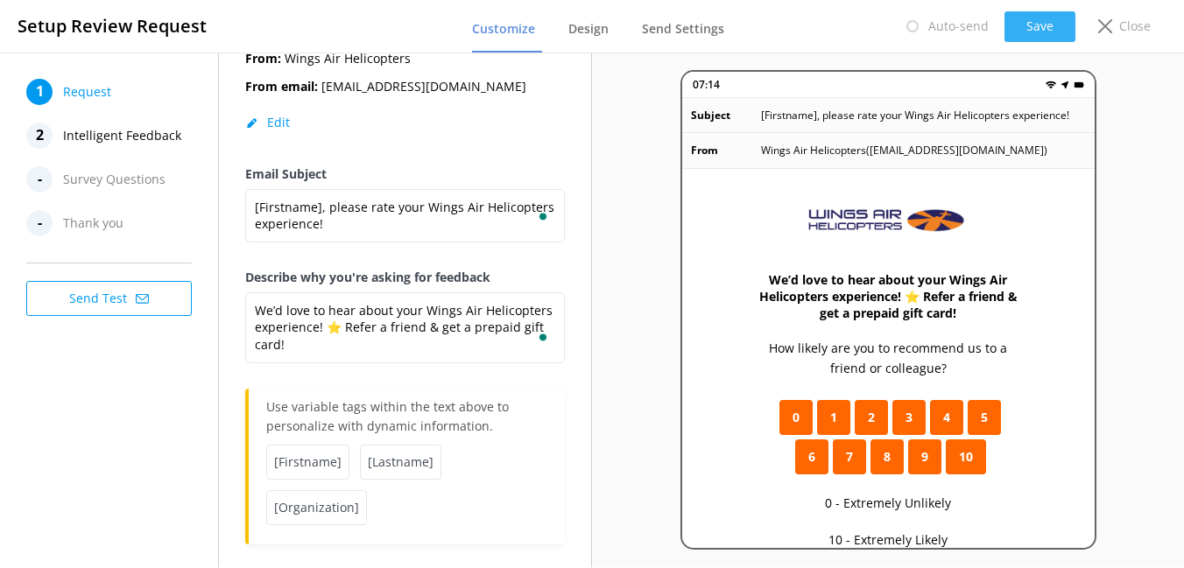
click at [1032, 40] on button "Save" at bounding box center [1039, 26] width 71 height 31
click at [93, 180] on span "Survey Questions" at bounding box center [114, 179] width 102 height 26
click at [139, 182] on span "Survey Questions" at bounding box center [114, 179] width 102 height 26
click at [1018, 18] on button "Save" at bounding box center [1039, 26] width 71 height 31
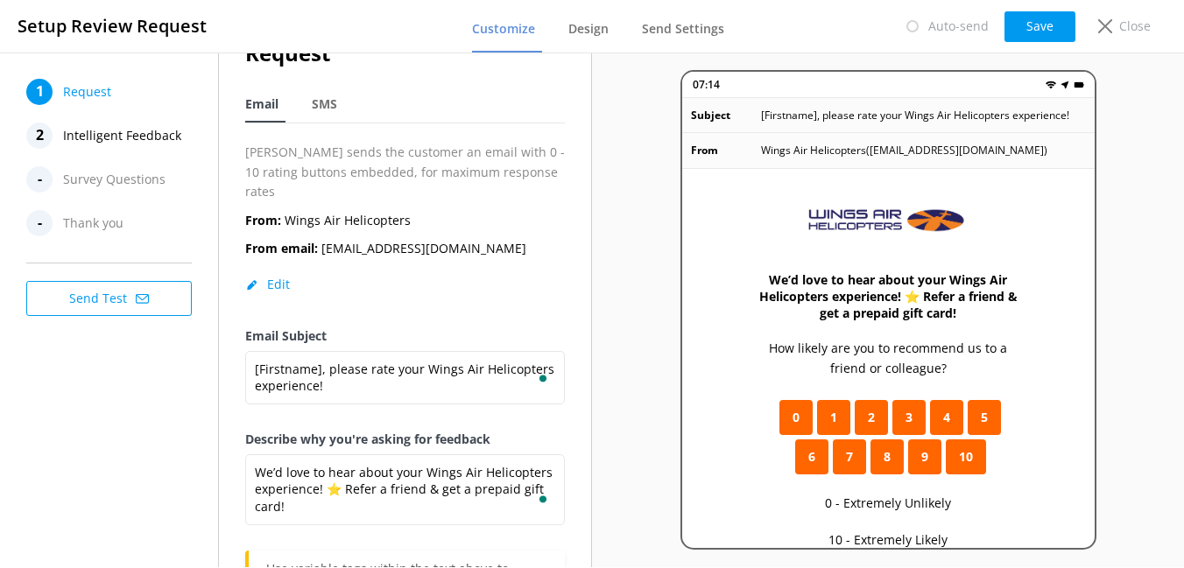
scroll to position [0, 0]
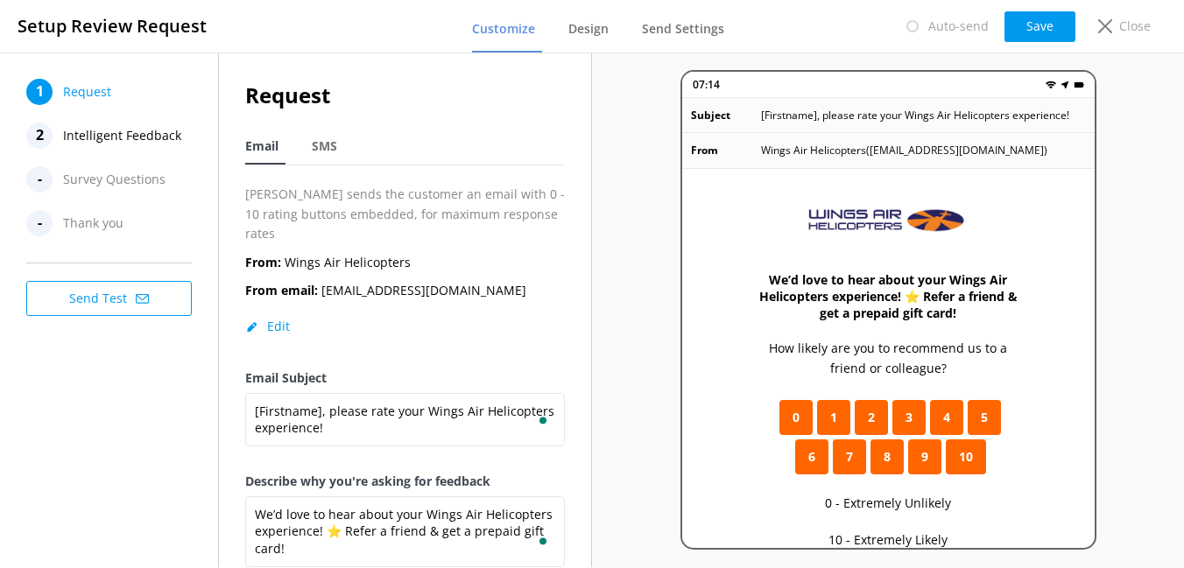
click at [110, 180] on span "Survey Questions" at bounding box center [114, 179] width 102 height 26
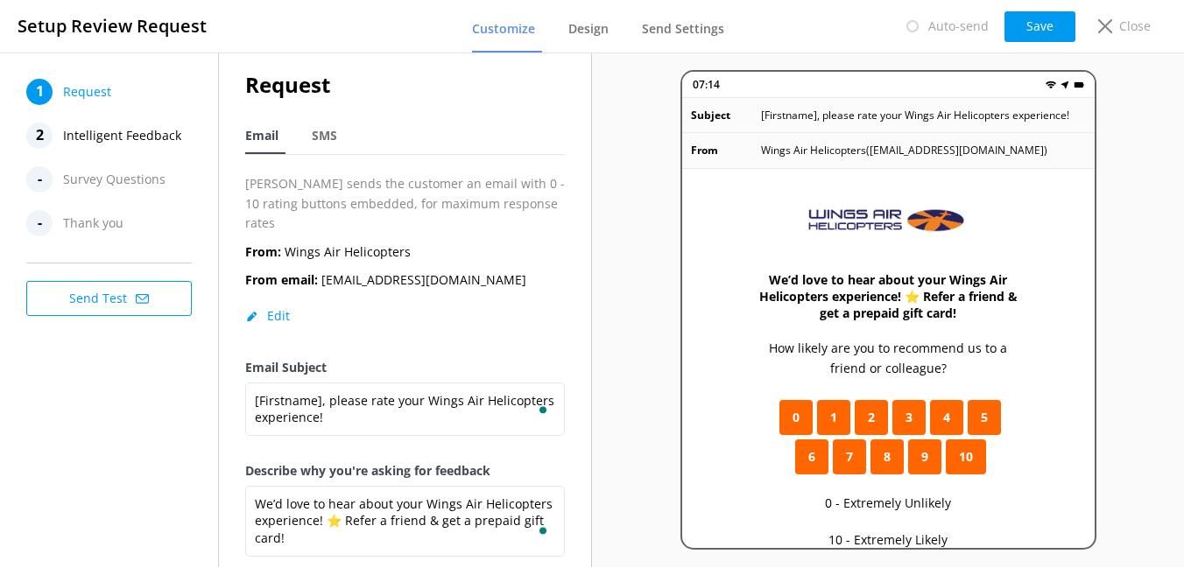
scroll to position [18, 0]
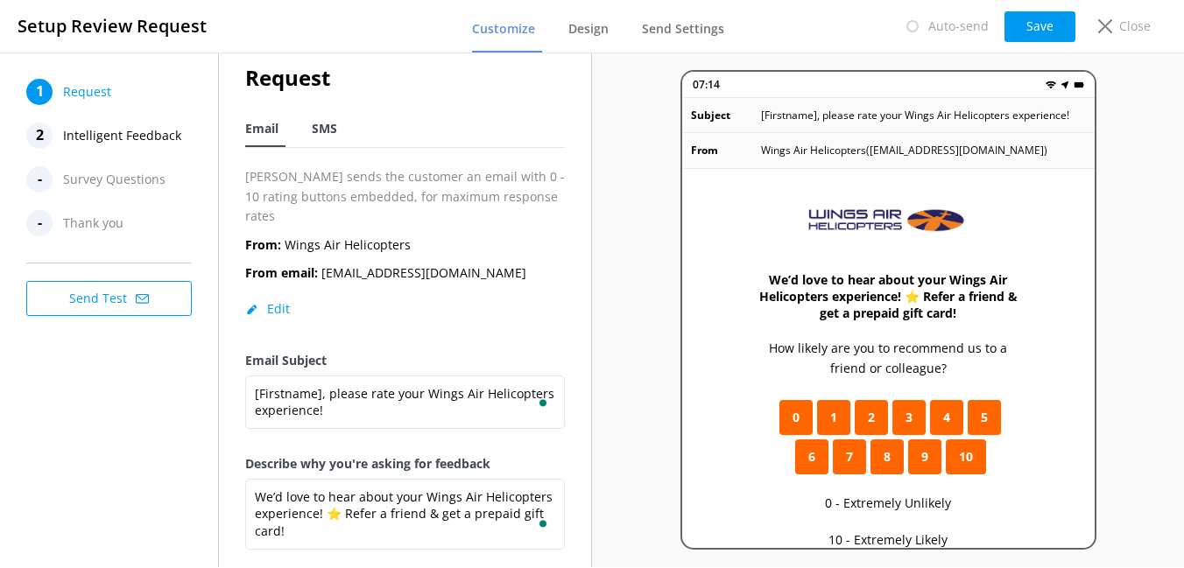
click at [320, 131] on span "SMS" at bounding box center [324, 129] width 25 height 18
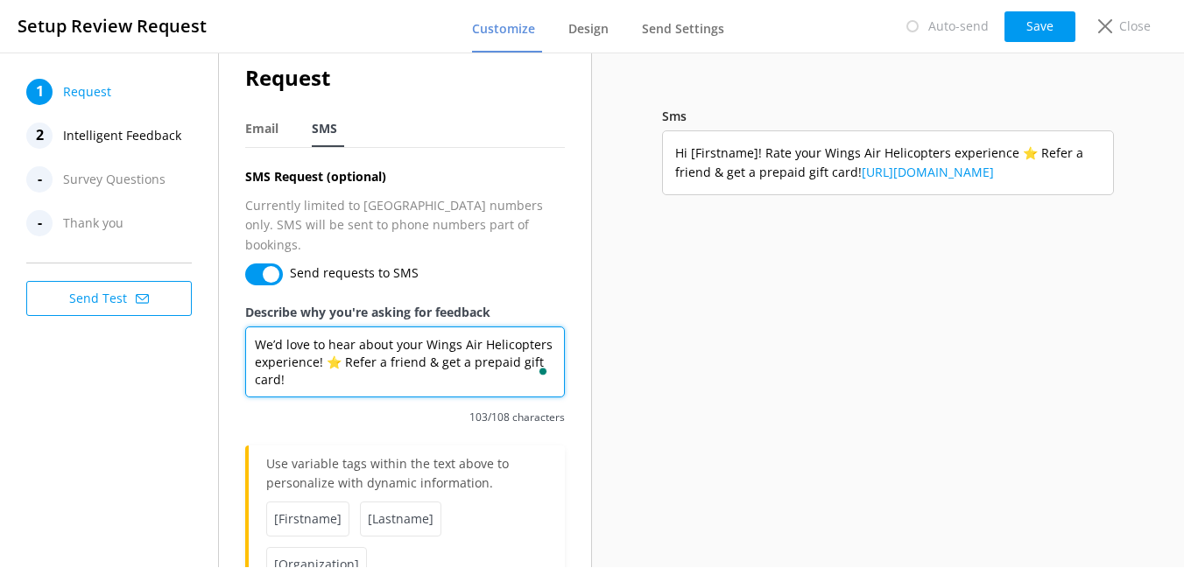
drag, startPoint x: 270, startPoint y: 327, endPoint x: 247, endPoint y: 327, distance: 22.8
click at [247, 327] on textarea "Hi [Firstname]! Rate your Wings Air Helicopters experience ⭐ Refer a friend & g…" at bounding box center [405, 362] width 320 height 71
click at [325, 327] on textarea "[Firstname]! Rate your Wings Air Helicopters experience ⭐ Refer a friend & get …" at bounding box center [405, 362] width 320 height 71
type textarea "[Firstname], Please rate your Wings Air Helicopters experience ⭐ Refer a friend…"
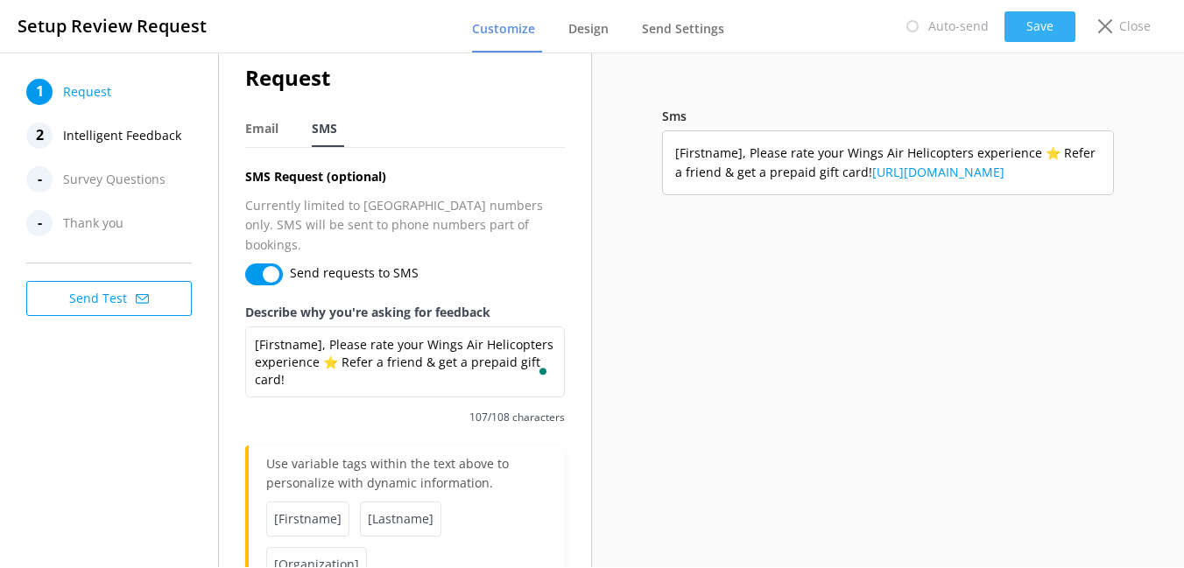
click at [1010, 26] on button "Save" at bounding box center [1039, 26] width 71 height 31
click at [83, 227] on span "Thank you" at bounding box center [93, 223] width 60 height 26
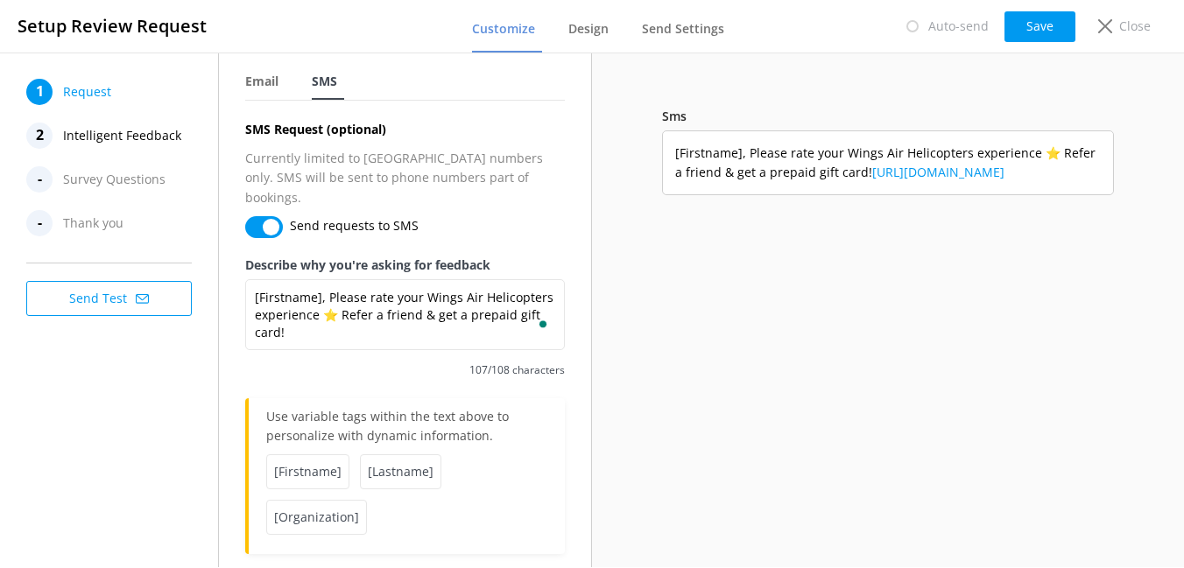
scroll to position [74, 0]
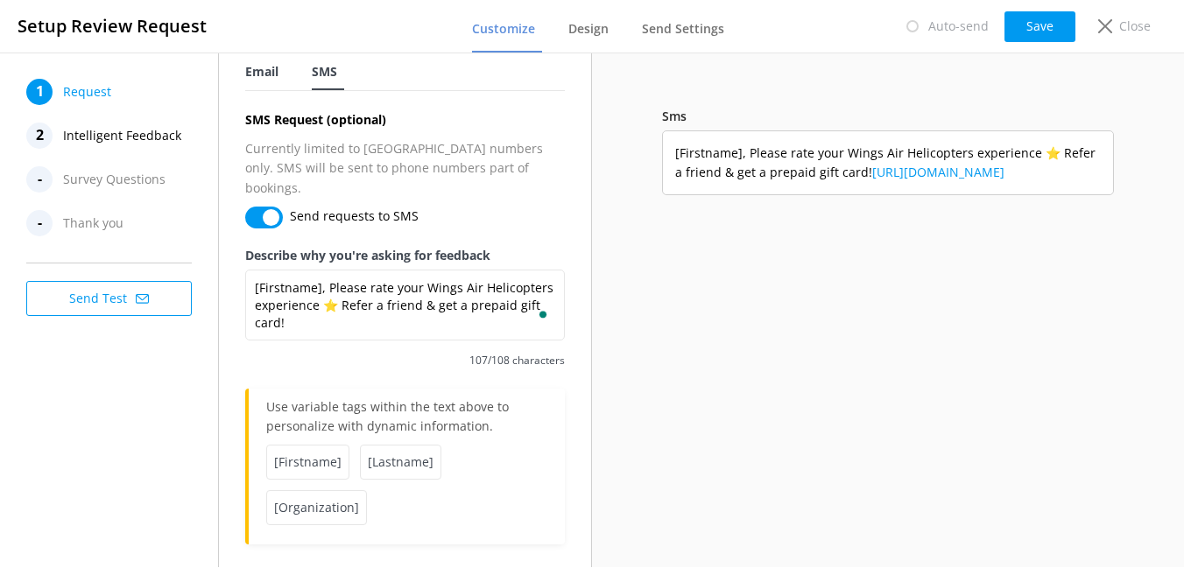
click at [250, 76] on span "Email" at bounding box center [261, 72] width 33 height 18
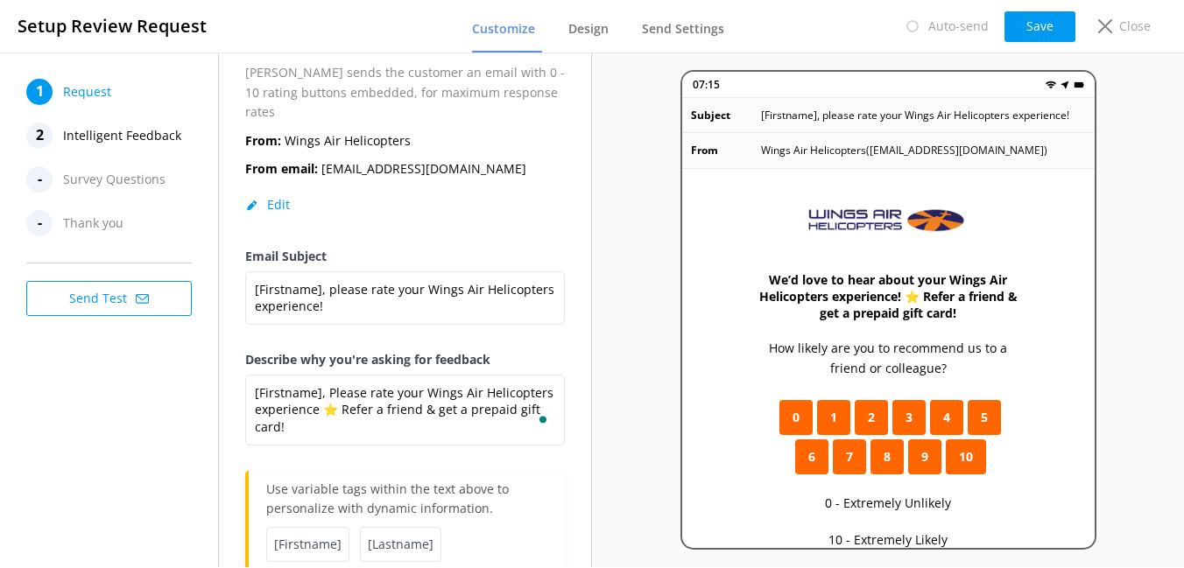
scroll to position [204, 0]
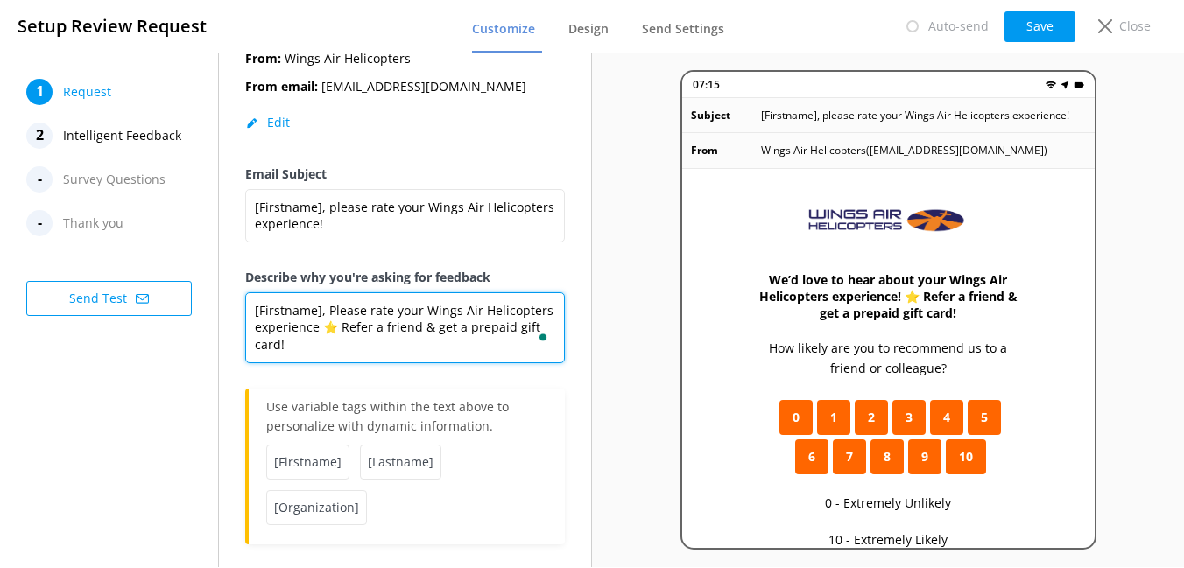
click at [483, 331] on textarea "We’d love to hear about your Wings Air Helicopters experience! ⭐ Refer a friend…" at bounding box center [405, 327] width 320 height 71
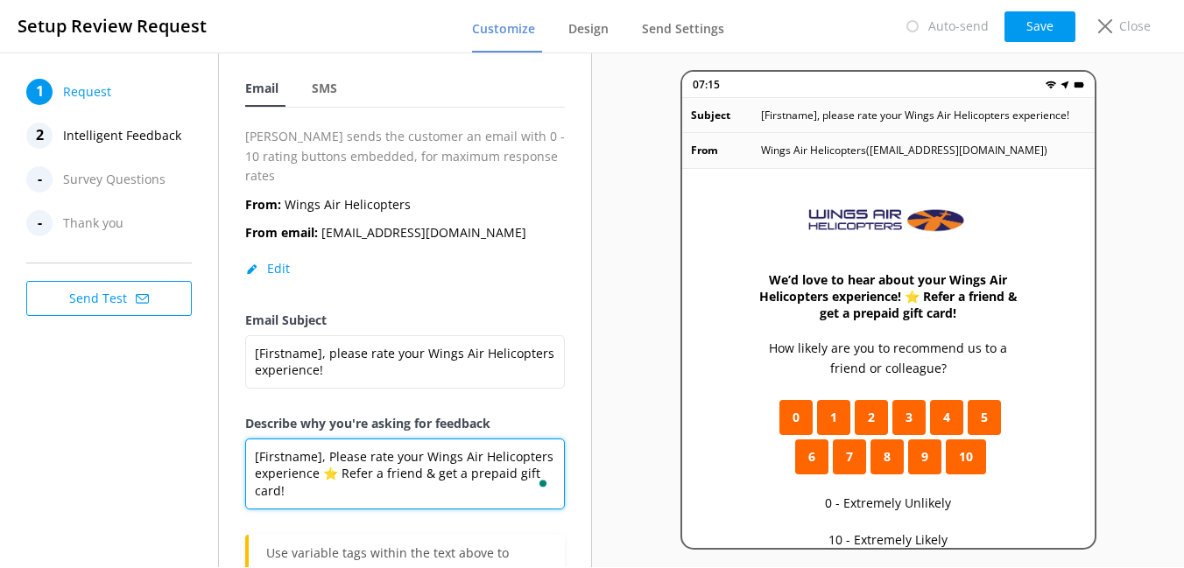
scroll to position [0, 0]
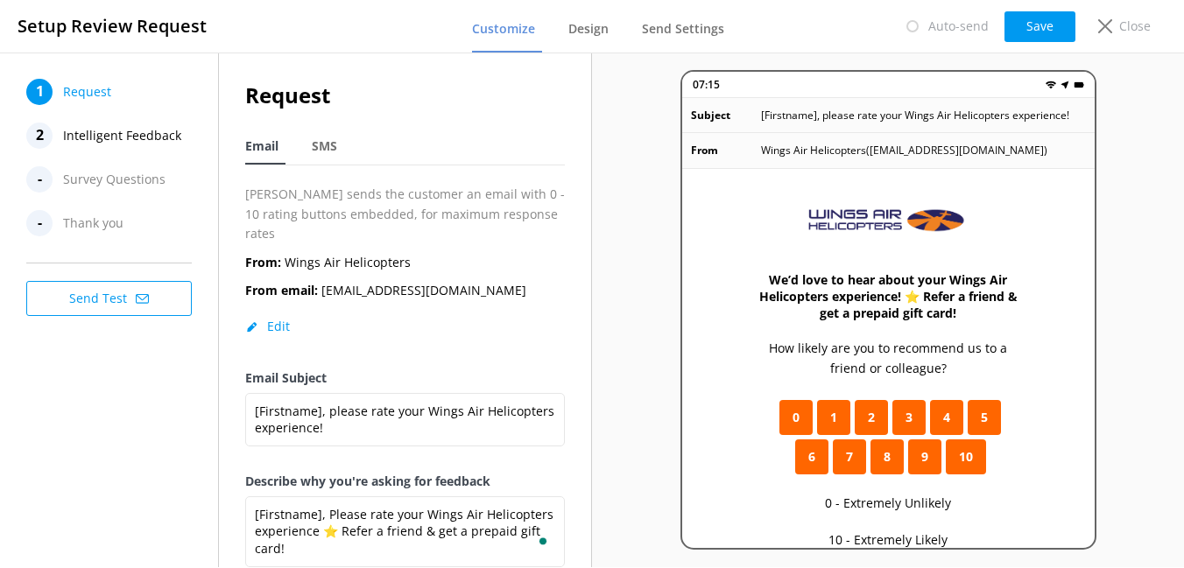
click at [276, 318] on button "Edit" at bounding box center [267, 327] width 45 height 18
select select "America/New_York"
click at [120, 173] on span "Survey Questions" at bounding box center [114, 179] width 102 height 26
click at [120, 181] on span "Survey Questions" at bounding box center [114, 179] width 102 height 26
click at [594, 32] on span "Design" at bounding box center [588, 29] width 40 height 18
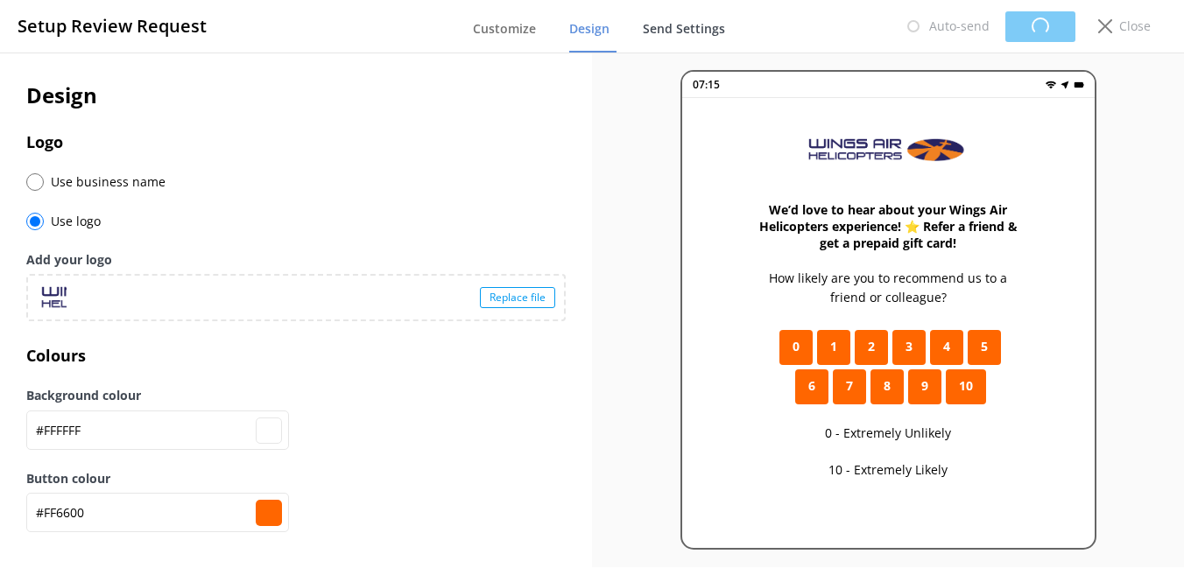
type input "#ffffff"
type input "#ff6600"
click at [677, 31] on span "Send Settings" at bounding box center [683, 29] width 82 height 18
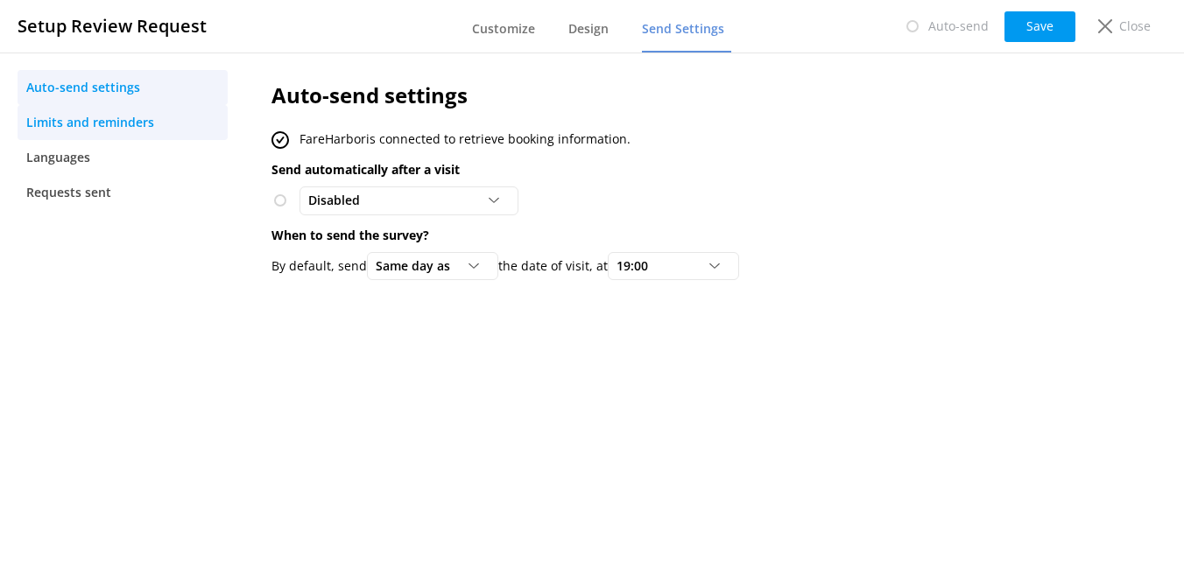
click at [118, 128] on span "Limits and reminders" at bounding box center [90, 122] width 128 height 19
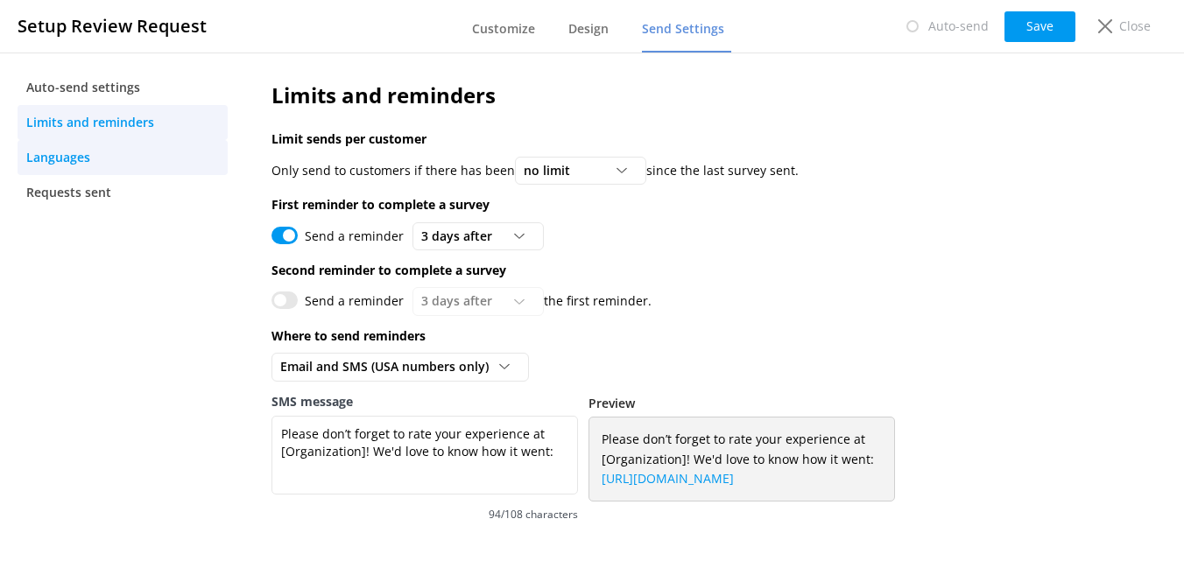
click at [170, 156] on link "Languages" at bounding box center [123, 157] width 210 height 35
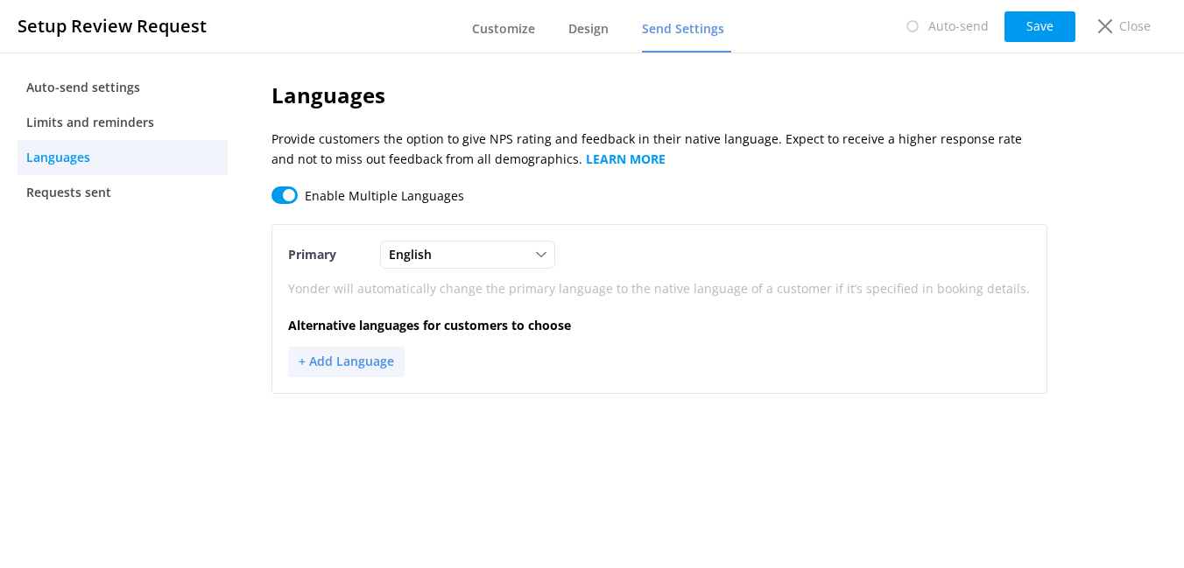
click at [359, 354] on button "+ Add Language" at bounding box center [346, 362] width 116 height 31
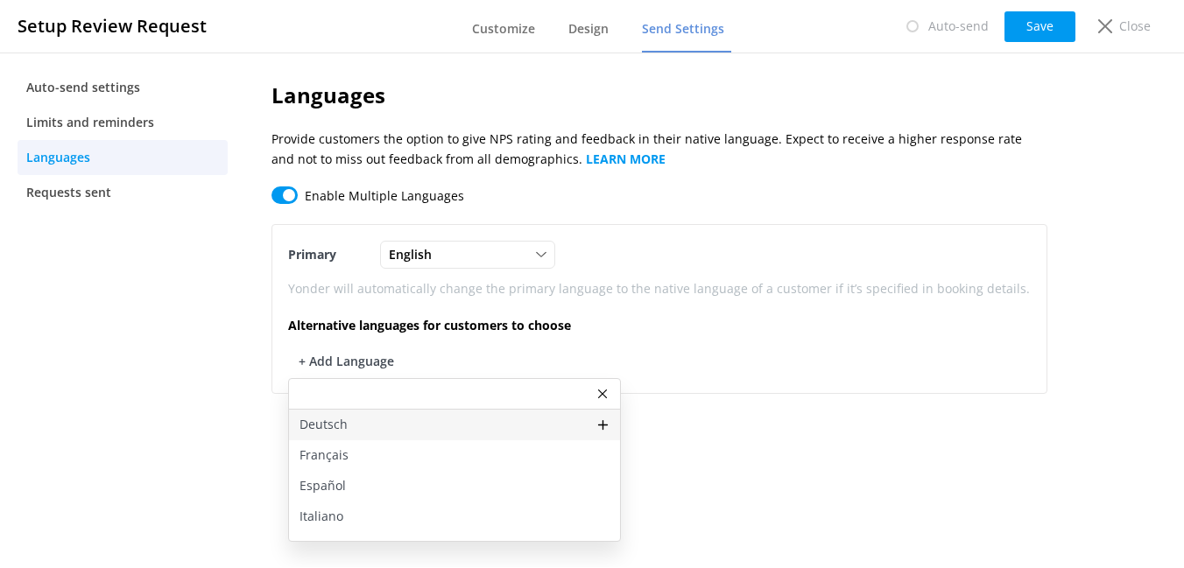
click at [342, 428] on p "Deutsch" at bounding box center [323, 424] width 48 height 19
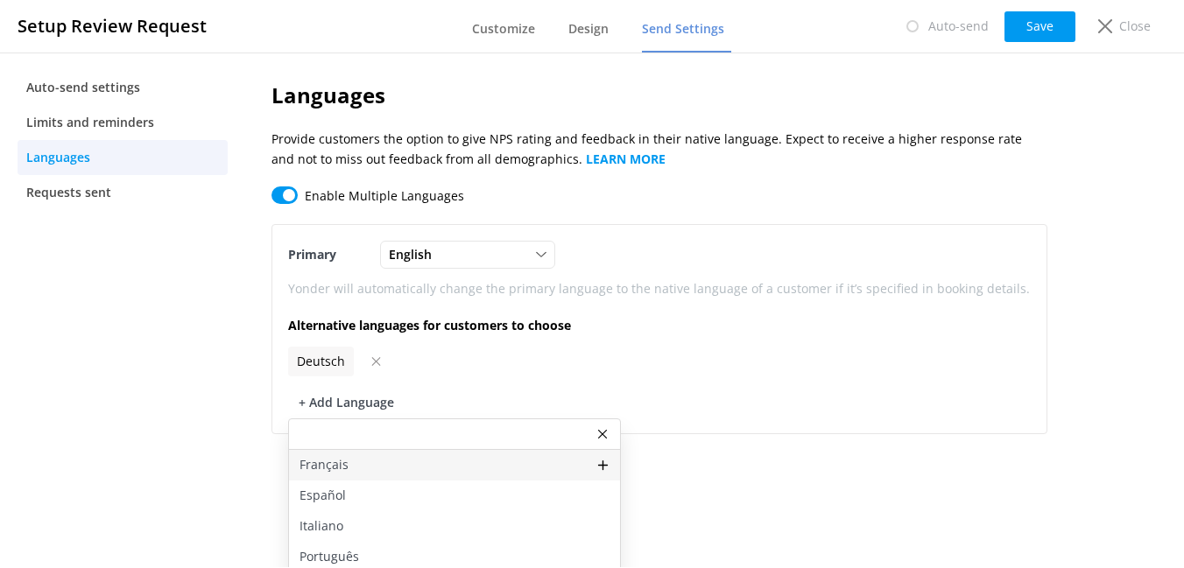
click at [336, 468] on p "Français" at bounding box center [323, 464] width 49 height 19
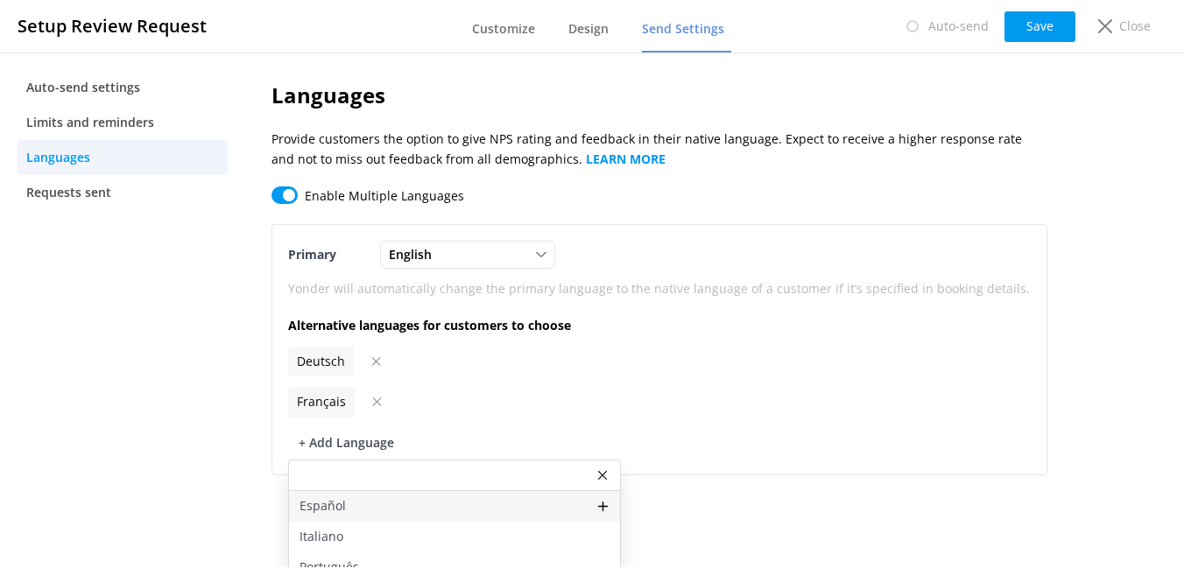
scroll to position [16, 0]
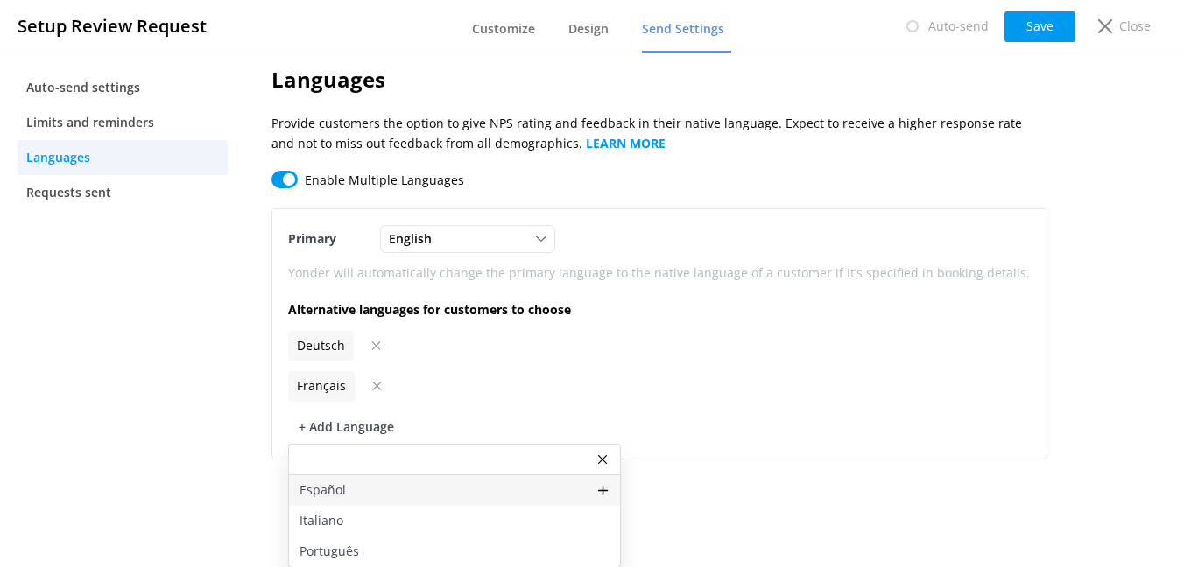
click at [336, 484] on p "Español" at bounding box center [322, 490] width 46 height 19
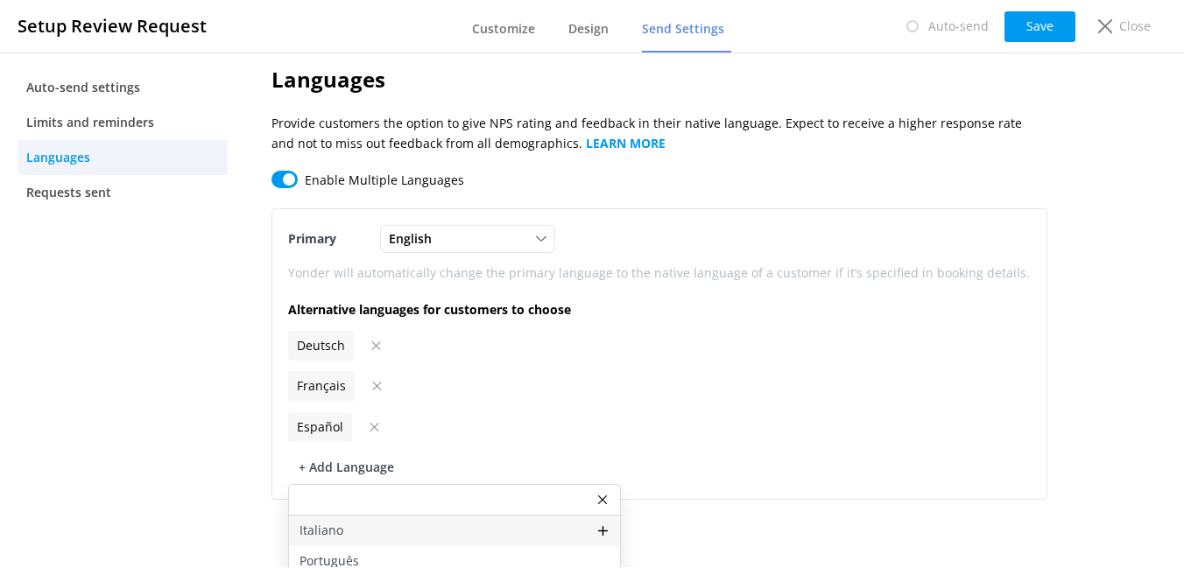
click at [327, 528] on p "Italiano" at bounding box center [321, 530] width 44 height 19
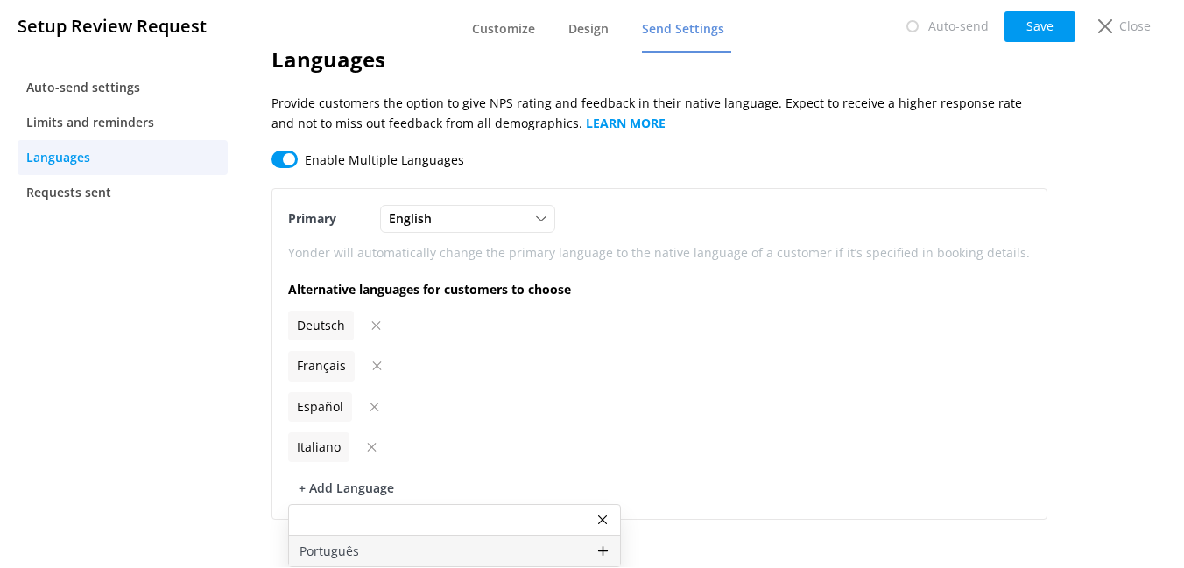
click at [382, 548] on div "Português" at bounding box center [454, 551] width 331 height 31
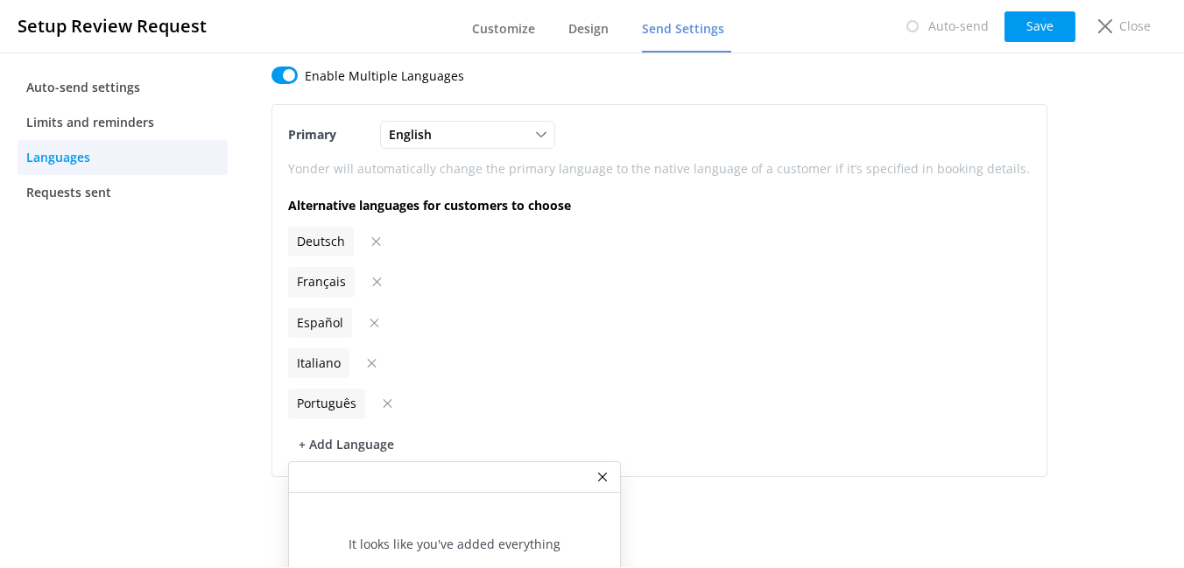
scroll to position [151, 0]
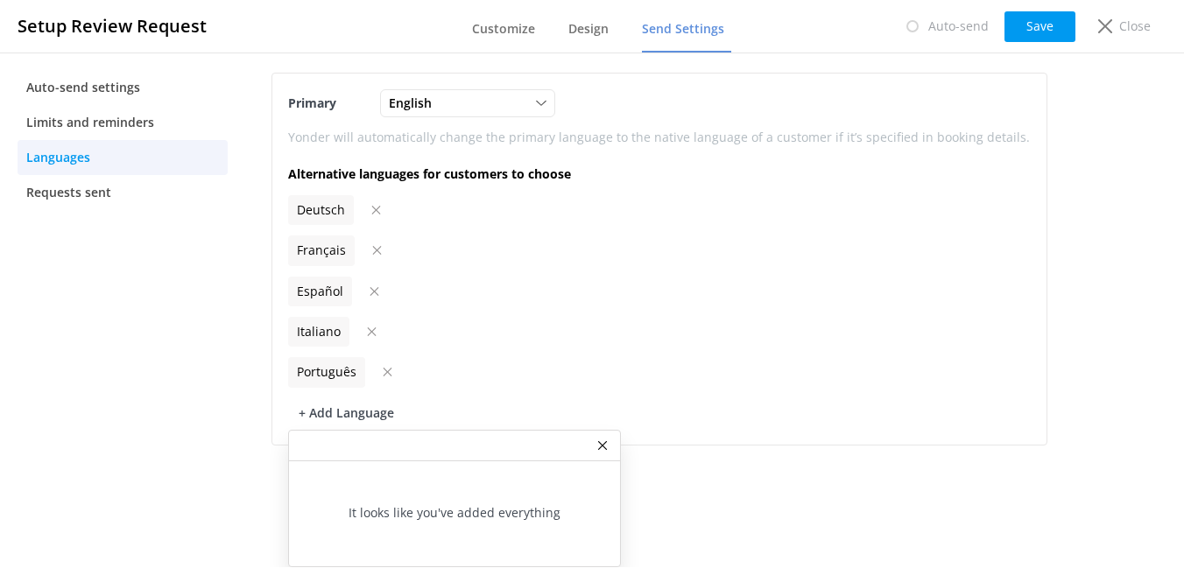
click at [714, 489] on div "Languages Provide customers the option to give NPS rating and feedback in their…" at bounding box center [659, 310] width 828 height 515
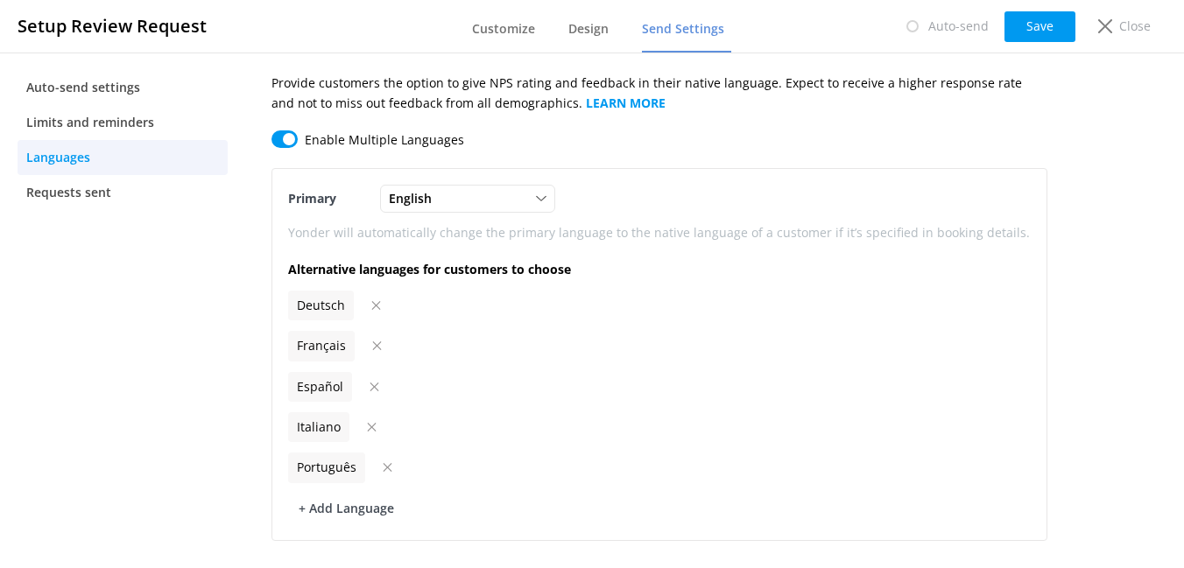
scroll to position [56, 0]
click at [1033, 31] on button "Save" at bounding box center [1039, 26] width 71 height 31
click at [89, 185] on span "Requests sent" at bounding box center [68, 192] width 85 height 19
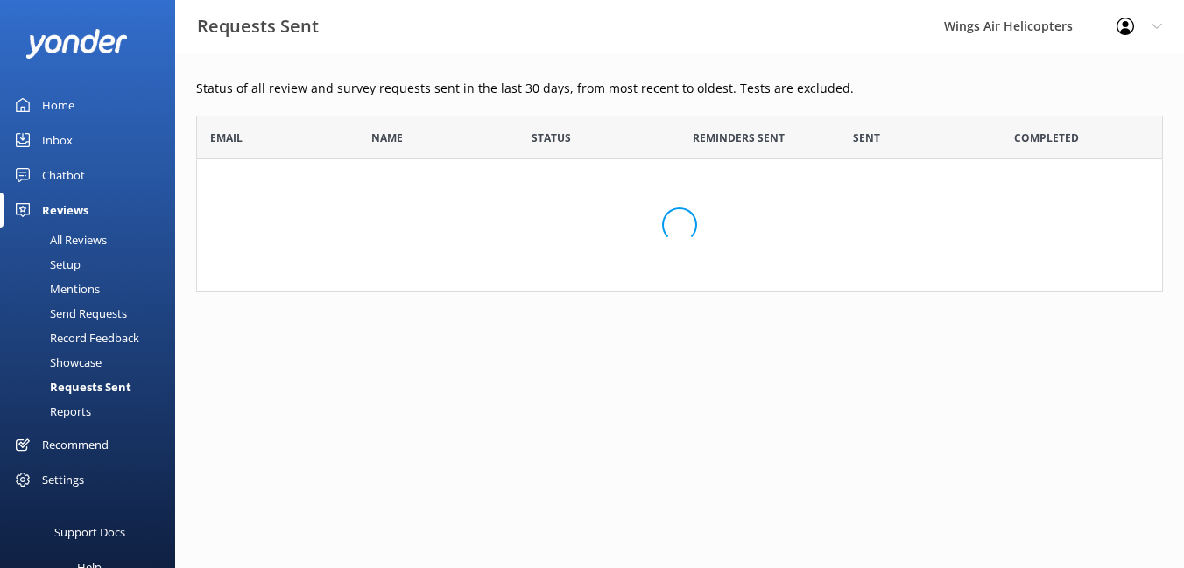
scroll to position [177, 967]
click at [73, 265] on div "Setup" at bounding box center [46, 264] width 70 height 25
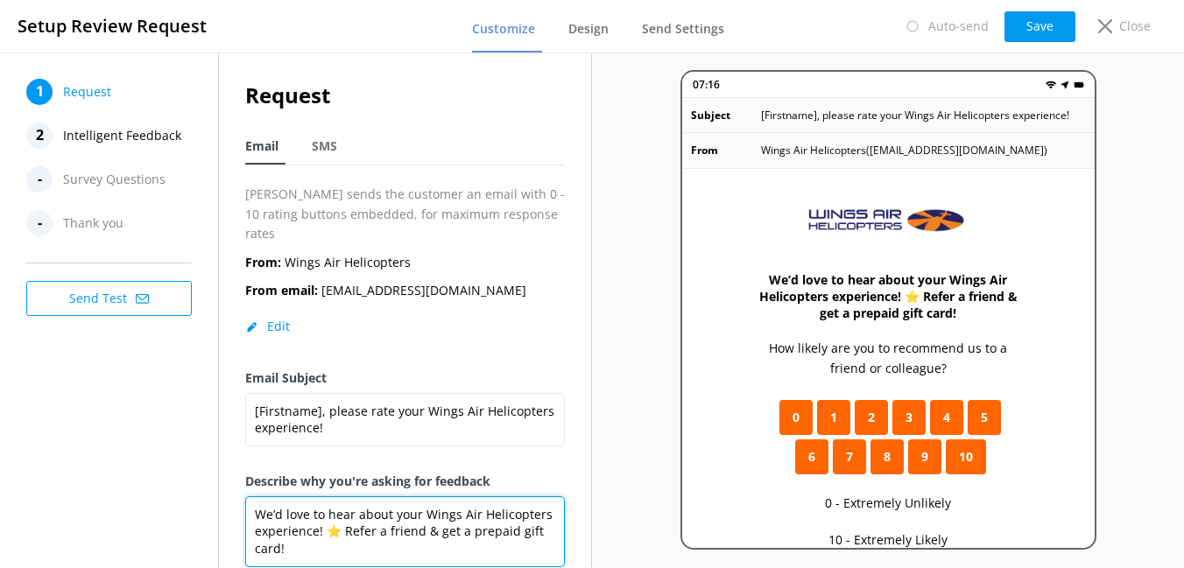
click at [328, 519] on textarea "We’d love to hear about your Wings Air Helicopters experience! ⭐ Refer a friend…" at bounding box center [405, 531] width 320 height 71
paste textarea "experience with Wings Air Helicopters! Your feedback helps us improve and conti…"
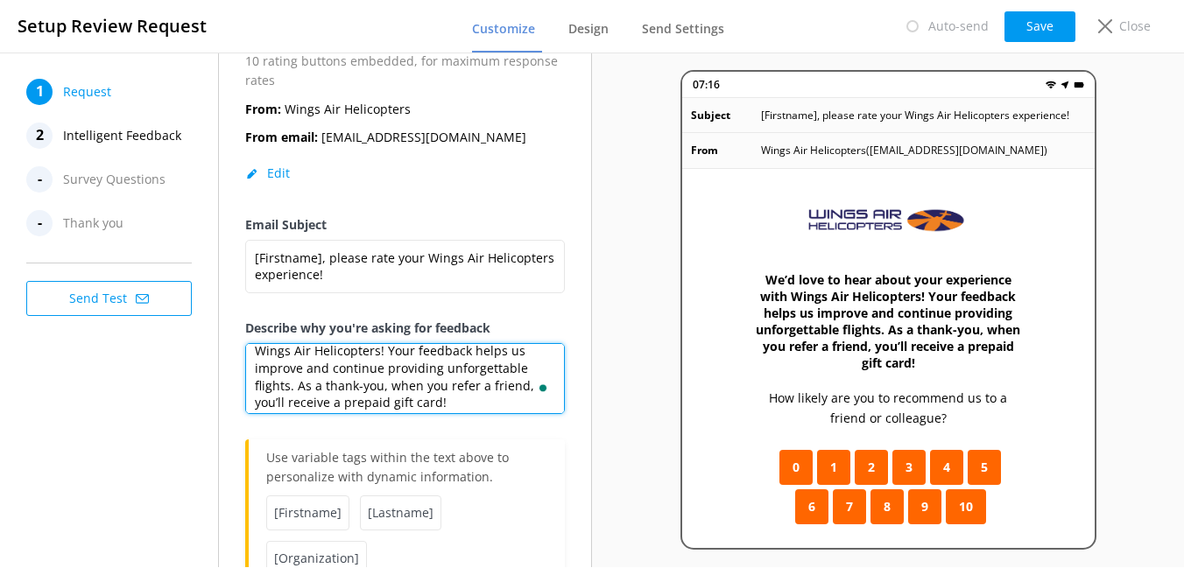
scroll to position [34, 0]
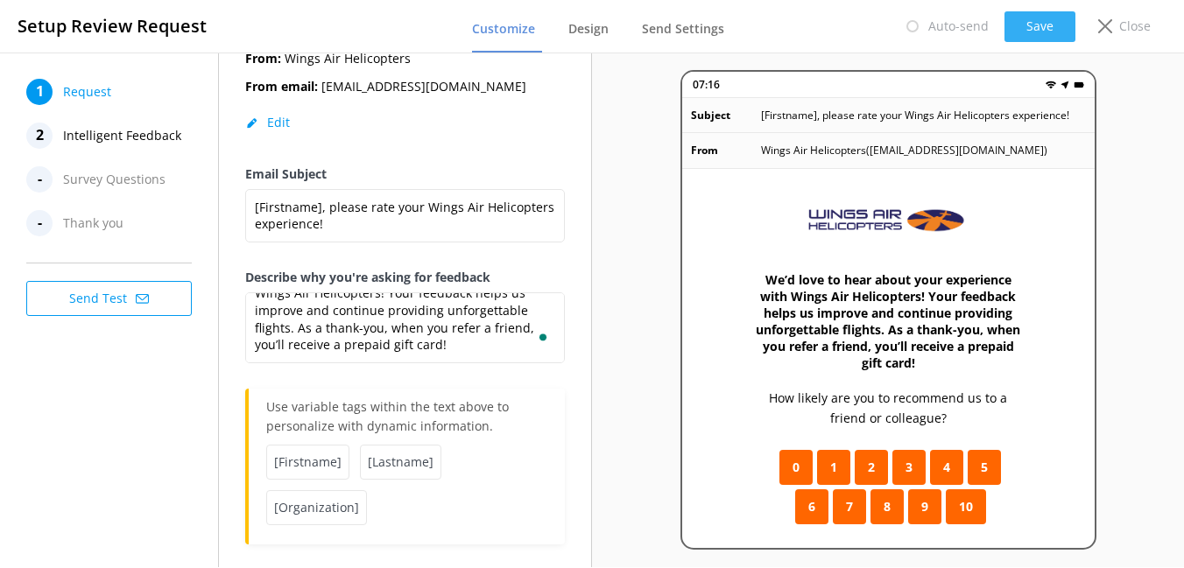
click at [1041, 32] on button "Save" at bounding box center [1039, 26] width 71 height 31
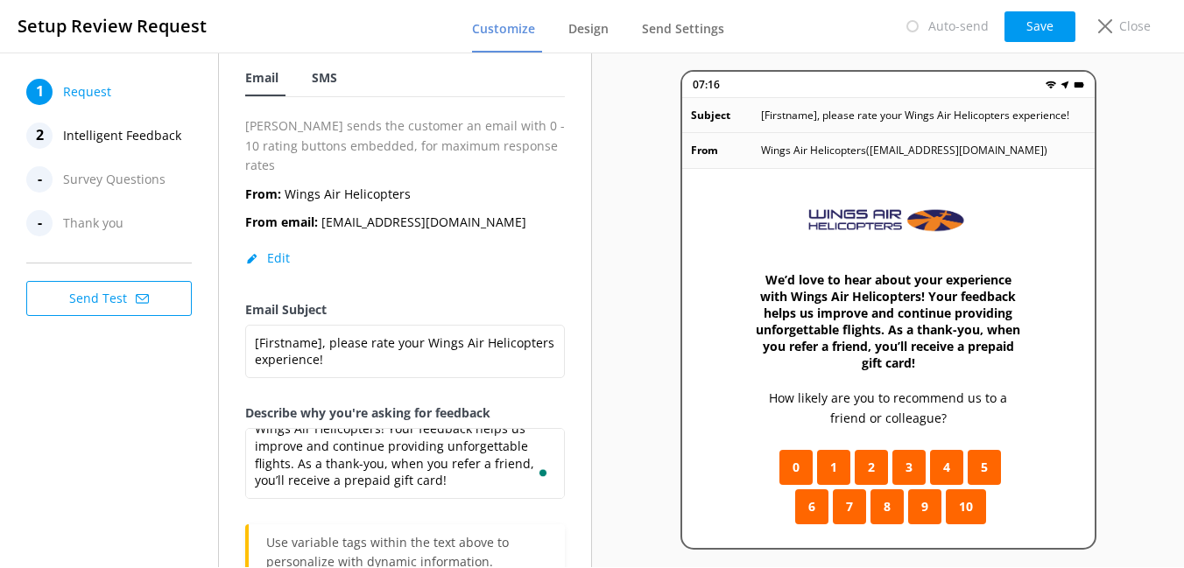
click at [324, 78] on span "SMS" at bounding box center [324, 78] width 25 height 18
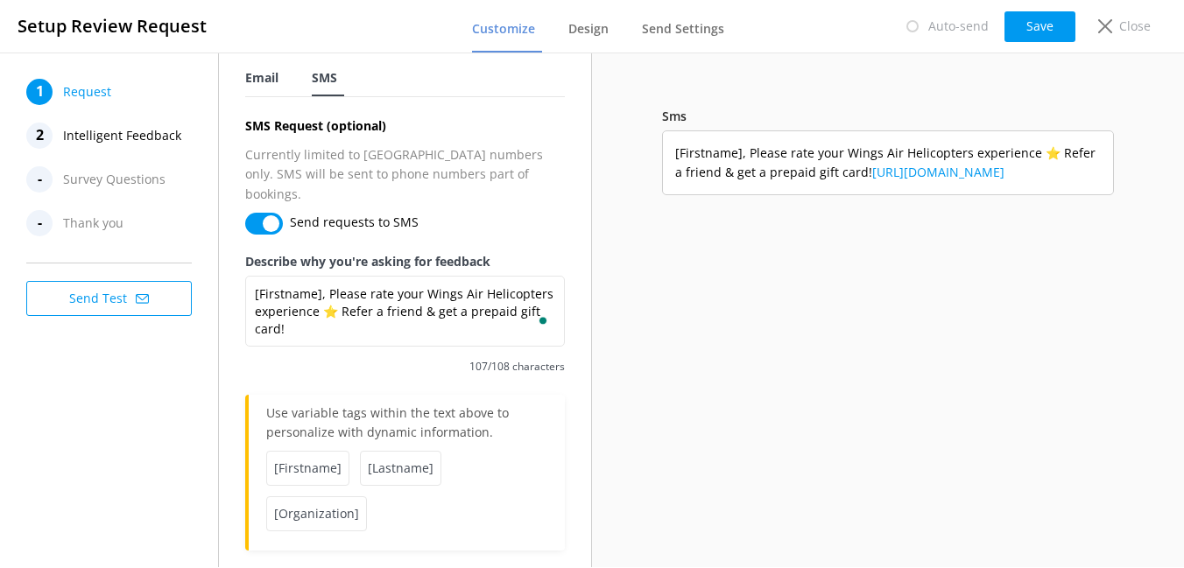
click at [265, 81] on span "Email" at bounding box center [261, 78] width 33 height 18
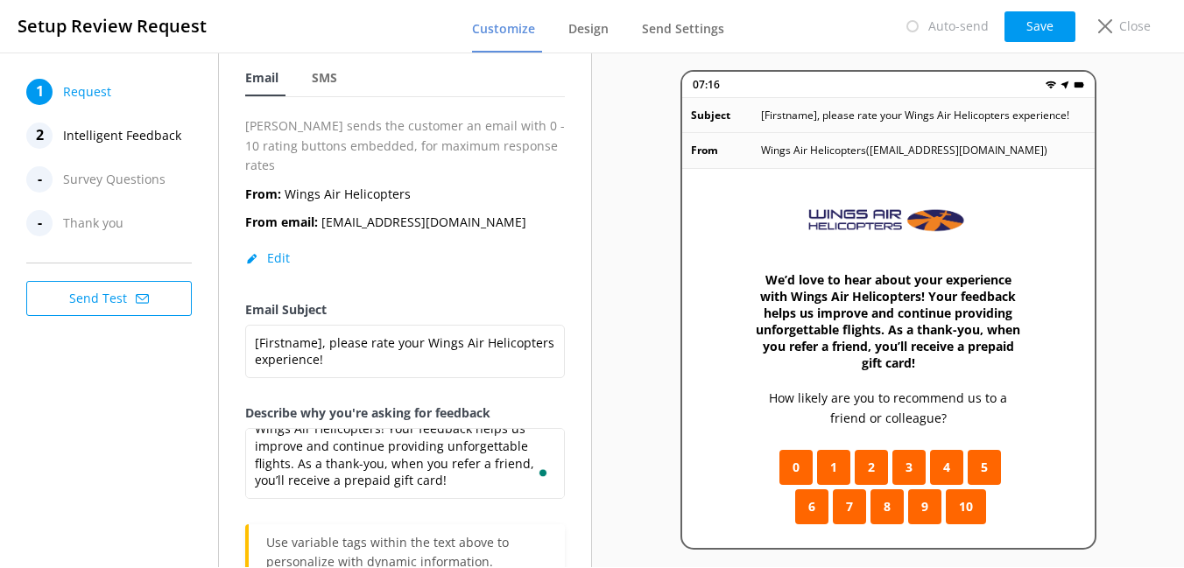
click at [137, 188] on span "Survey Questions" at bounding box center [114, 179] width 102 height 26
click at [105, 187] on span "Survey Questions" at bounding box center [114, 179] width 102 height 26
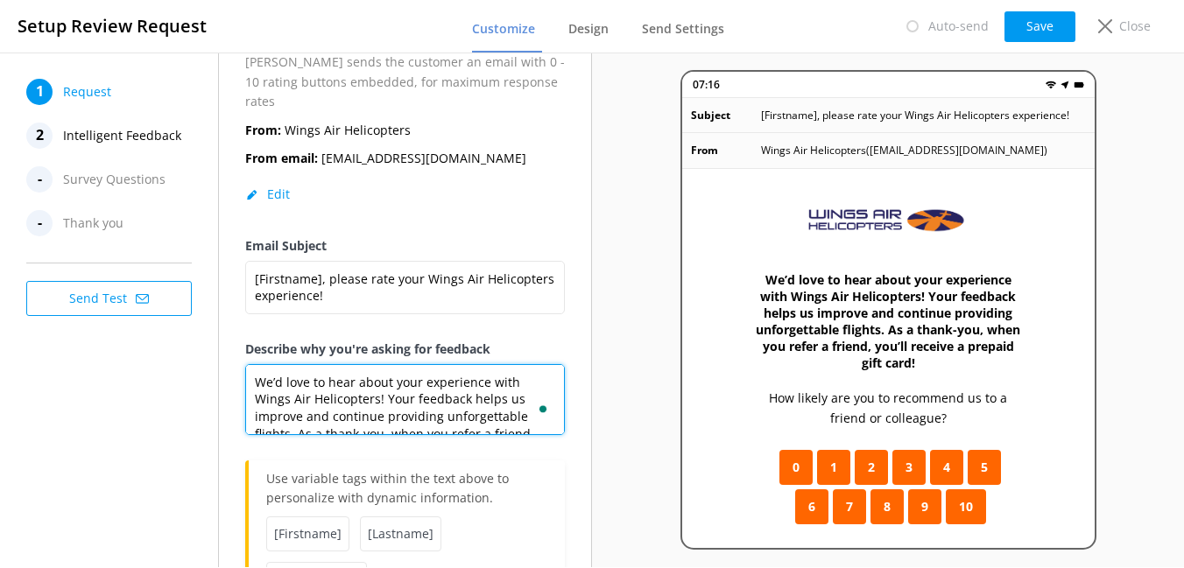
click at [253, 364] on textarea "We’d love to hear about your experience with Wings Air Helicopters! Your feedba…" at bounding box center [405, 399] width 320 height 71
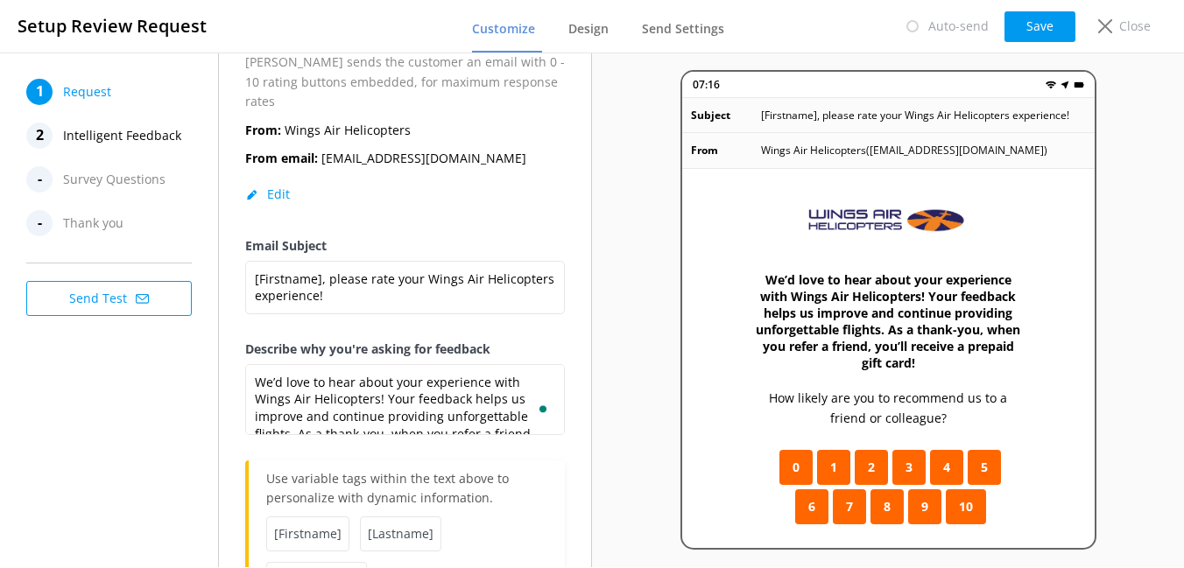
click at [297, 517] on span "[Firstname]" at bounding box center [307, 534] width 83 height 35
click at [320, 517] on span "[Firstname]" at bounding box center [307, 534] width 83 height 35
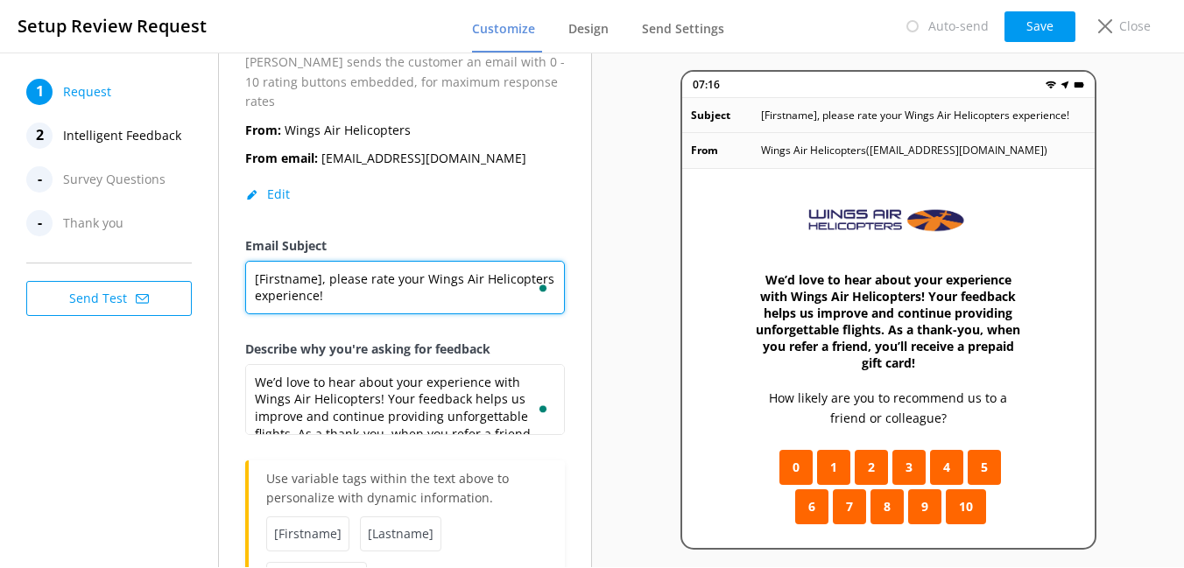
drag, startPoint x: 320, startPoint y: 258, endPoint x: 250, endPoint y: 258, distance: 70.9
click at [250, 261] on textarea "[Firstname], please rate your Wings Air Helicopters experience!" at bounding box center [405, 287] width 320 height 53
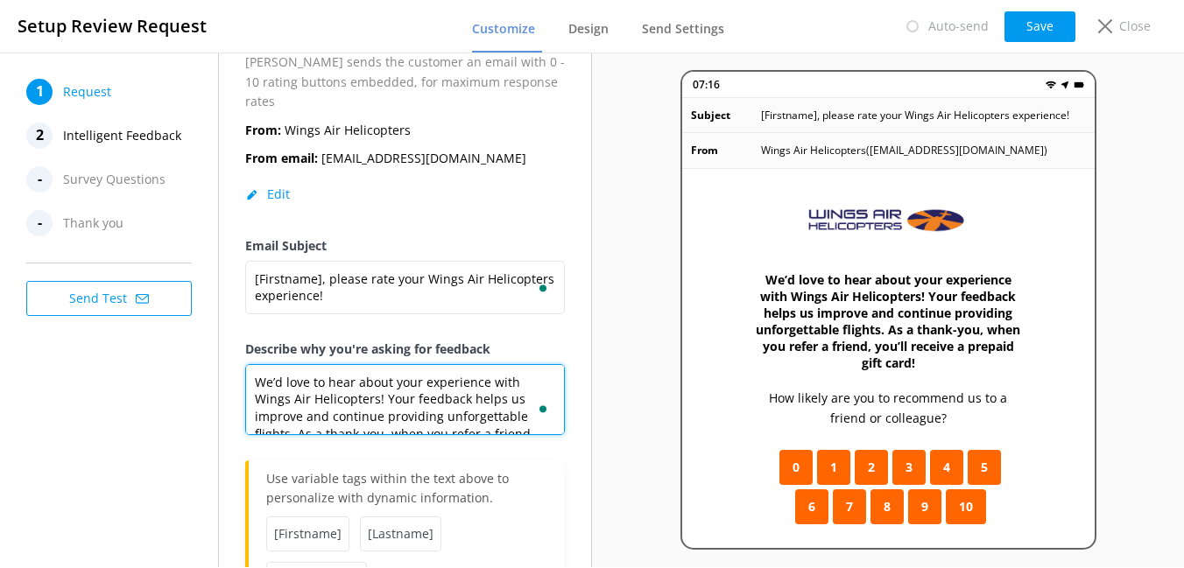
click at [245, 364] on textarea "We’d love to hear about your experience with Wings Air Helicopters! Your feedba…" at bounding box center [405, 399] width 320 height 71
paste textarea "[Firstname]"
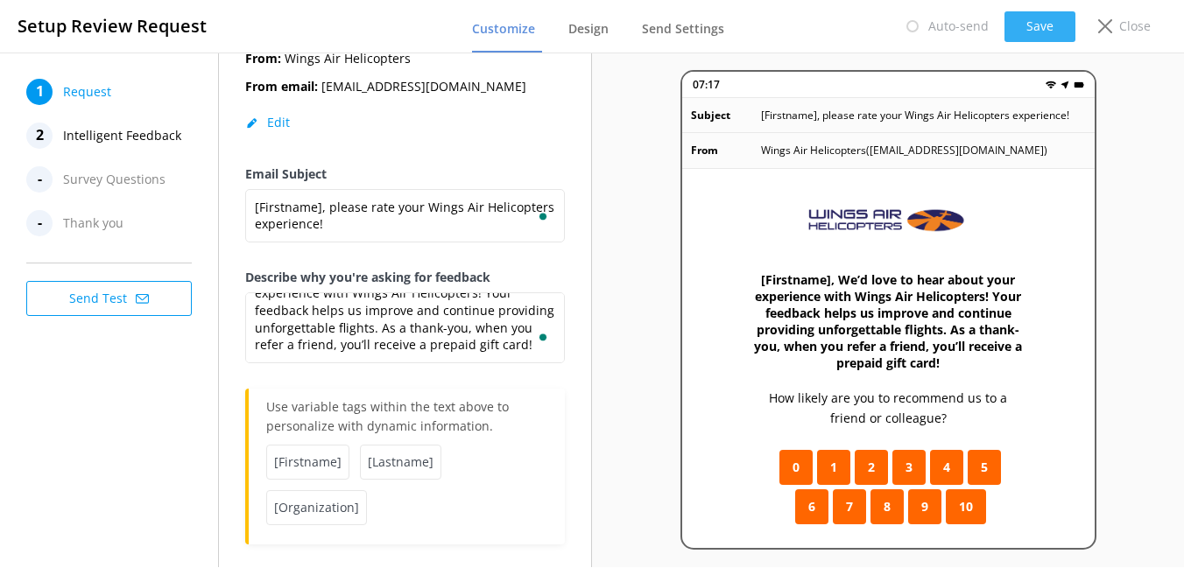
click at [1035, 30] on button "Save" at bounding box center [1039, 26] width 71 height 31
click at [109, 173] on span "Survey Questions" at bounding box center [114, 179] width 102 height 26
click at [119, 178] on span "Survey Questions" at bounding box center [114, 179] width 102 height 26
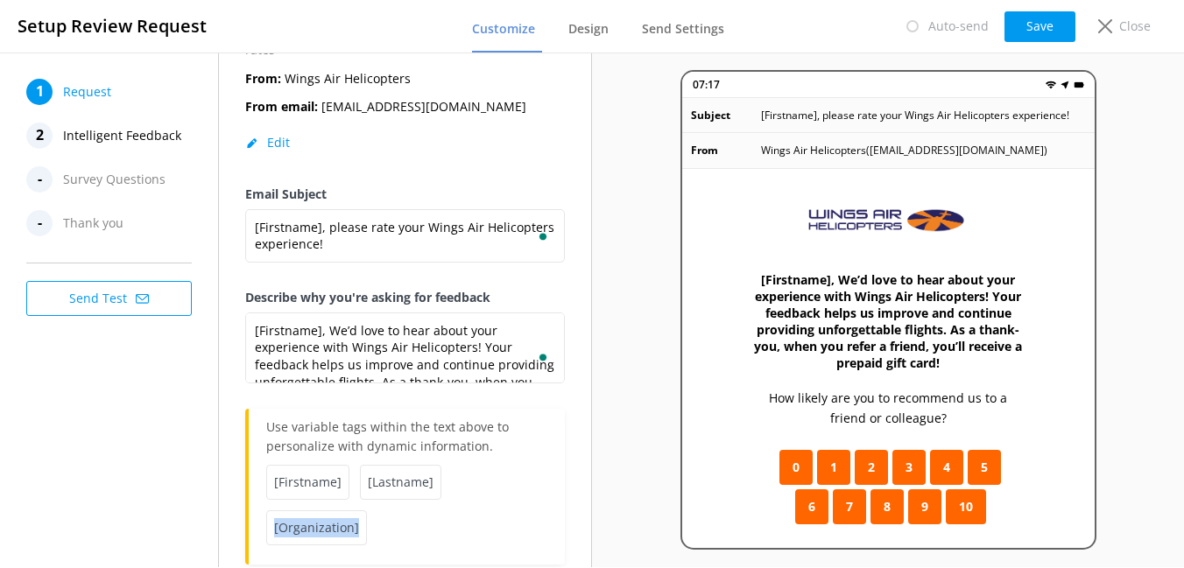
drag, startPoint x: 271, startPoint y: 505, endPoint x: 356, endPoint y: 509, distance: 85.0
click at [356, 511] on span "[Organization]" at bounding box center [316, 528] width 101 height 35
copy span "[Organization]"
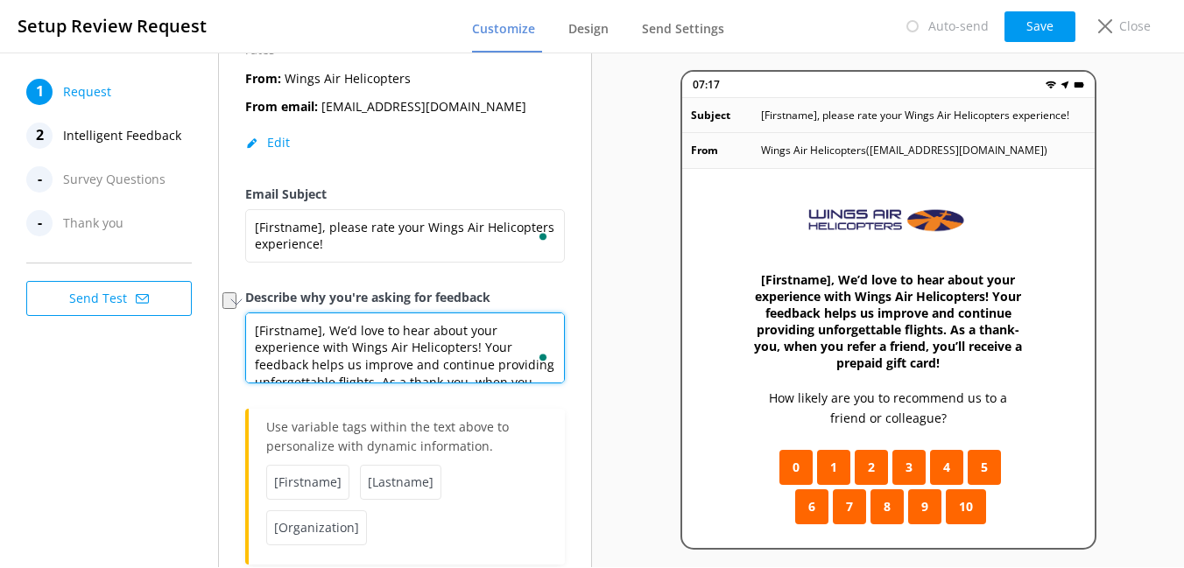
drag, startPoint x: 353, startPoint y: 327, endPoint x: 469, endPoint y: 330, distance: 116.5
click at [469, 330] on textarea "[Firstname], We’d love to hear about your experience with Wings Air Helicopters…" at bounding box center [405, 348] width 320 height 71
paste textarea "[Organization]"
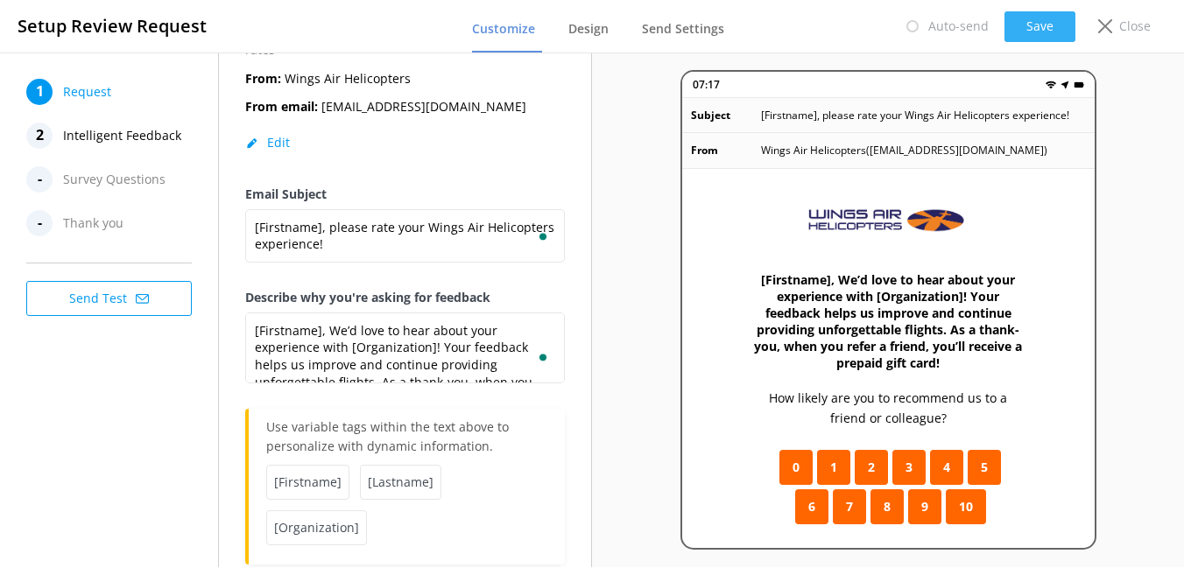
click at [1024, 27] on button "Save" at bounding box center [1039, 26] width 71 height 31
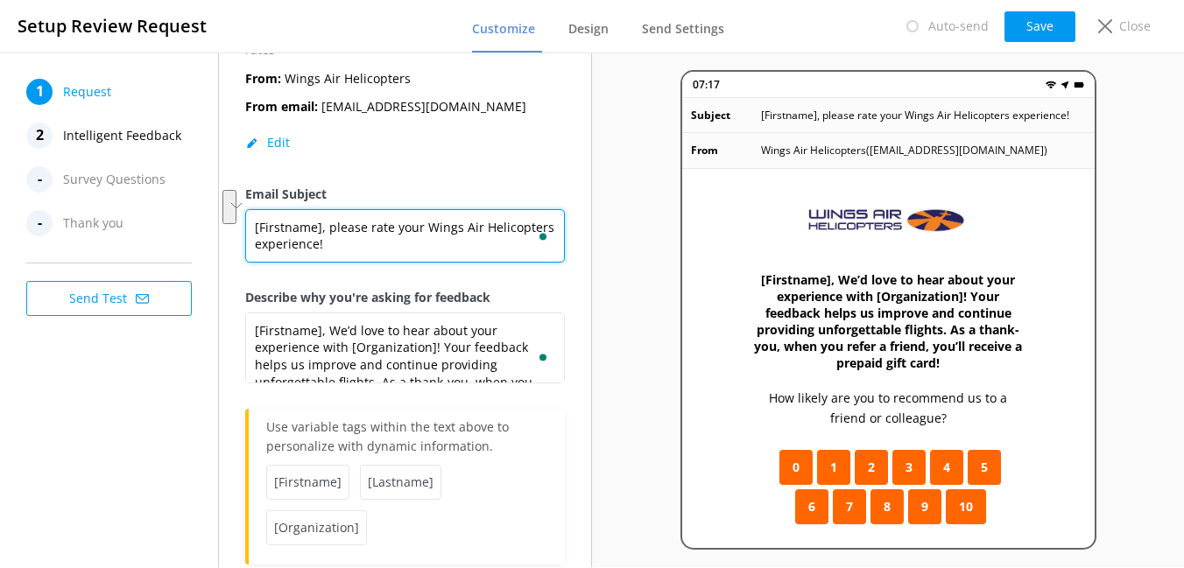
drag, startPoint x: 426, startPoint y: 207, endPoint x: 537, endPoint y: 208, distance: 111.2
click at [537, 209] on div "[Firstname], please rate your Wings Air Helicopters experience!" at bounding box center [405, 239] width 320 height 60
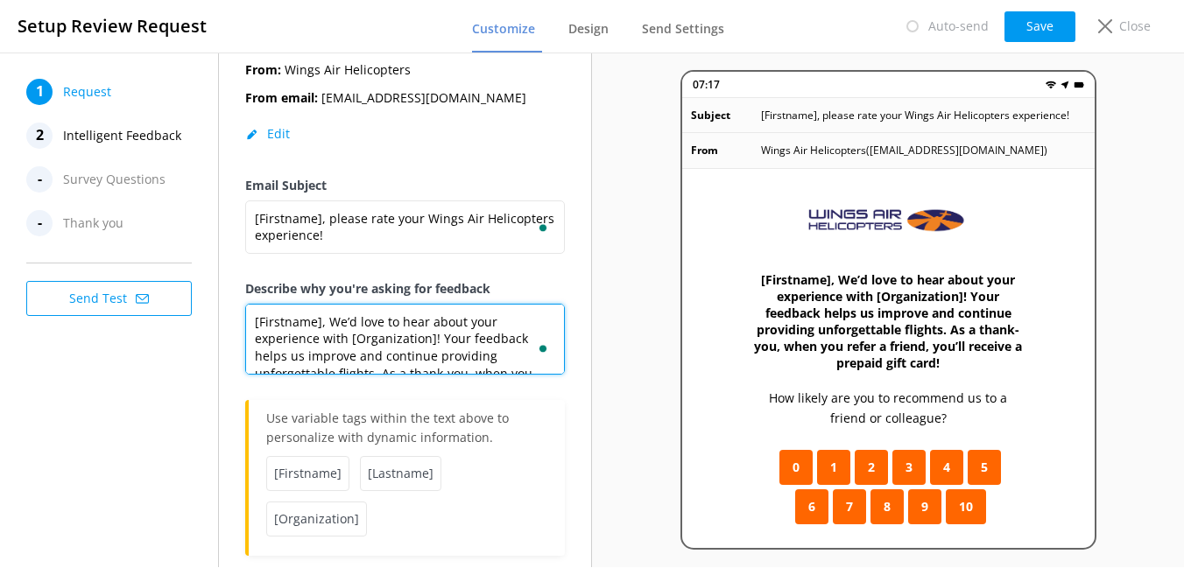
drag, startPoint x: 431, startPoint y: 315, endPoint x: 351, endPoint y: 319, distance: 79.8
click at [351, 319] on textarea "[Firstname], We’d love to hear about your experience with [Organization]! Your …" at bounding box center [405, 339] width 320 height 71
type textarea "[Firstname], We’d love to hear about your experience with Wings Air Helicopters…"
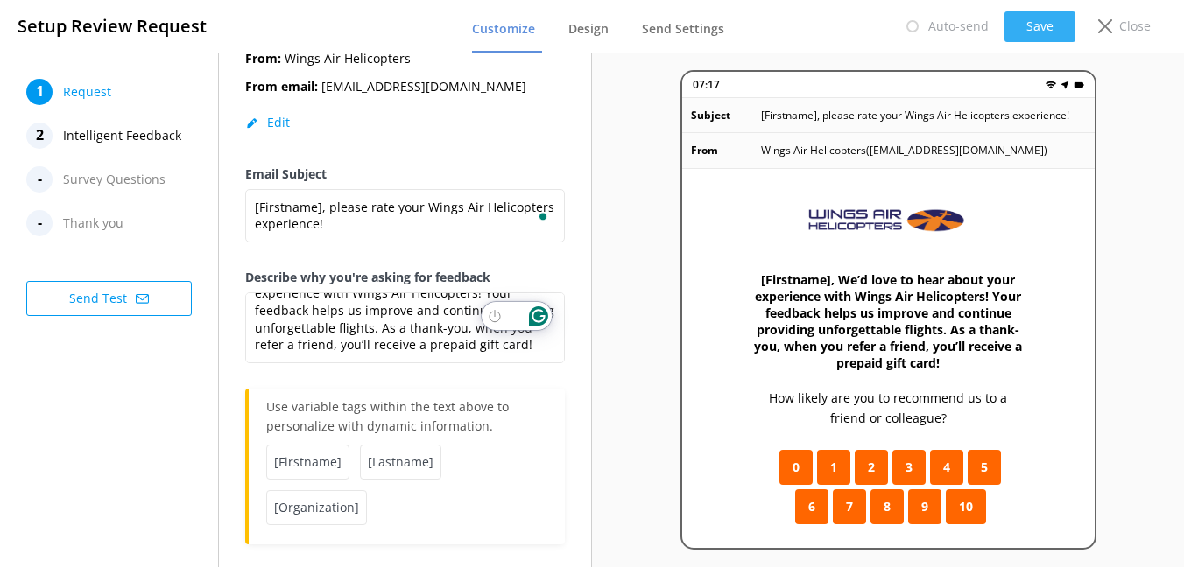
click at [1060, 28] on button "Save" at bounding box center [1039, 26] width 71 height 31
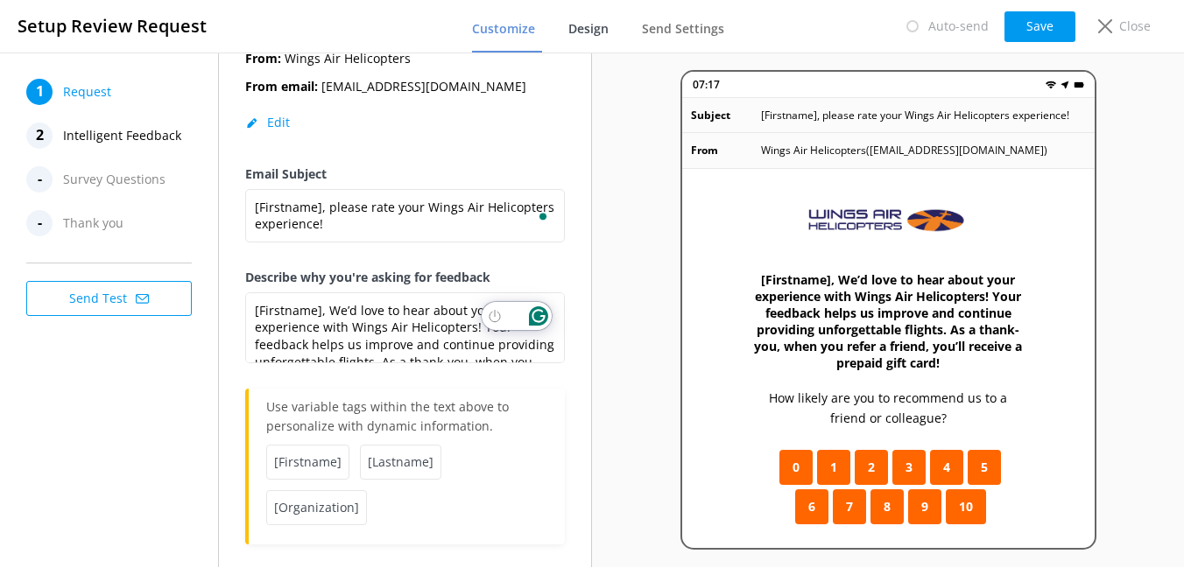
click at [588, 33] on span "Design" at bounding box center [588, 29] width 40 height 18
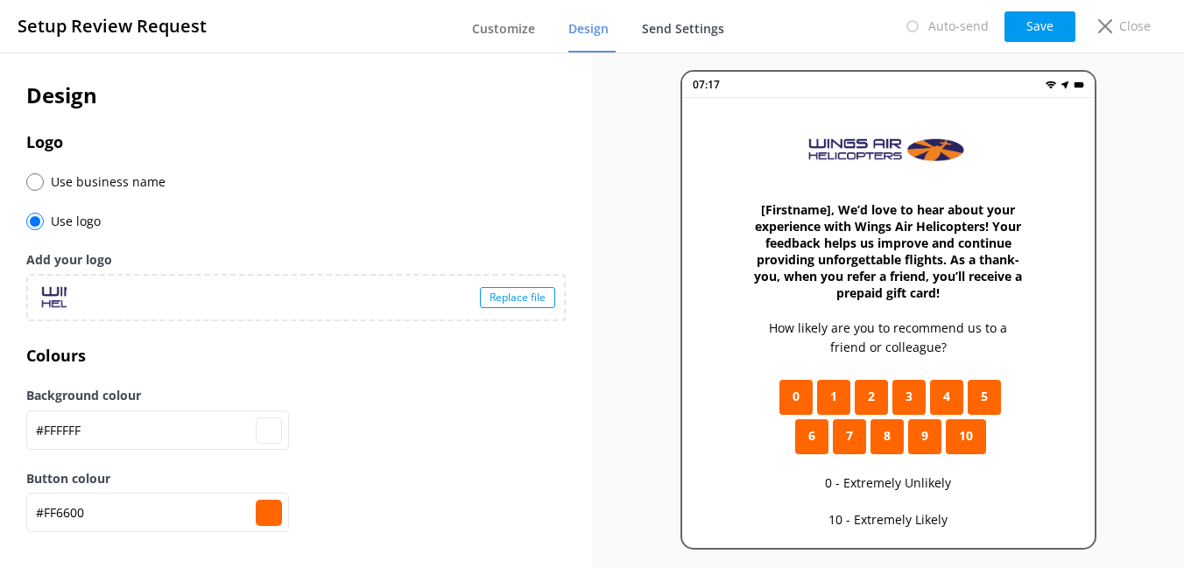
click at [679, 29] on span "Send Settings" at bounding box center [683, 29] width 82 height 18
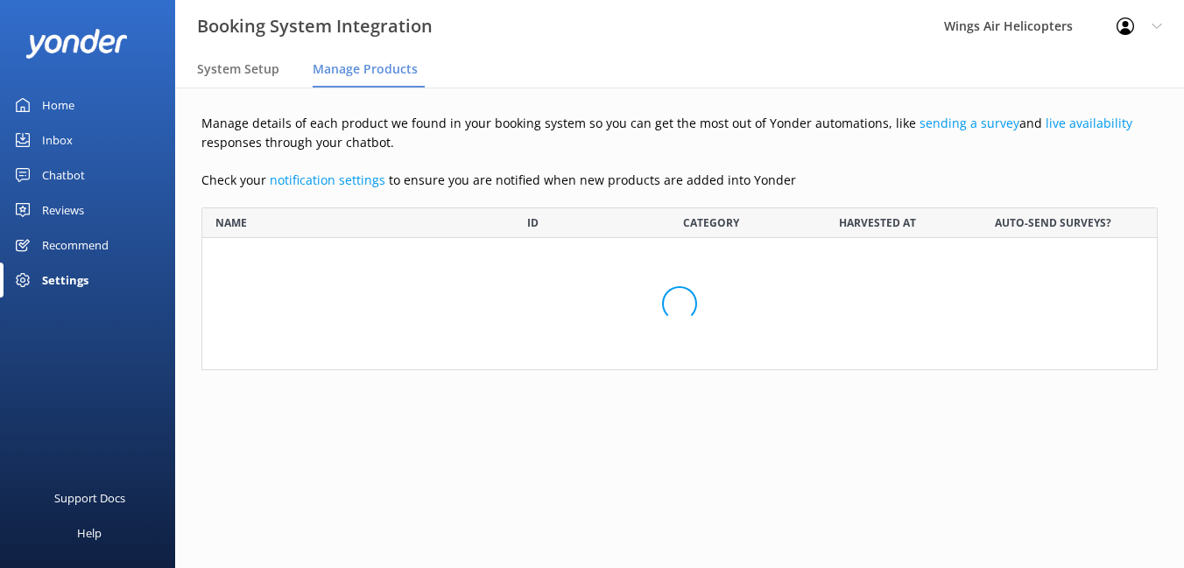
scroll to position [1739, 956]
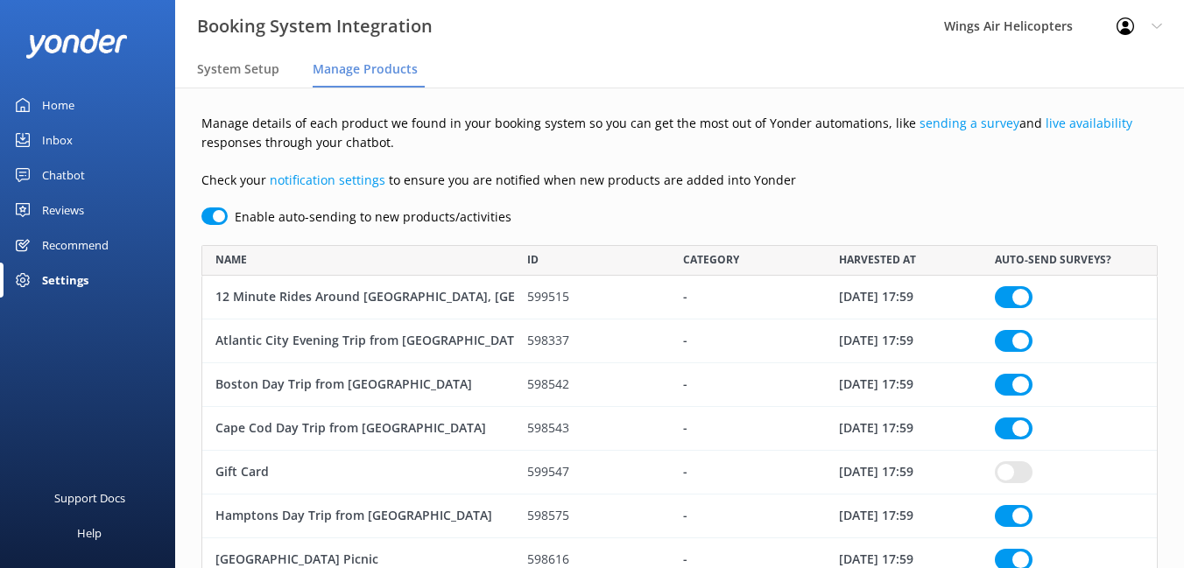
checkbox input "true"
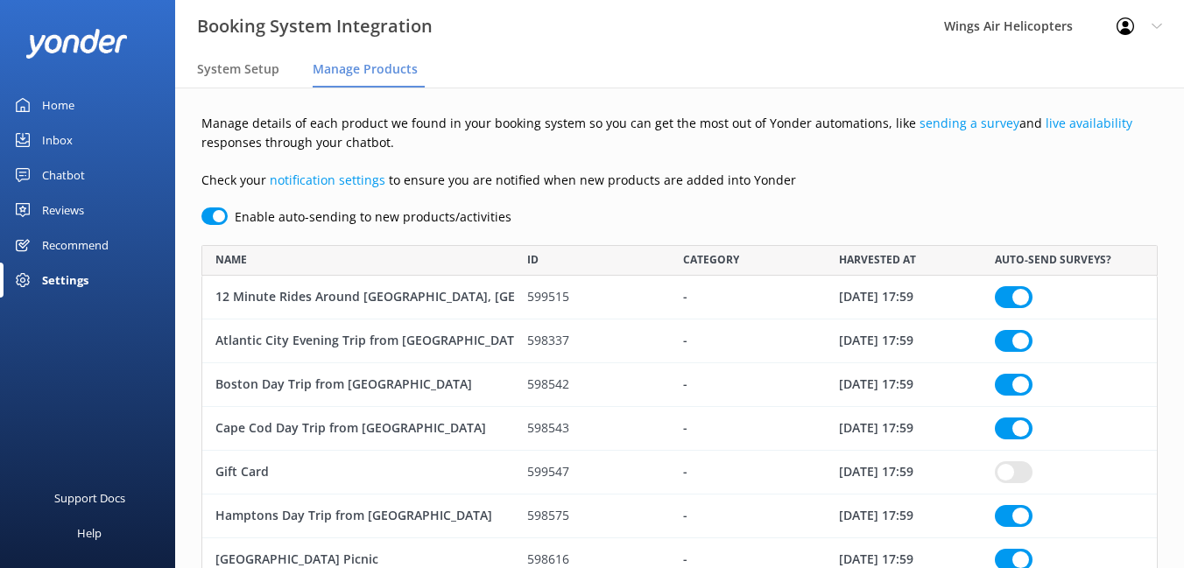
checkbox input "true"
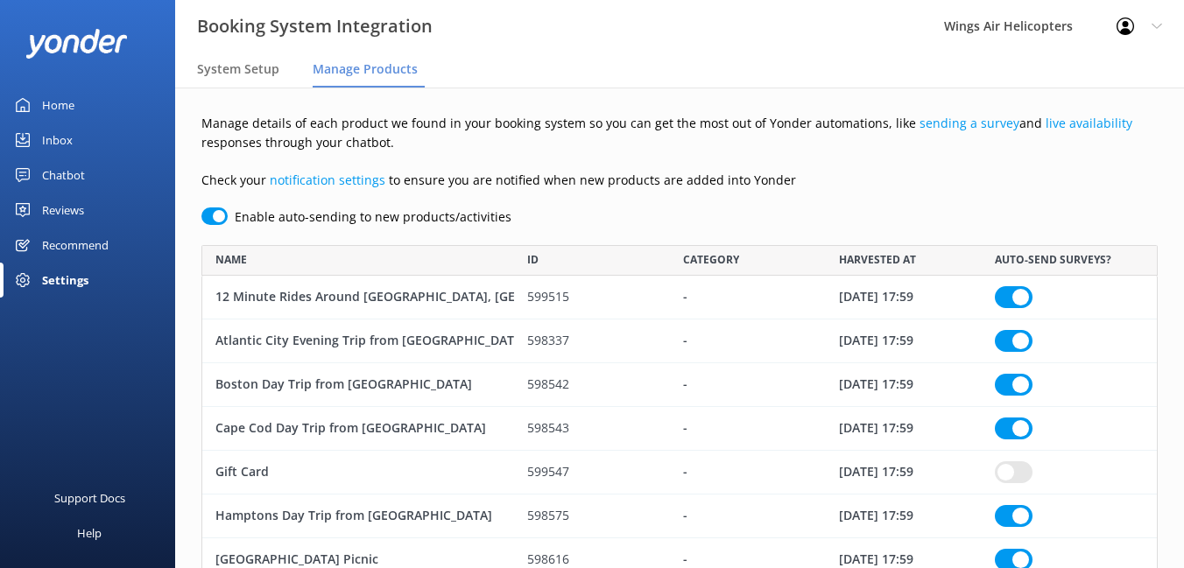
checkbox input "true"
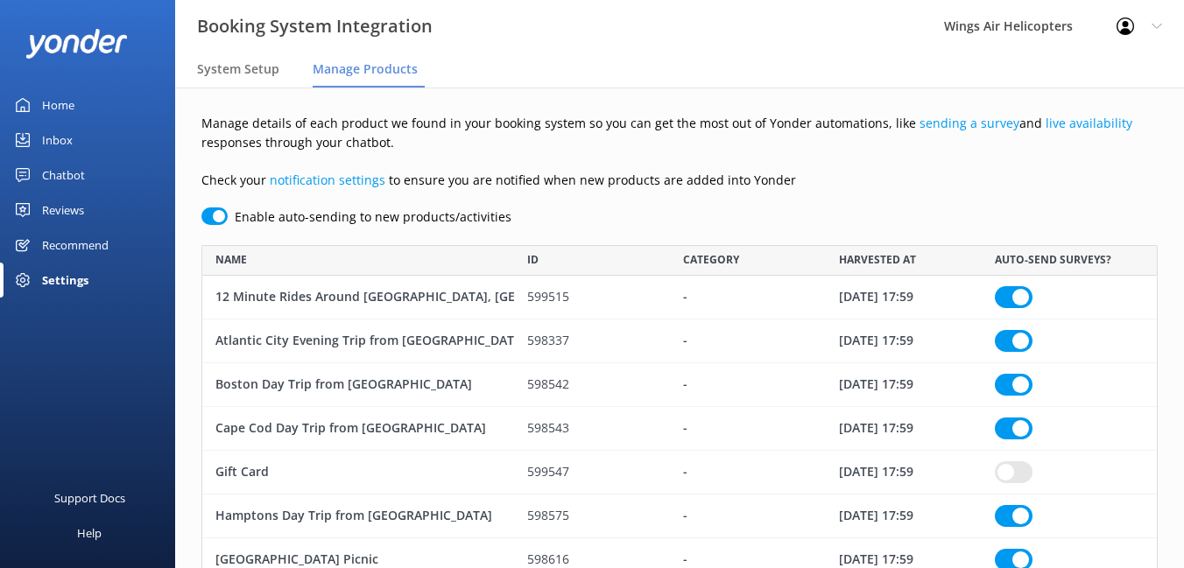
checkbox input "true"
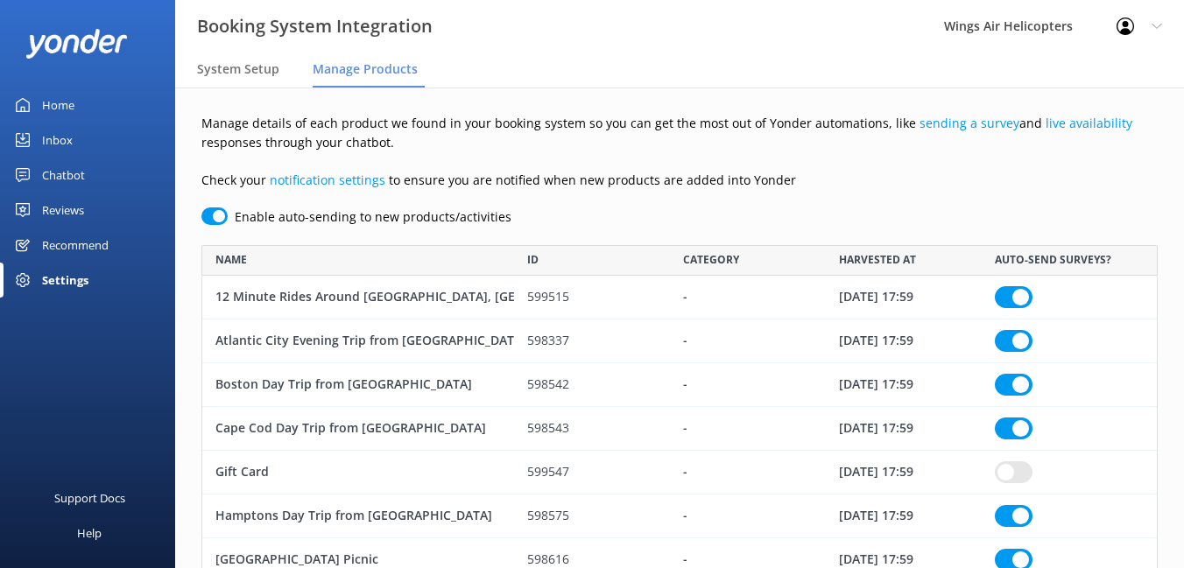
checkbox input "true"
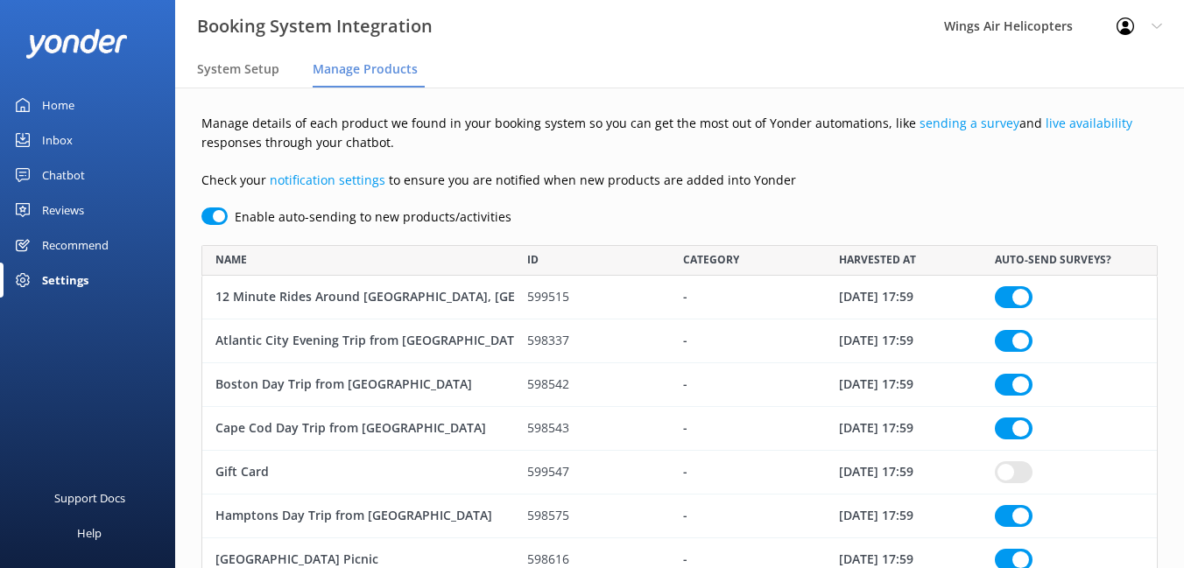
checkbox input "true"
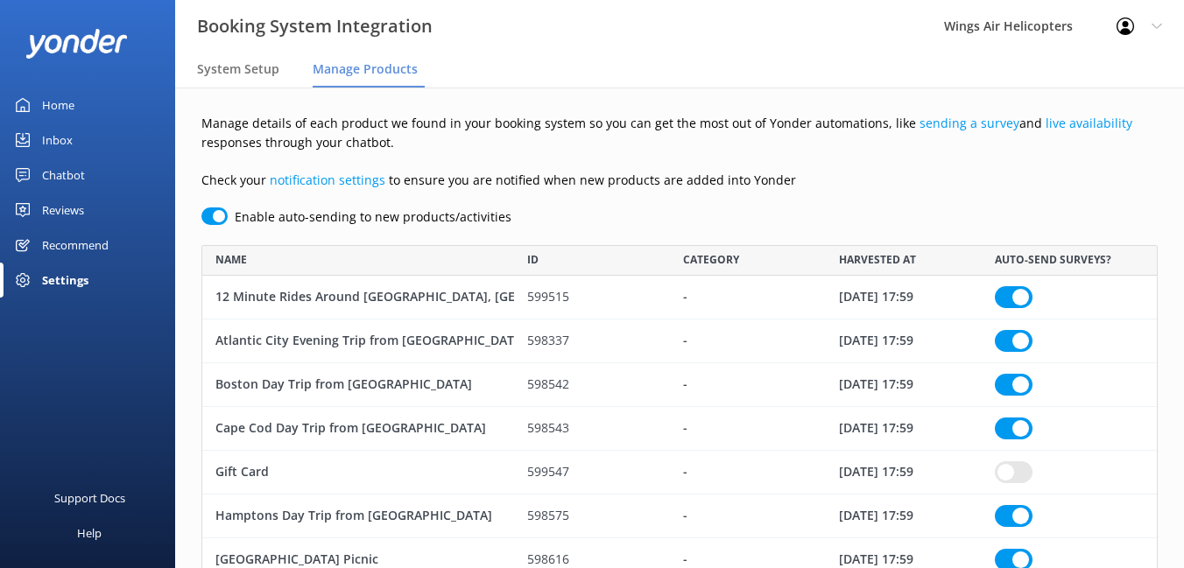
checkbox input "true"
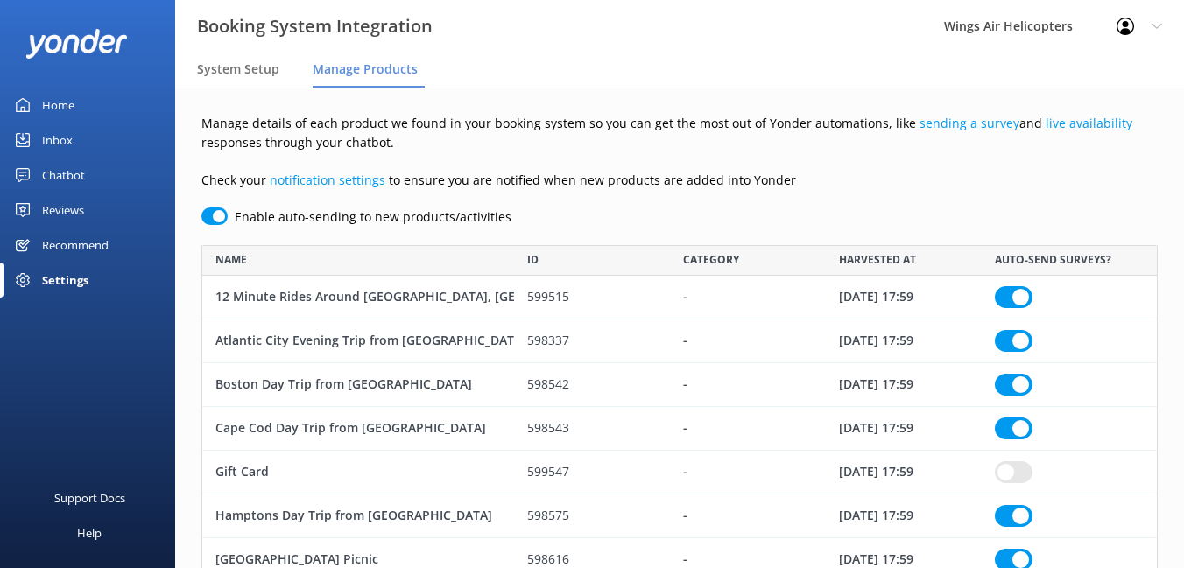
checkbox input "true"
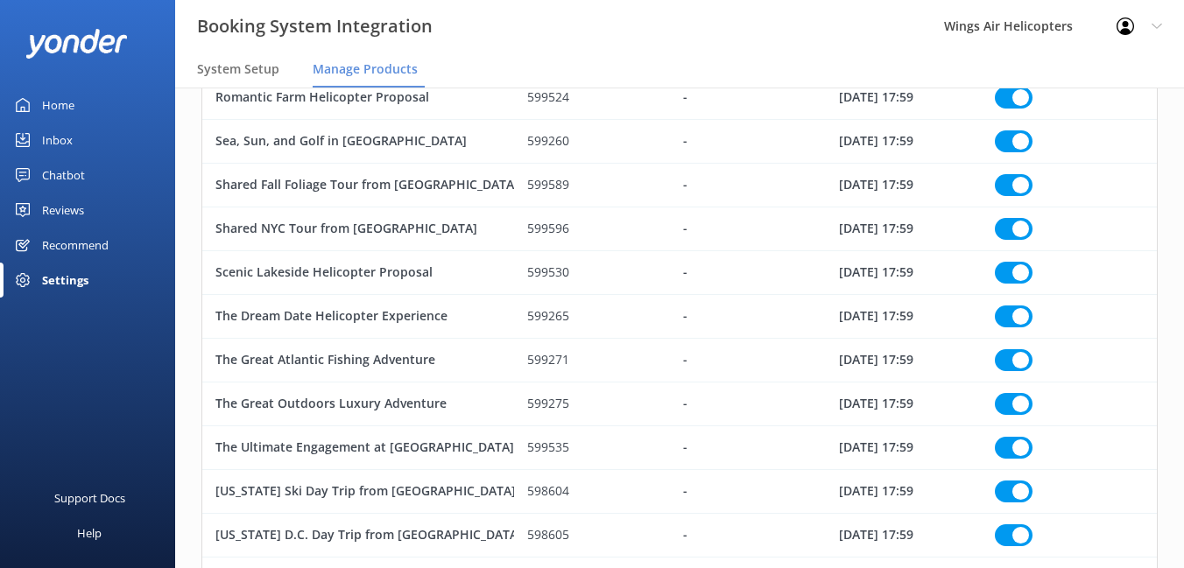
scroll to position [1416, 0]
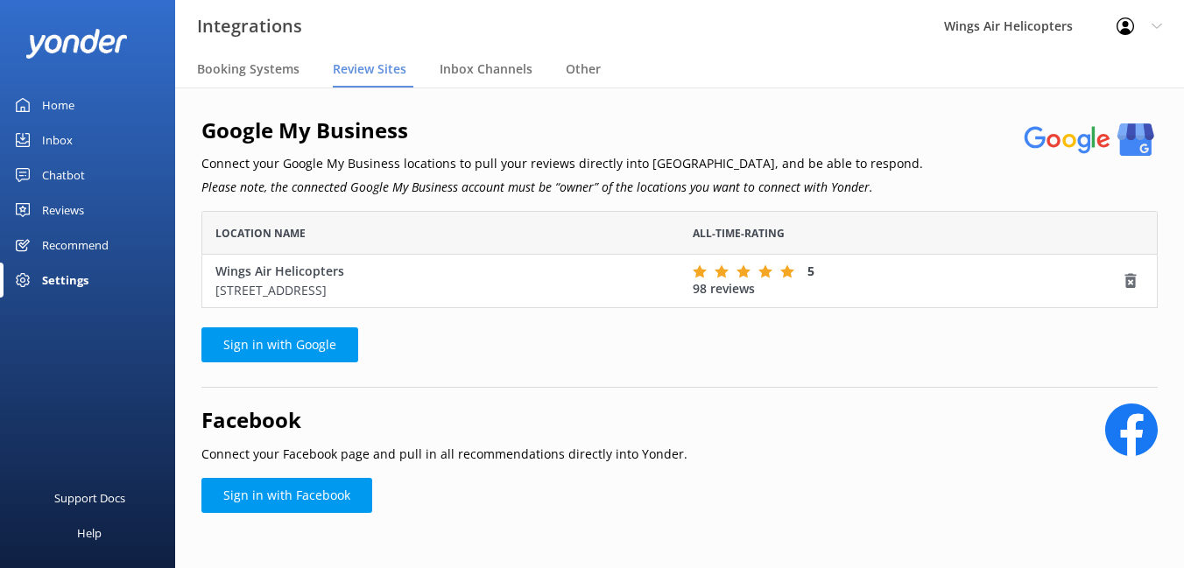
click at [1150, 26] on div "Profile Settings Logout" at bounding box center [1139, 26] width 89 height 53
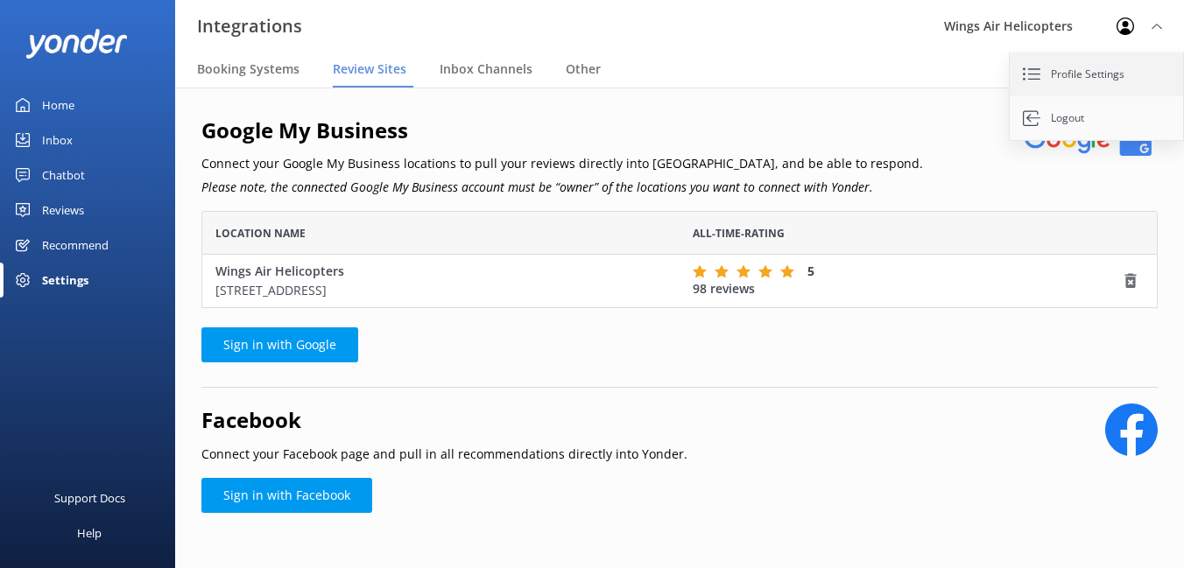
click at [1102, 70] on link "Profile Settings" at bounding box center [1097, 75] width 175 height 44
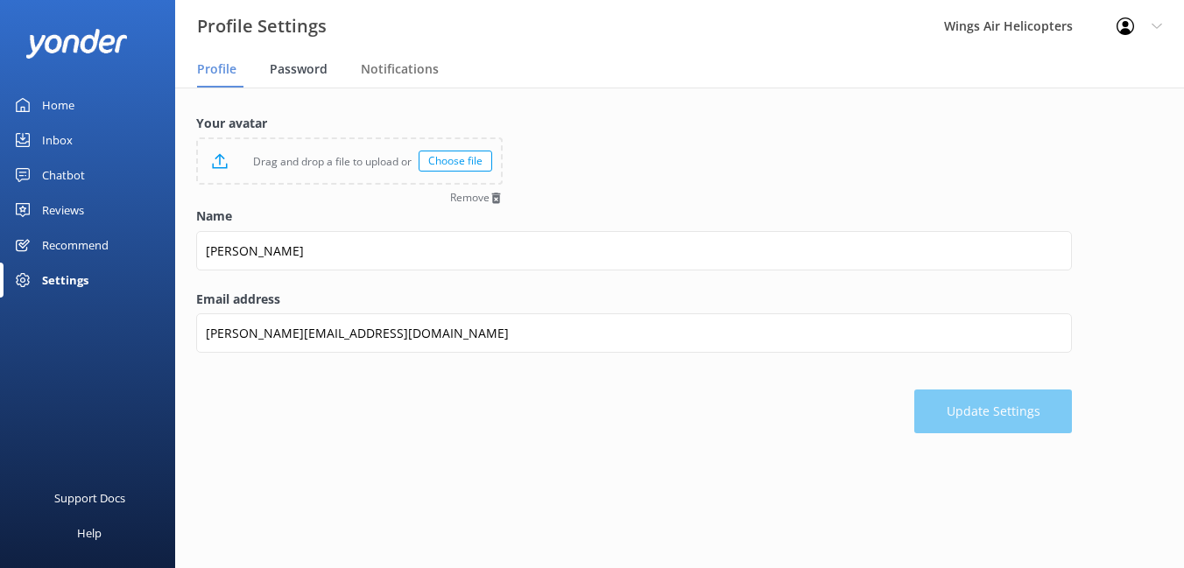
click at [298, 81] on div "Password" at bounding box center [302, 70] width 65 height 35
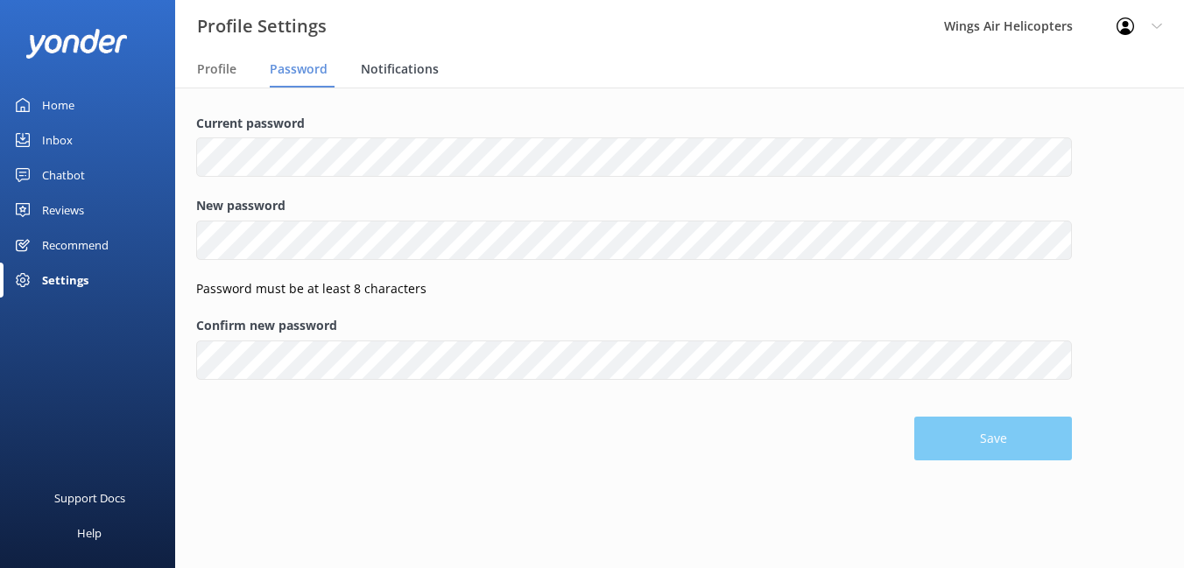
click at [388, 67] on span "Notifications" at bounding box center [400, 69] width 78 height 18
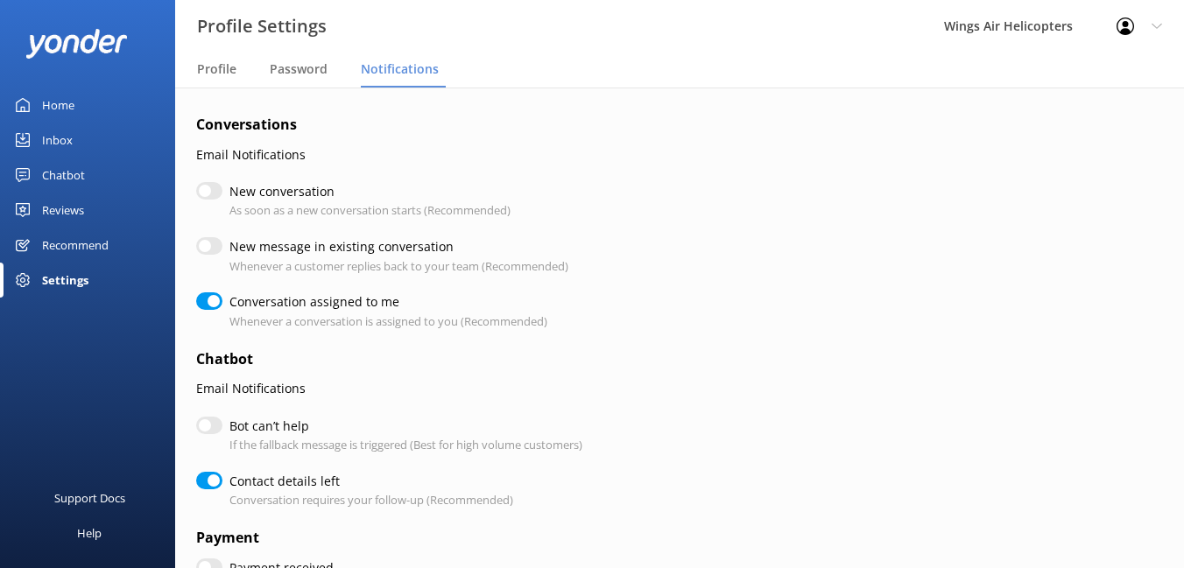
checkbox input "true"
click at [1130, 21] on use at bounding box center [1125, 27] width 18 height 18
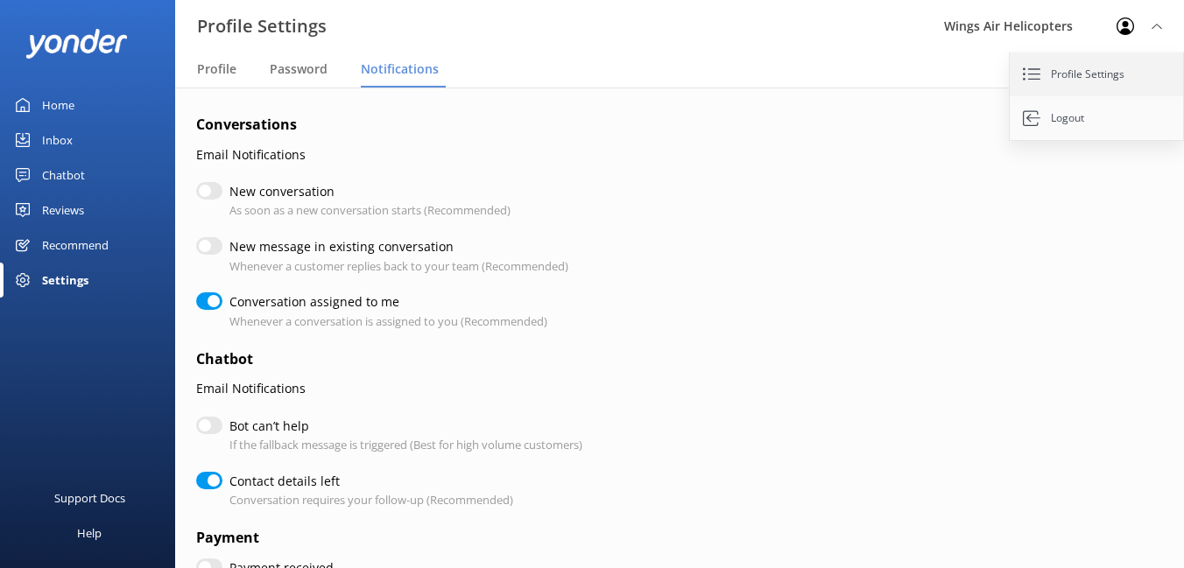
click at [1111, 61] on link "Profile Settings" at bounding box center [1097, 75] width 175 height 44
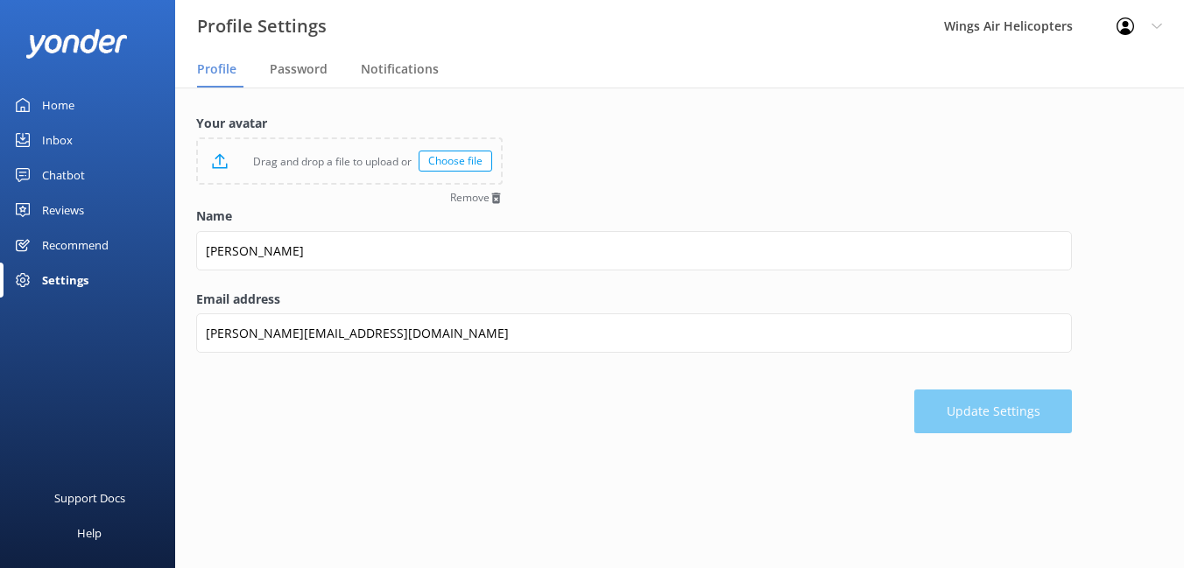
click at [1032, 33] on div "Wings Air Helicopters" at bounding box center [1008, 26] width 173 height 53
click at [1016, 27] on div "Wings Air Helicopters" at bounding box center [1008, 26] width 173 height 53
click at [1141, 30] on div at bounding box center [1130, 27] width 28 height 18
click at [75, 282] on div "Settings" at bounding box center [65, 280] width 46 height 35
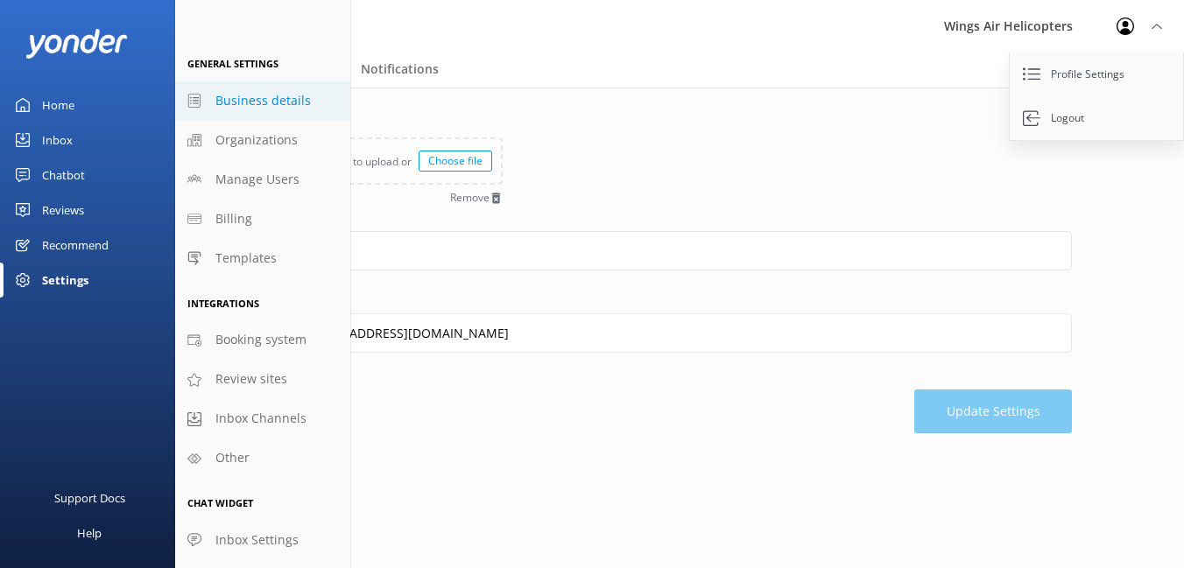
click at [269, 98] on span "Business details" at bounding box center [262, 100] width 95 height 19
select select "America/New_York"
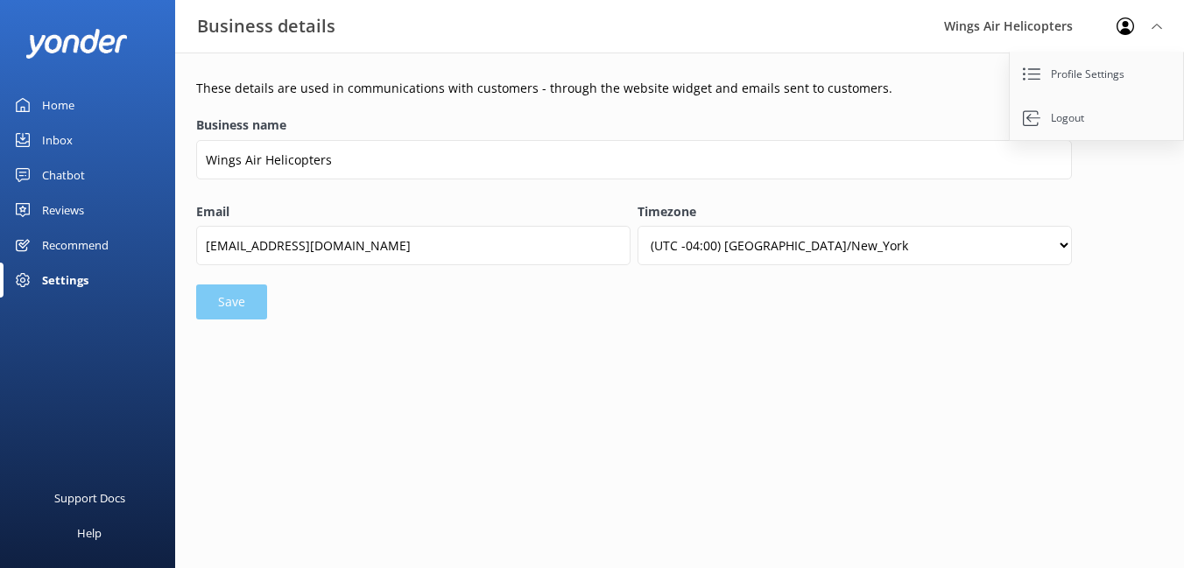
click at [67, 278] on div "Settings" at bounding box center [65, 280] width 46 height 35
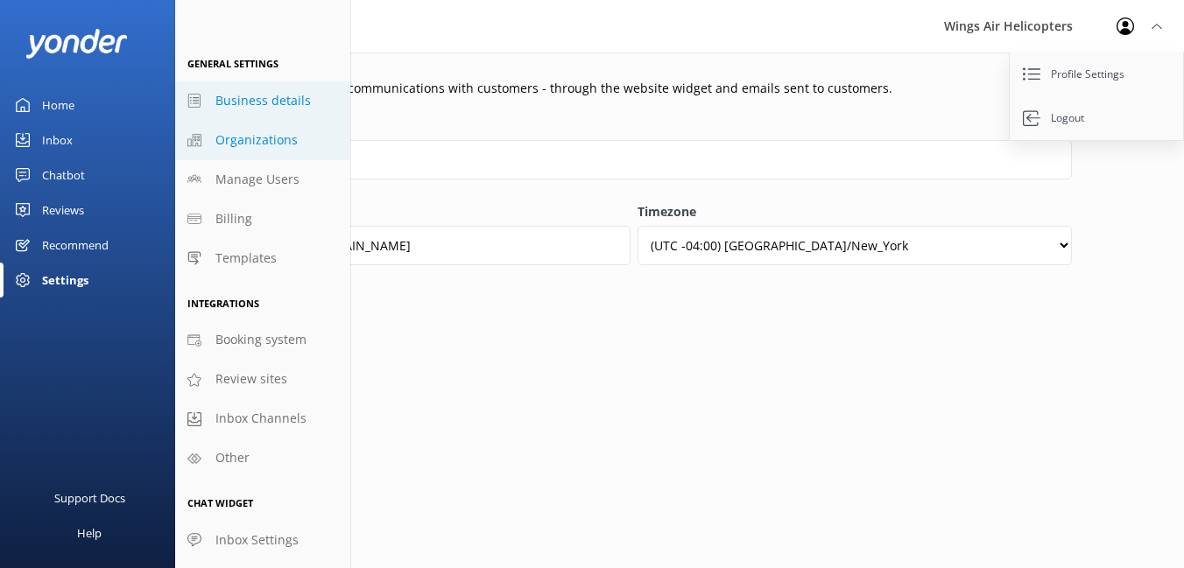
click at [252, 144] on span "Organizations" at bounding box center [256, 139] width 82 height 19
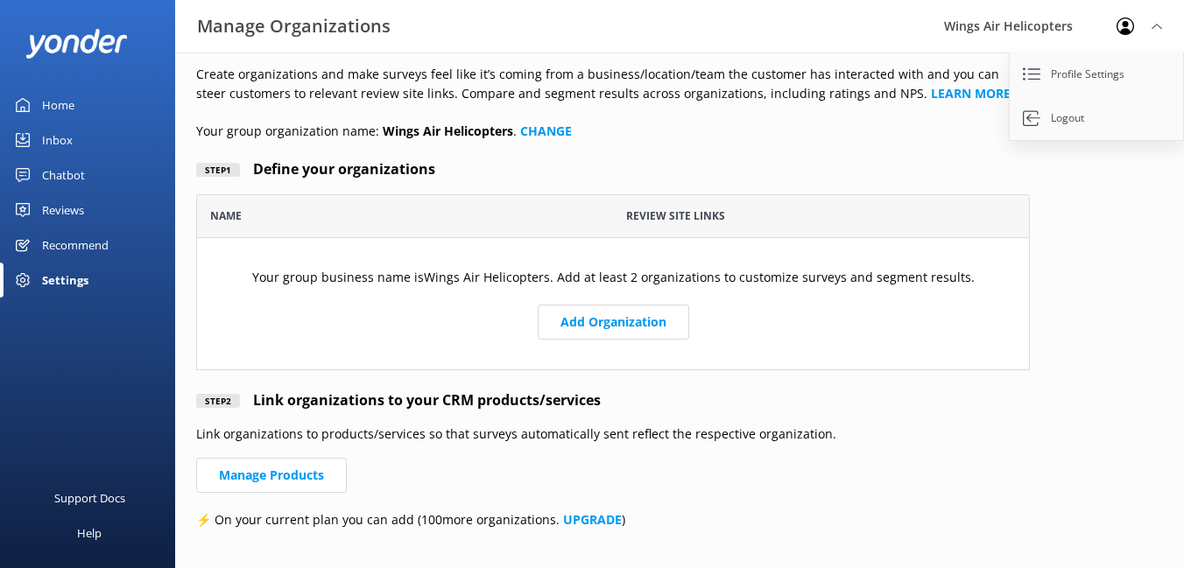
scroll to position [28, 0]
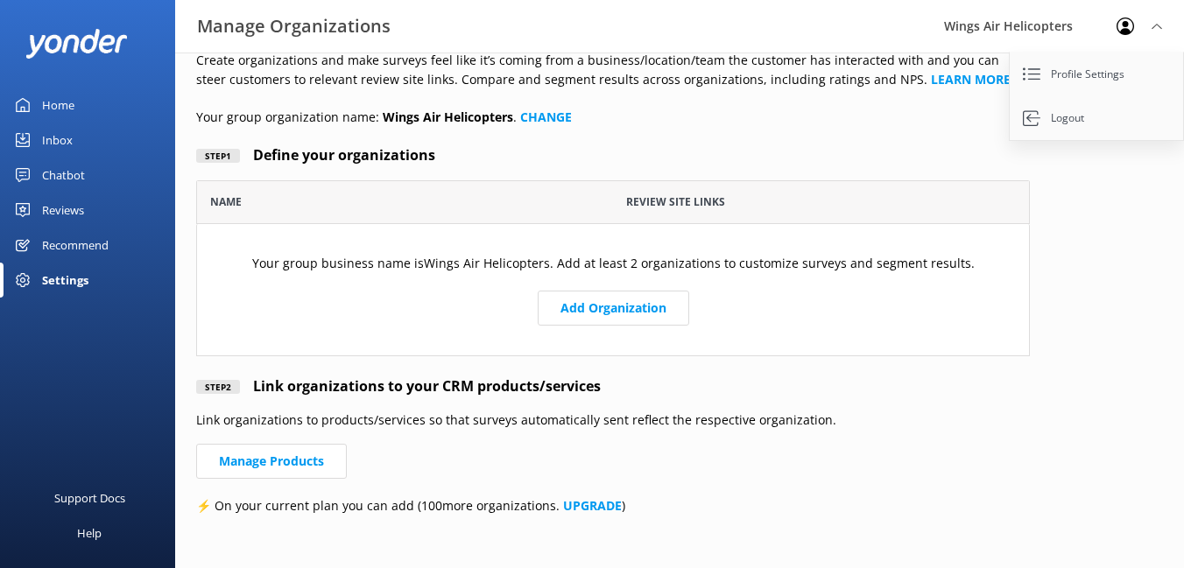
click at [77, 291] on div "Settings" at bounding box center [65, 280] width 46 height 35
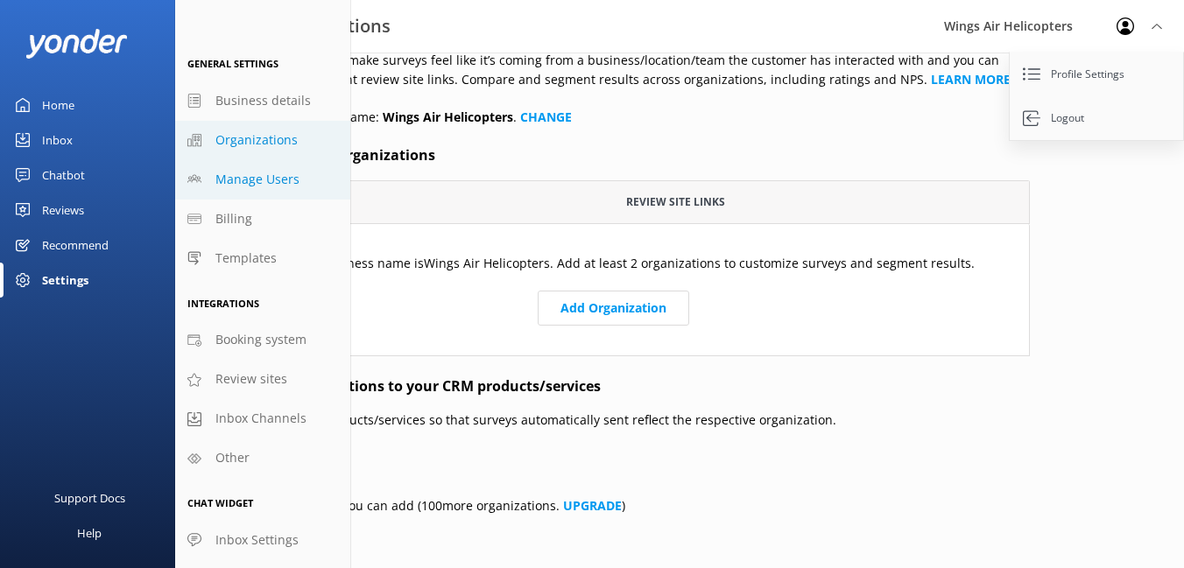
click at [273, 187] on span "Manage Users" at bounding box center [257, 179] width 84 height 19
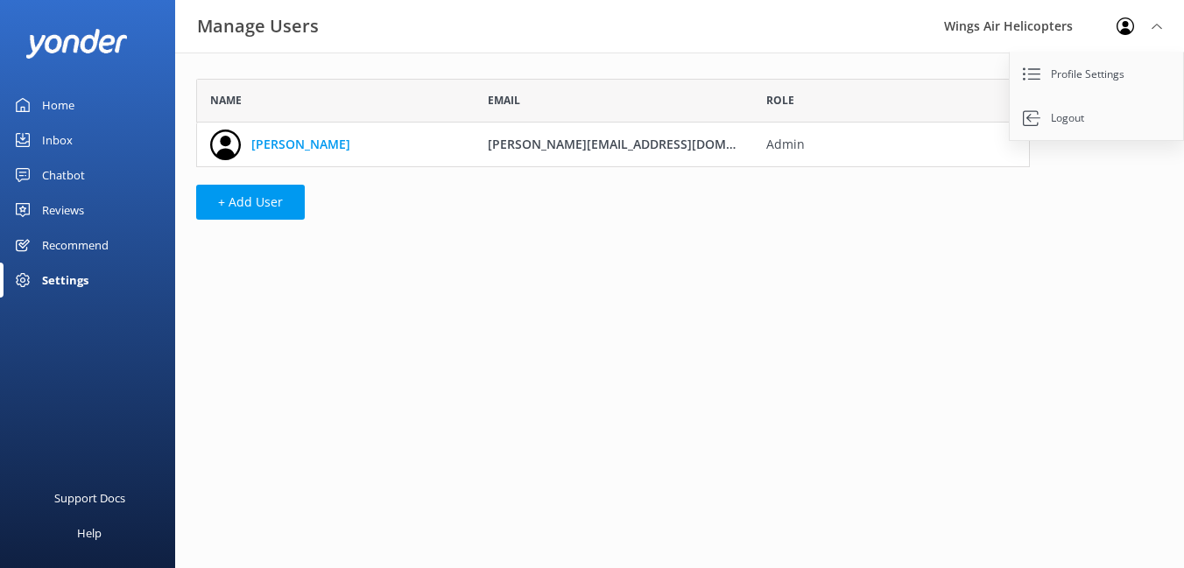
scroll to position [88, 834]
click at [70, 281] on div "Settings" at bounding box center [65, 280] width 46 height 35
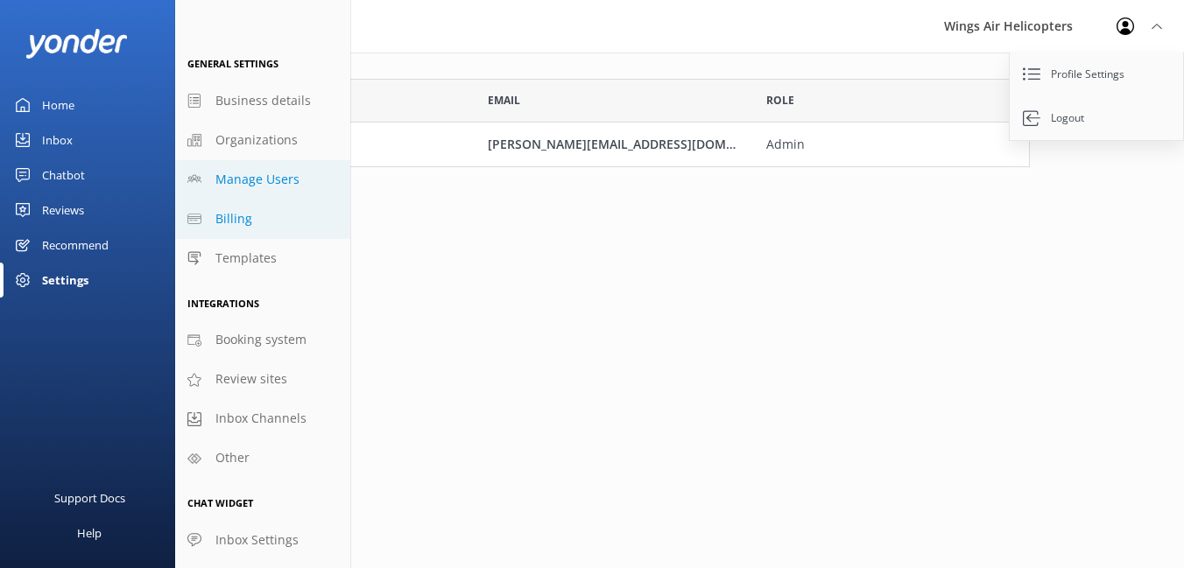
click at [236, 230] on link "Billing" at bounding box center [262, 219] width 175 height 39
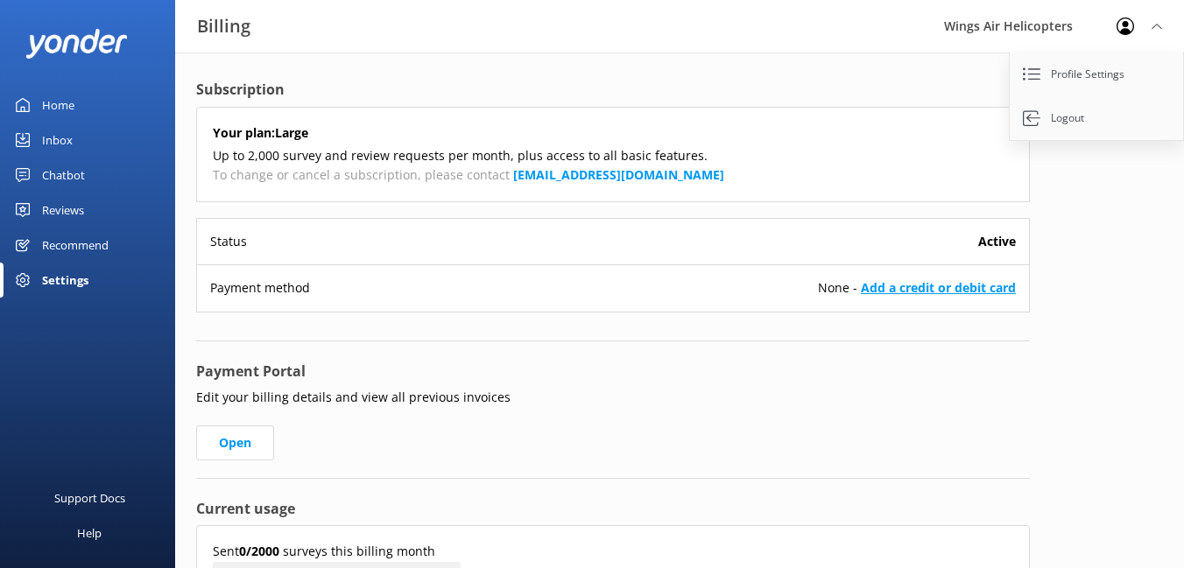
click at [919, 288] on link "Add a credit or debit card" at bounding box center [938, 287] width 155 height 17
click at [885, 292] on link "Add a credit or debit card" at bounding box center [938, 287] width 155 height 17
click at [1145, 28] on div "Profile Settings Logout" at bounding box center [1139, 26] width 89 height 53
click at [958, 289] on link "Add a credit or debit card" at bounding box center [938, 287] width 155 height 17
click at [869, 287] on link "Add a credit or debit card" at bounding box center [938, 287] width 155 height 17
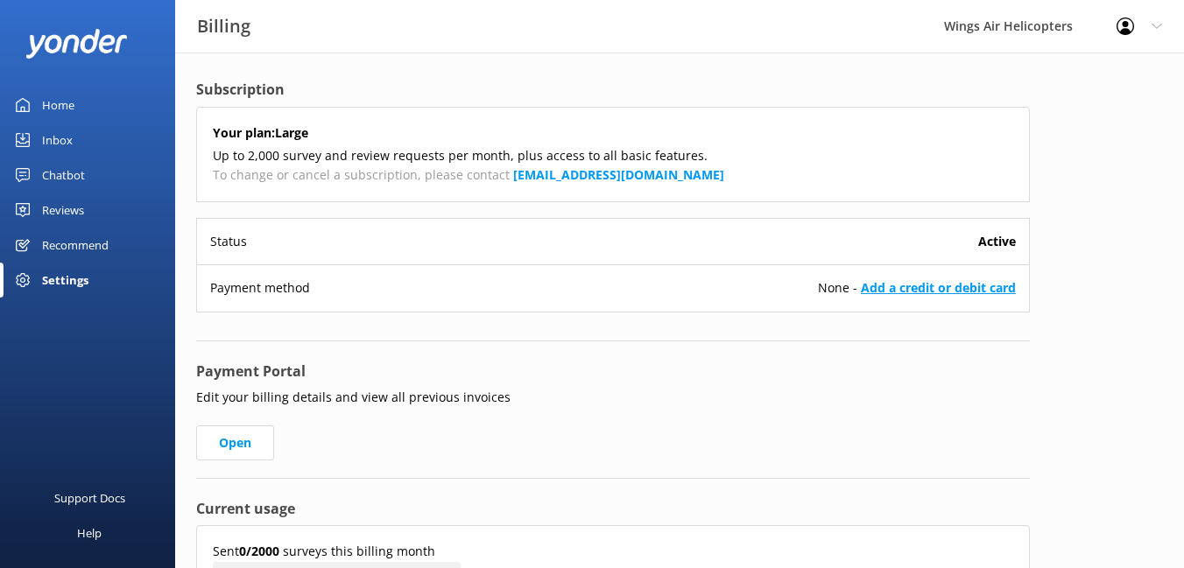
click at [890, 295] on link "Add a credit or debit card" at bounding box center [938, 287] width 155 height 17
click at [253, 447] on link "Open" at bounding box center [235, 443] width 78 height 35
click at [222, 447] on link "Open" at bounding box center [235, 443] width 78 height 35
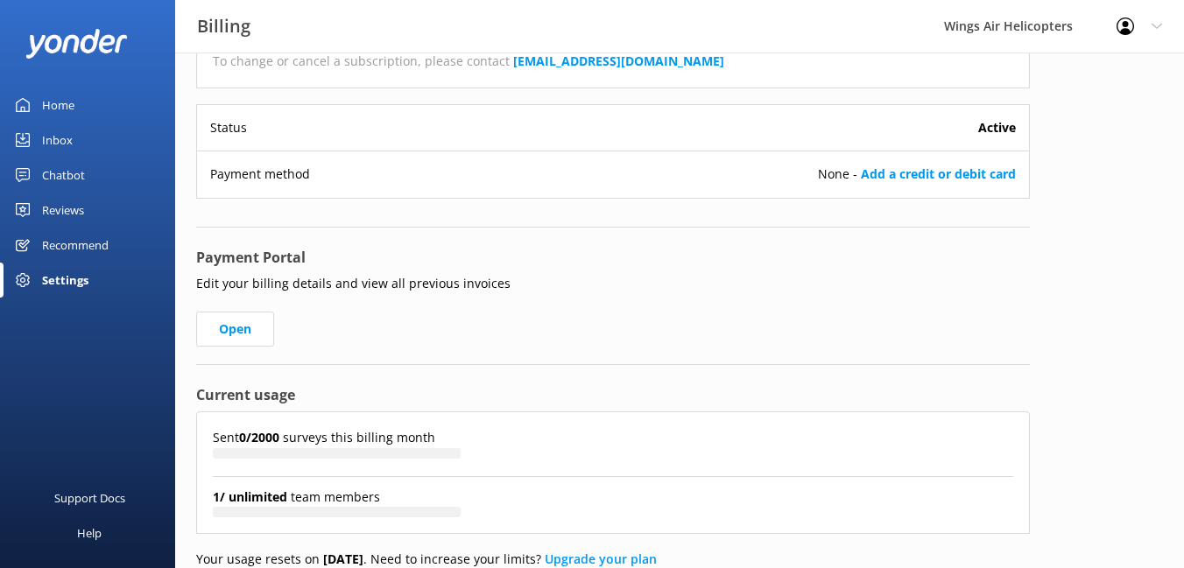
scroll to position [148, 0]
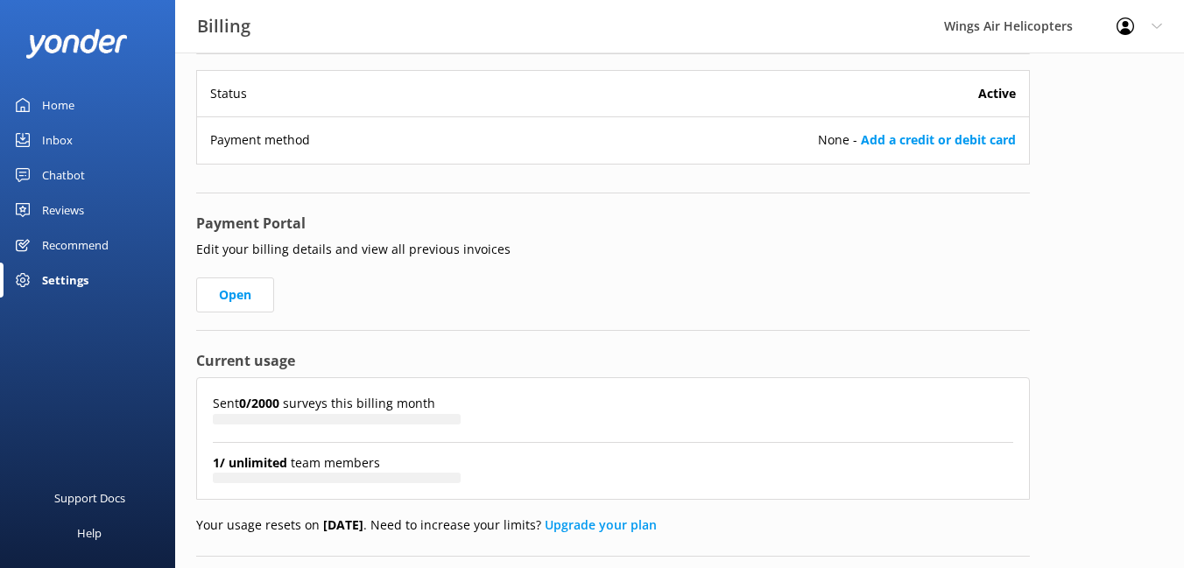
click at [70, 284] on div "Settings" at bounding box center [65, 280] width 46 height 35
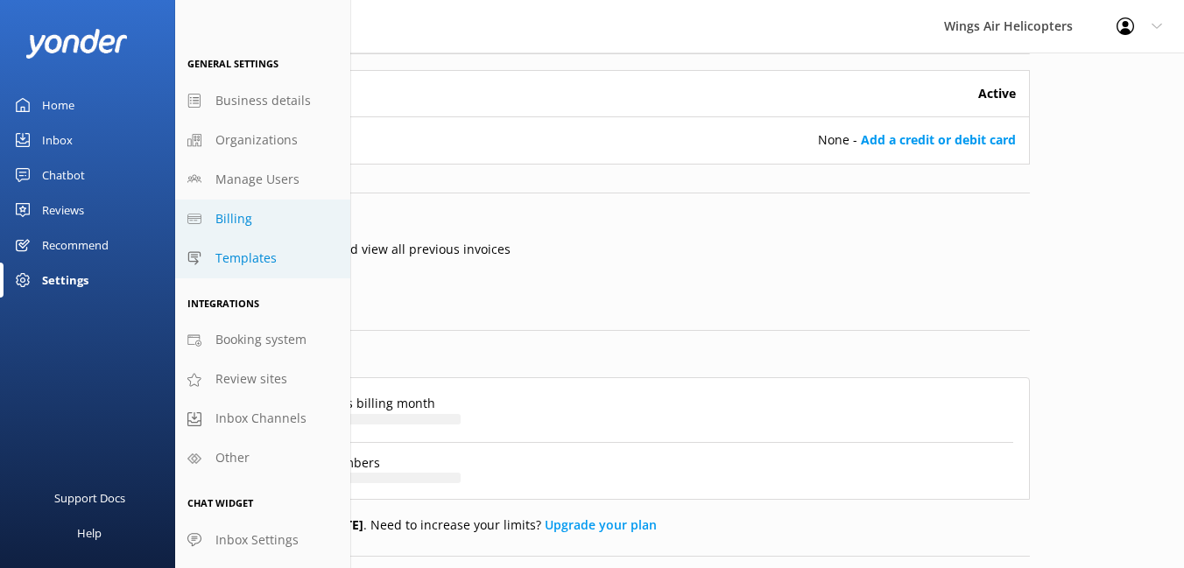
click at [250, 259] on span "Templates" at bounding box center [245, 258] width 61 height 19
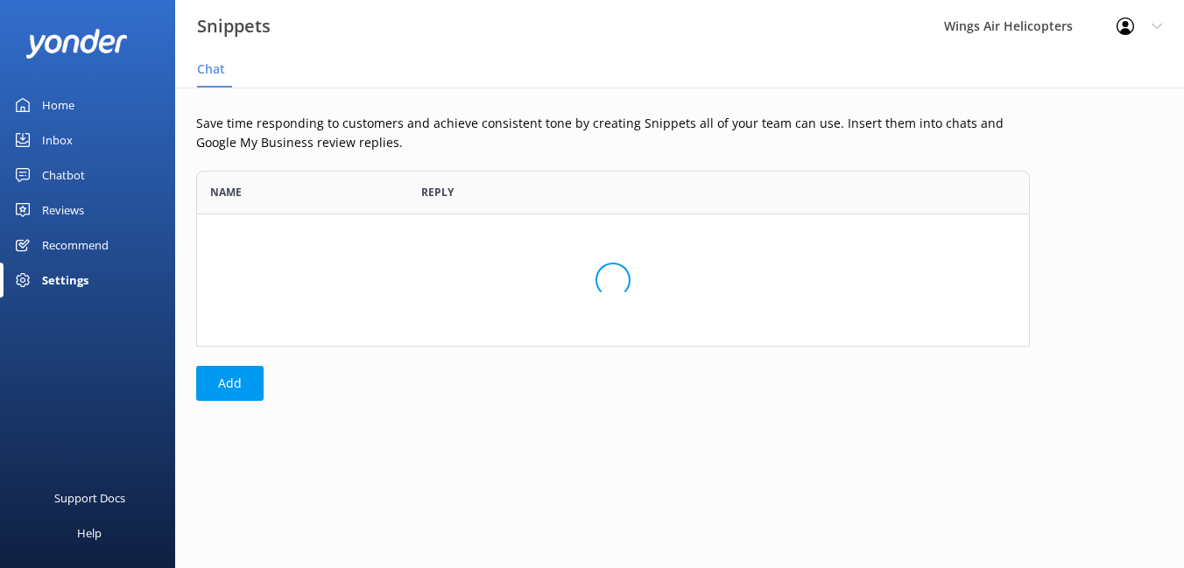
scroll to position [176, 834]
click at [50, 280] on div "Settings" at bounding box center [65, 280] width 46 height 35
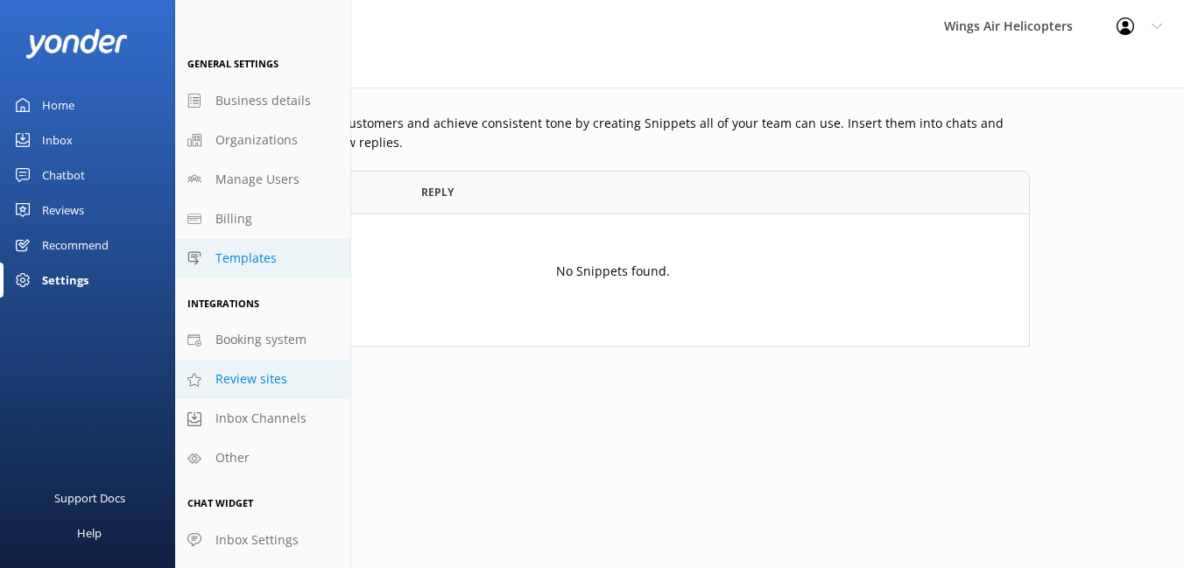
click at [240, 374] on span "Review sites" at bounding box center [251, 379] width 72 height 19
